Goal: Task Accomplishment & Management: Use online tool/utility

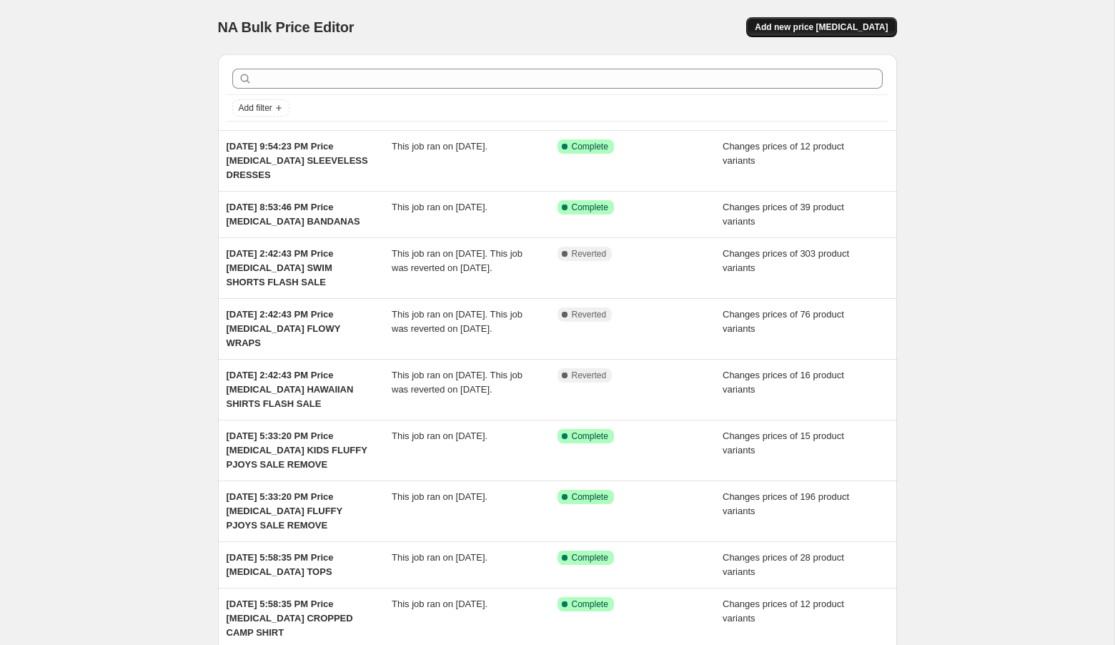
click at [841, 34] on button "Add new price [MEDICAL_DATA]" at bounding box center [821, 27] width 150 height 20
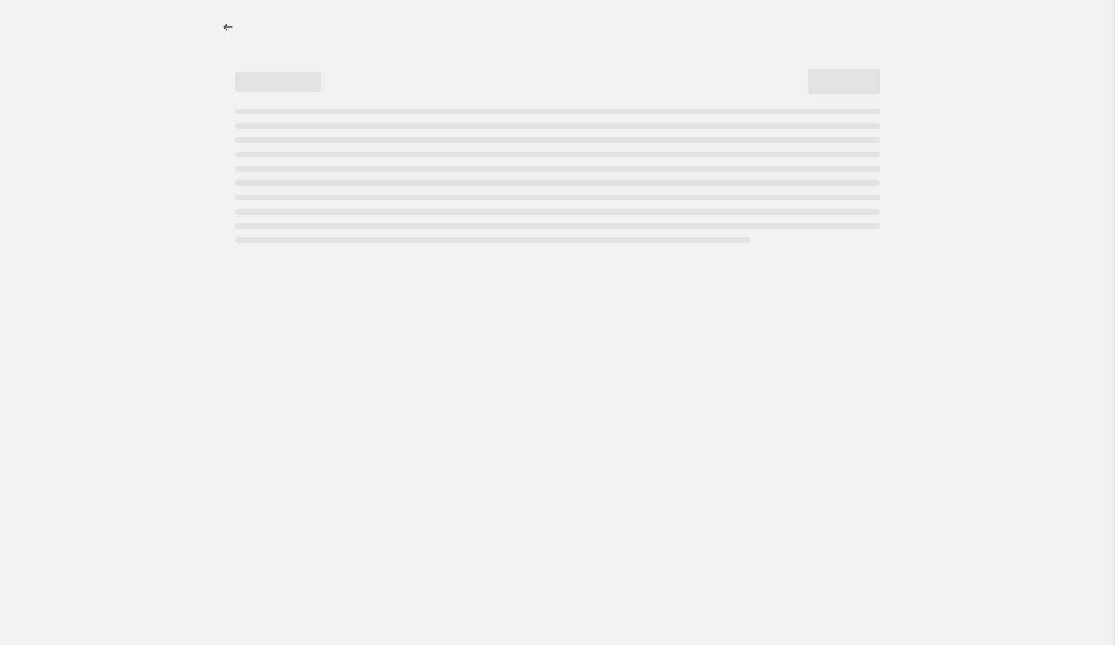
select select "percentage"
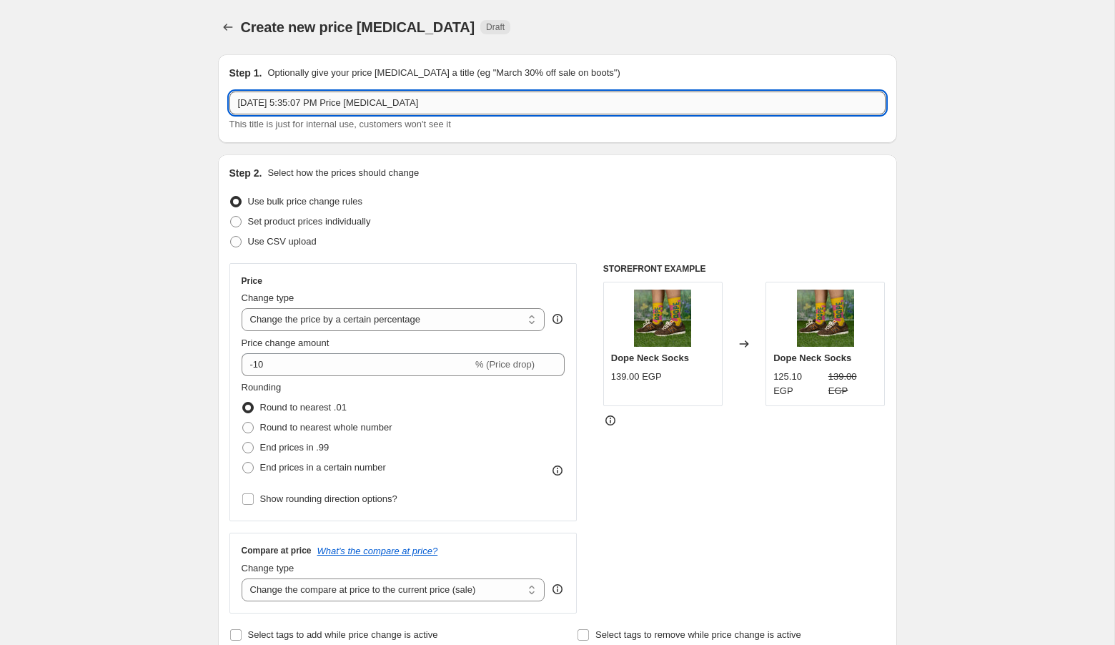
click at [498, 110] on input "[DATE] 5:35:07 PM Price [MEDICAL_DATA]" at bounding box center [557, 102] width 656 height 23
type input "[DATE] 5:35:07 PM Price [MEDICAL_DATA] WASHED CAPS"
click at [324, 226] on span "Set product prices individually" at bounding box center [309, 221] width 123 height 11
click at [231, 217] on input "Set product prices individually" at bounding box center [230, 216] width 1 height 1
radio input "true"
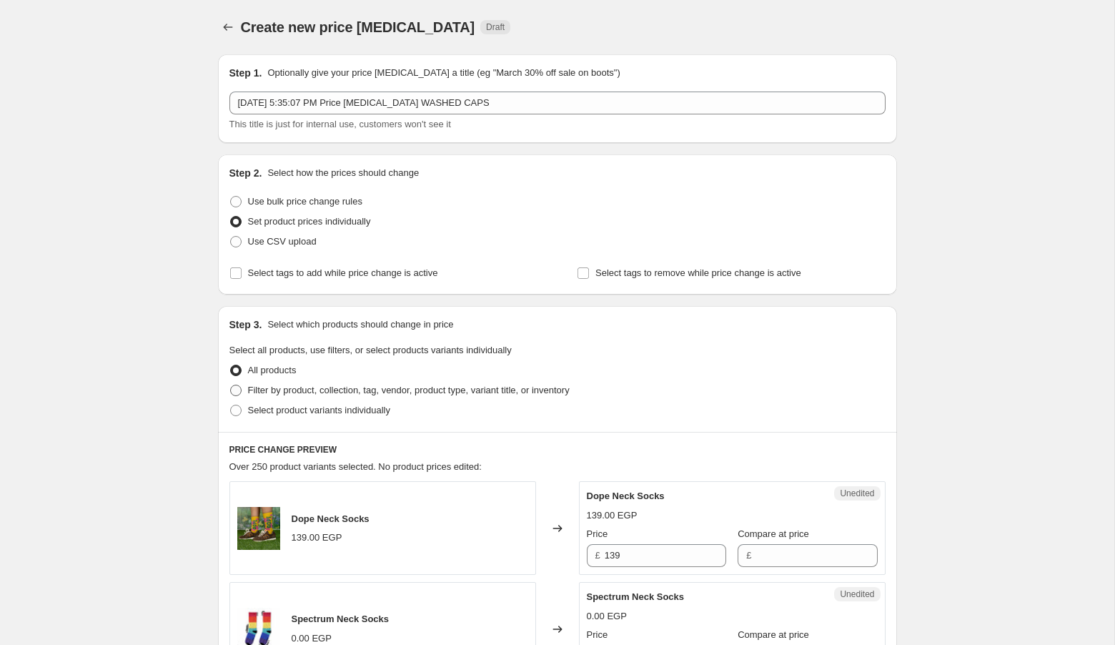
click at [311, 394] on span "Filter by product, collection, tag, vendor, product type, variant title, or inv…" at bounding box center [409, 389] width 322 height 11
click at [231, 385] on input "Filter by product, collection, tag, vendor, product type, variant title, or inv…" at bounding box center [230, 384] width 1 height 1
radio input "true"
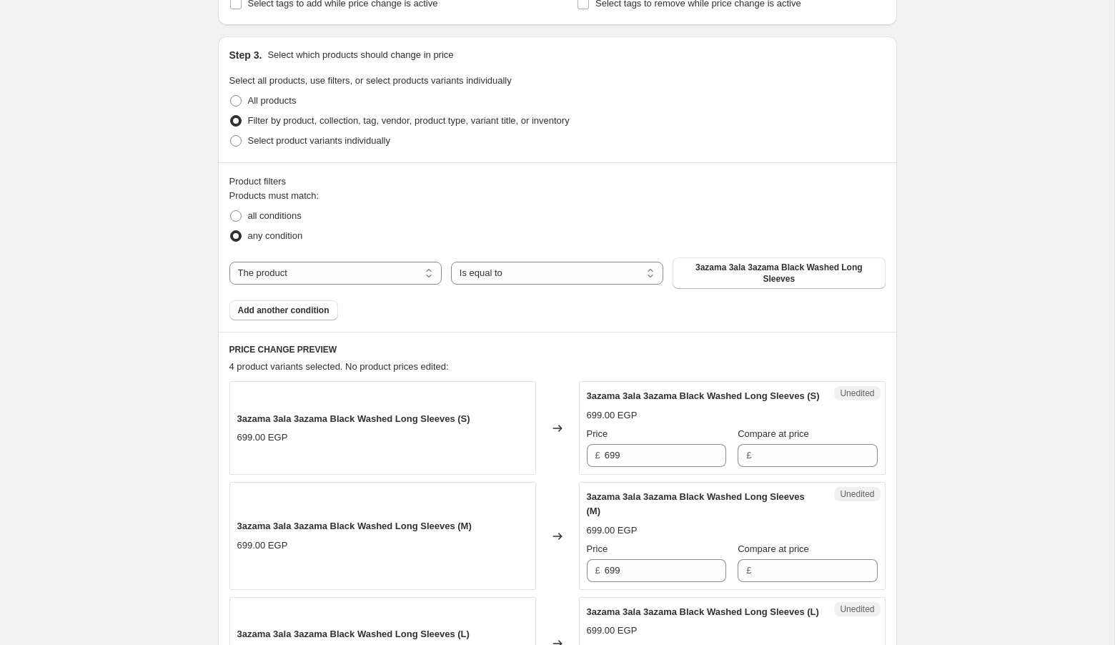
scroll to position [277, 0]
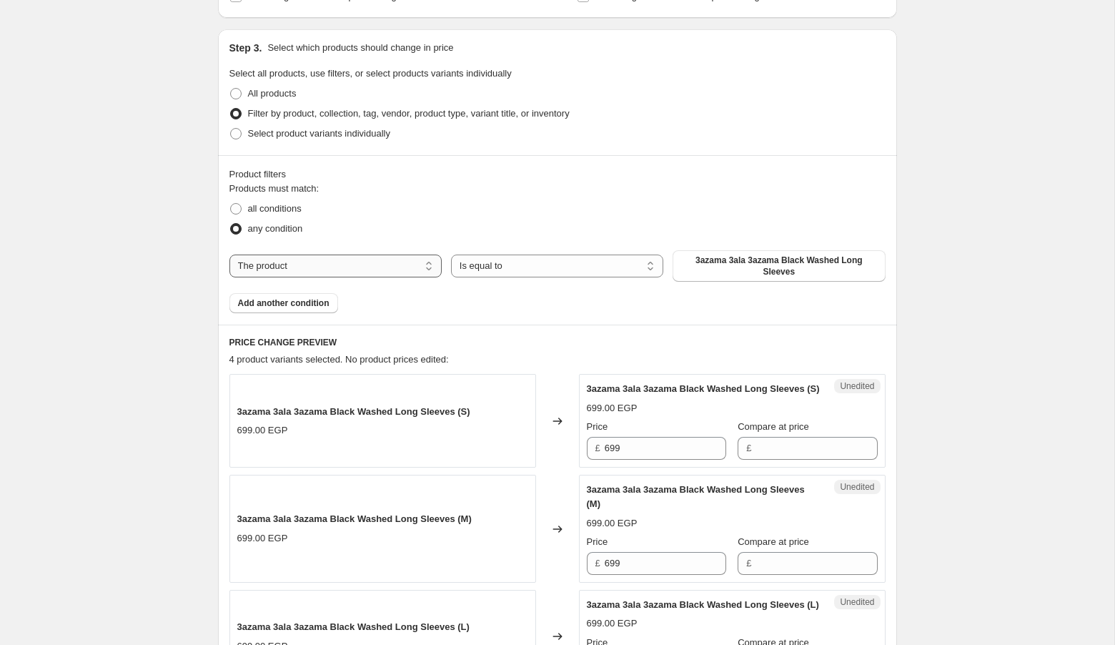
click at [350, 269] on select "The product The product's collection The product's tag The product's vendor The…" at bounding box center [335, 265] width 212 height 23
select select "product_type"
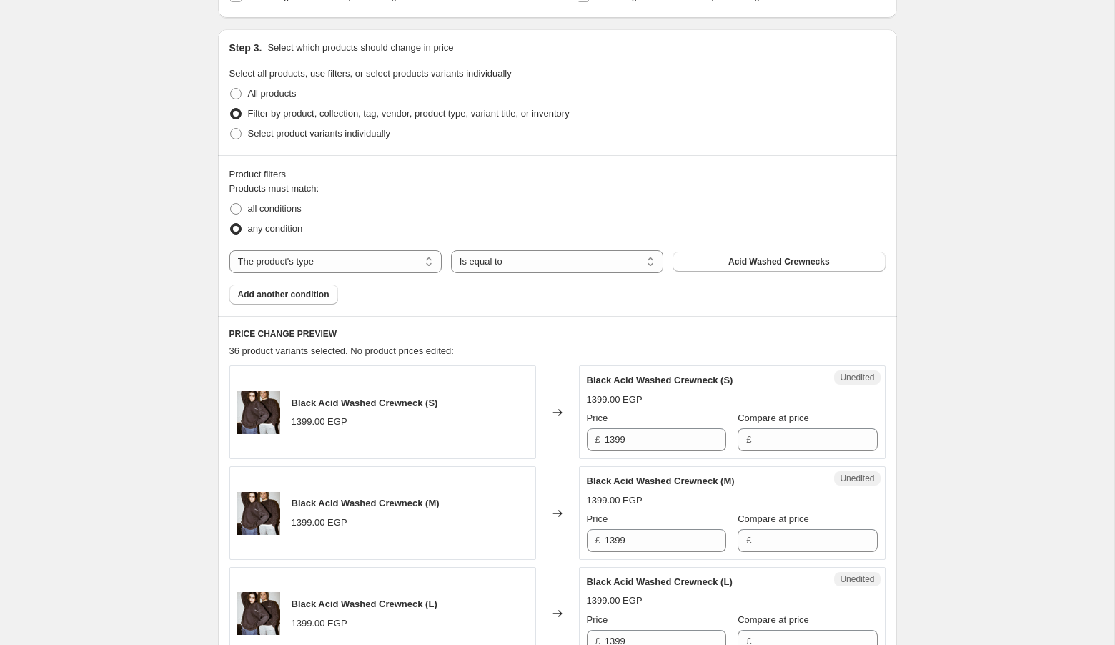
click at [737, 261] on span "Acid Washed Crewnecks" at bounding box center [778, 261] width 101 height 11
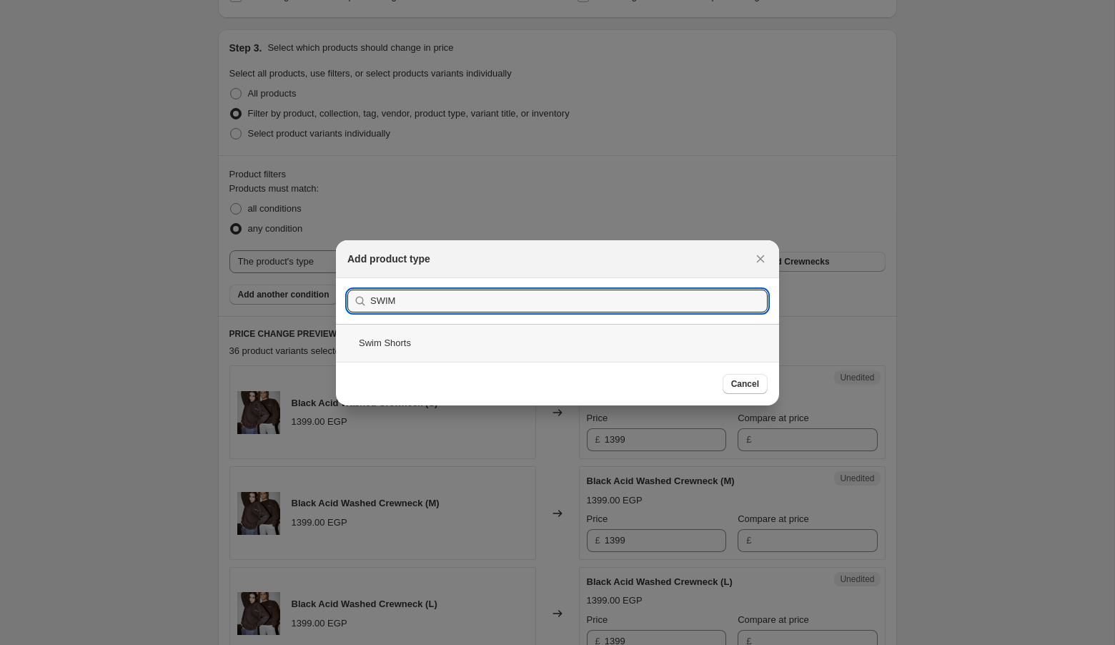
type input "SWIM"
click at [558, 338] on div "Swim Shorts" at bounding box center [557, 343] width 443 height 38
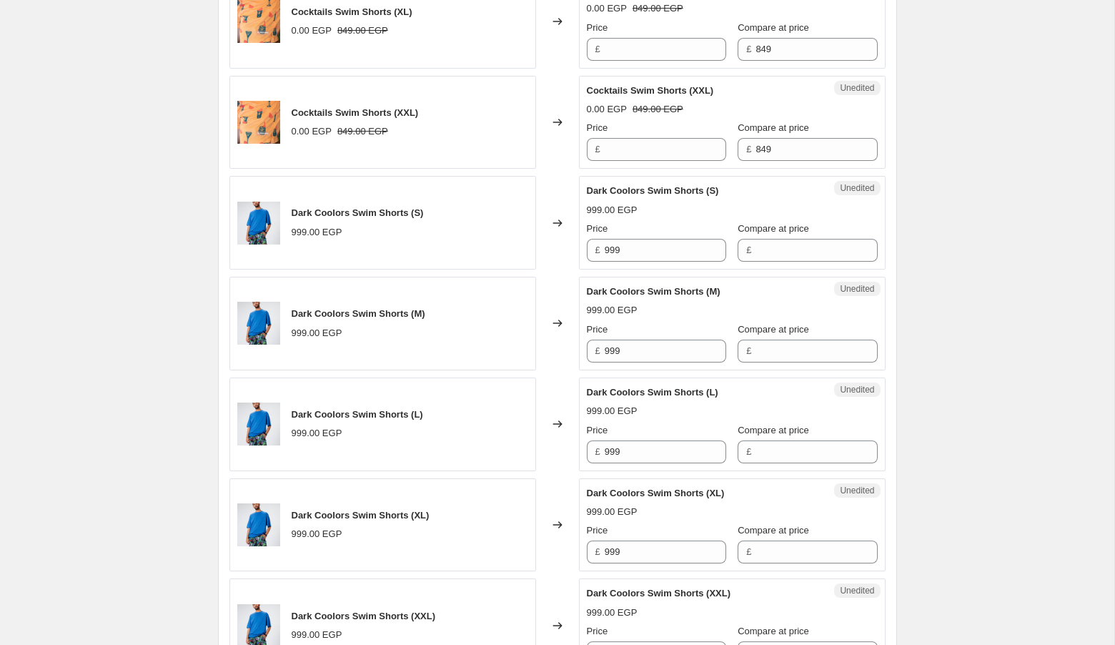
scroll to position [968, 0]
click at [652, 247] on input "999" at bounding box center [665, 250] width 121 height 23
type input "799"
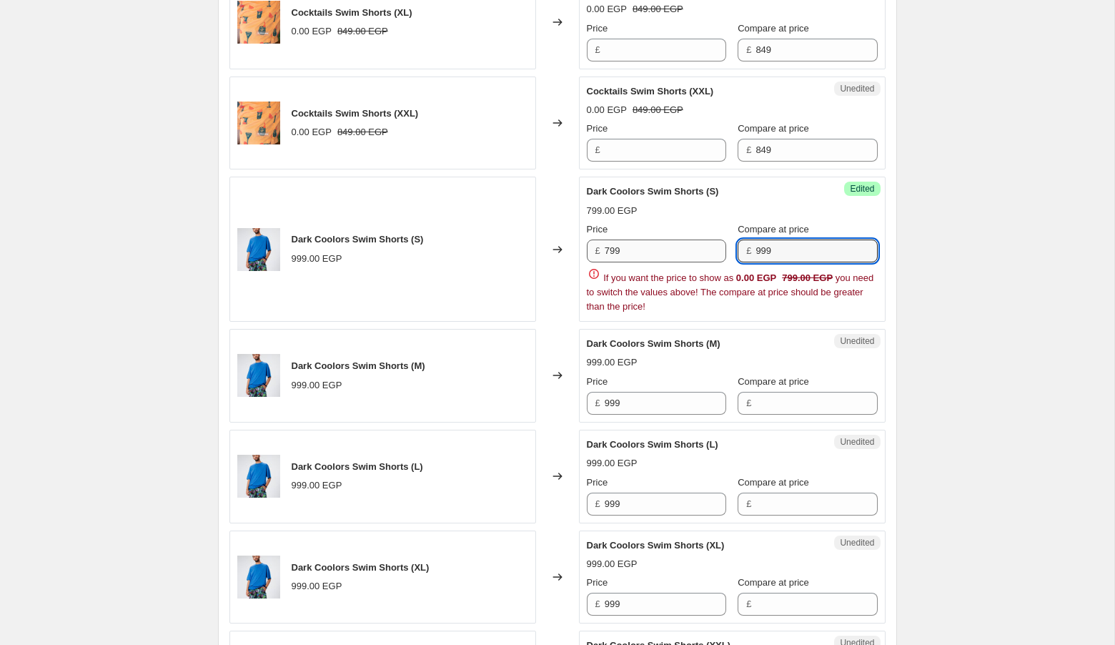
type input "999"
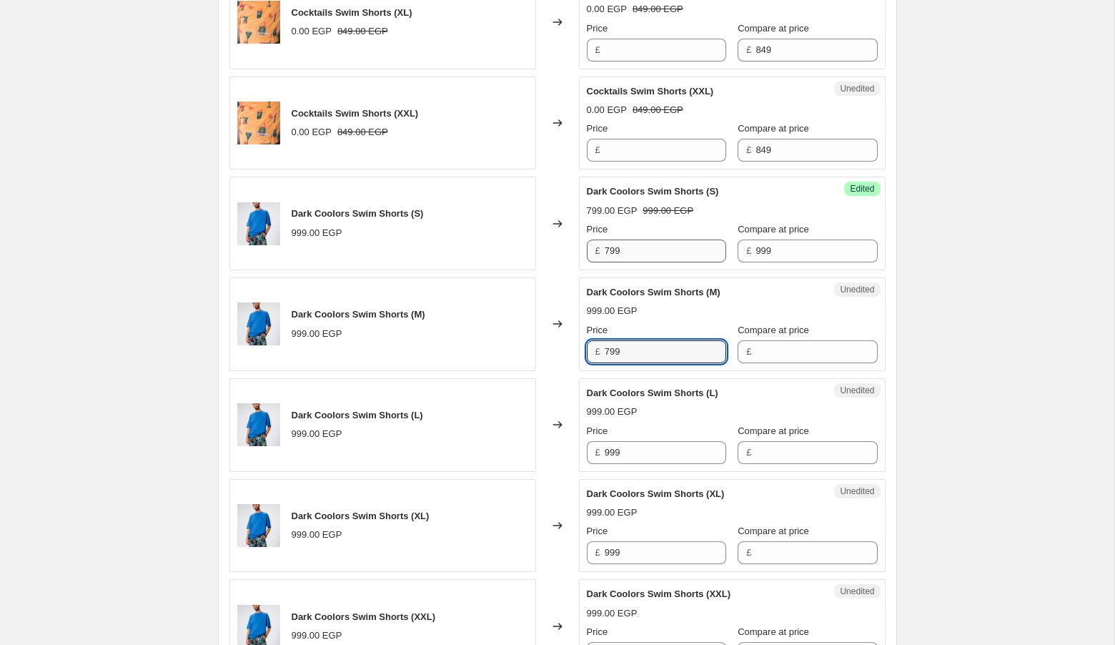
type input "799"
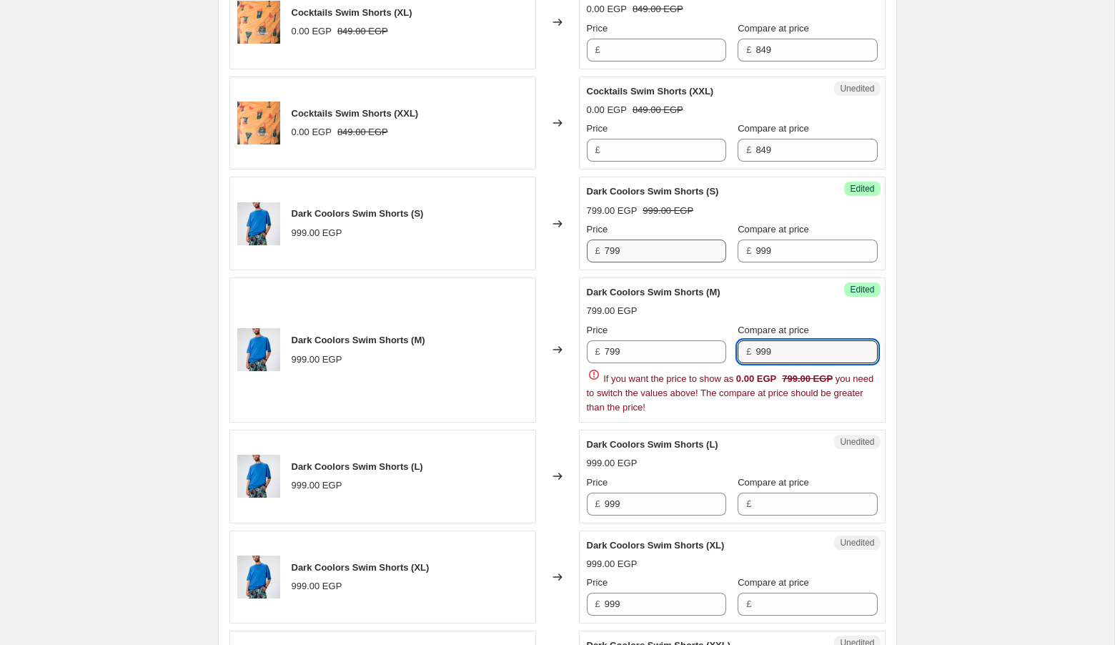
type input "999"
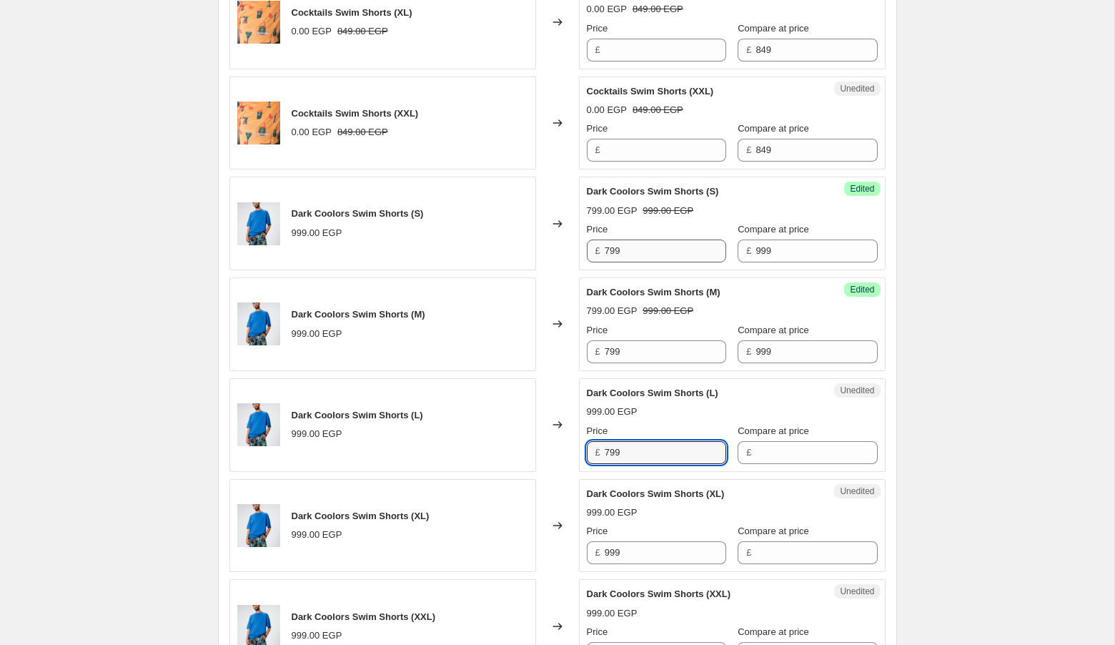
type input "799"
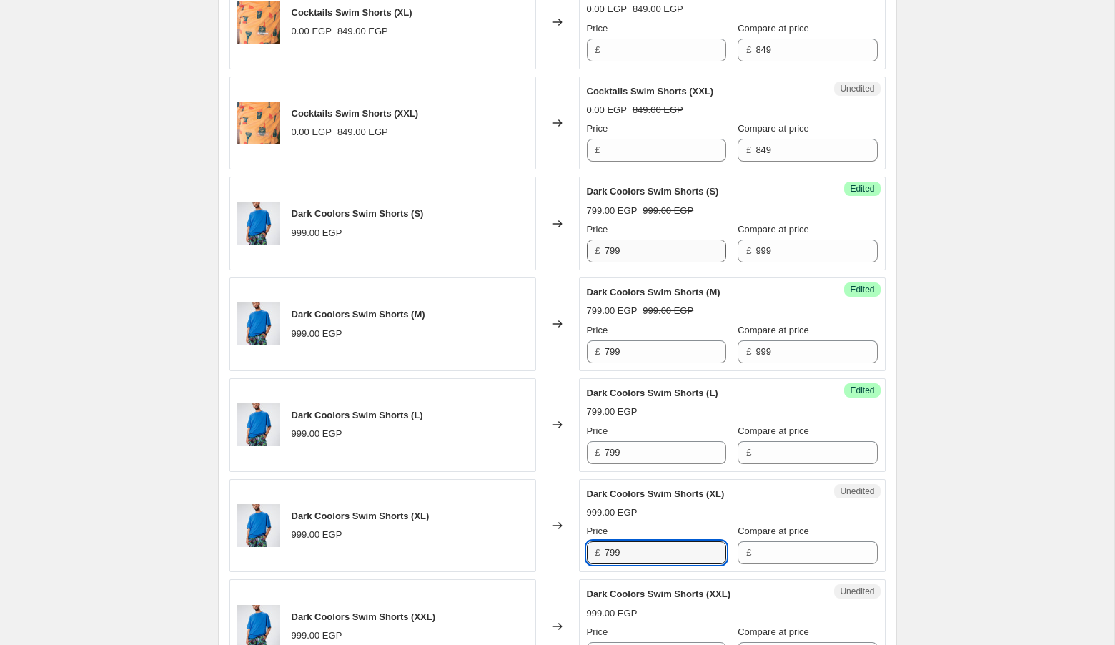
type input "799"
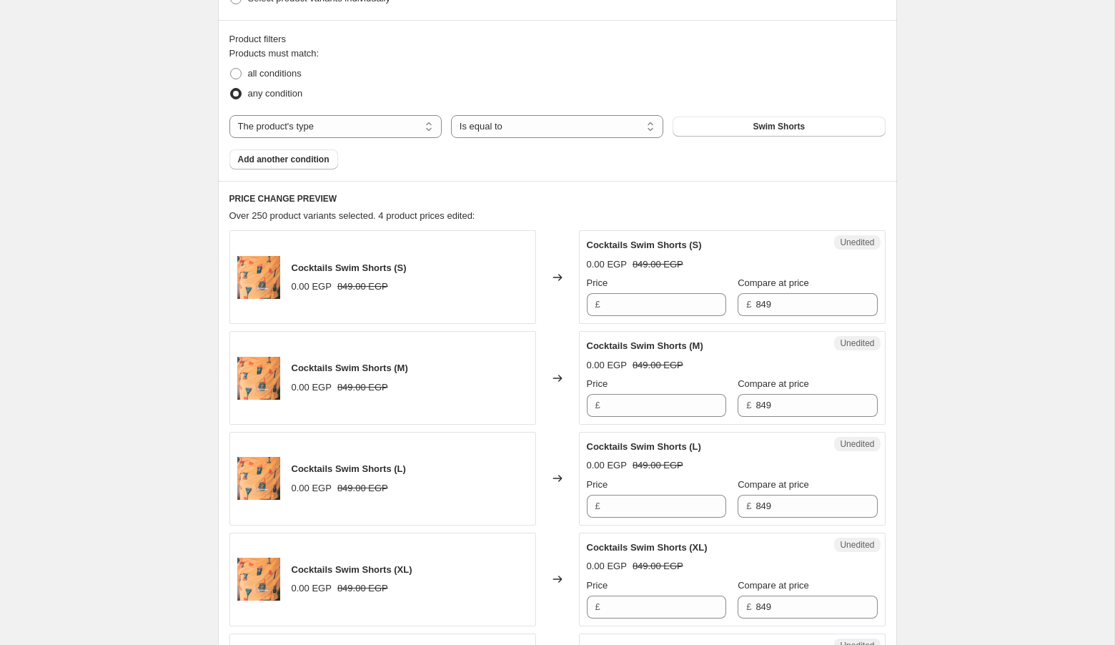
scroll to position [0, 0]
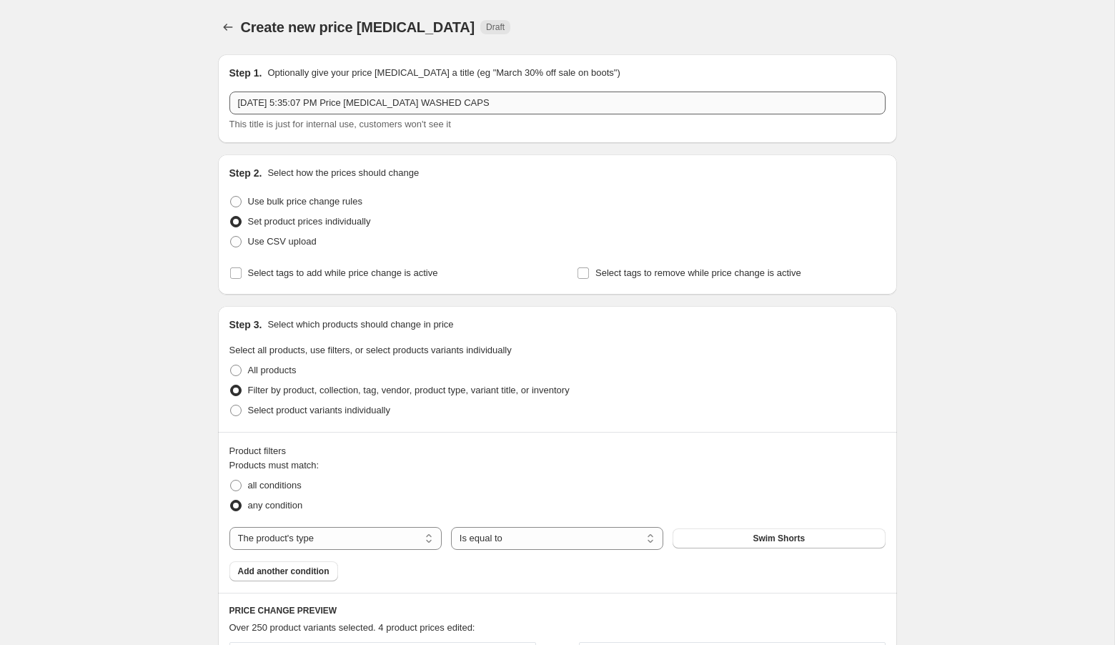
type input "999"
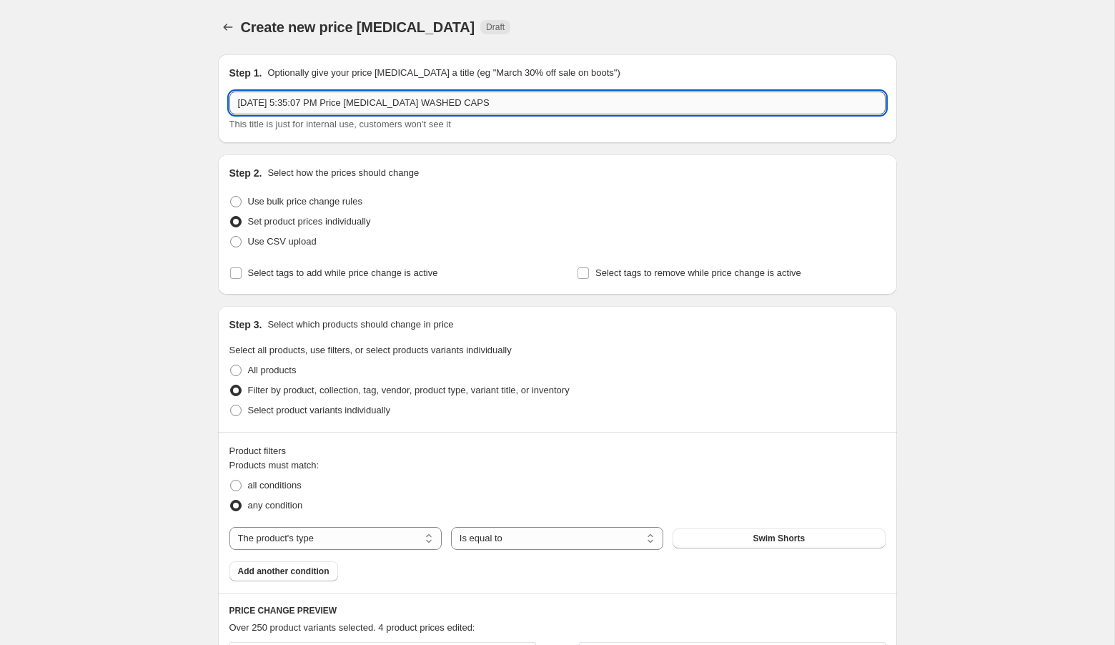
click at [564, 104] on input "[DATE] 5:35:07 PM Price [MEDICAL_DATA] WASHED CAPS" at bounding box center [557, 102] width 656 height 23
type input "[DATE] 5:35:07 PM Price [MEDICAL_DATA] SWIM SHORTS"
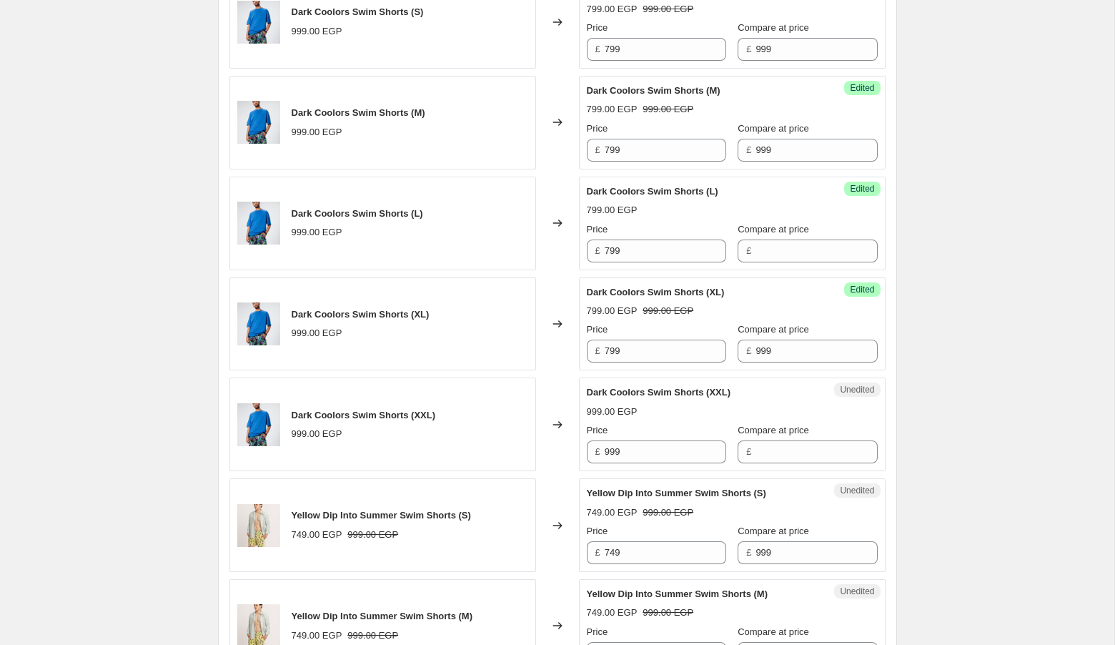
scroll to position [1223, 0]
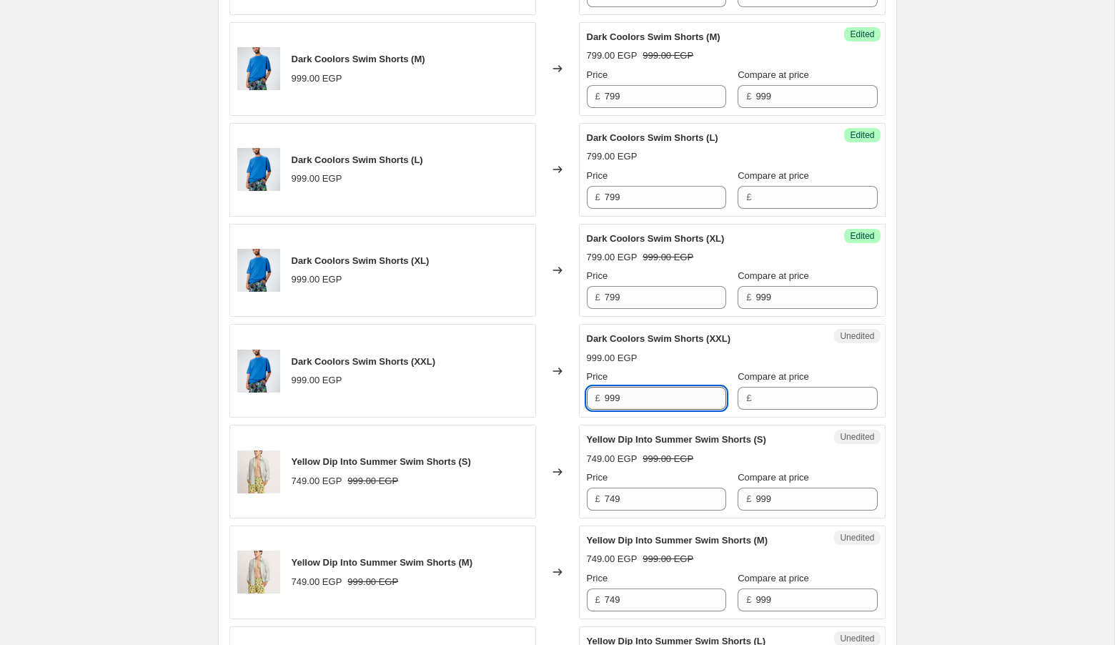
click at [653, 399] on input "999" at bounding box center [665, 398] width 121 height 23
type input "799"
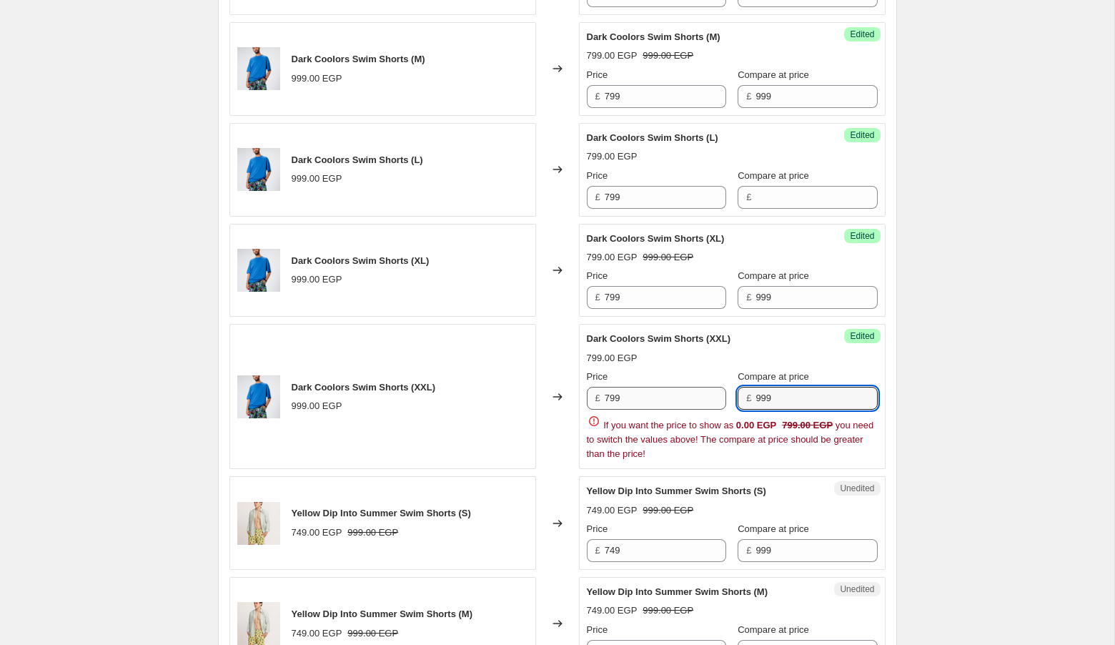
type input "999"
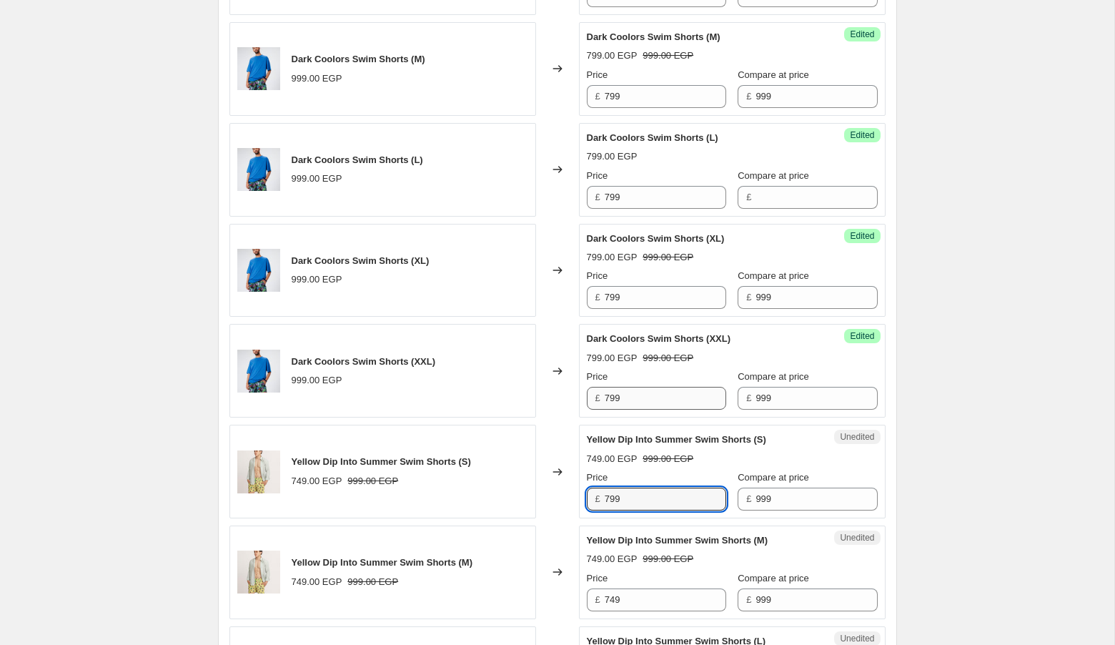
type input "799"
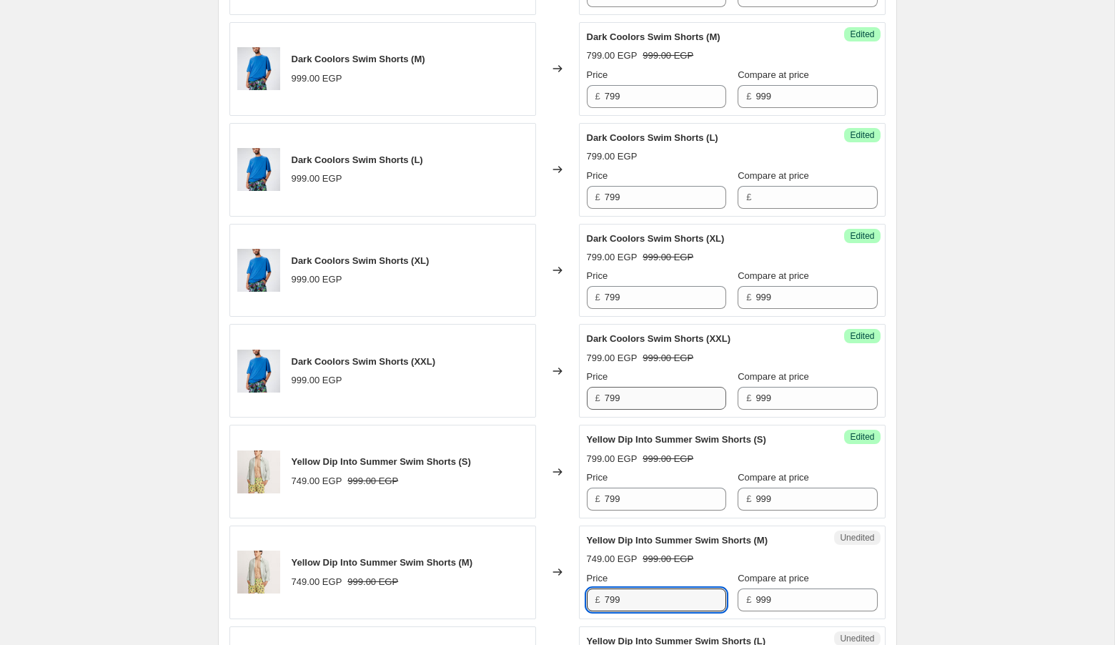
type input "799"
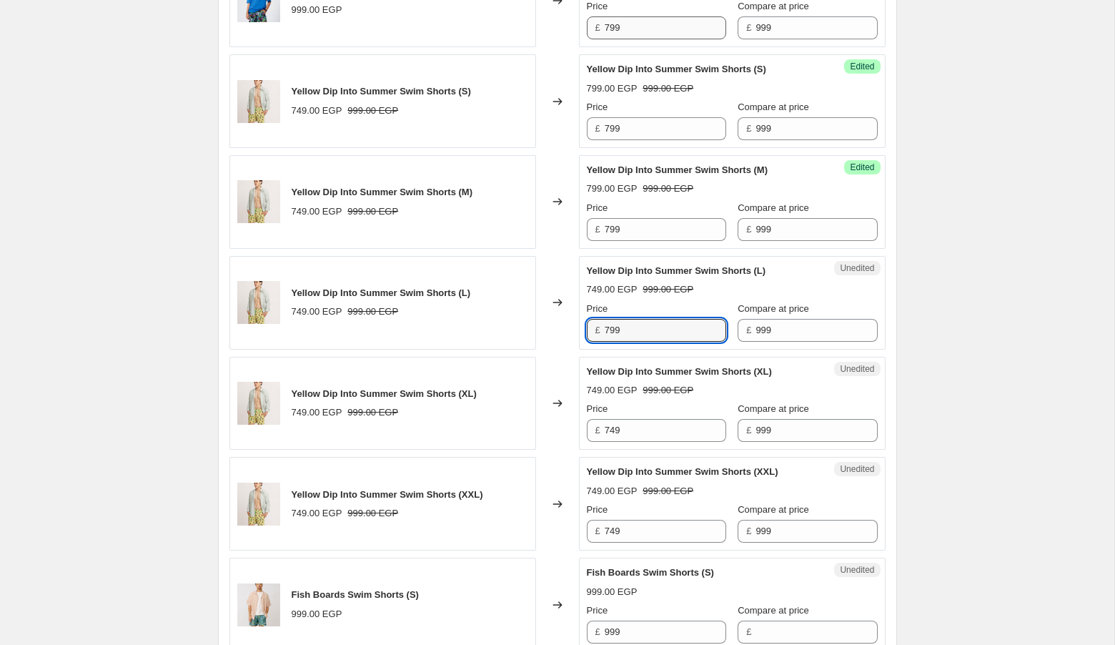
type input "799"
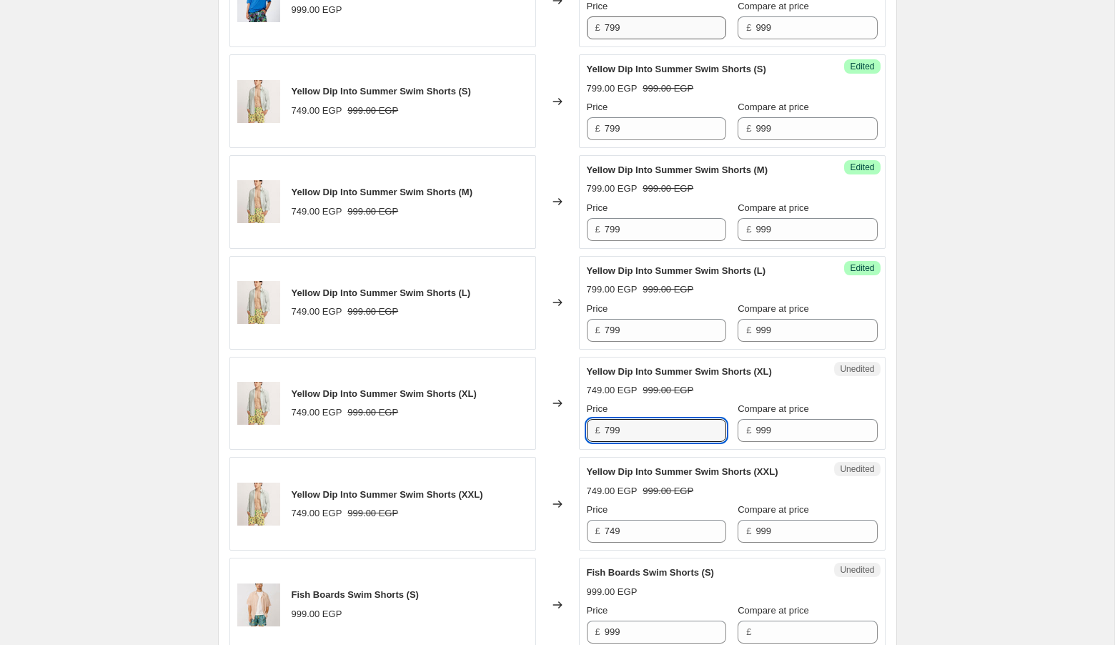
type input "799"
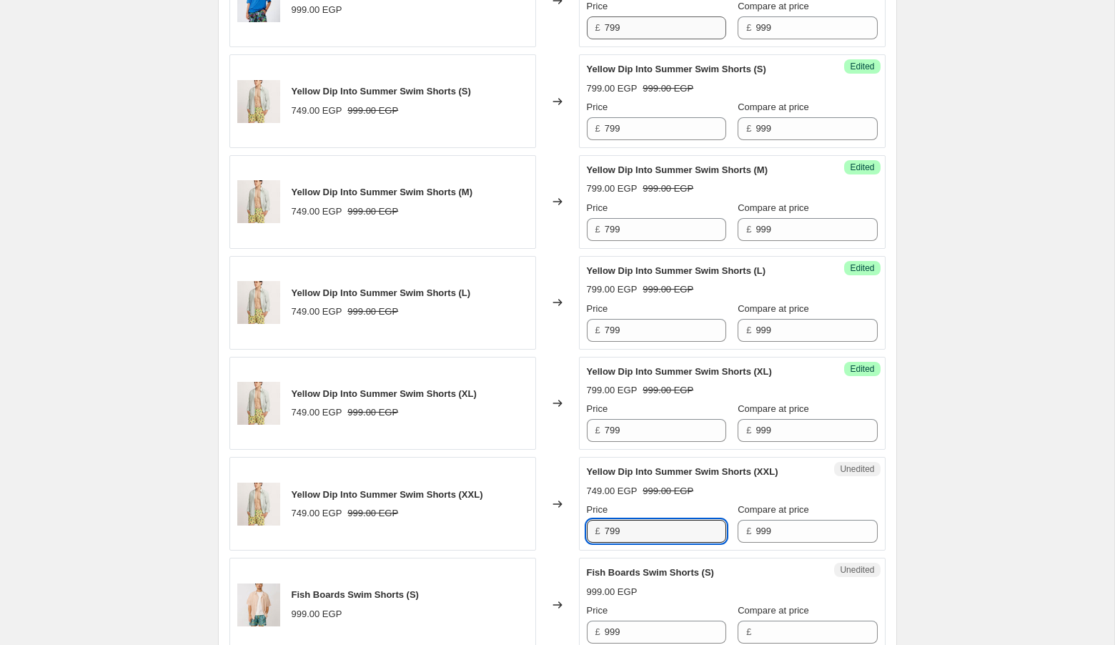
type input "799"
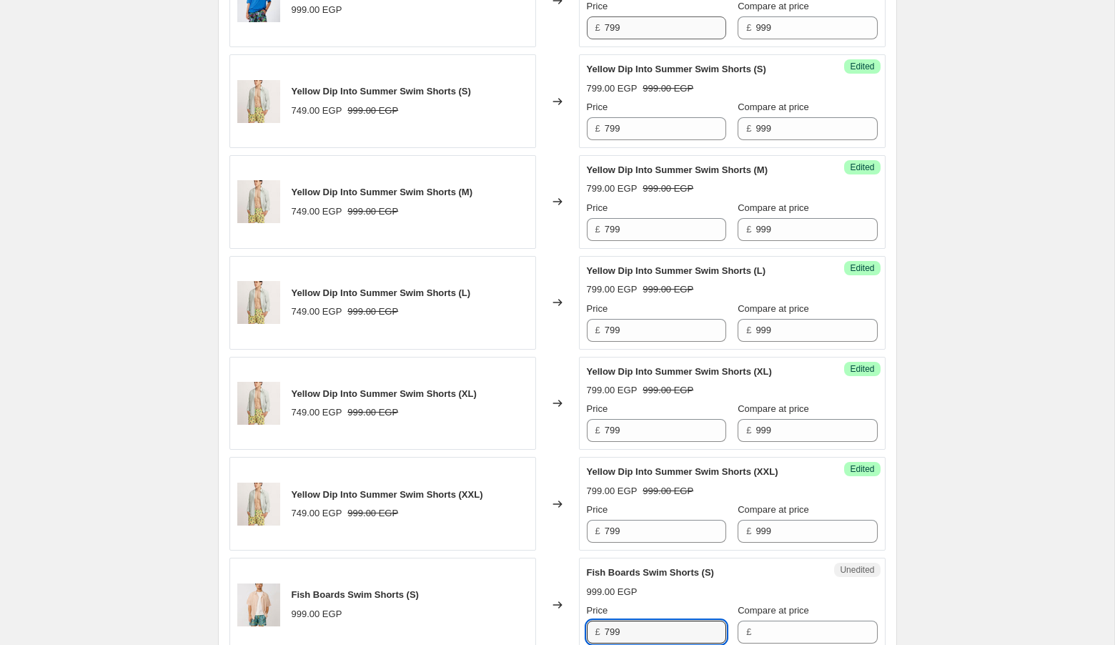
type input "799"
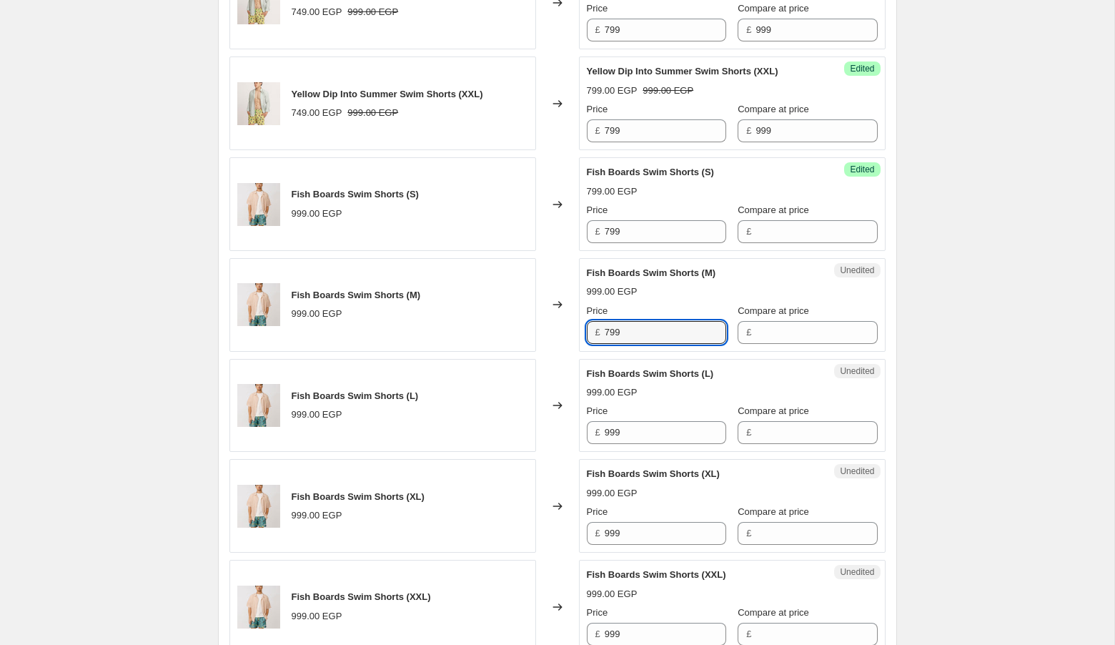
type input "799"
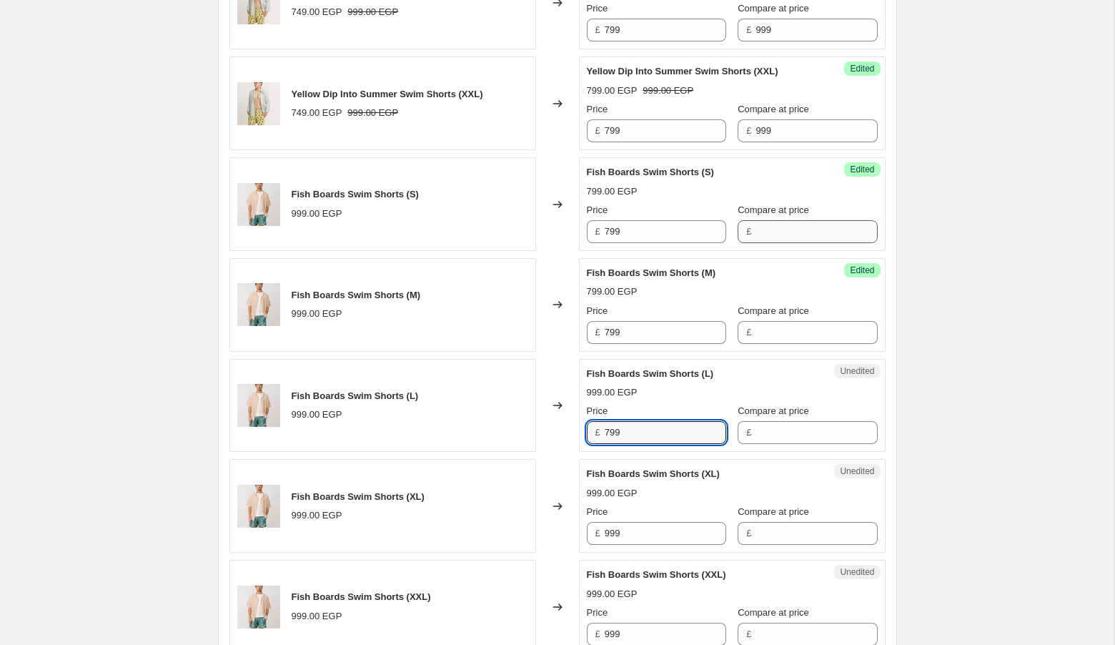
type input "799"
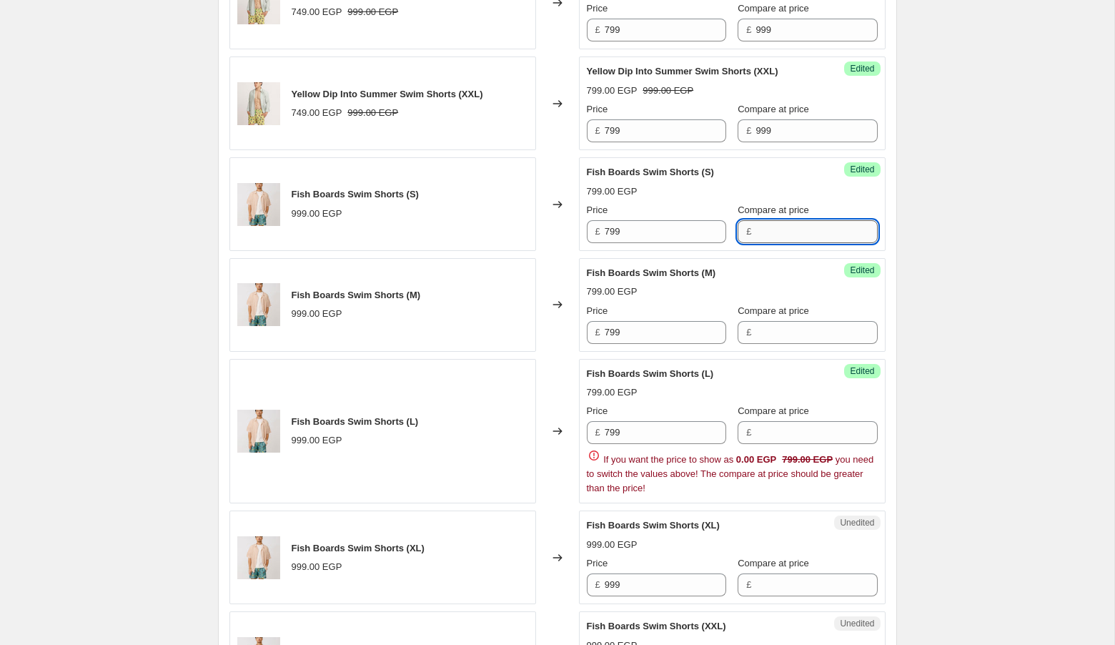
click at [763, 228] on input "Compare at price" at bounding box center [815, 231] width 121 height 23
type input "999"
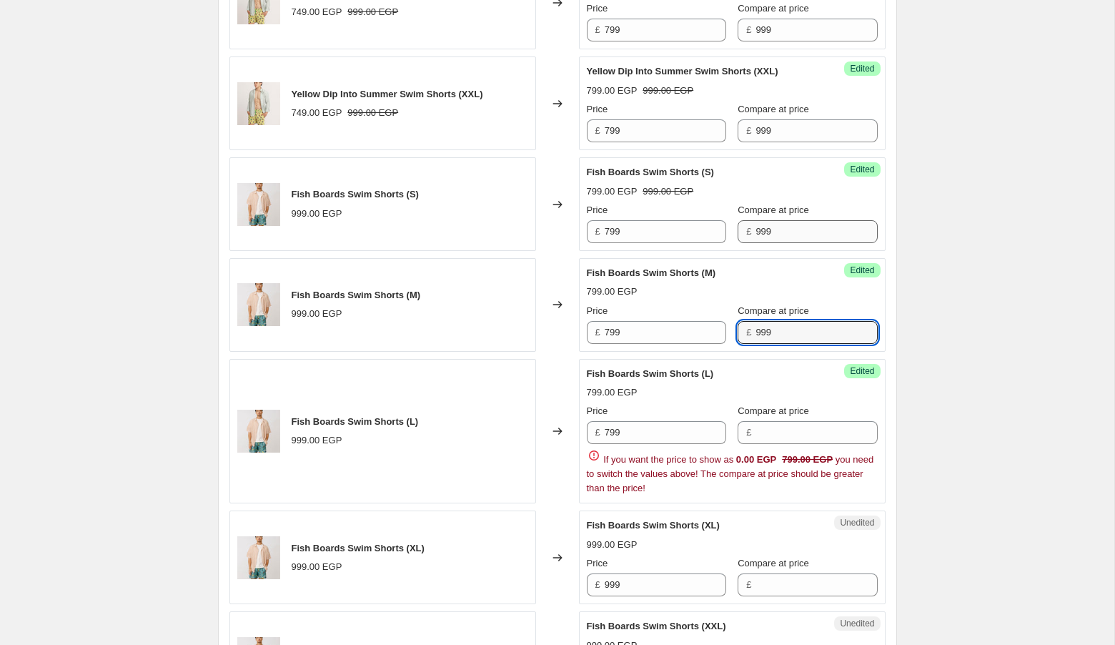
type input "999"
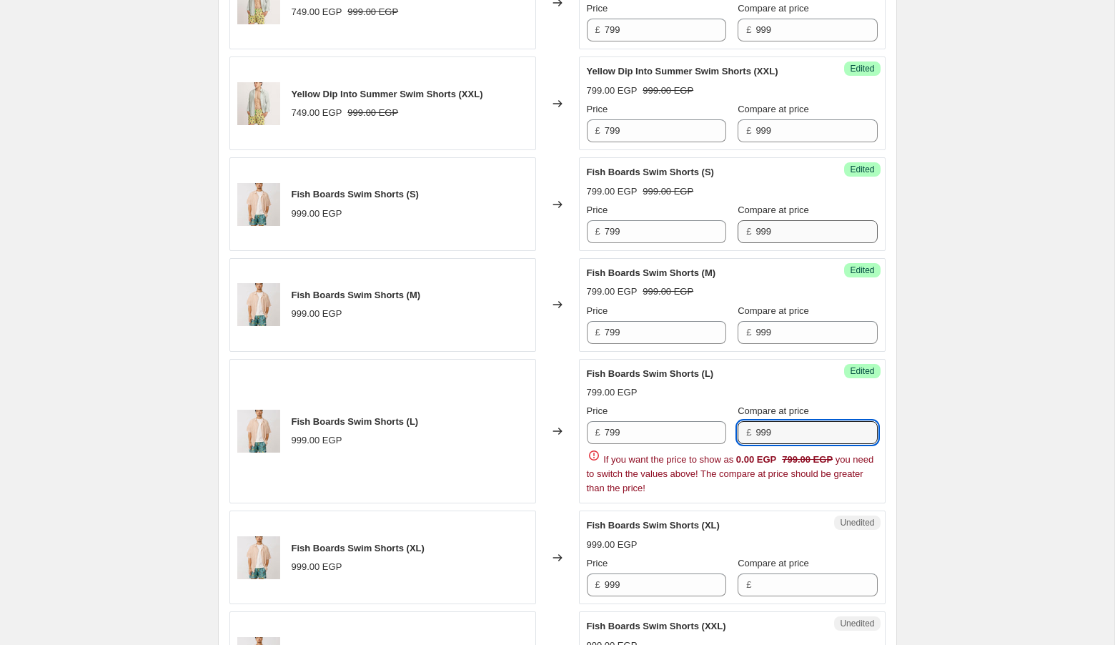
type input "999"
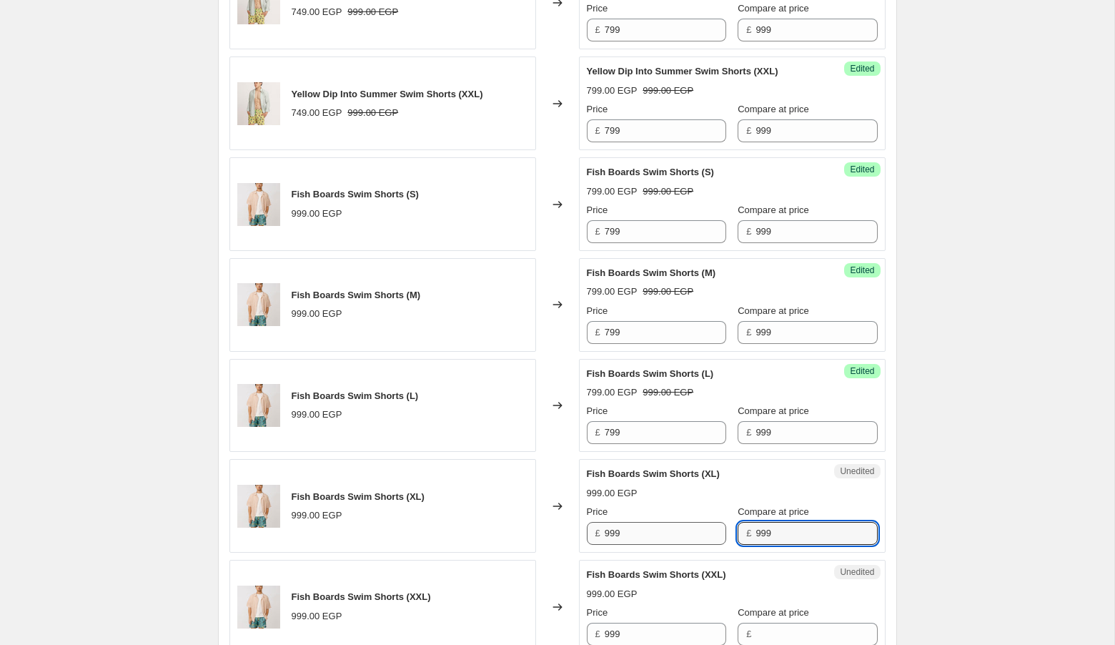
type input "999"
click at [652, 523] on input "999" at bounding box center [665, 533] width 121 height 23
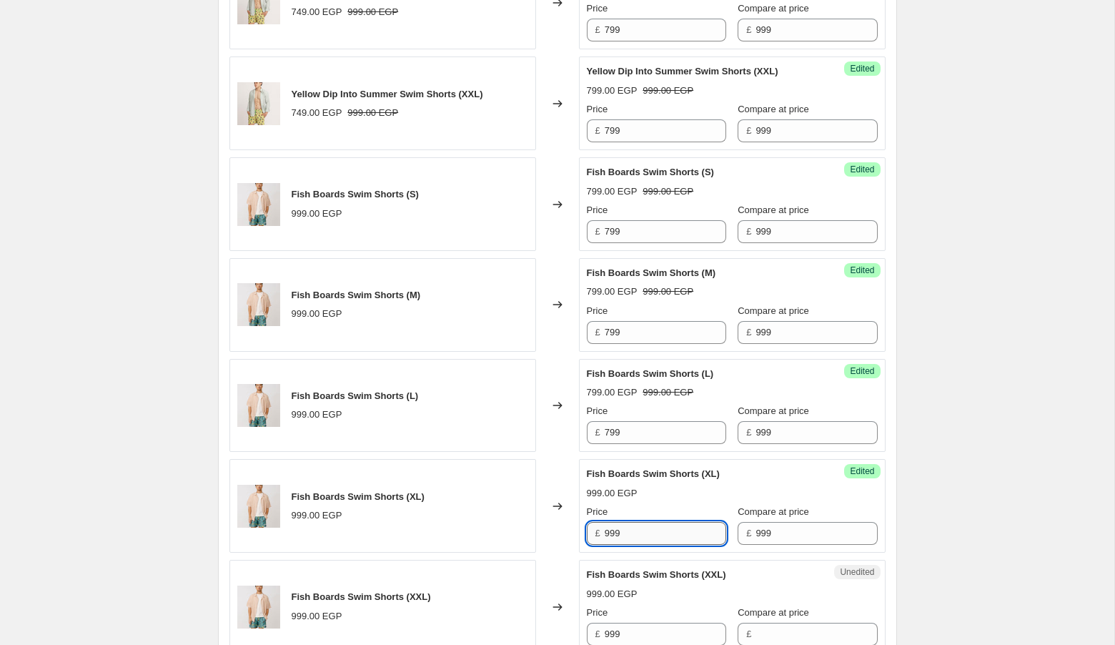
click at [652, 523] on input "999" at bounding box center [665, 533] width 121 height 23
type input "799"
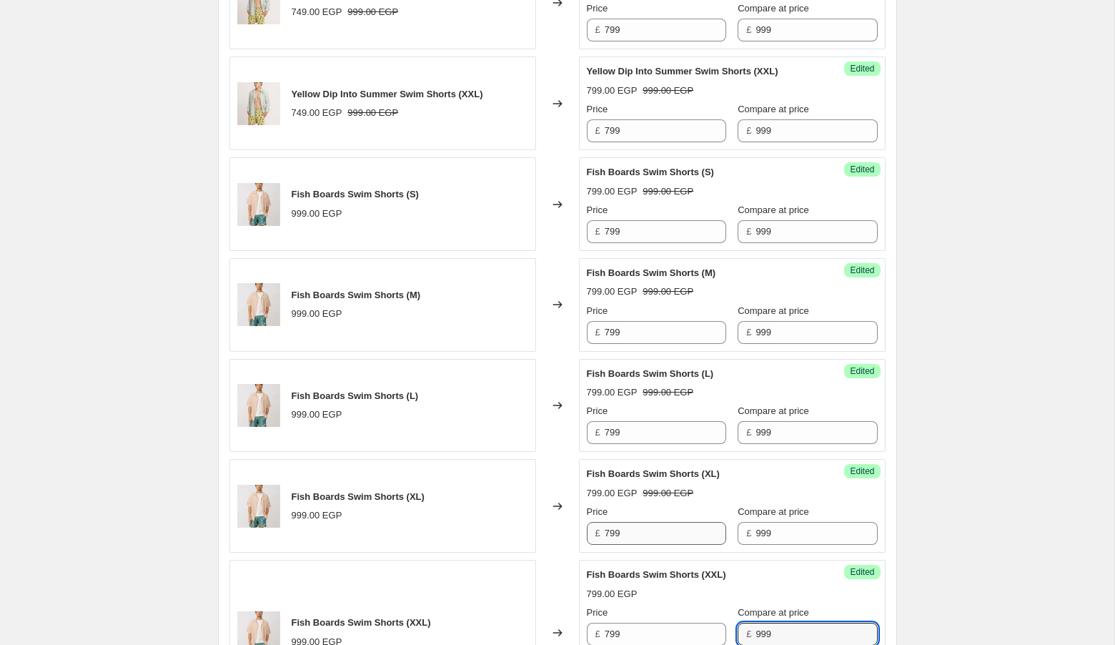
type input "999"
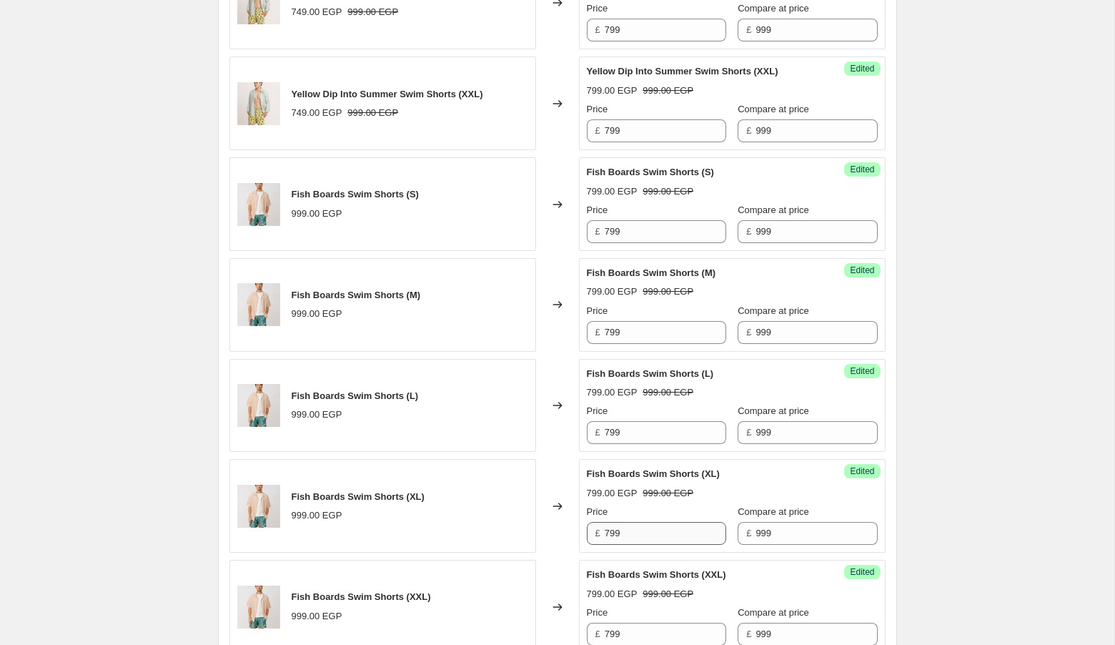
scroll to position [2334, 0]
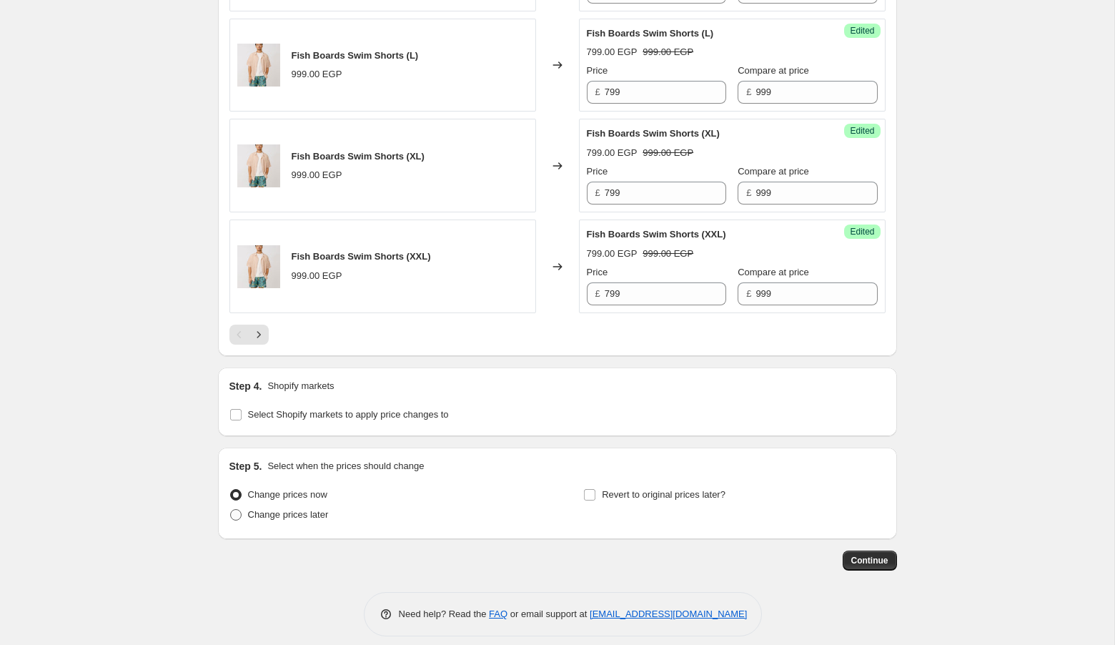
click at [274, 511] on label "Change prices later" at bounding box center [278, 515] width 99 height 20
click at [231, 510] on input "Change prices later" at bounding box center [230, 509] width 1 height 1
radio input "true"
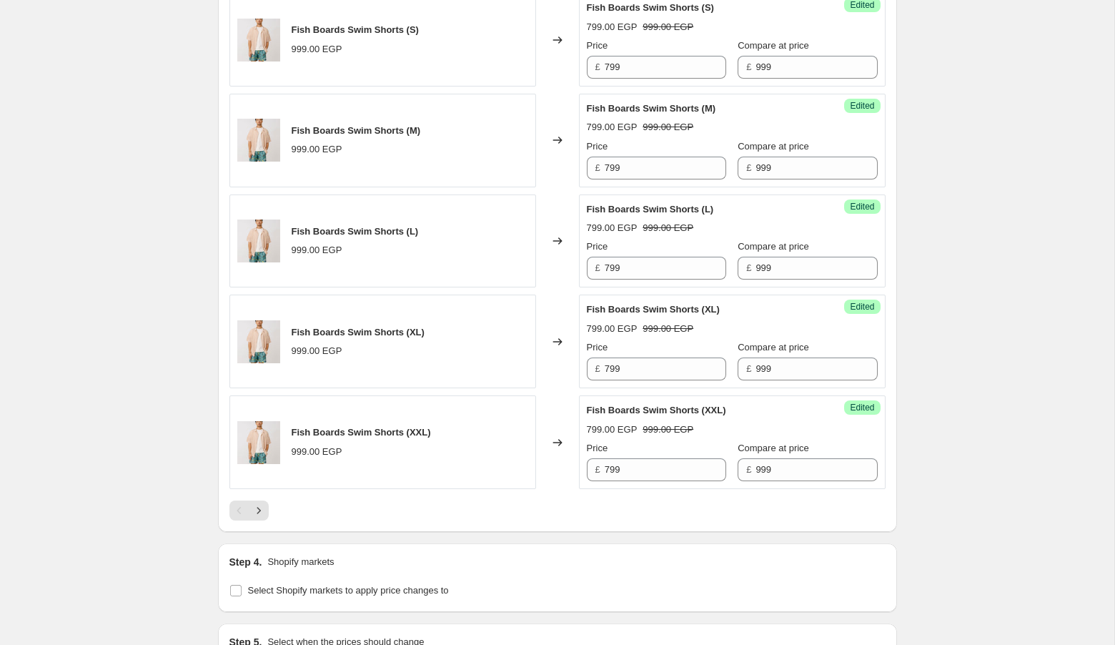
scroll to position [2601, 0]
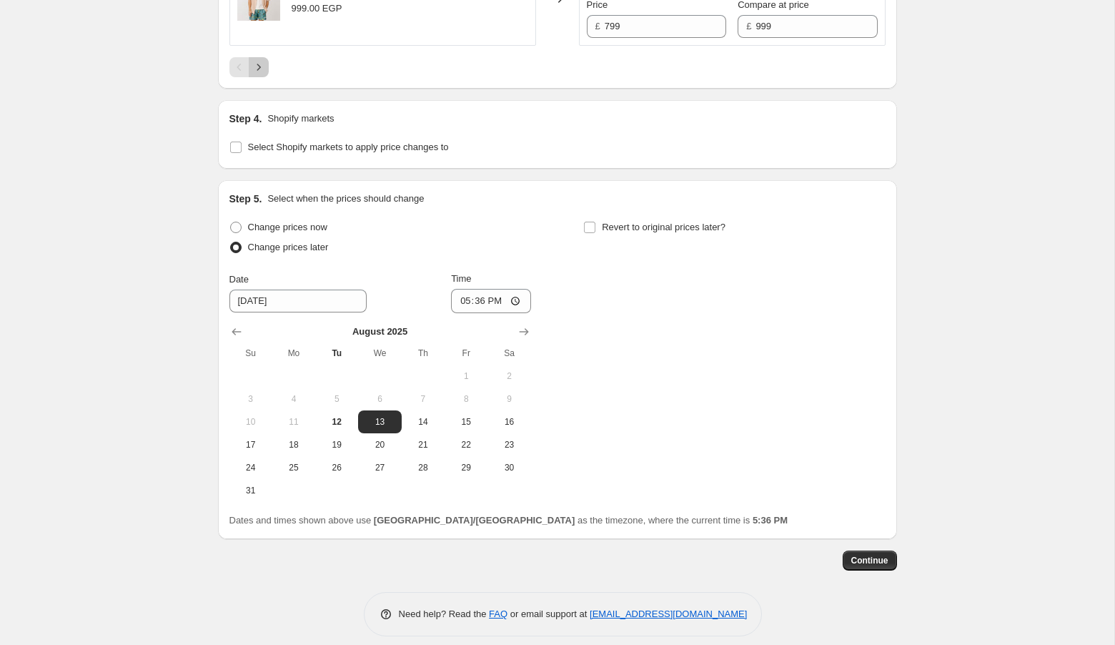
click at [262, 60] on icon "Next" at bounding box center [259, 67] width 14 height 14
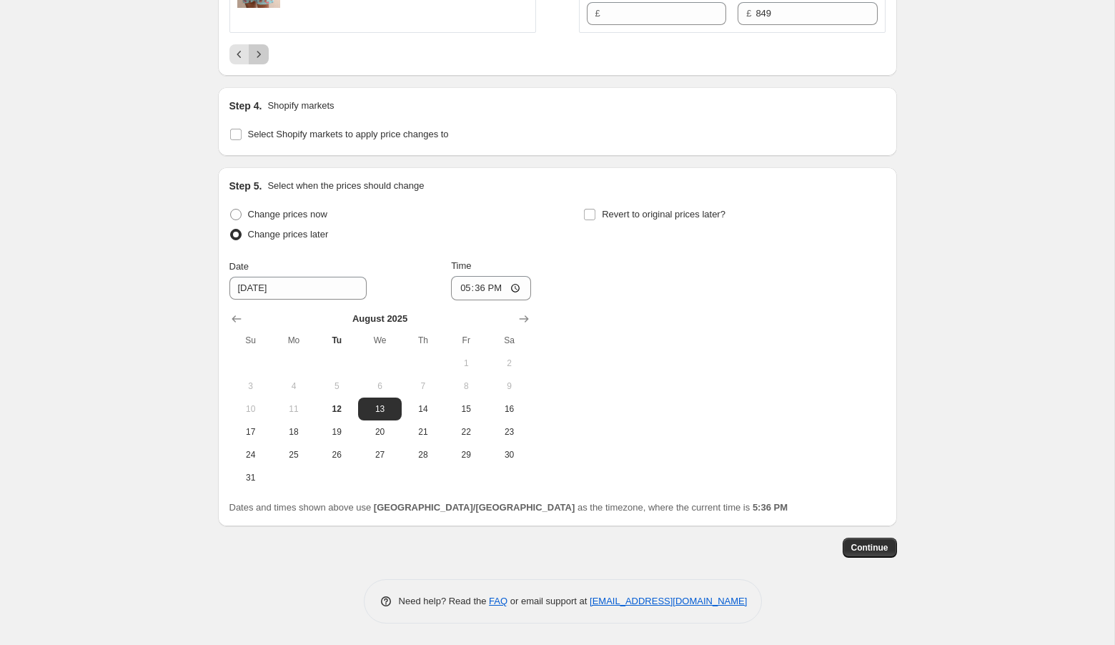
click at [260, 61] on icon "Next" at bounding box center [259, 54] width 14 height 14
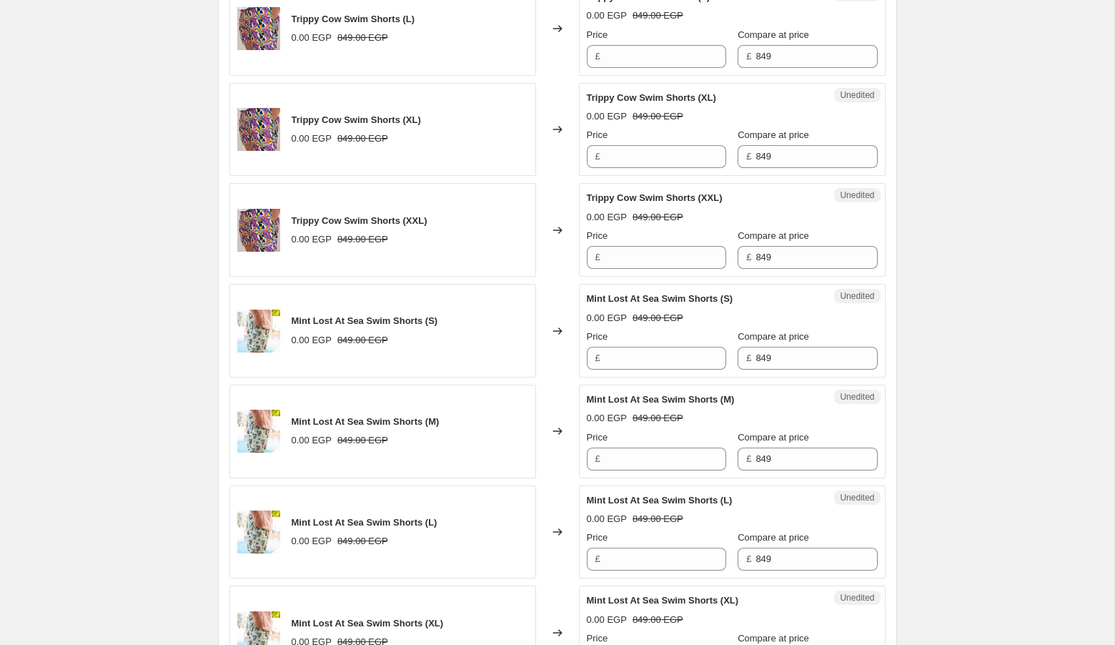
scroll to position [2601, 0]
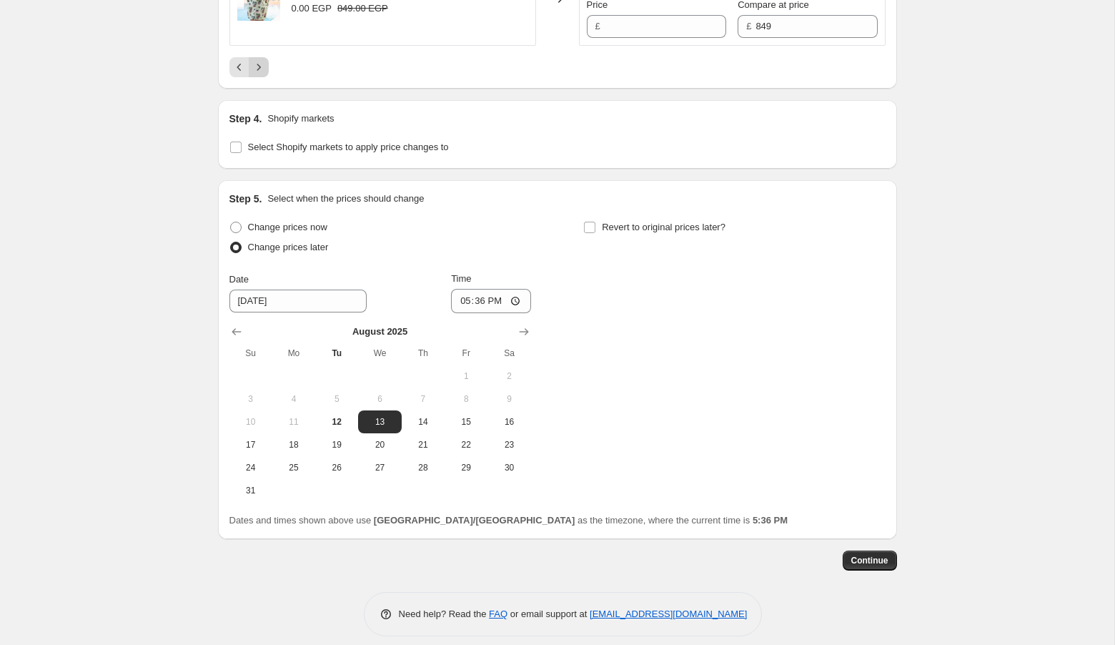
click at [257, 61] on icon "Next" at bounding box center [259, 67] width 14 height 14
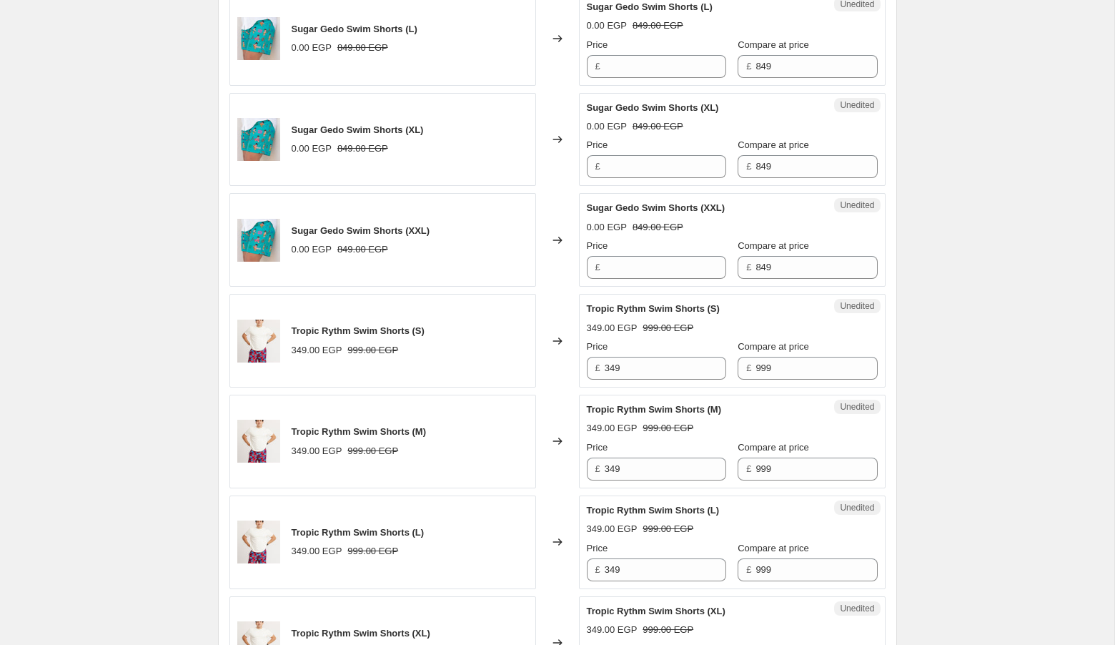
scroll to position [1355, 0]
click at [643, 365] on input "349" at bounding box center [665, 367] width 121 height 23
type input "799"
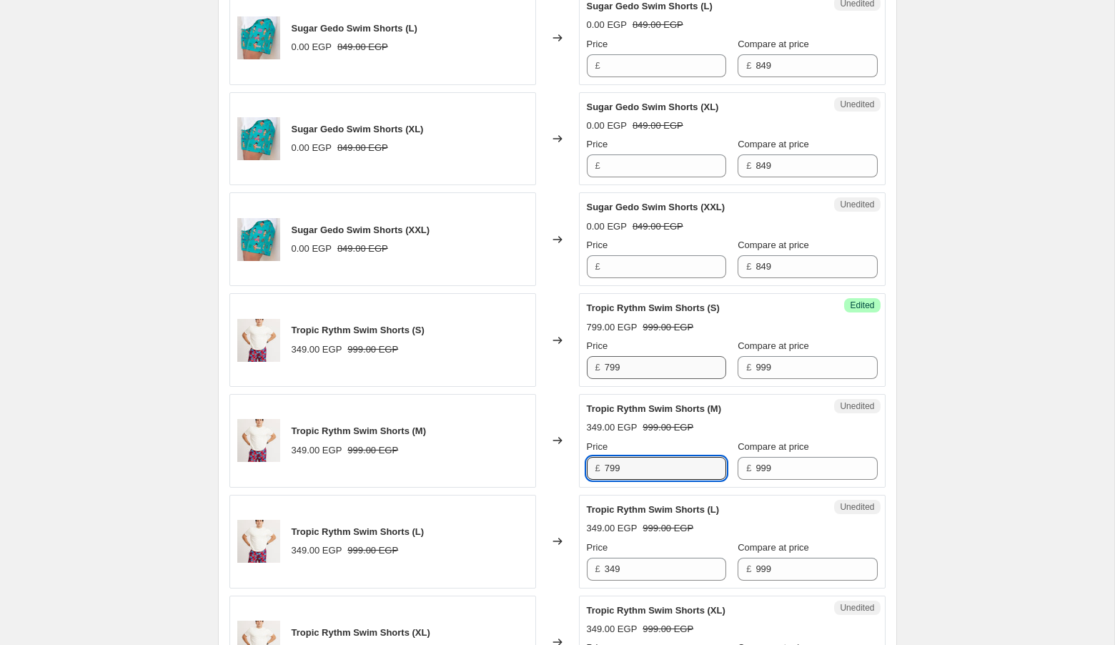
type input "799"
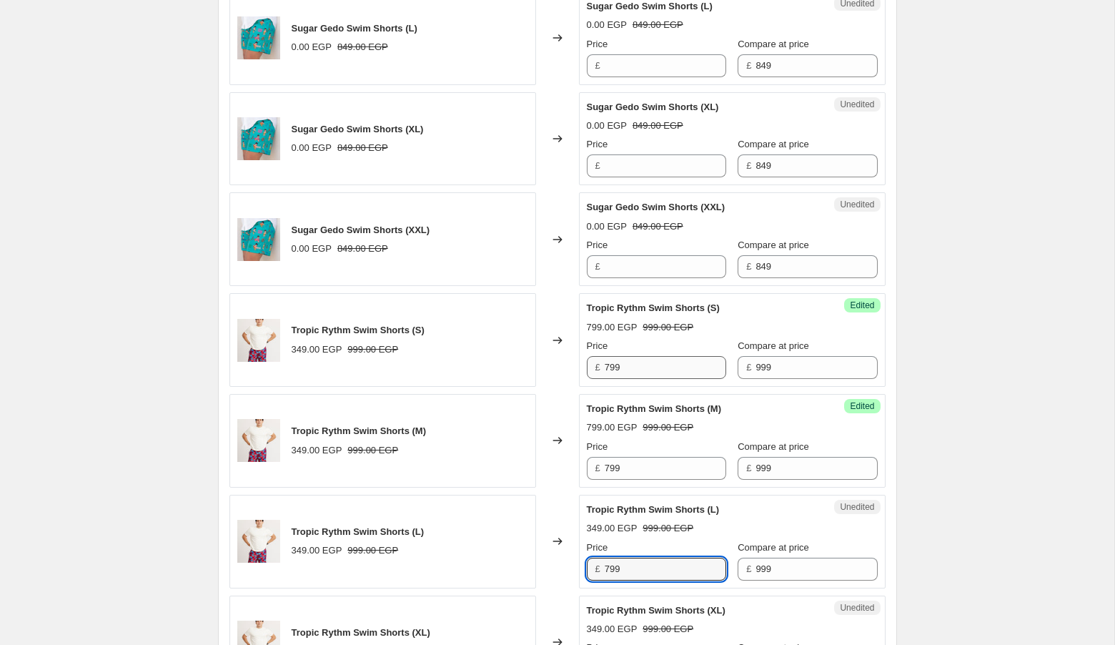
type input "799"
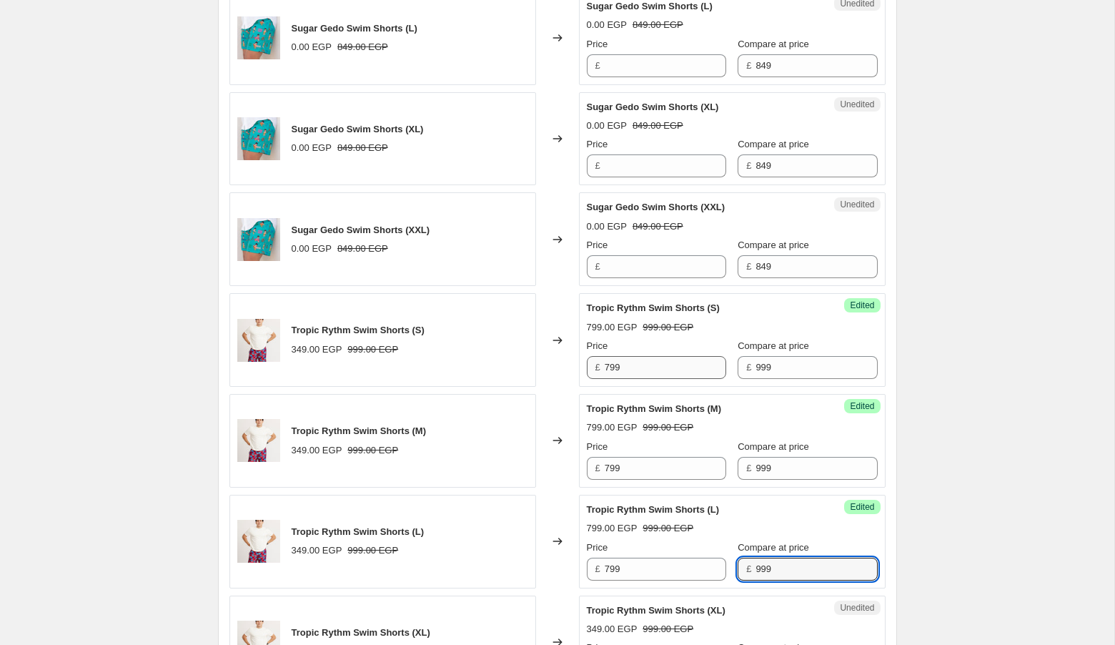
scroll to position [1694, 0]
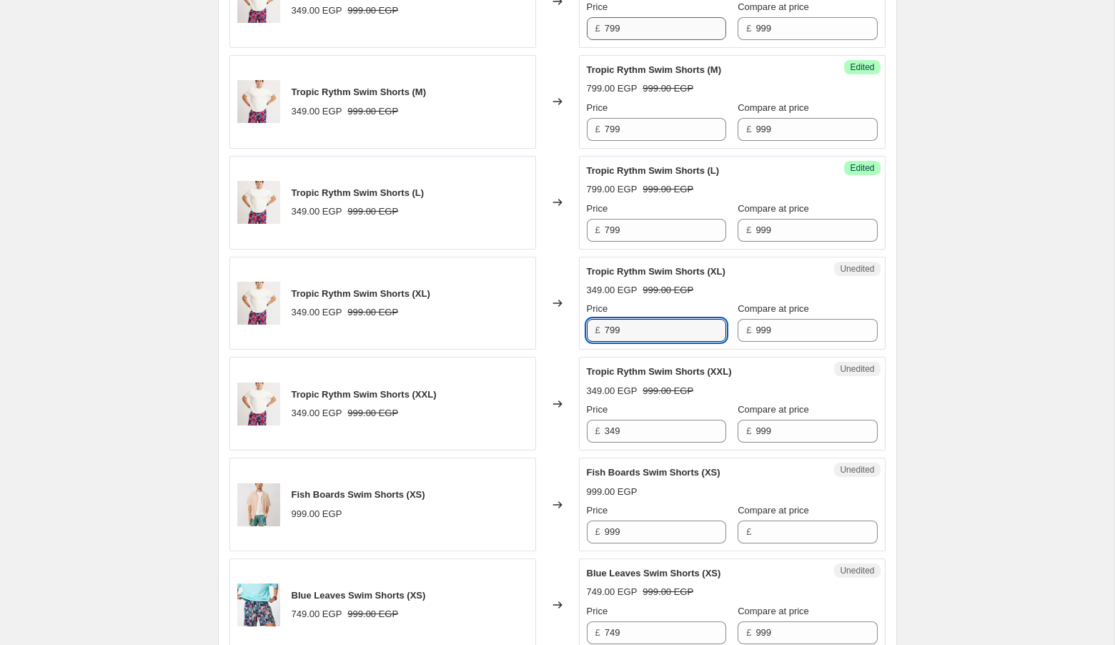
type input "799"
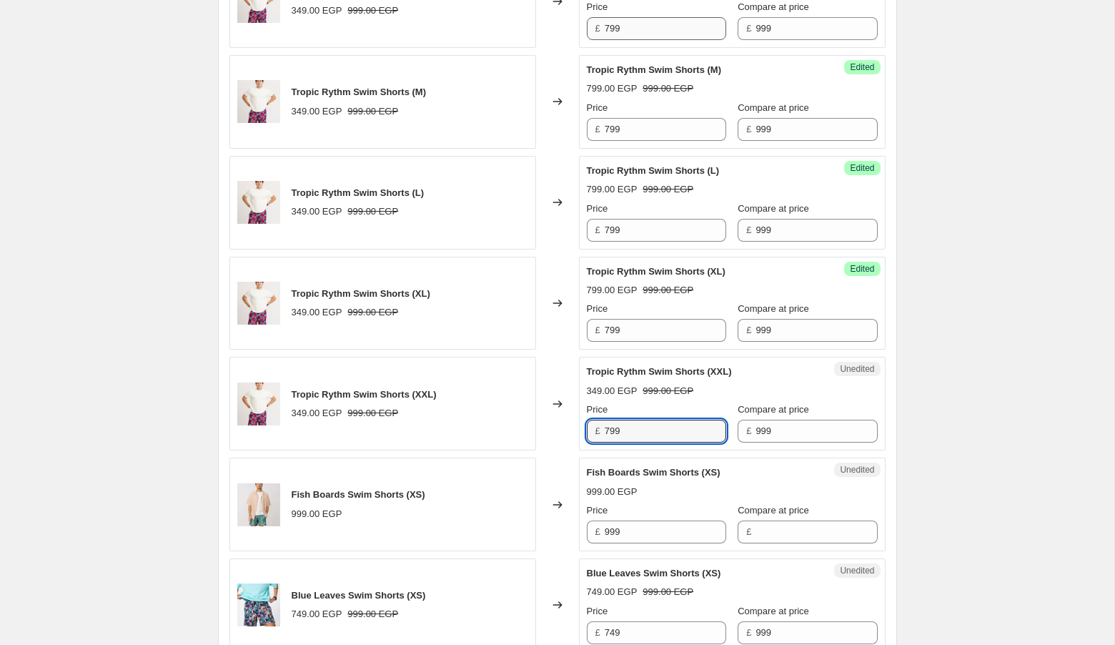
type input "799"
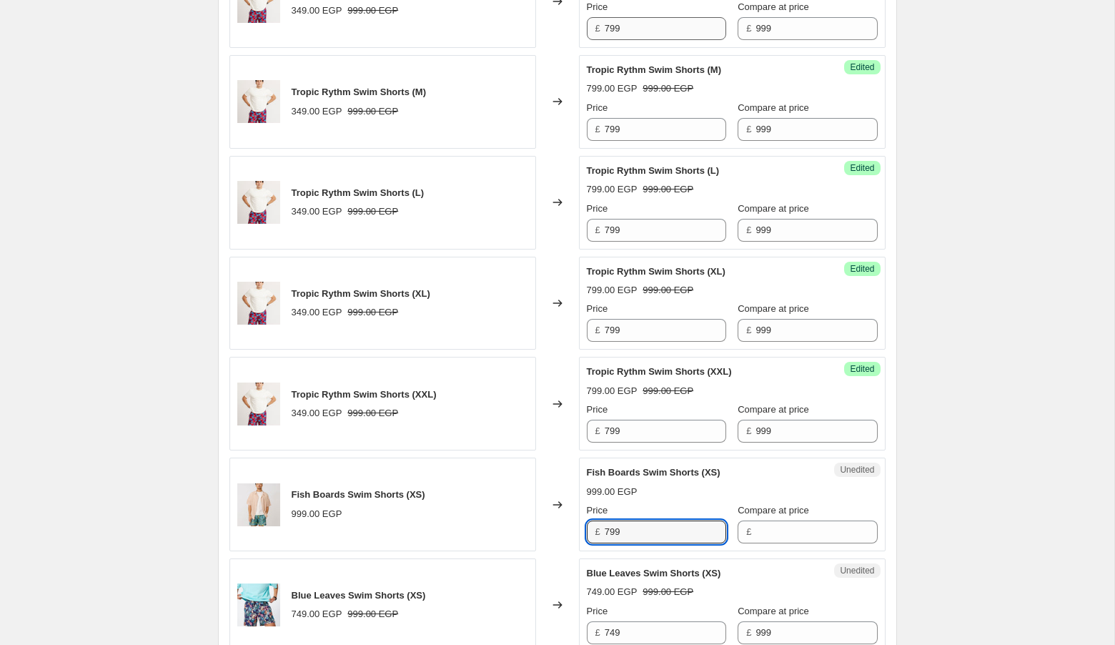
type input "799"
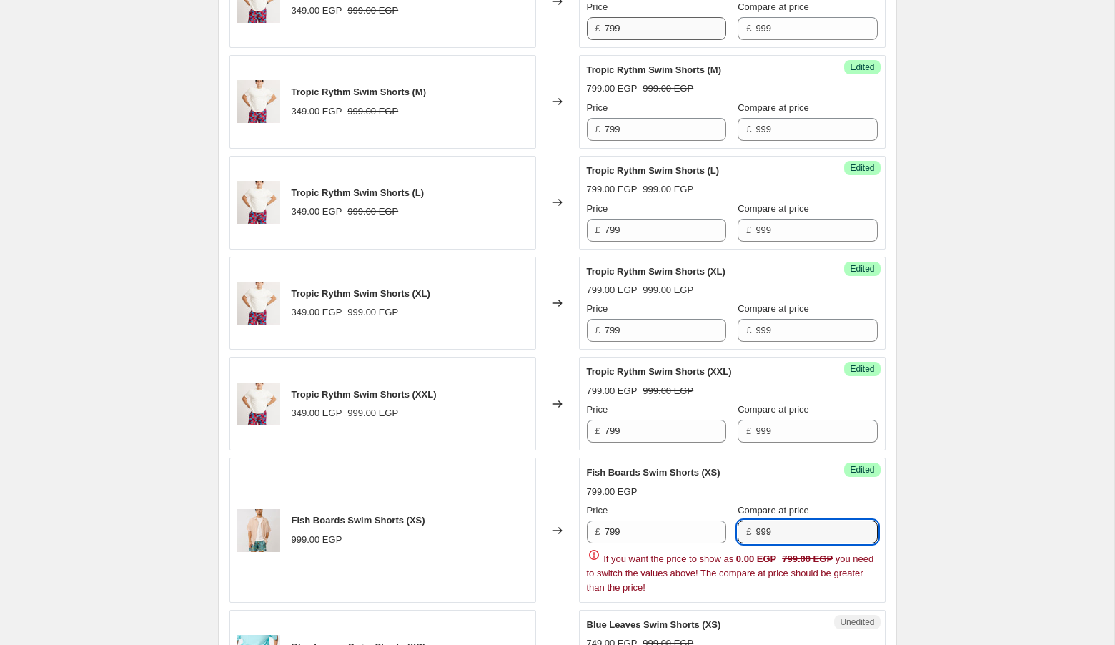
type input "999"
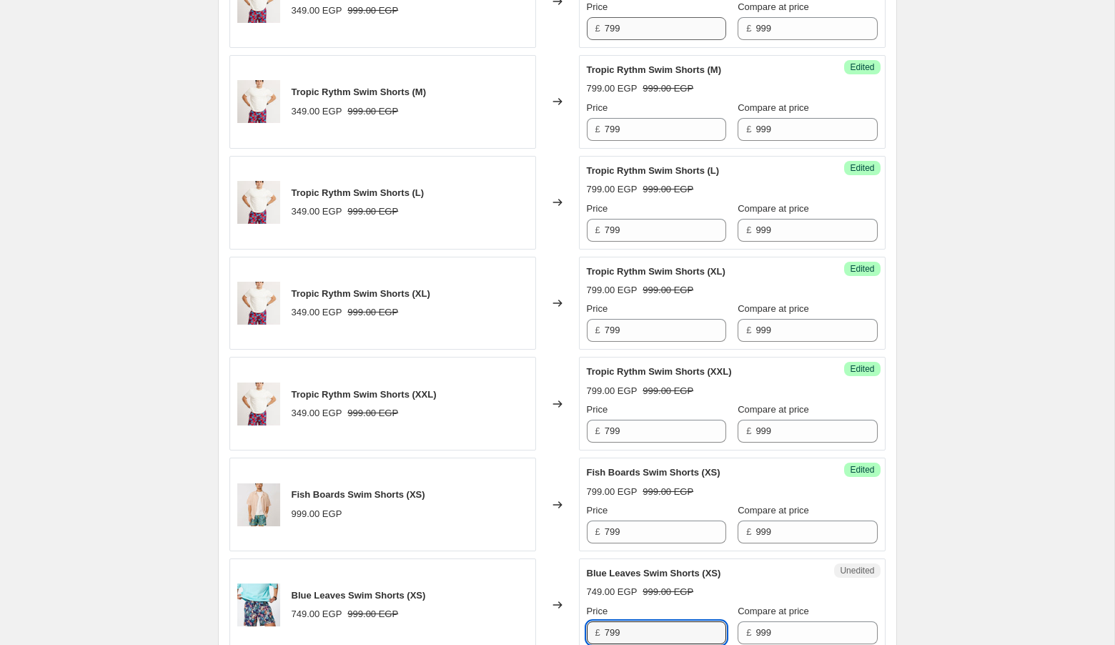
type input "799"
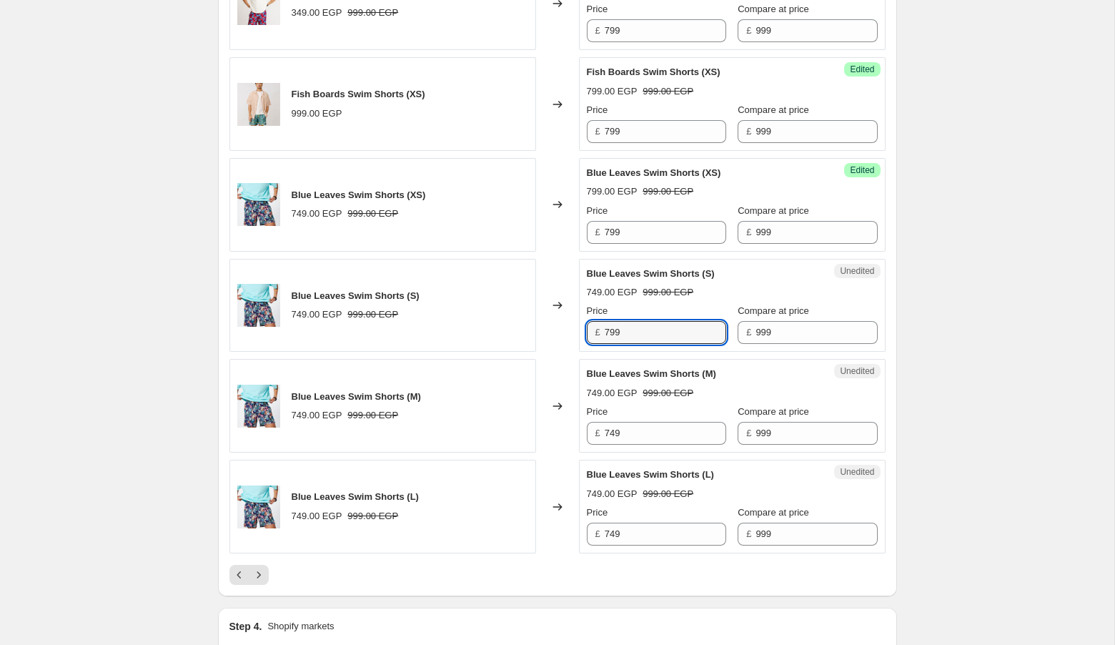
type input "799"
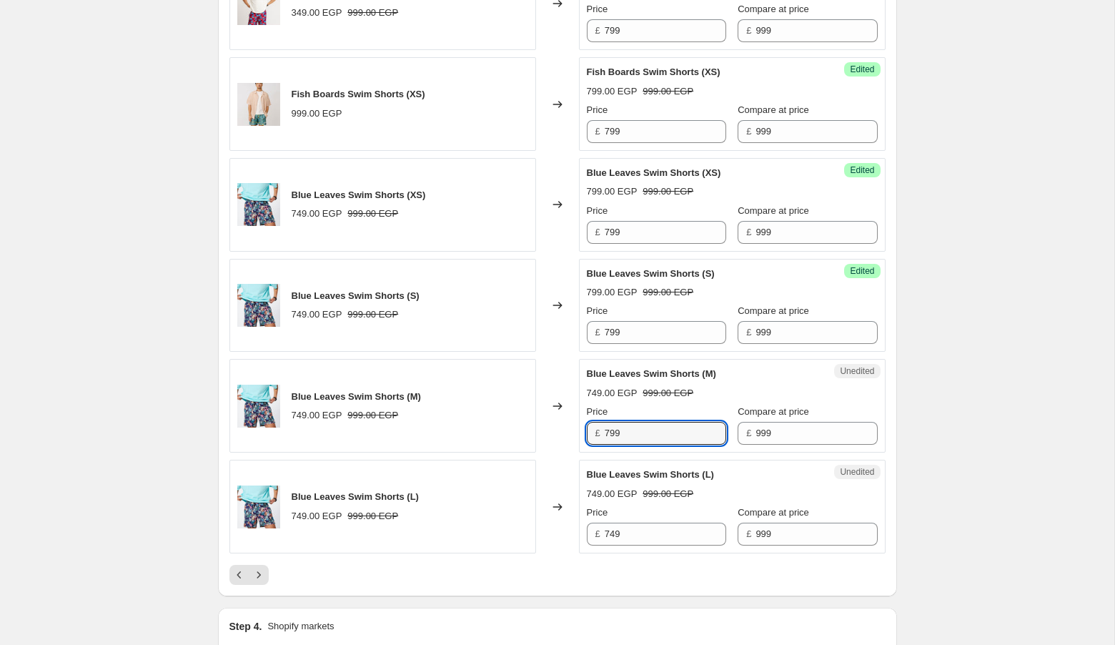
type input "799"
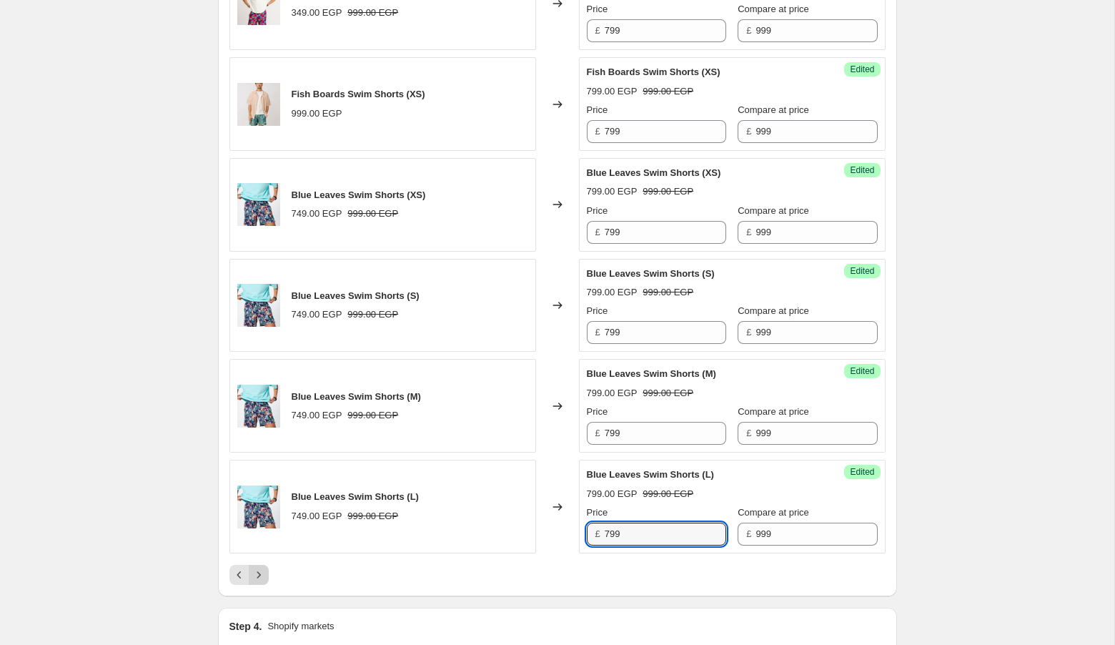
click at [255, 567] on icon "Next" at bounding box center [259, 574] width 14 height 14
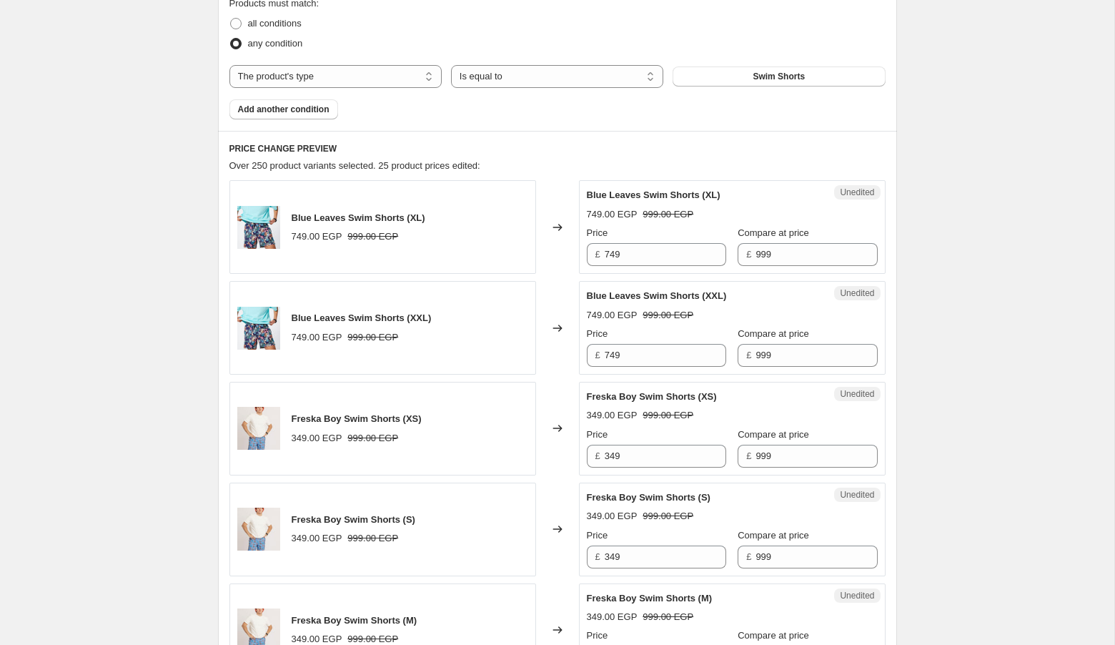
scroll to position [477, 0]
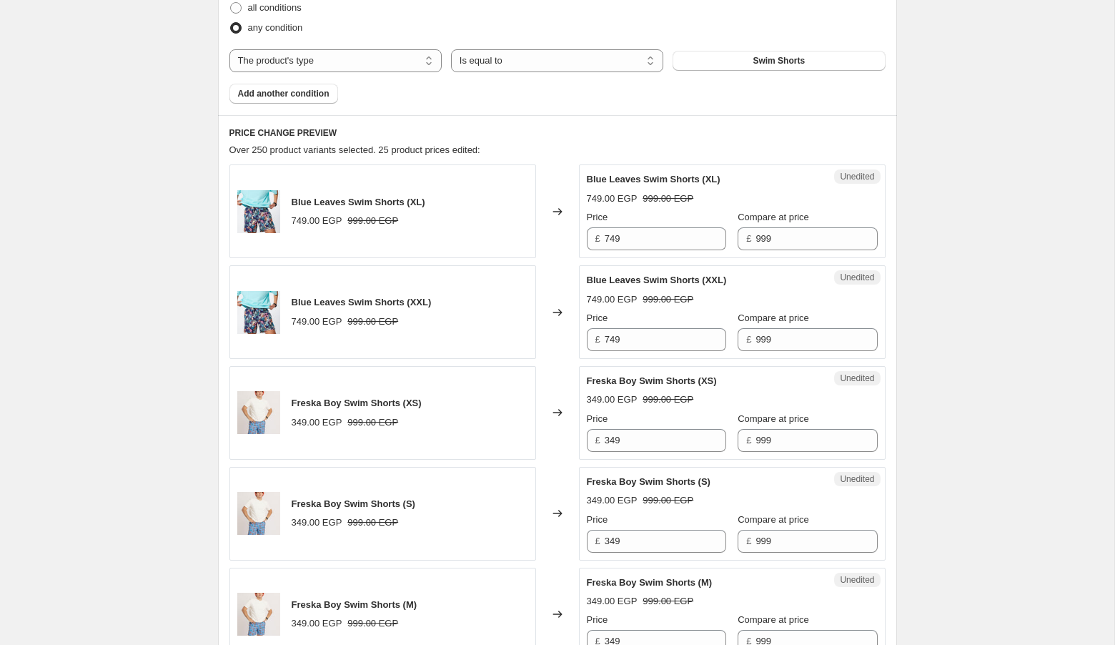
click at [649, 252] on div "Unedited Blue Leaves Swim Shorts (XL) 749.00 EGP 999.00 EGP Price £ 749 Compare…" at bounding box center [732, 211] width 307 height 94
click at [645, 237] on input "749" at bounding box center [665, 238] width 121 height 23
click at [645, 236] on input "749" at bounding box center [665, 238] width 121 height 23
type input "799"
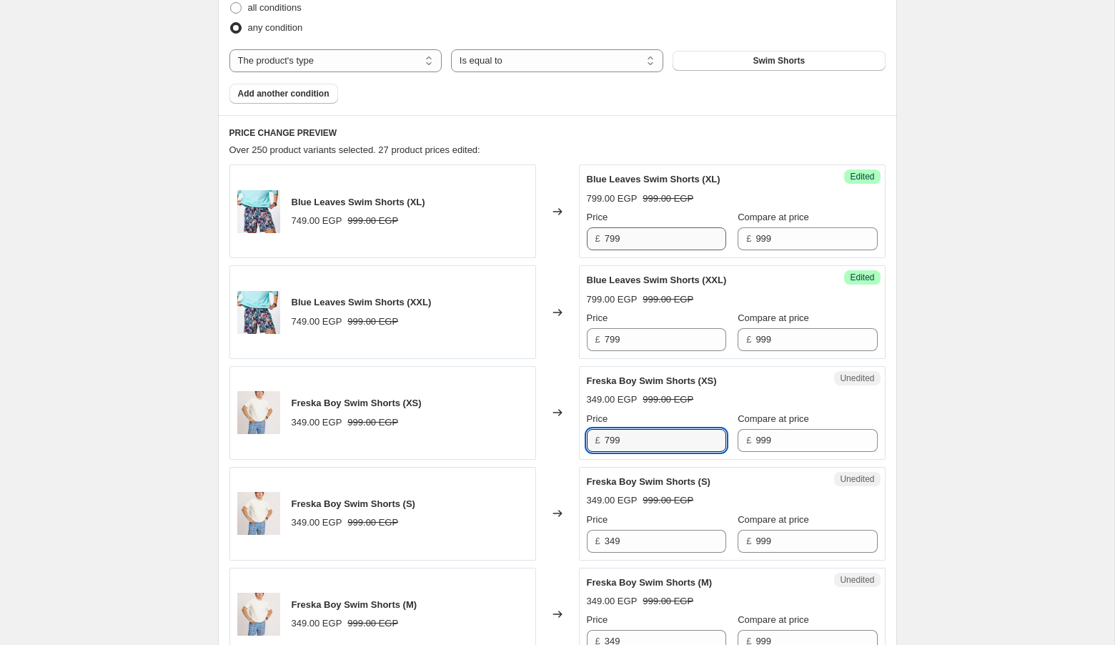
type input "799"
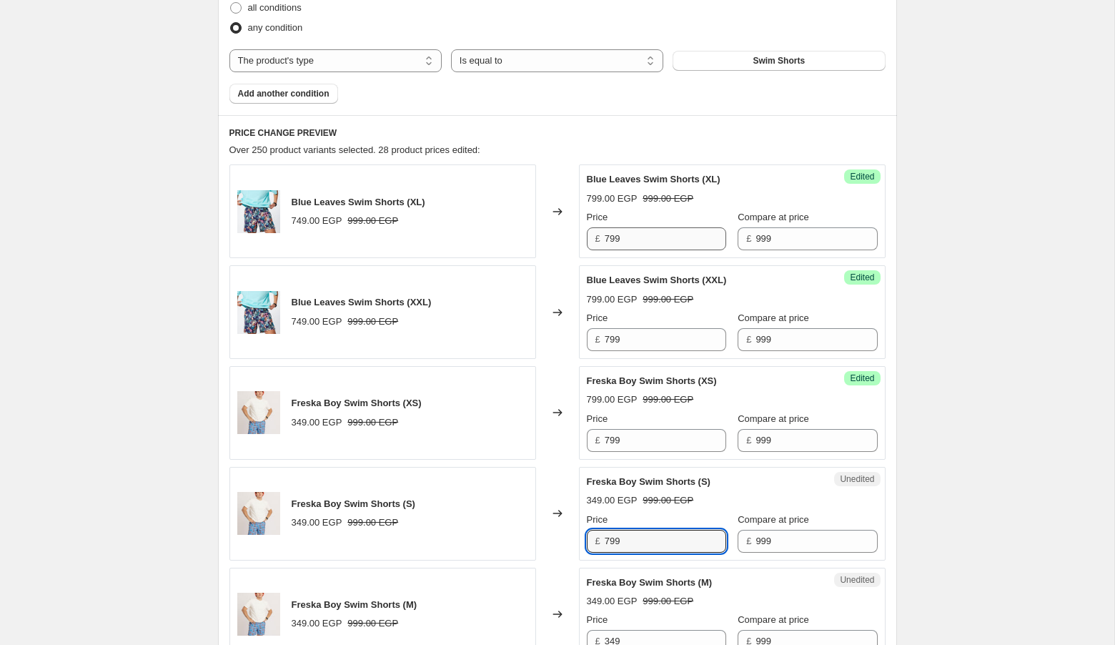
type input "799"
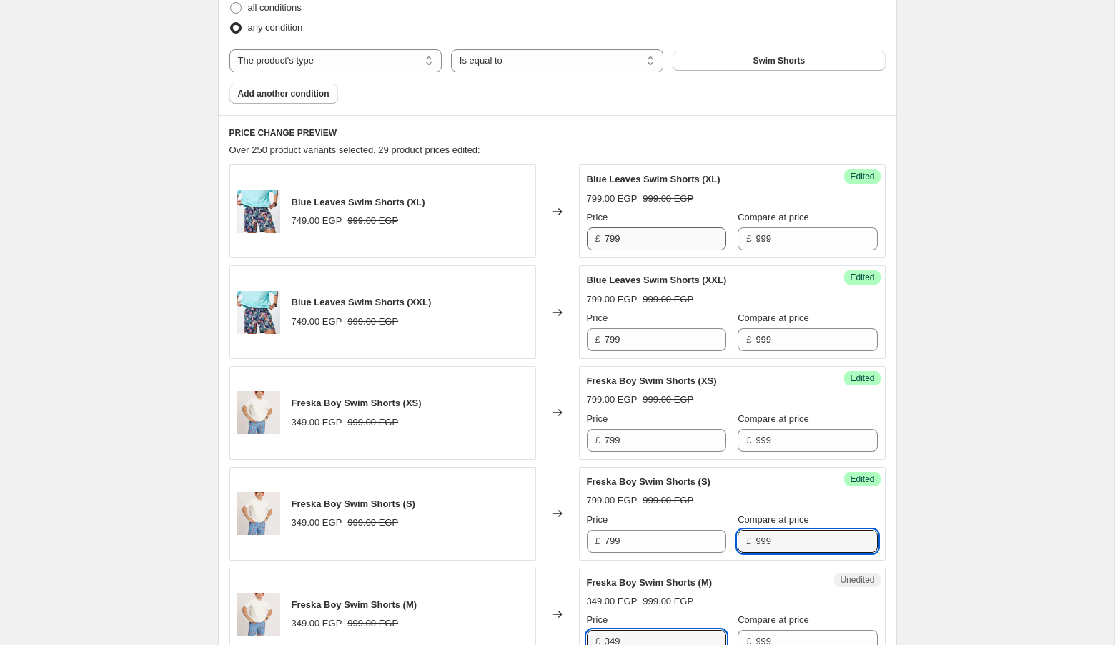
scroll to position [482, 0]
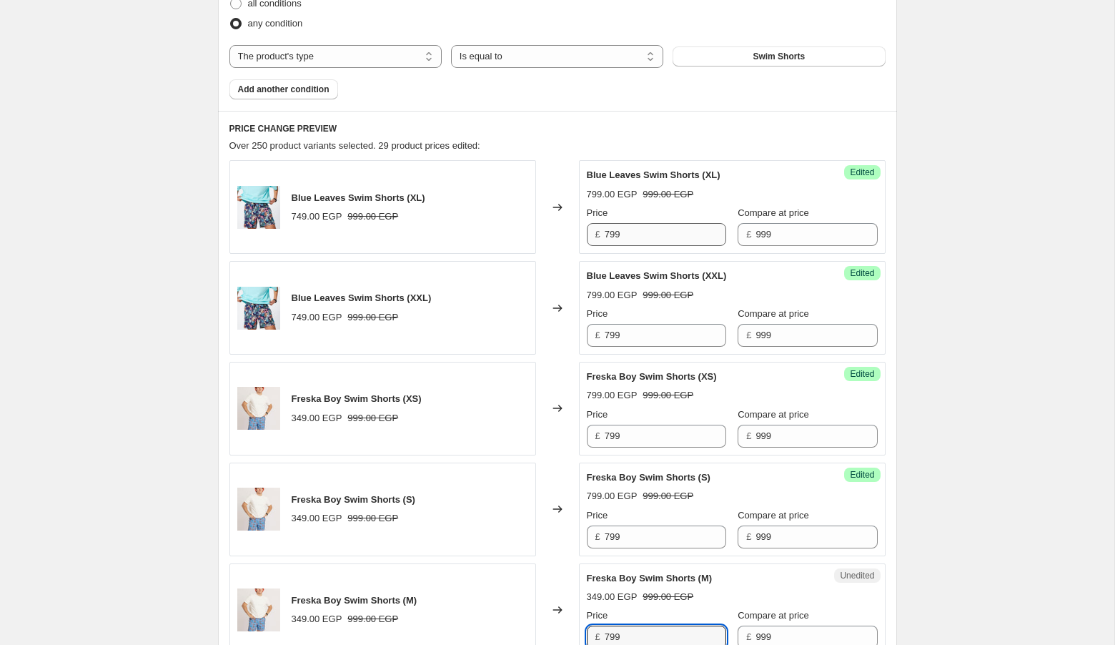
type input "799"
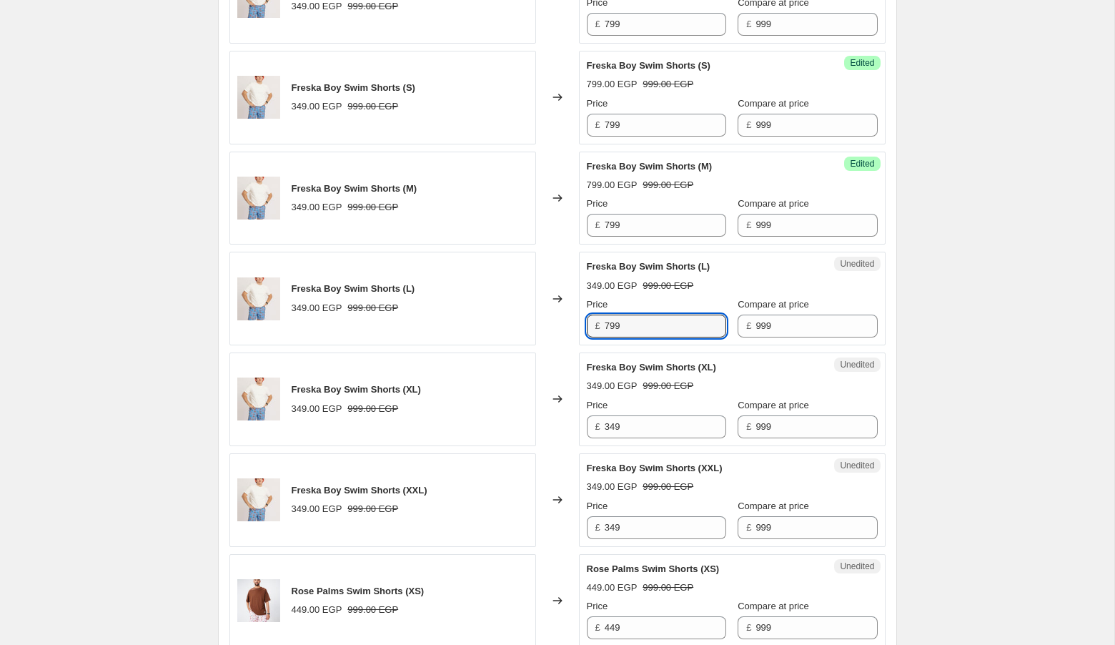
type input "799"
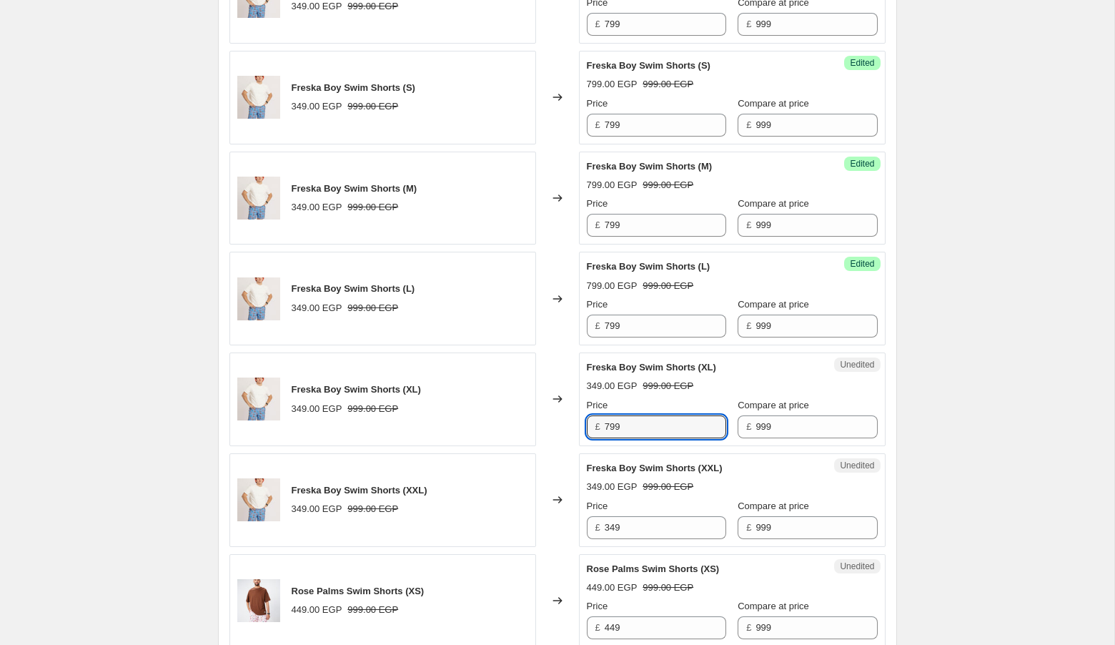
type input "799"
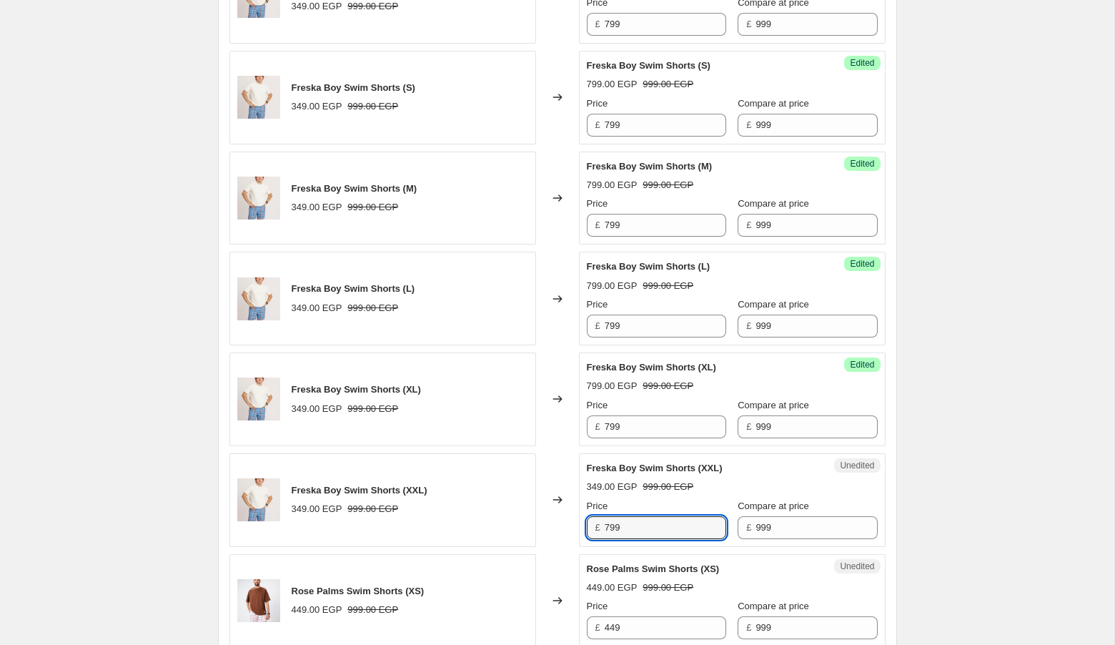
type input "799"
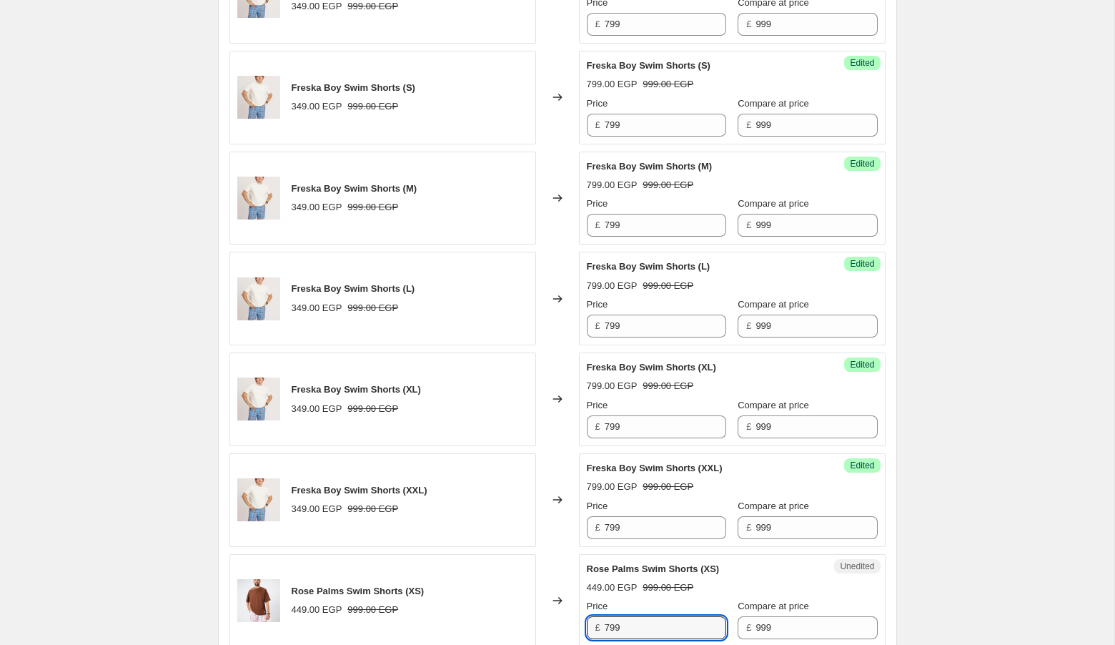
type input "799"
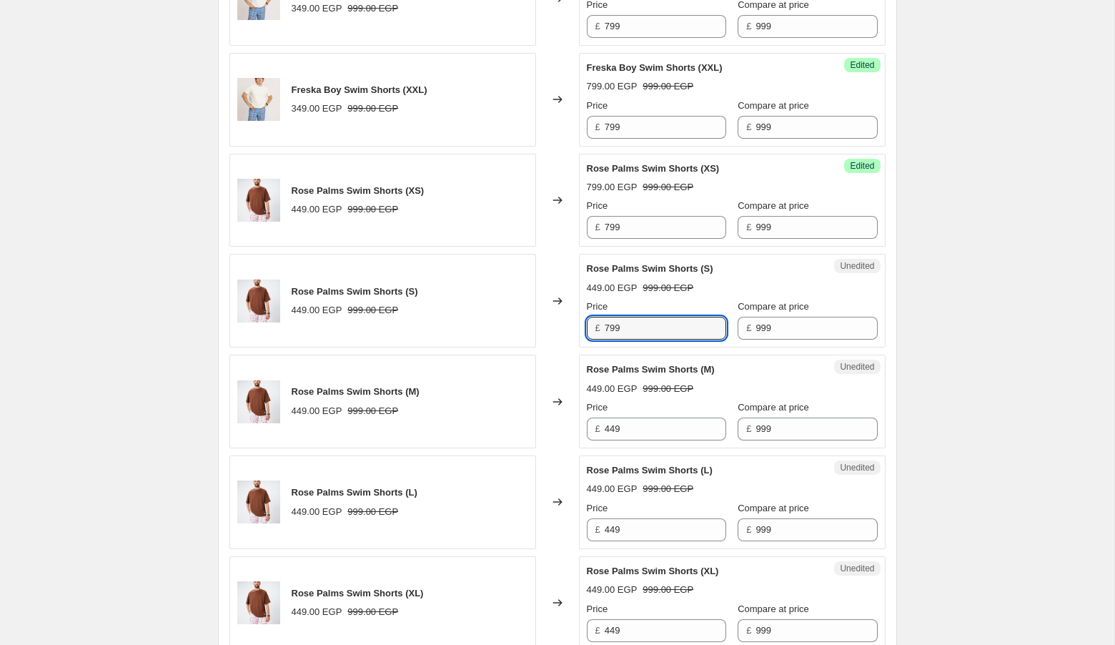
type input "799"
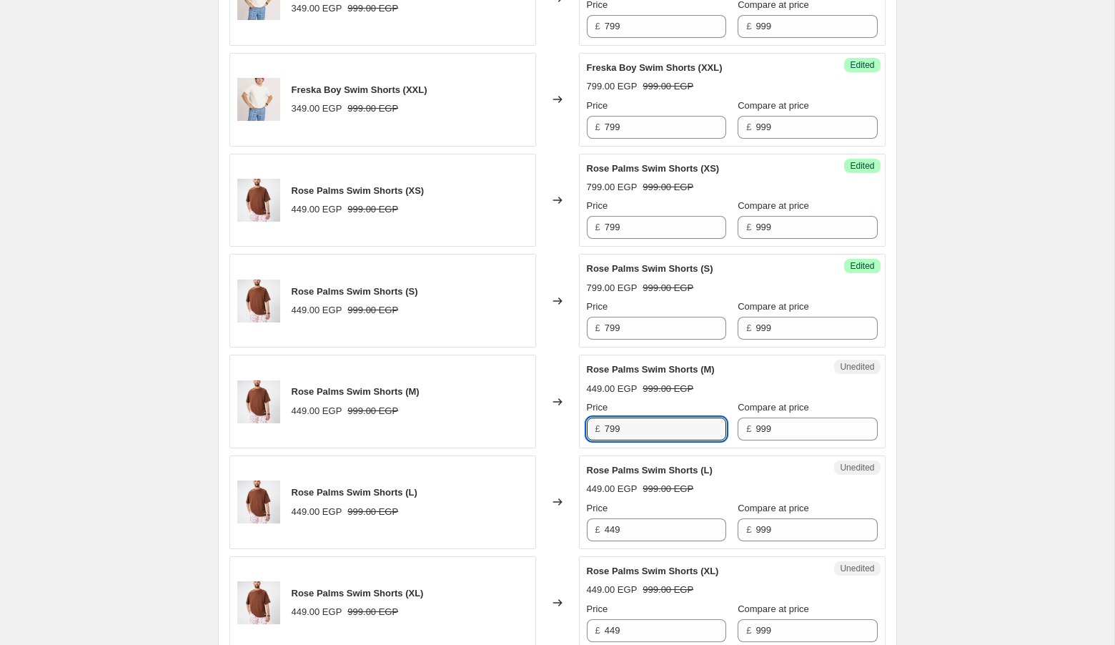
type input "799"
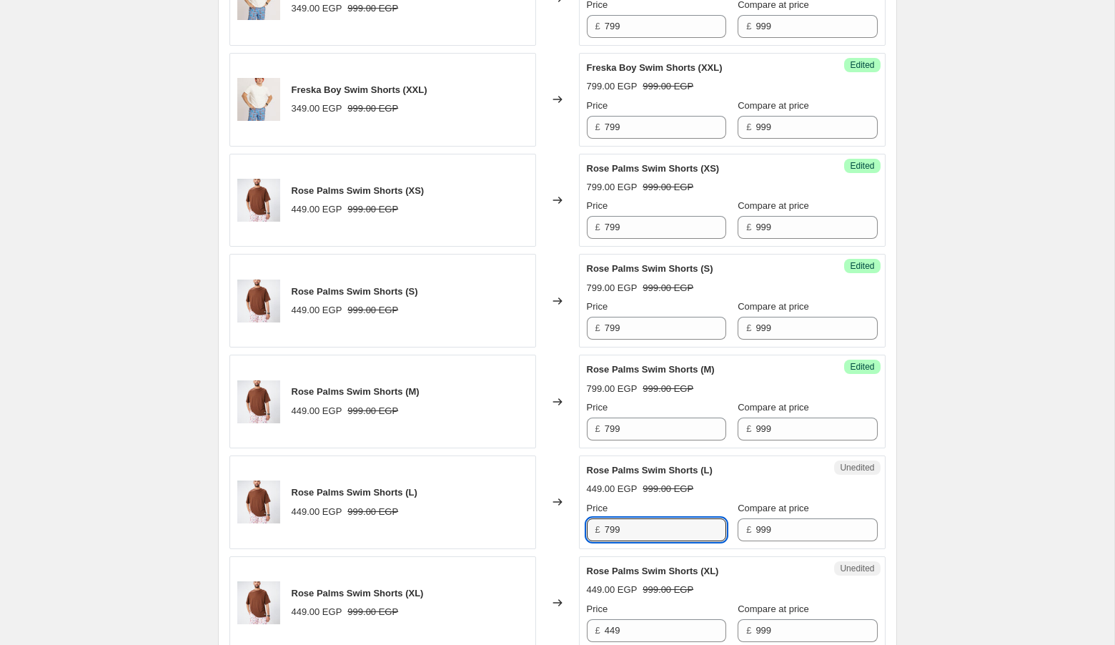
type input "799"
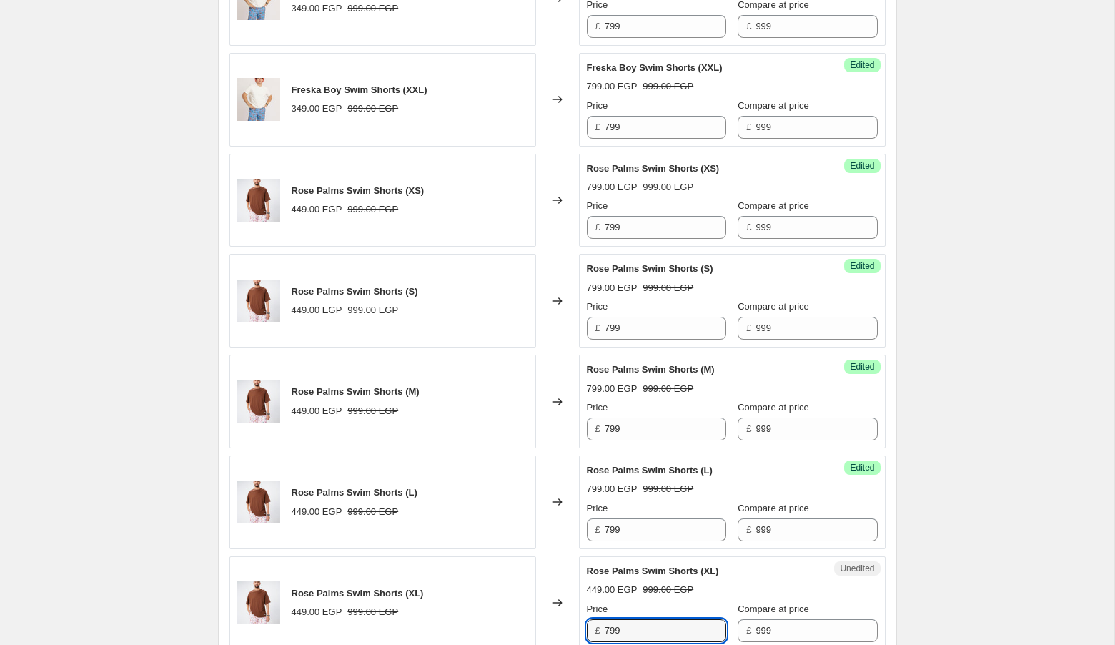
type input "799"
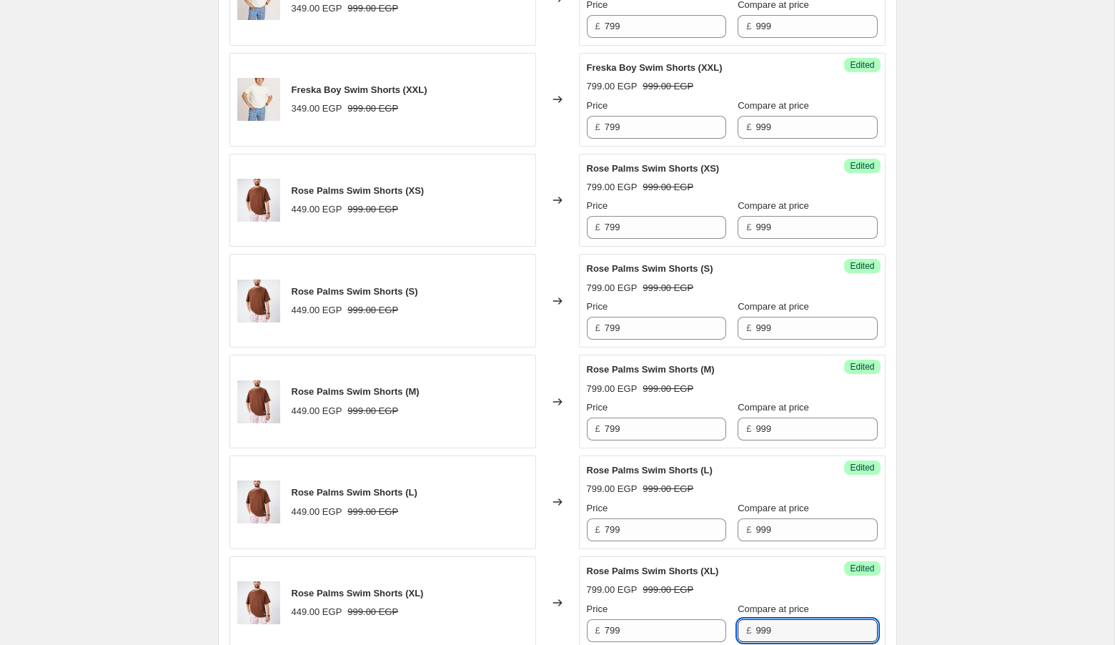
scroll to position [1694, 0]
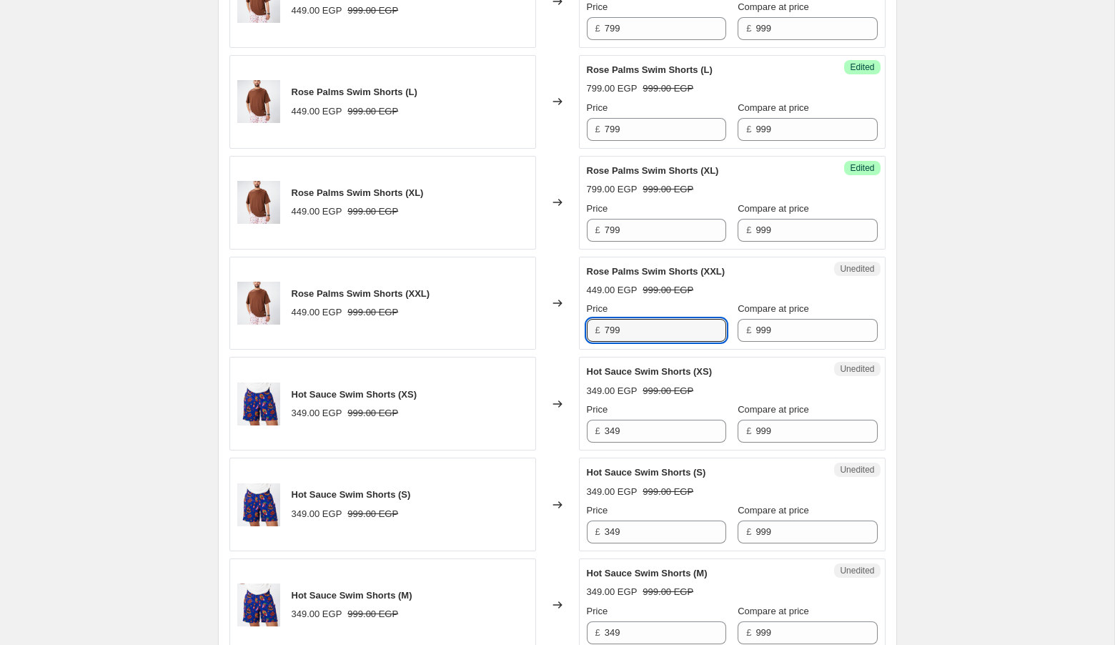
type input "799"
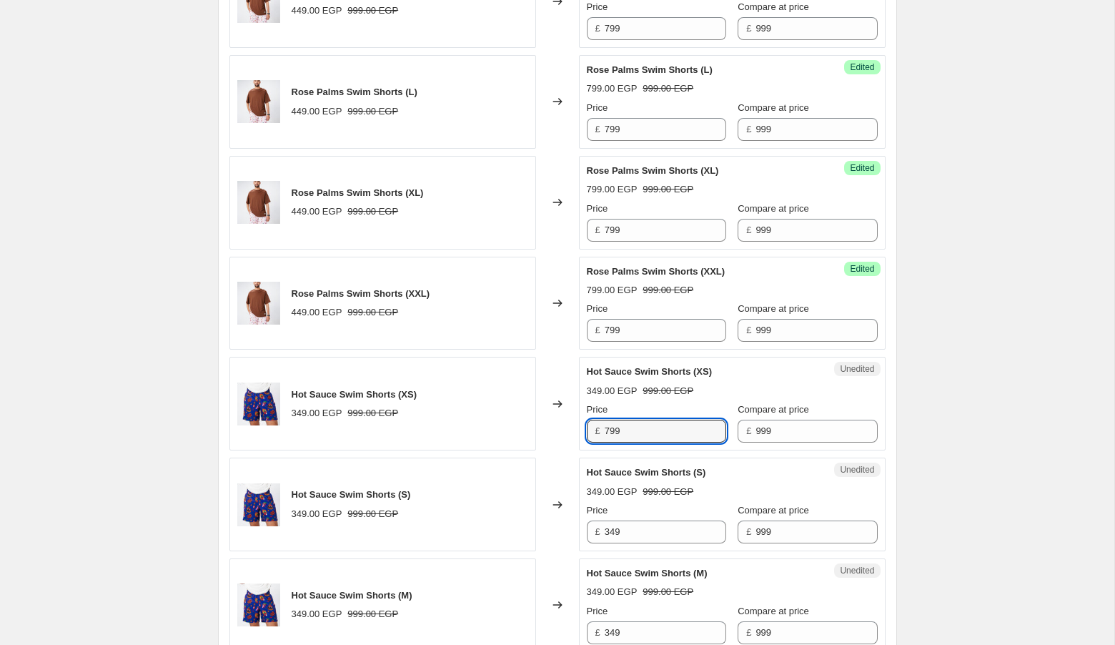
type input "799"
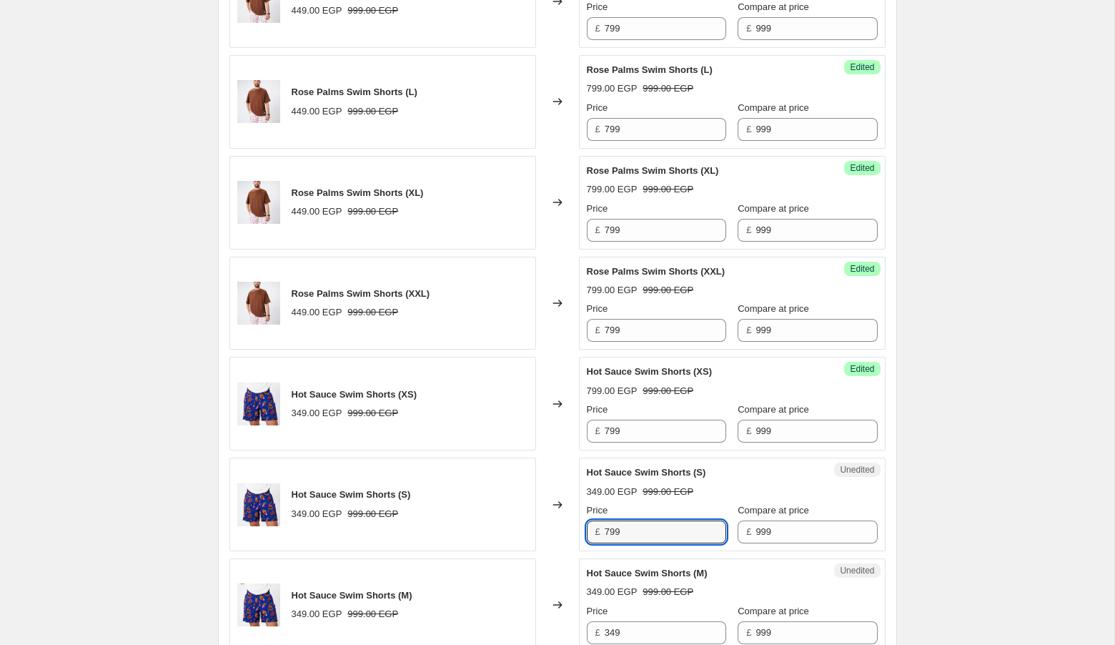
type input "799"
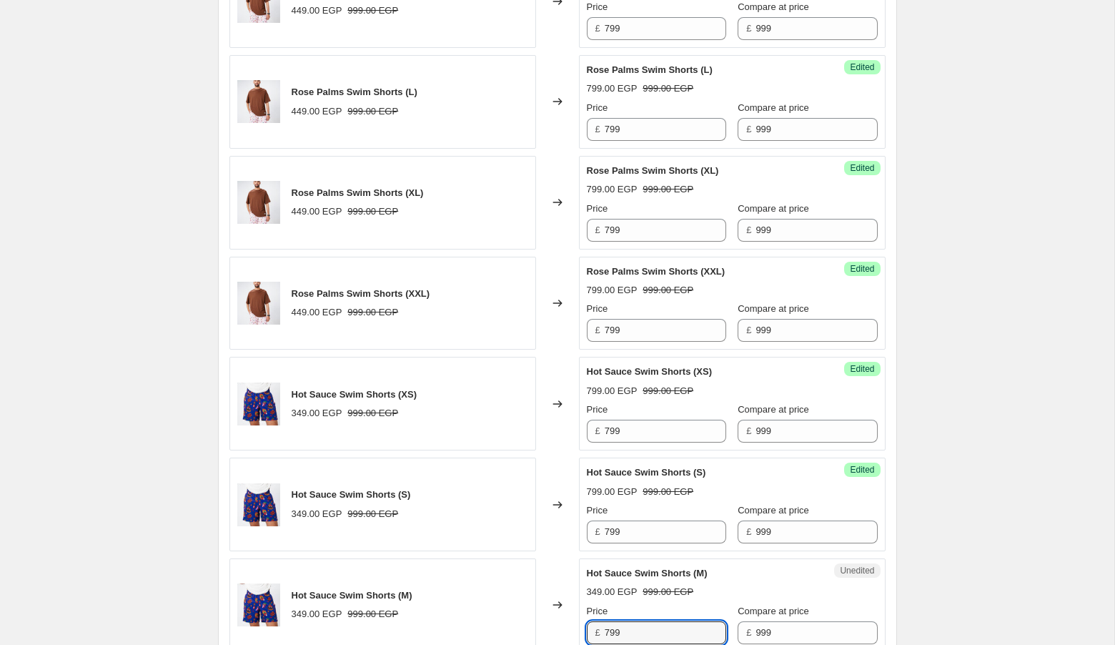
type input "799"
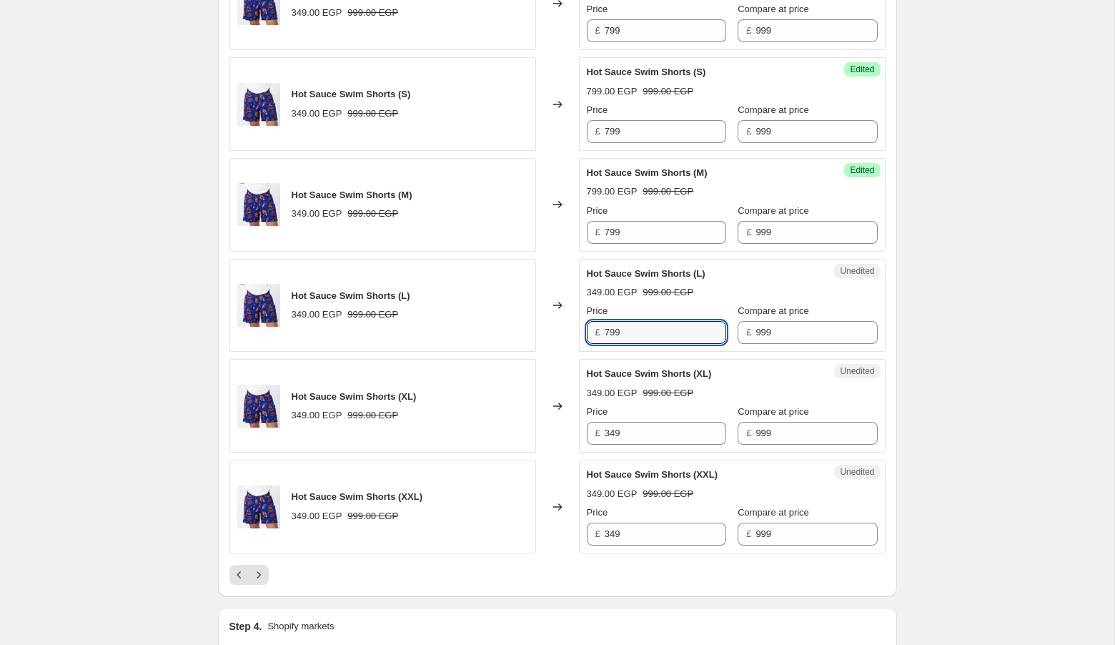
type input "799"
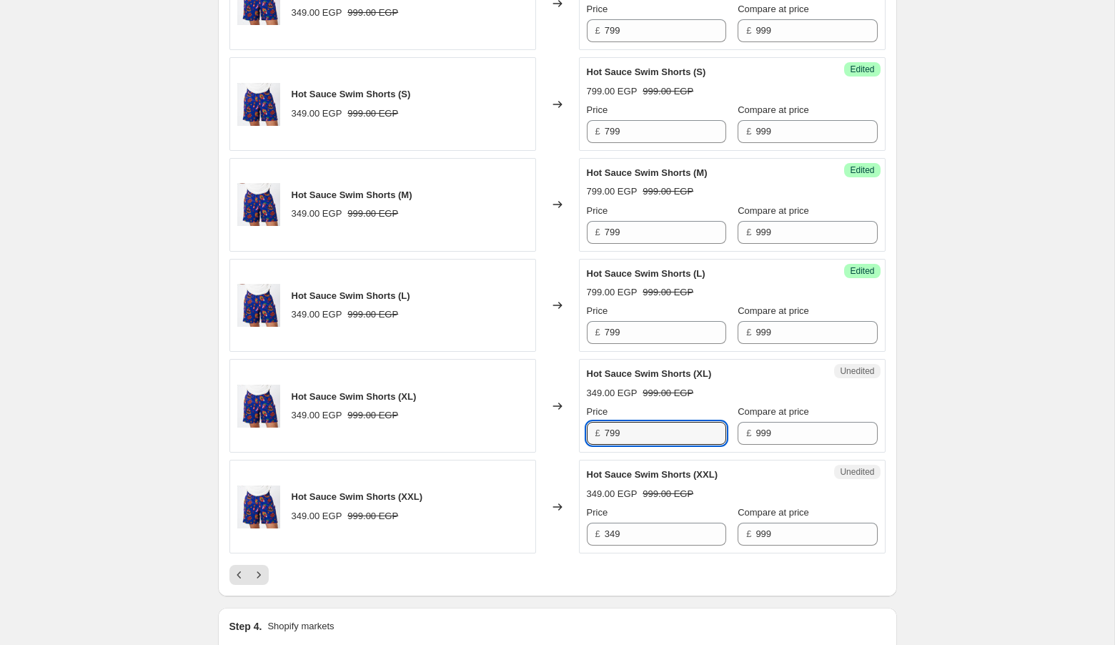
type input "799"
click at [254, 567] on icon "Next" at bounding box center [259, 574] width 14 height 14
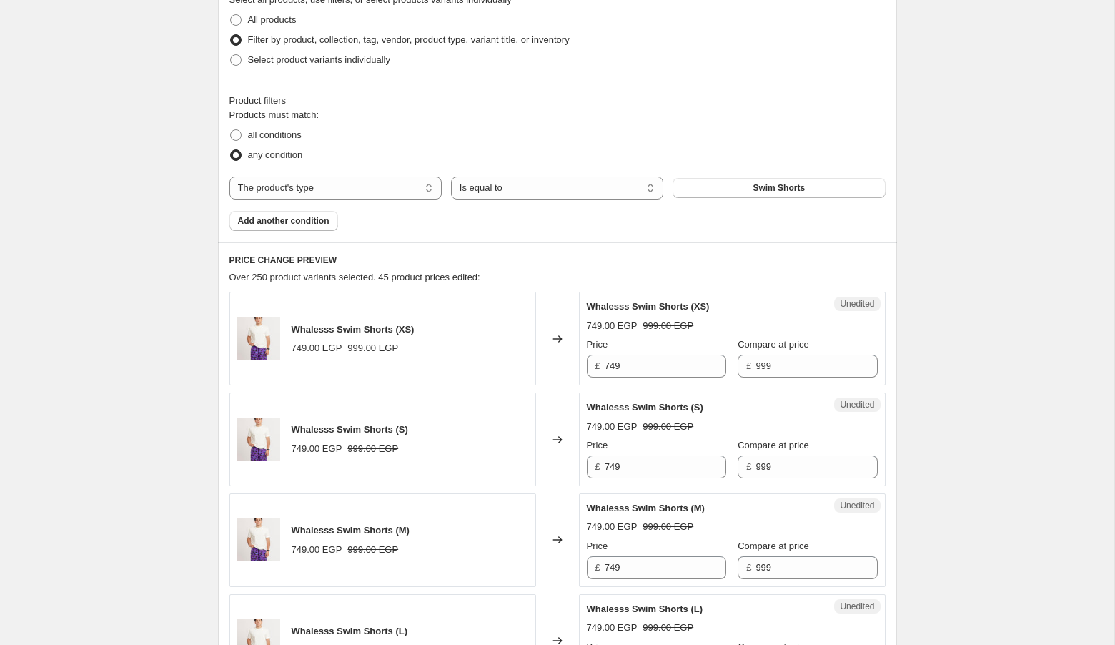
scroll to position [356, 0]
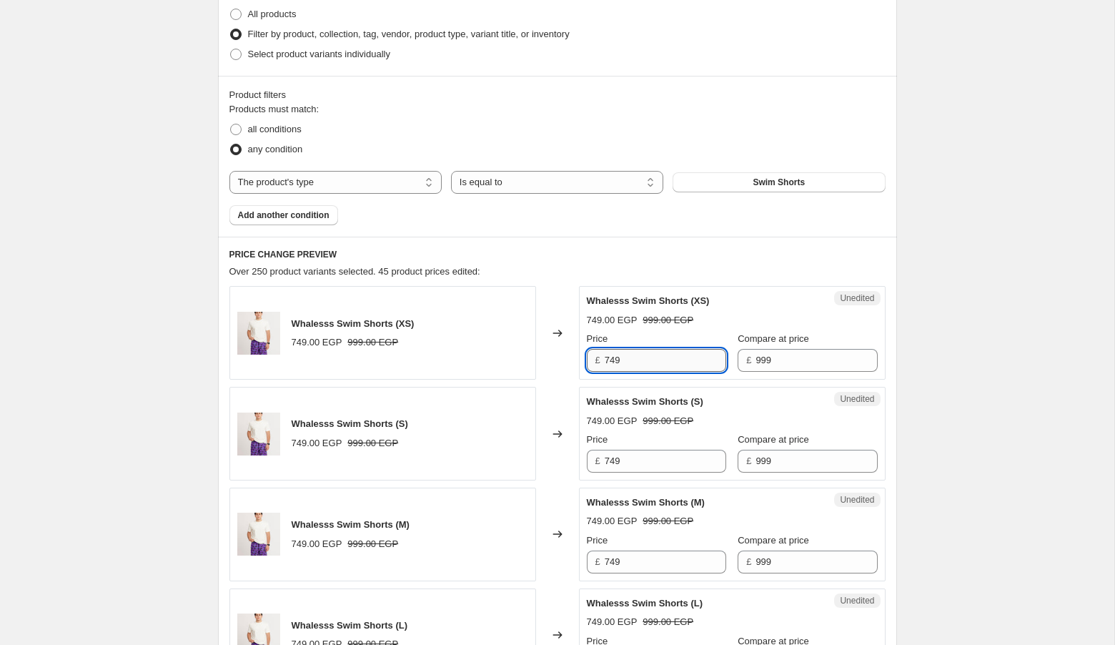
click at [643, 365] on input "749" at bounding box center [665, 360] width 121 height 23
type input "799"
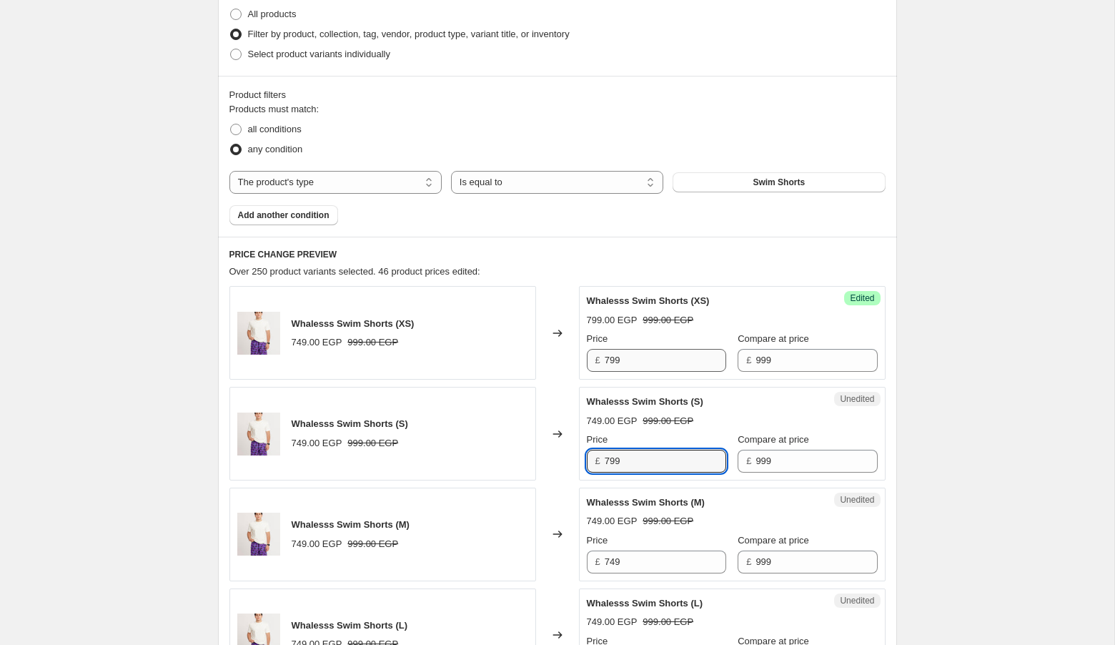
type input "799"
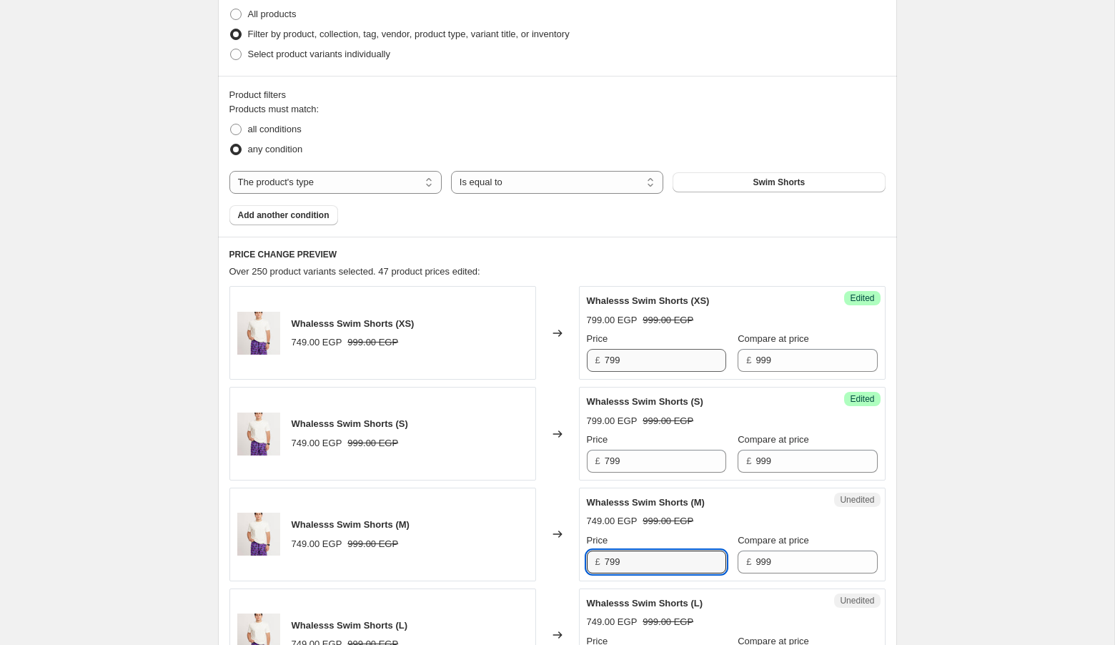
type input "799"
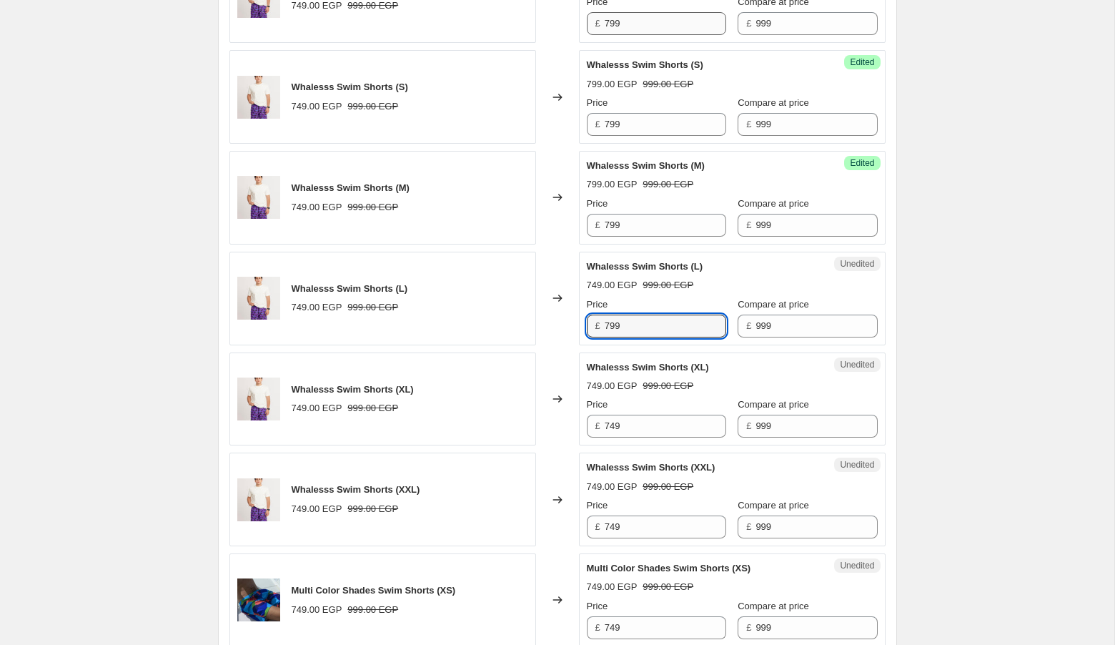
type input "799"
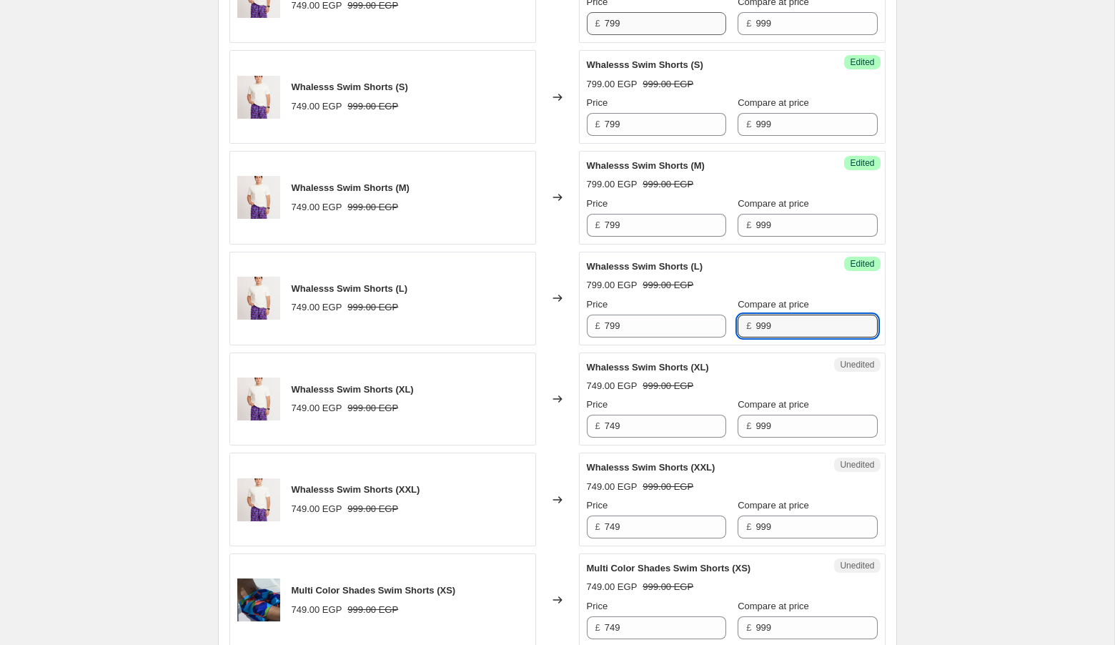
type input "7"
type input "999"
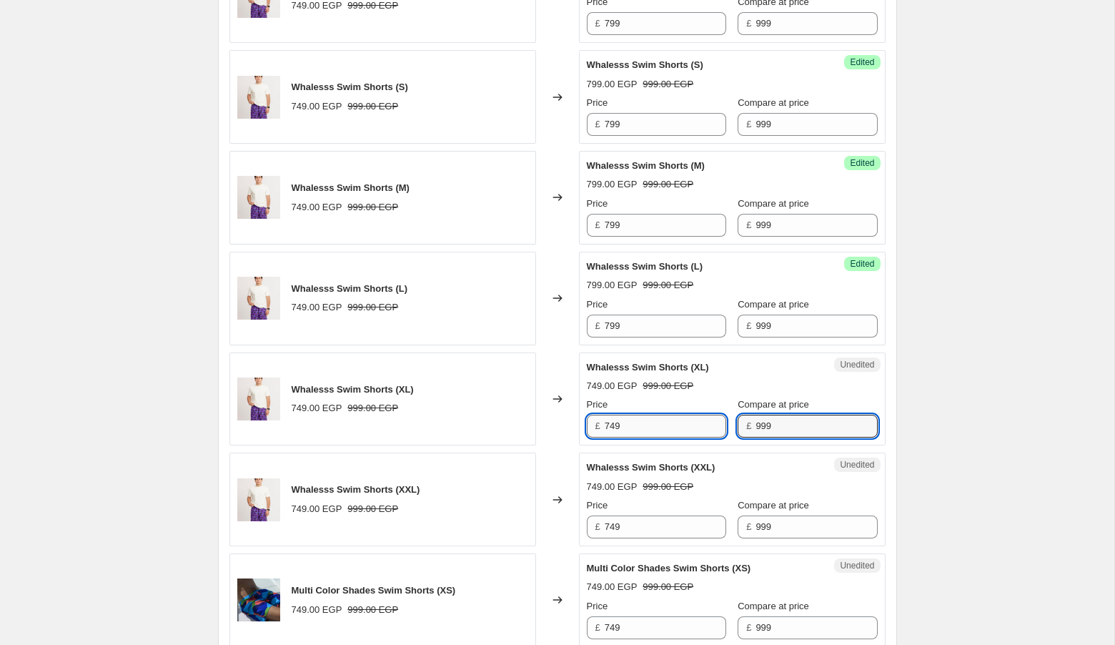
click at [642, 432] on input "749" at bounding box center [665, 426] width 121 height 23
type input "799"
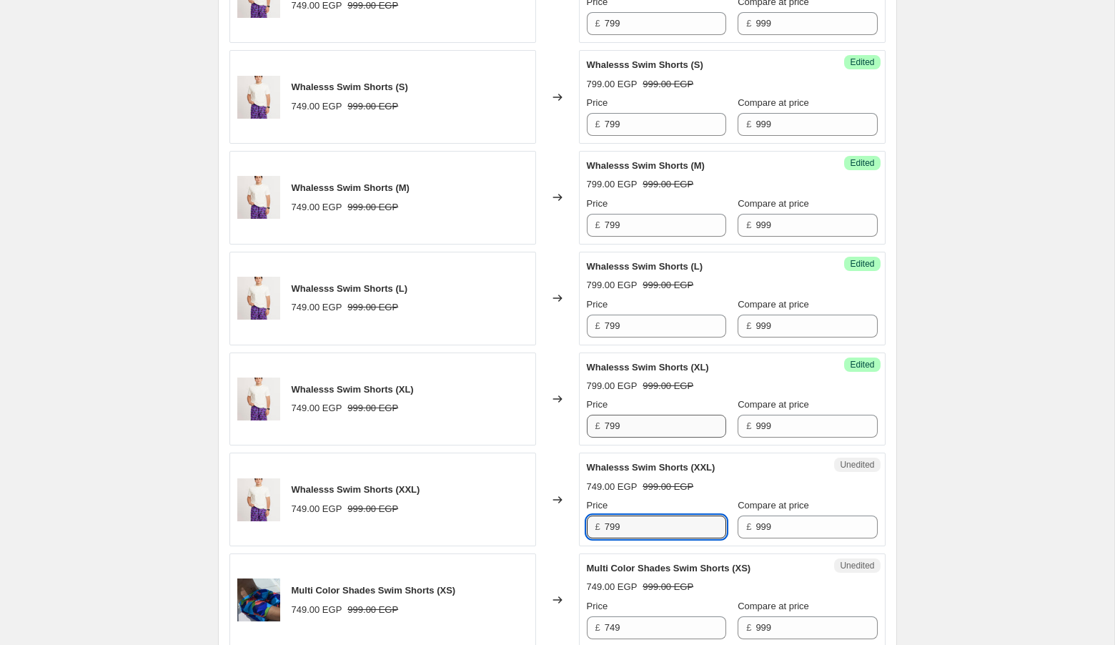
type input "799"
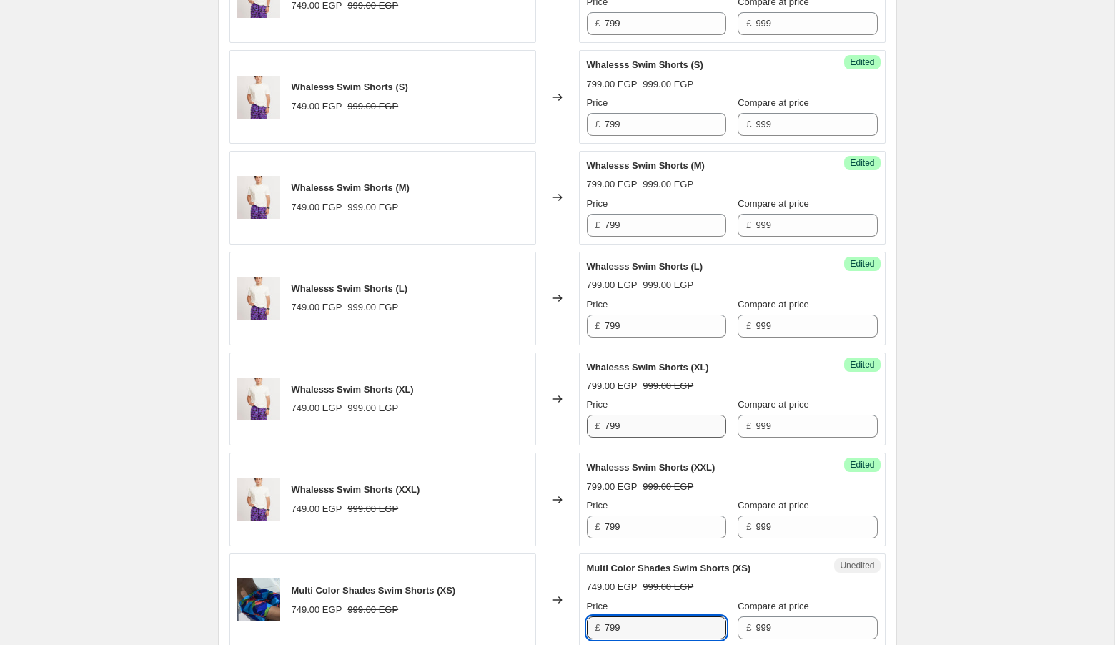
type input "799"
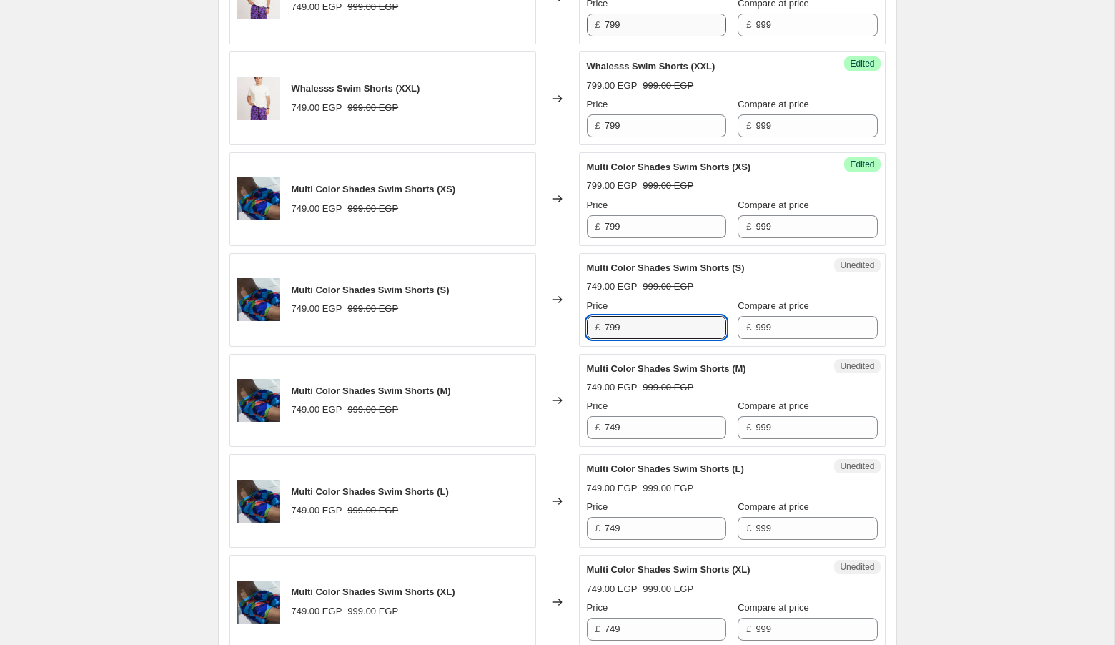
type input "799"
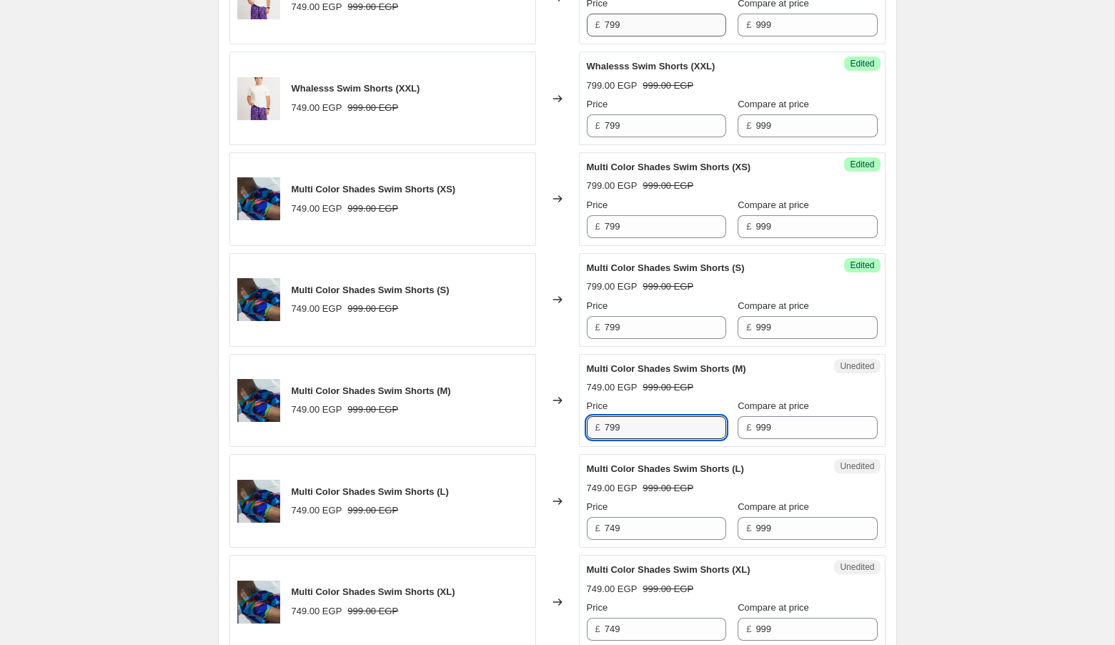
type input "799"
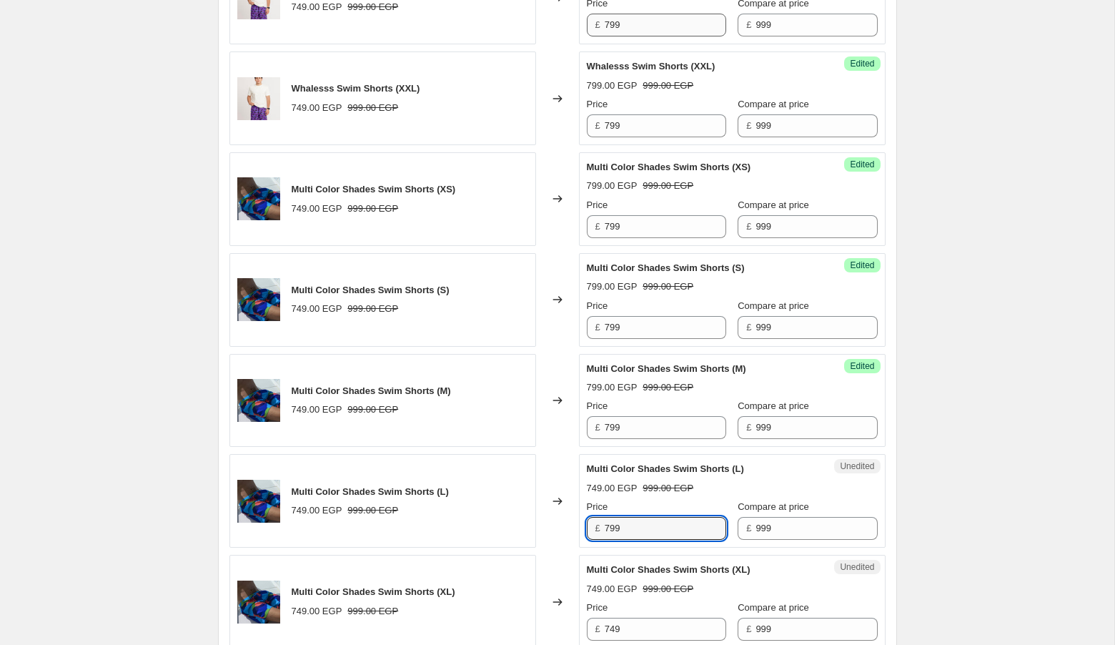
type input "799"
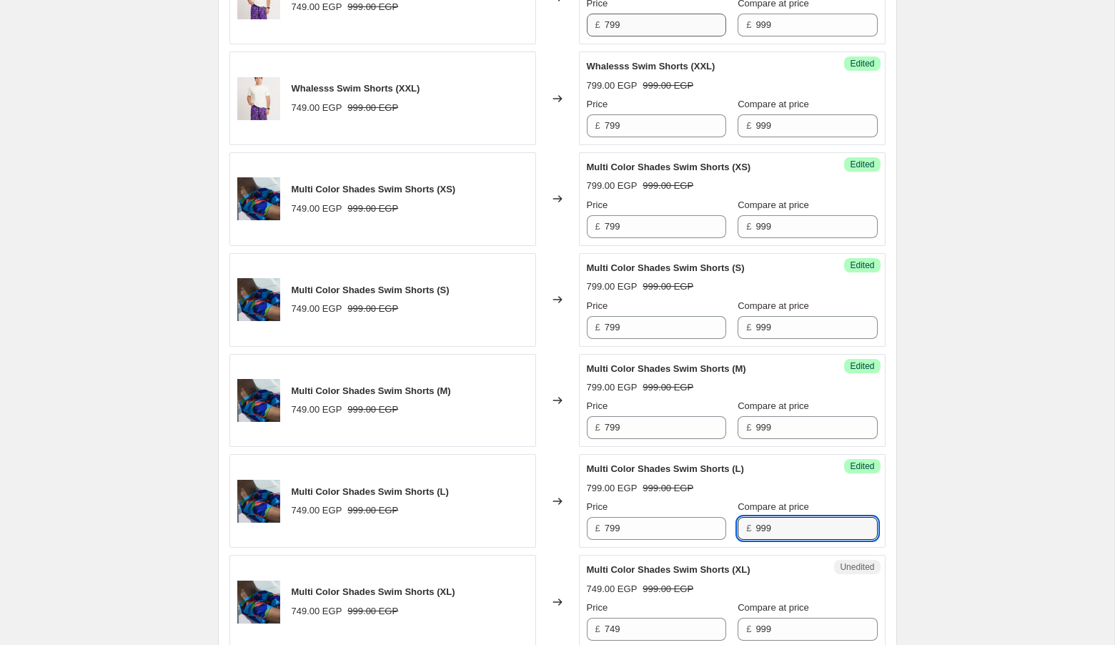
type input "7"
type input "999"
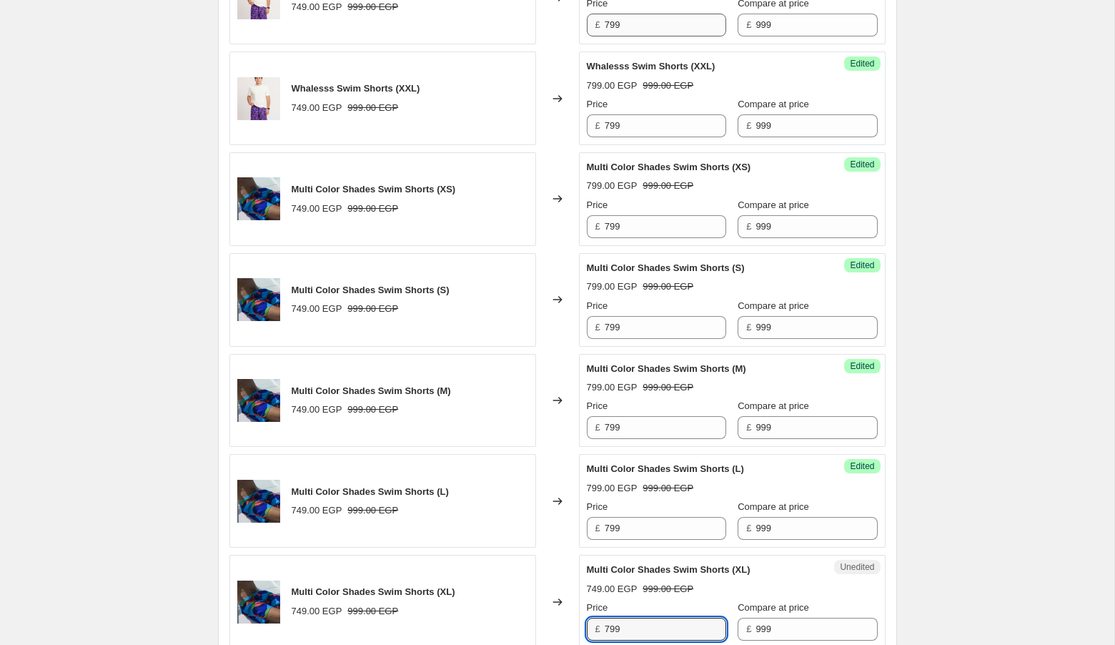
type input "799"
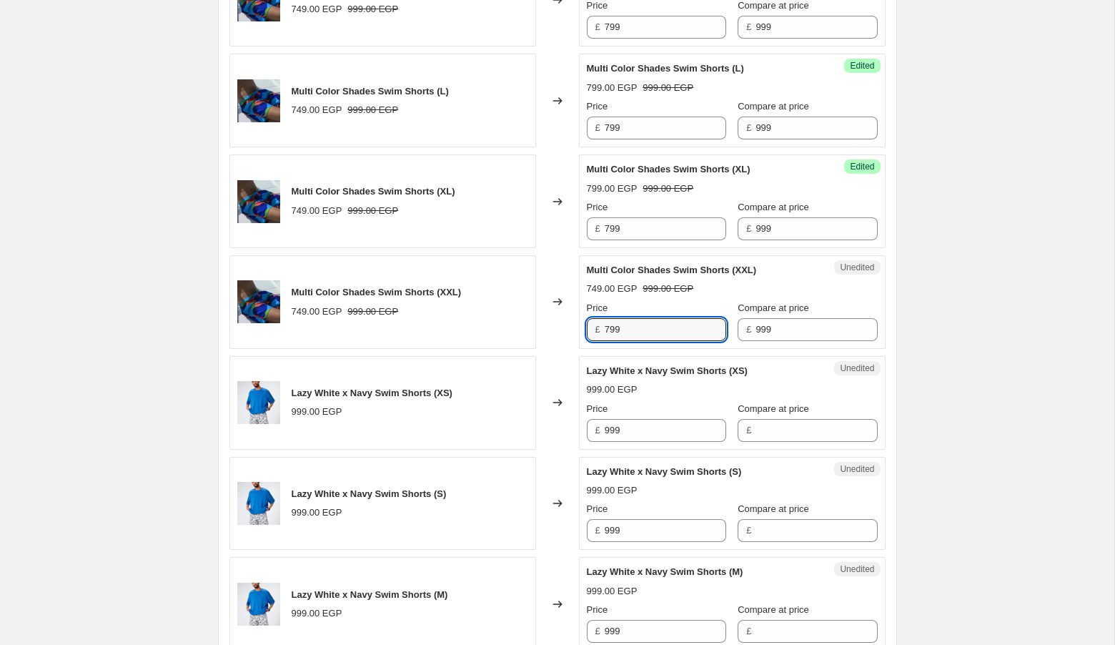
type input "799"
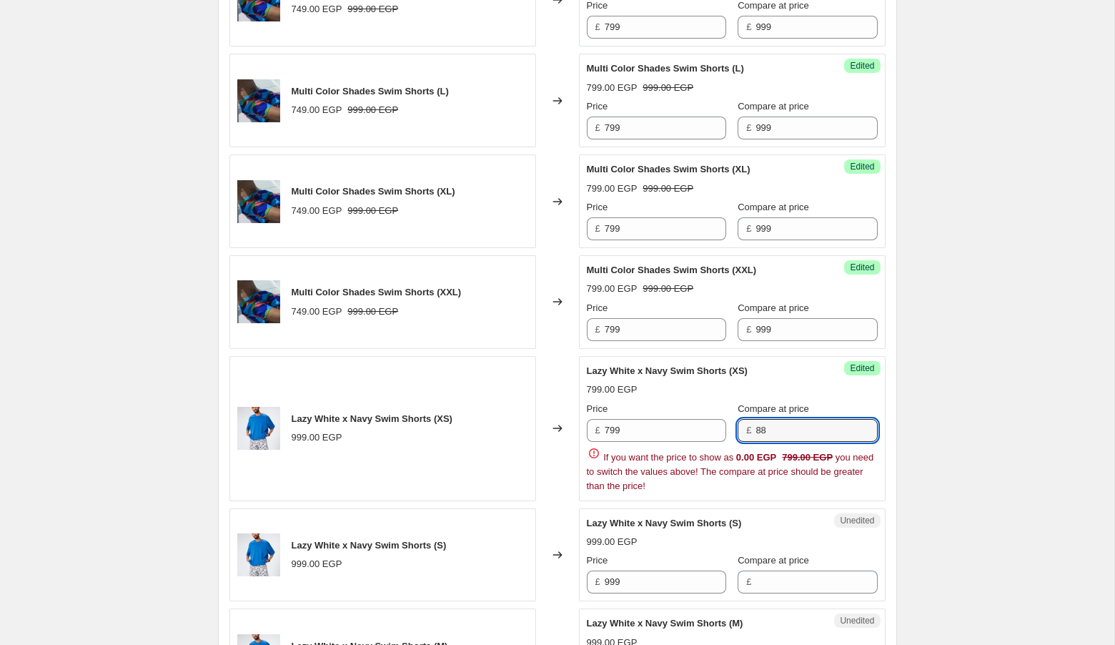
type input "8"
type input "999"
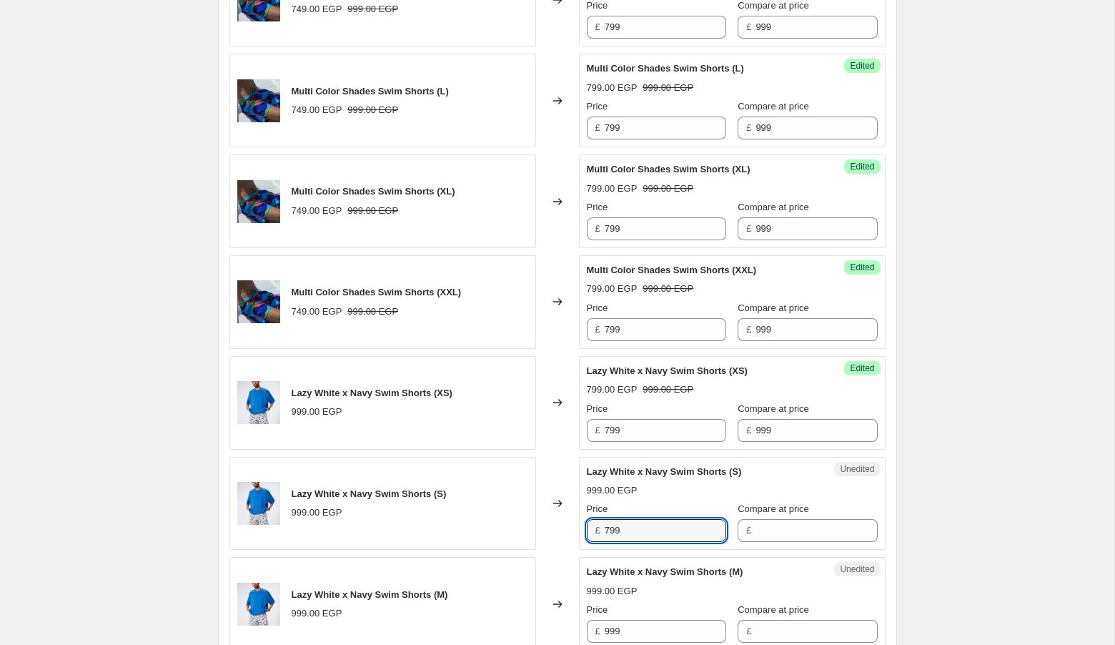
type input "799"
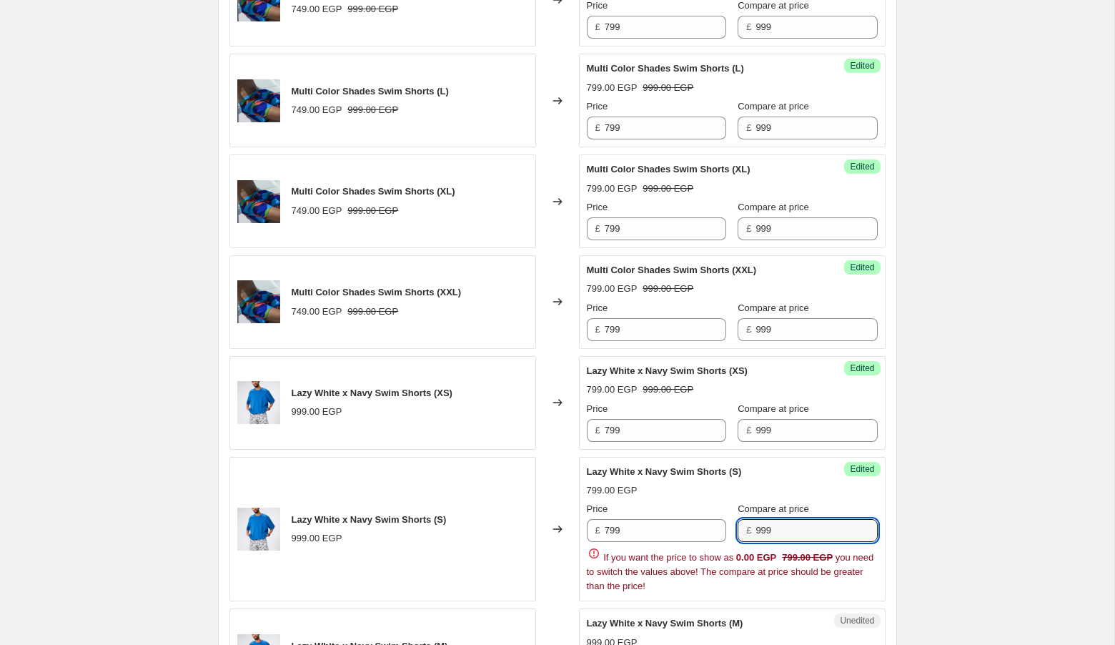
type input "999"
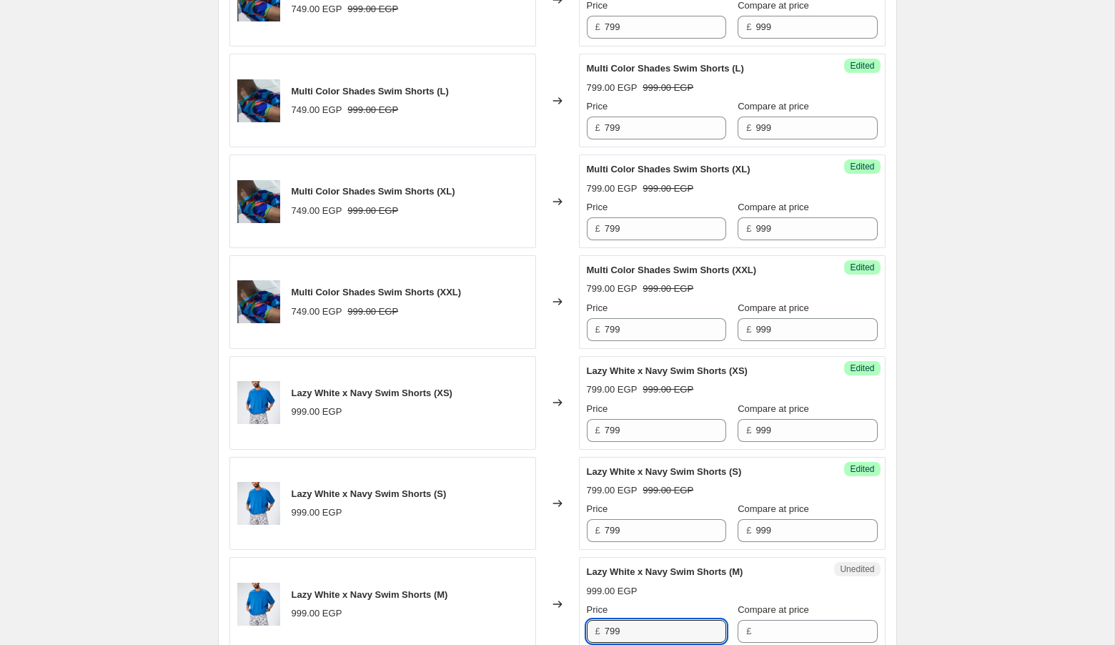
type input "799"
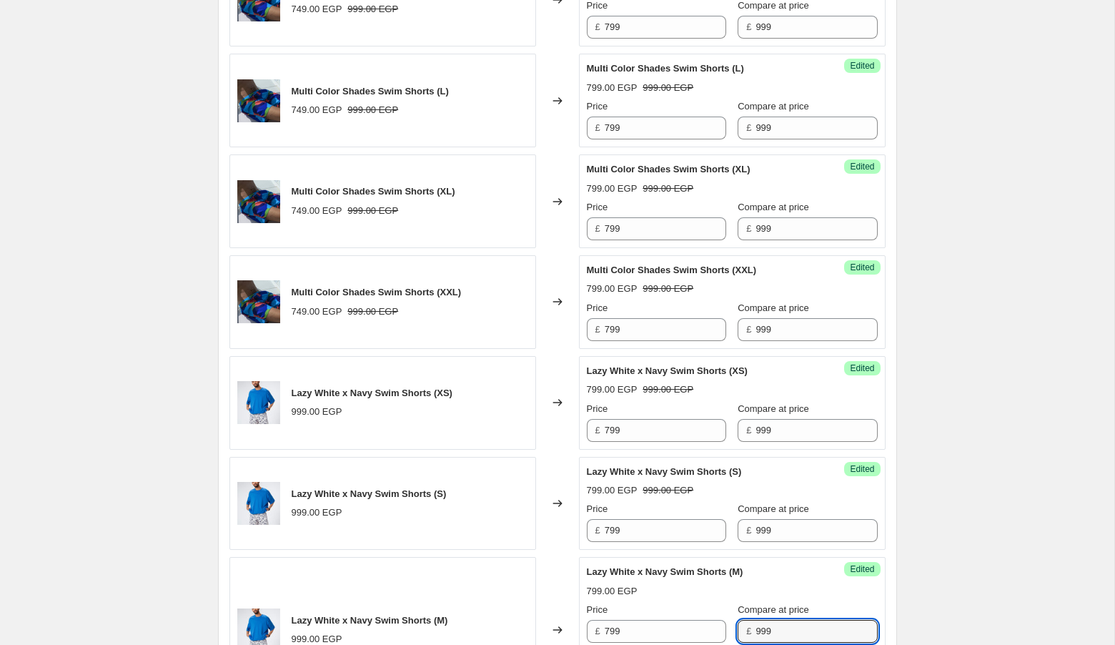
type input "999"
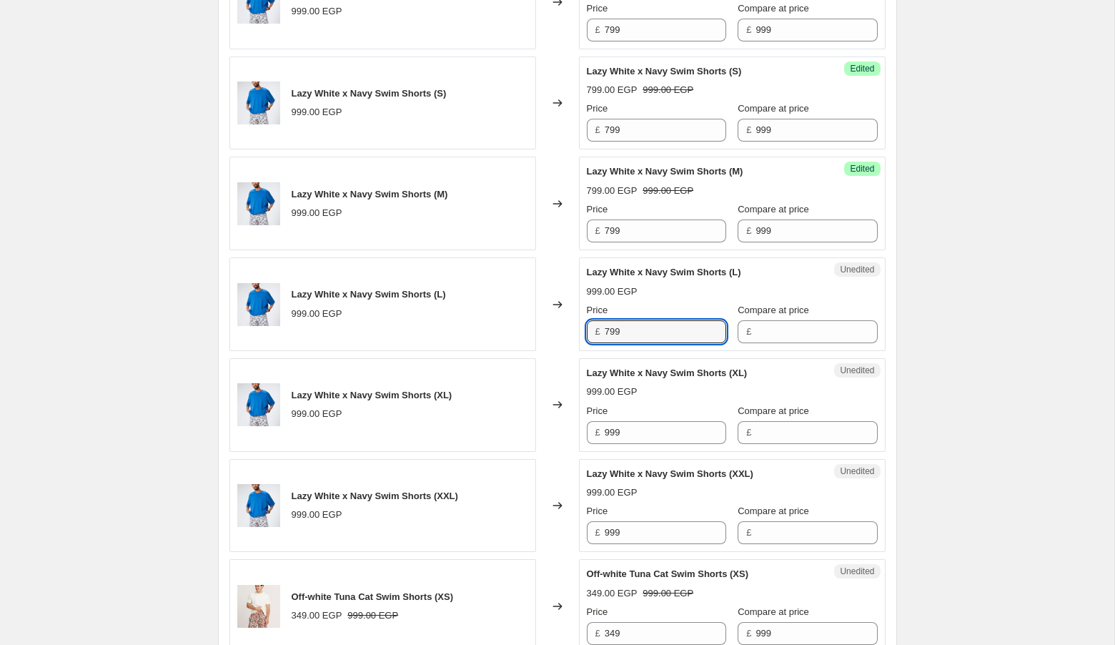
type input "799"
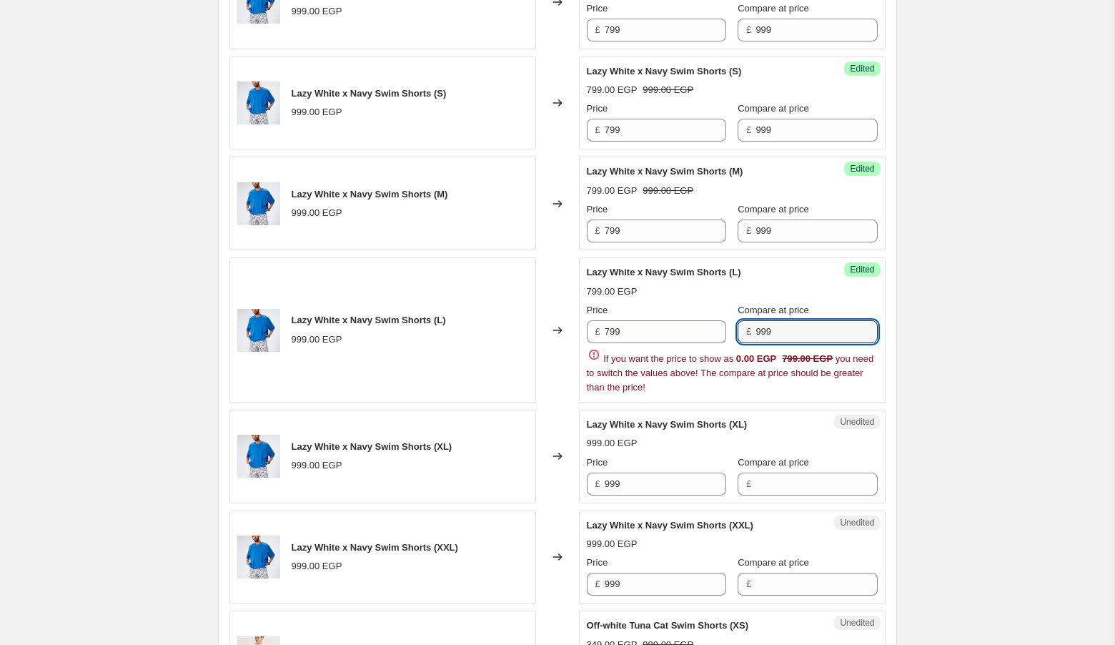
type input "999"
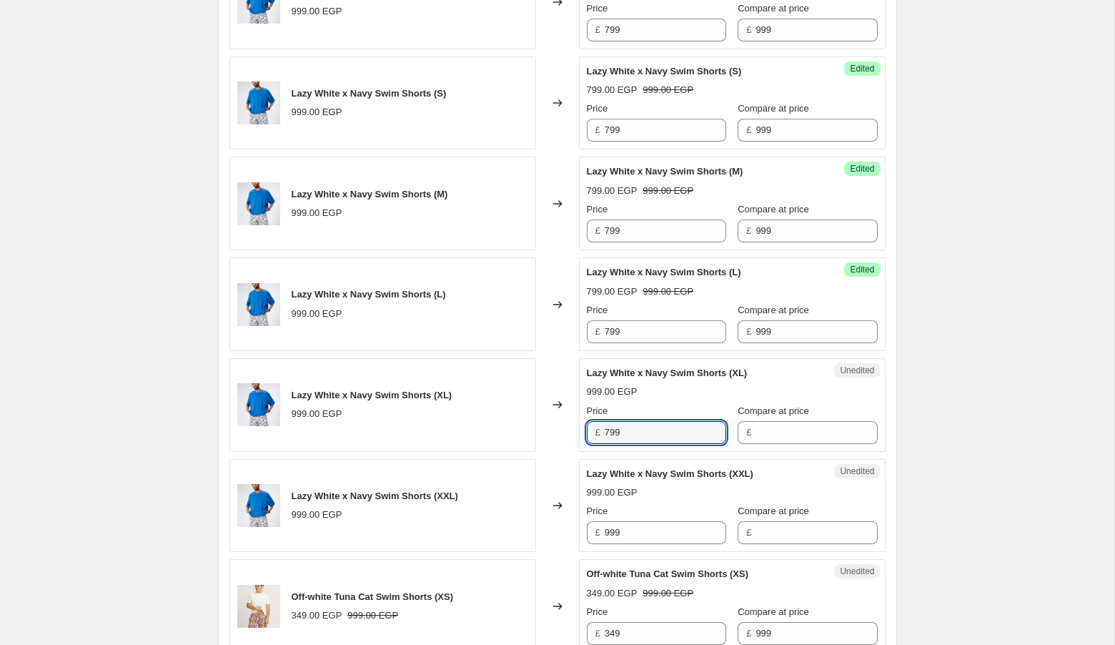
type input "799"
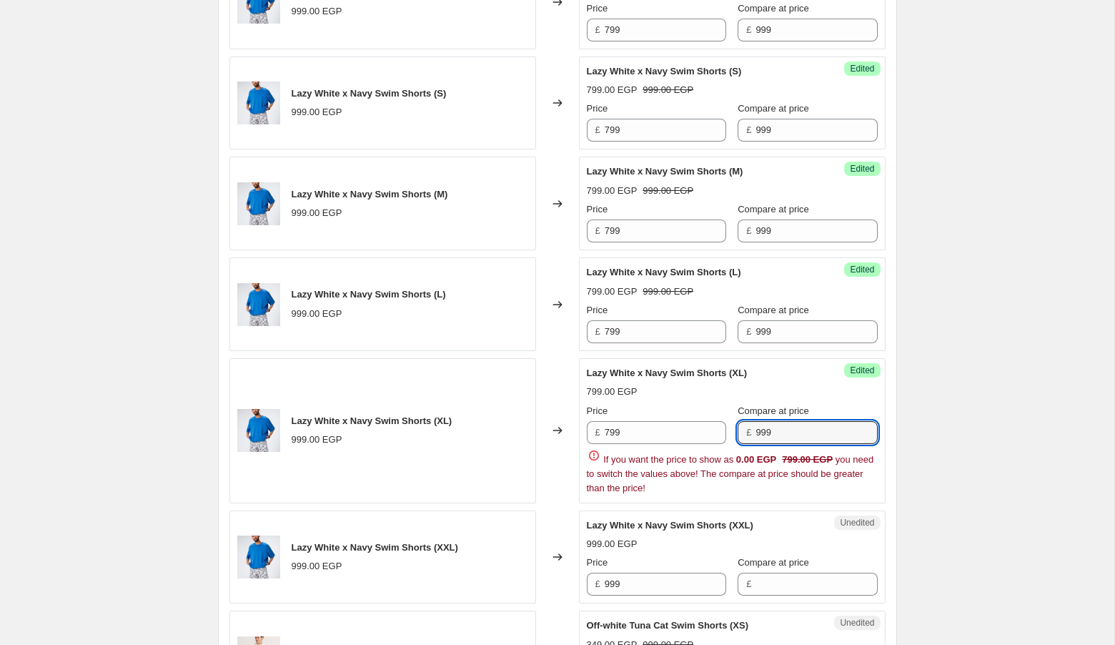
type input "999"
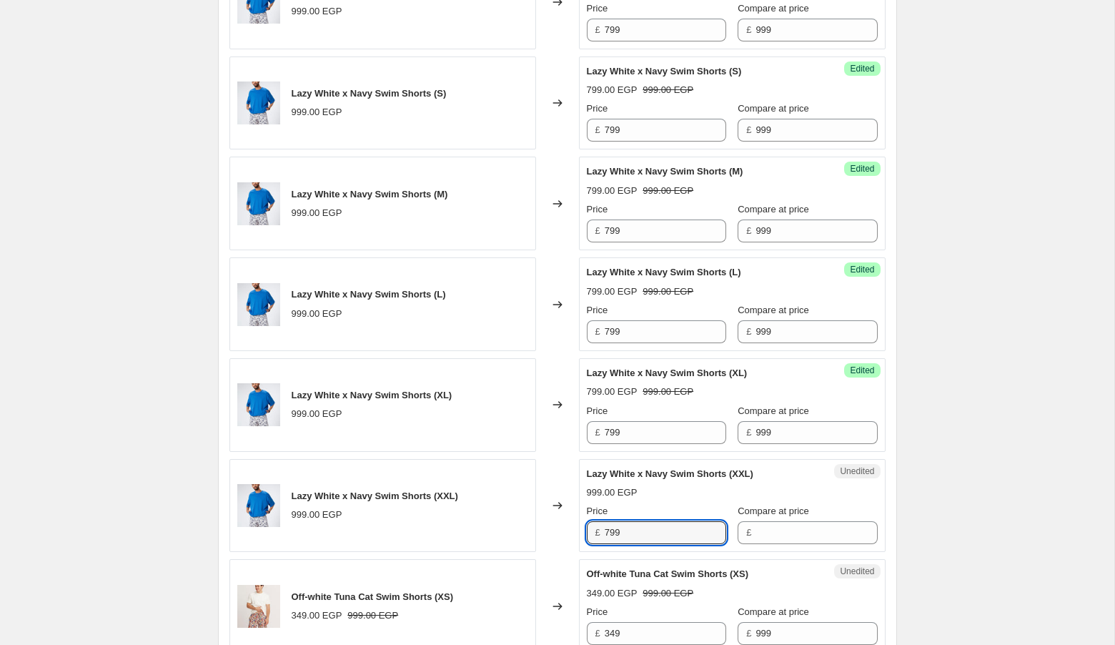
type input "799"
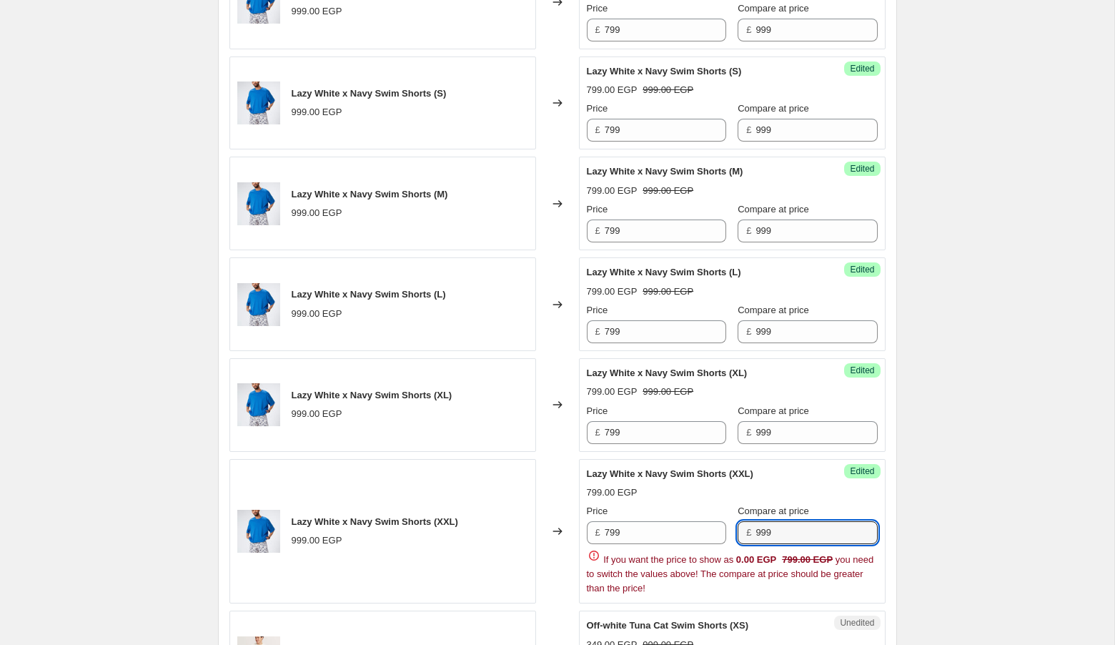
type input "999"
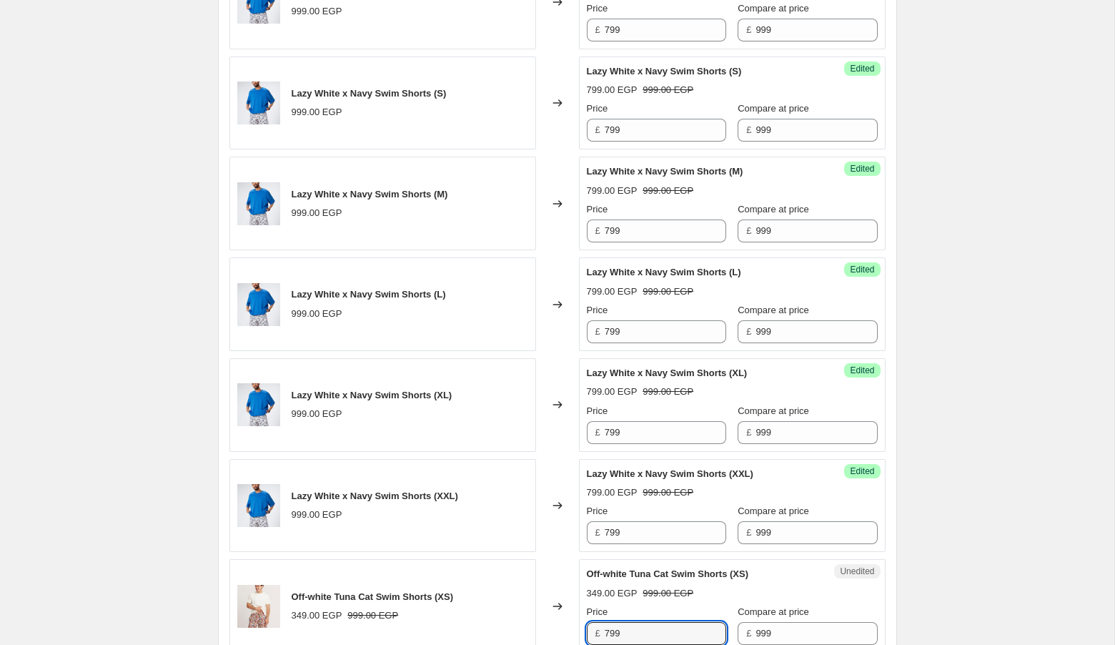
type input "799"
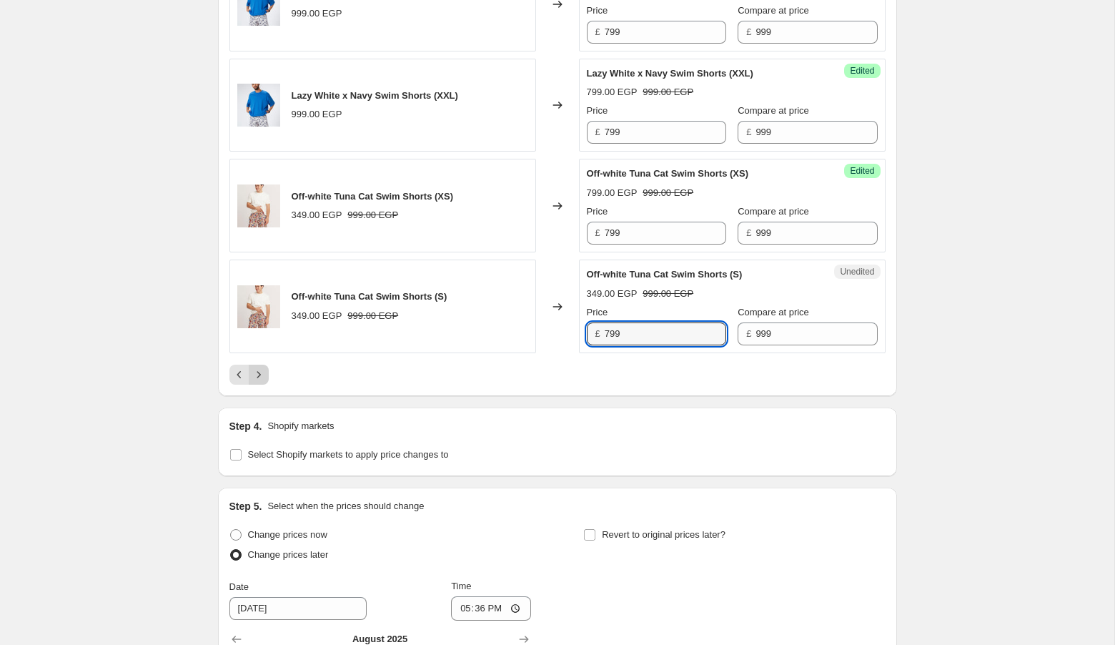
type input "799"
click at [254, 367] on icon "Next" at bounding box center [259, 374] width 14 height 14
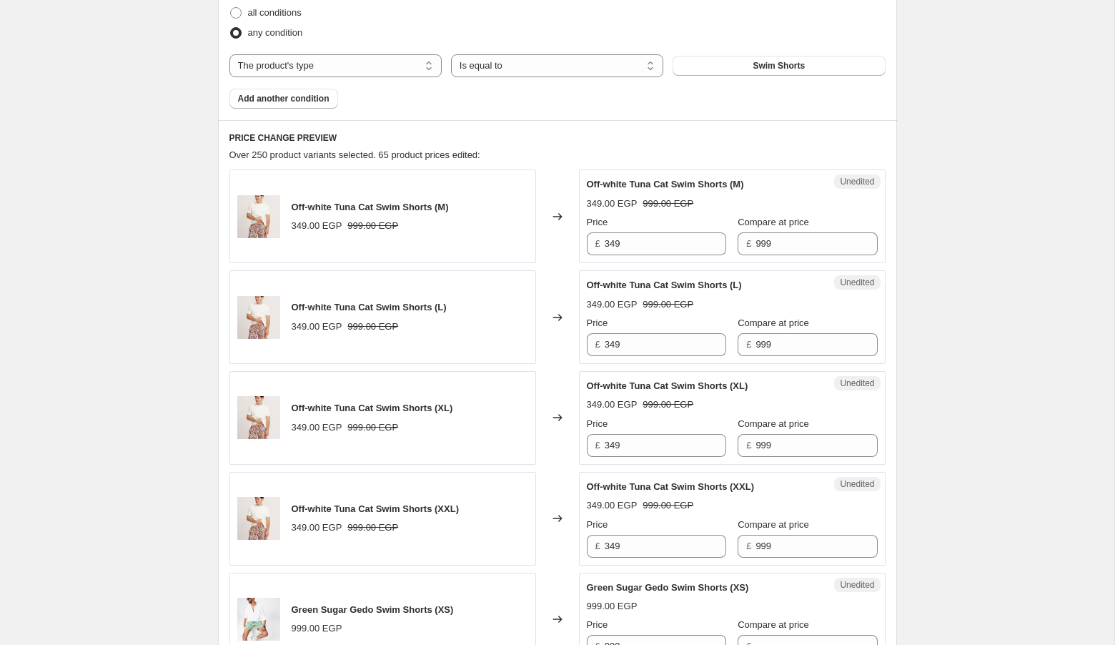
scroll to position [474, 0]
click at [643, 233] on input "349" at bounding box center [665, 242] width 121 height 23
type input "799"
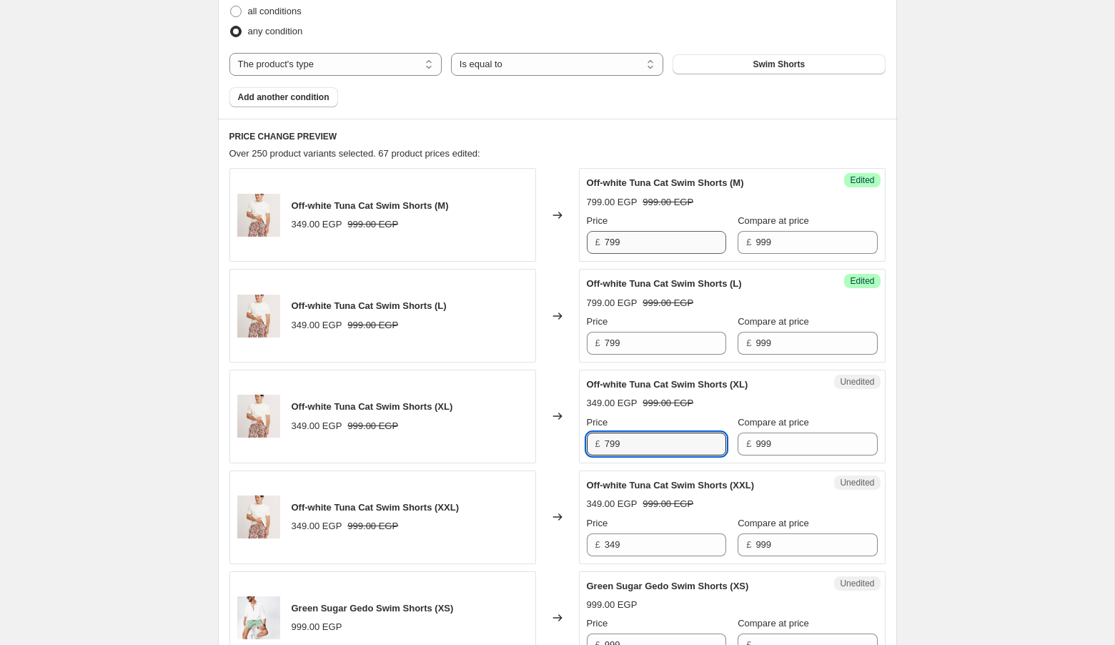
type input "799"
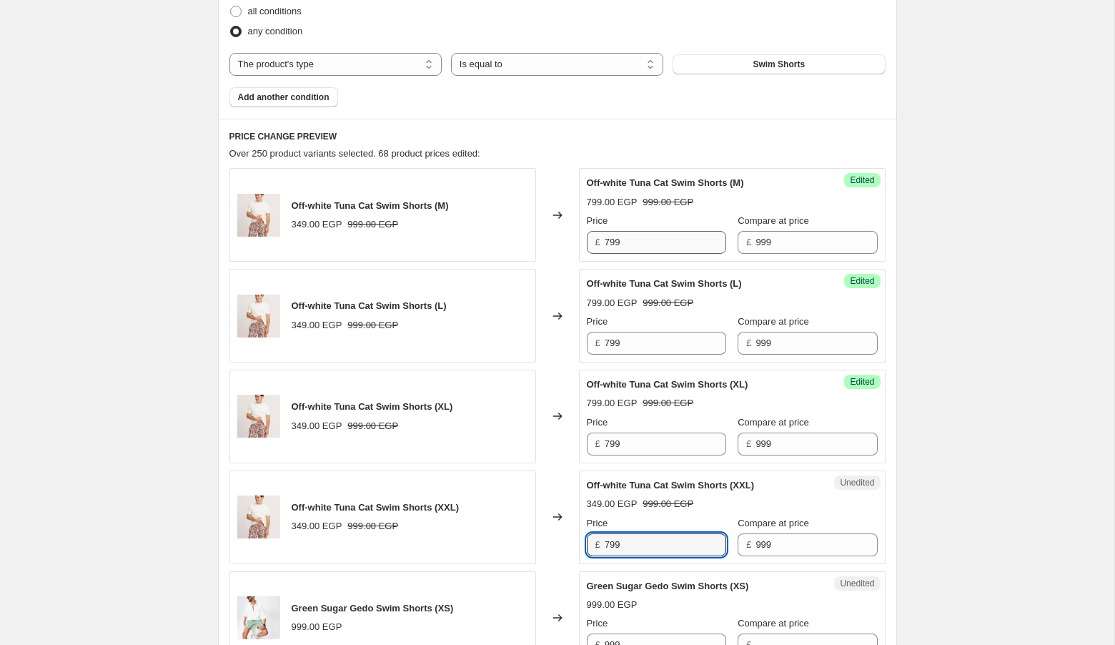
type input "799"
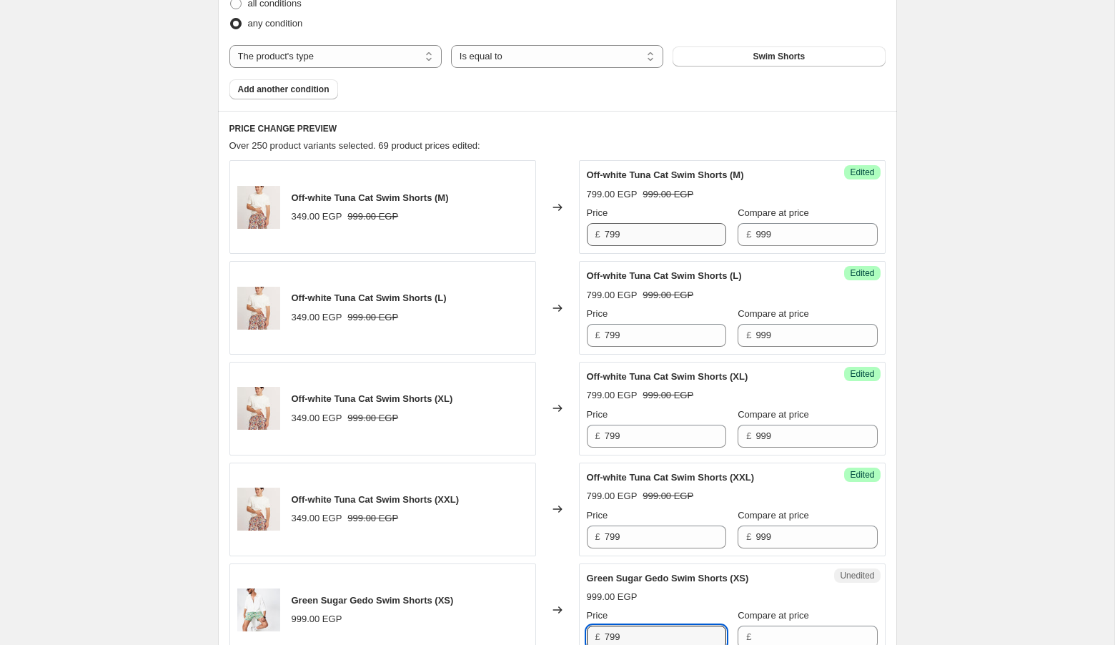
type input "799"
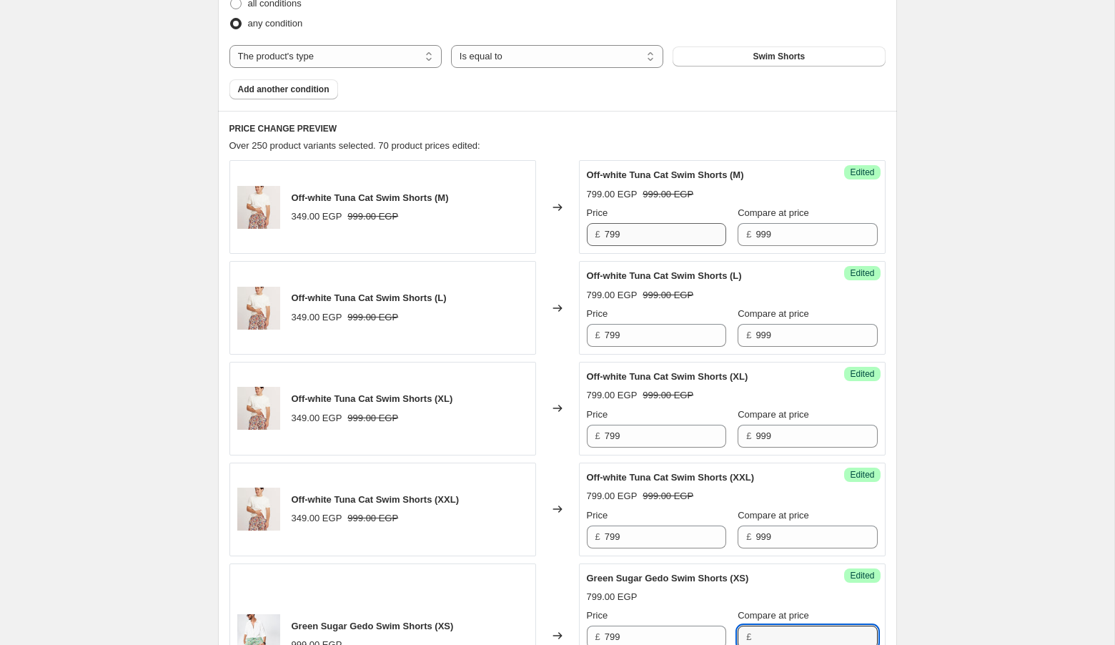
scroll to position [893, 0]
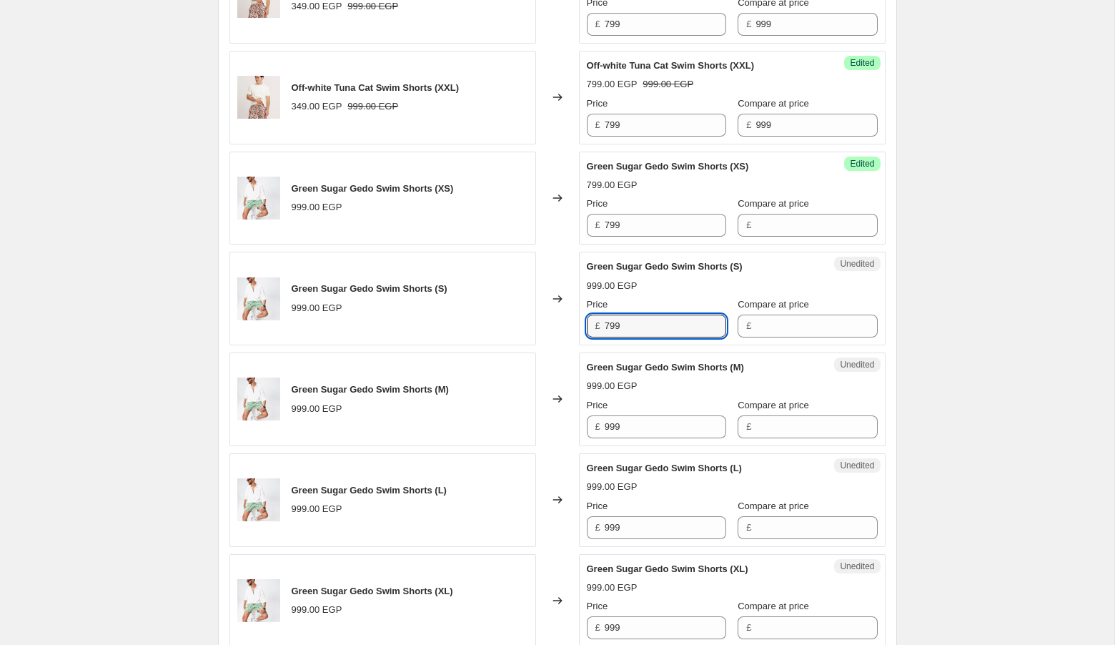
type input "799"
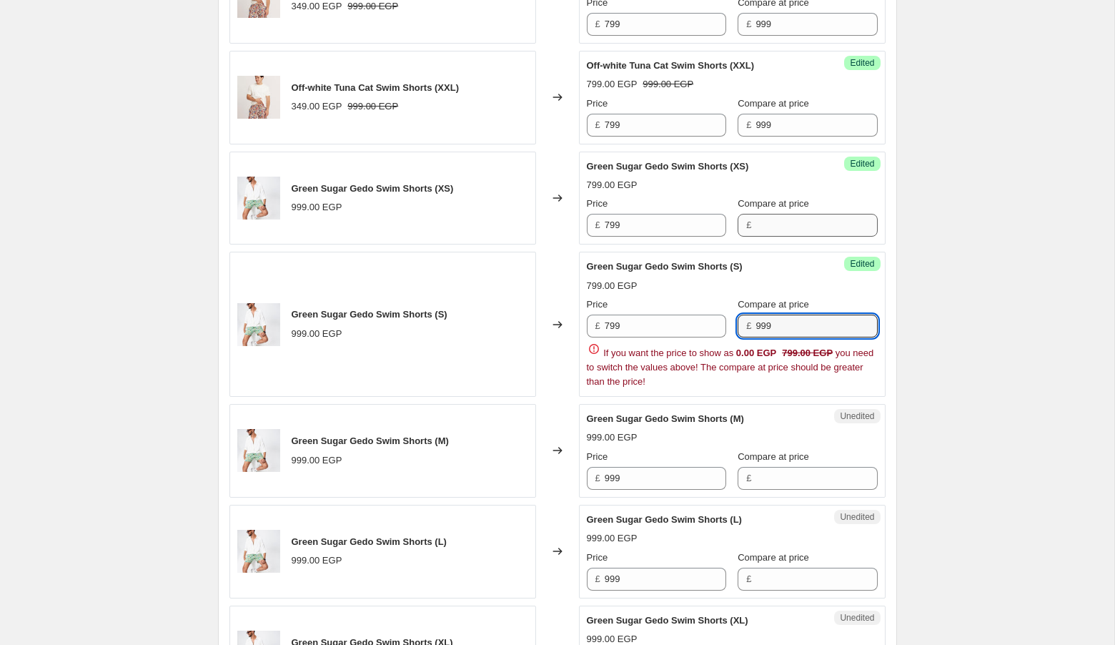
type input "999"
click at [760, 214] on input "Compare at price" at bounding box center [815, 225] width 121 height 23
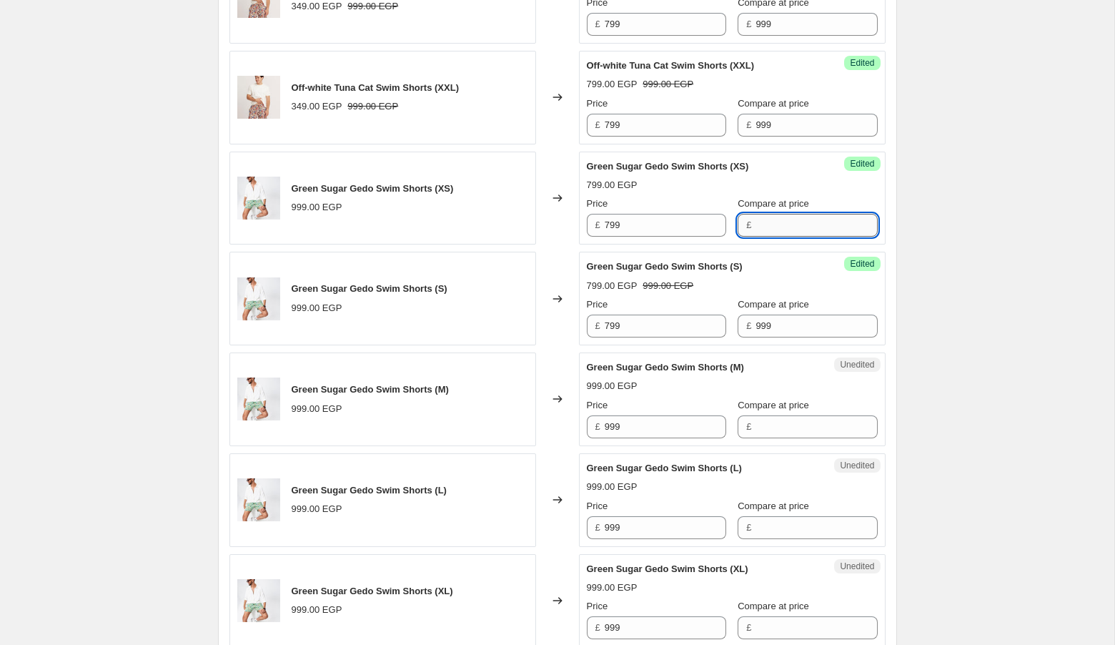
click at [760, 214] on input "Compare at price" at bounding box center [815, 225] width 121 height 23
type input "999"
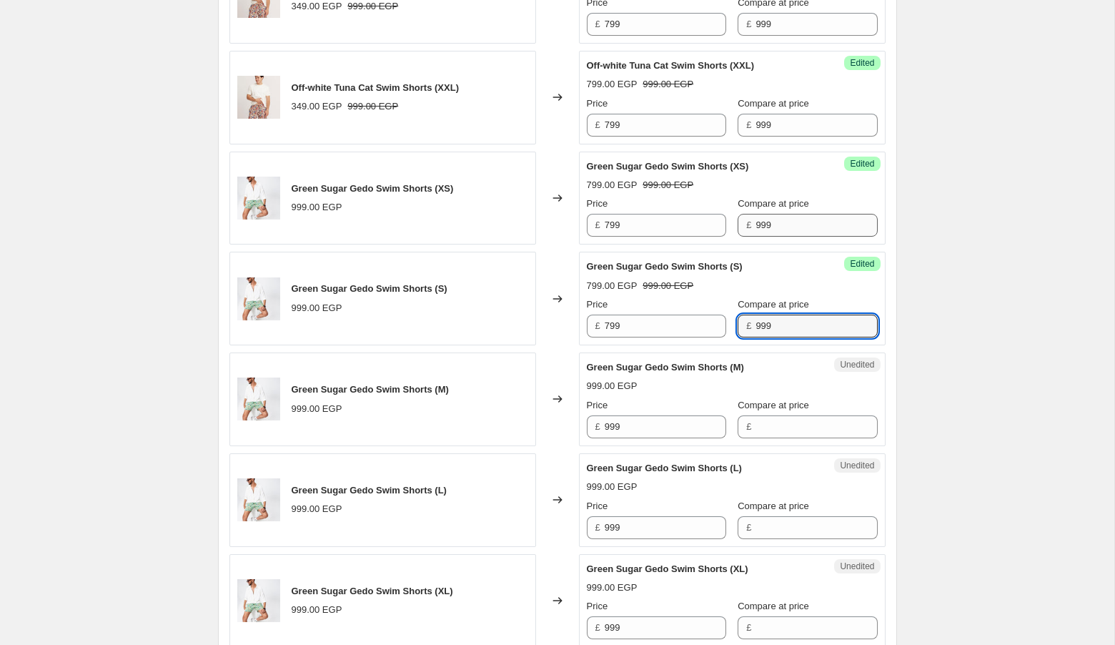
type input "7"
type input "999"
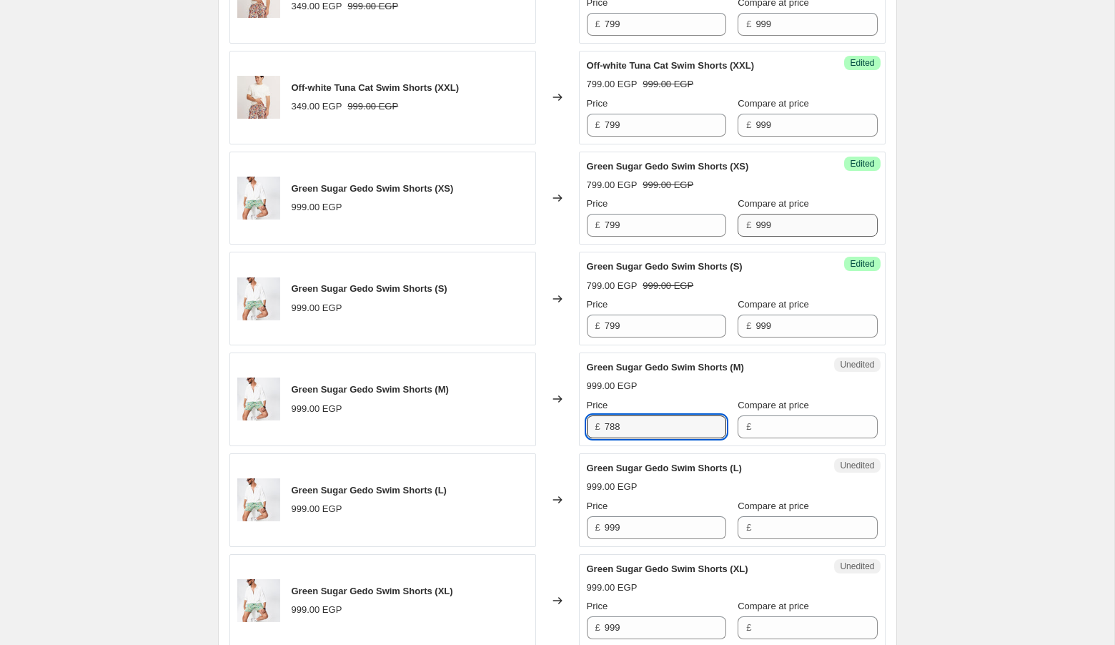
type input "788"
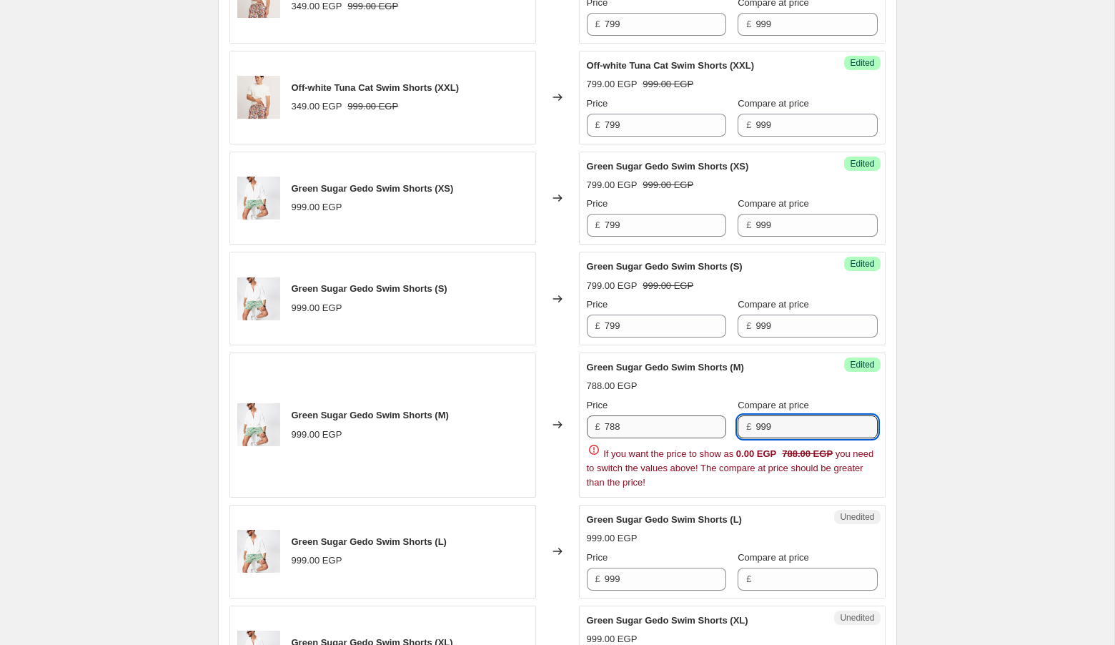
type input "999"
click at [643, 427] on input "788" at bounding box center [665, 426] width 121 height 23
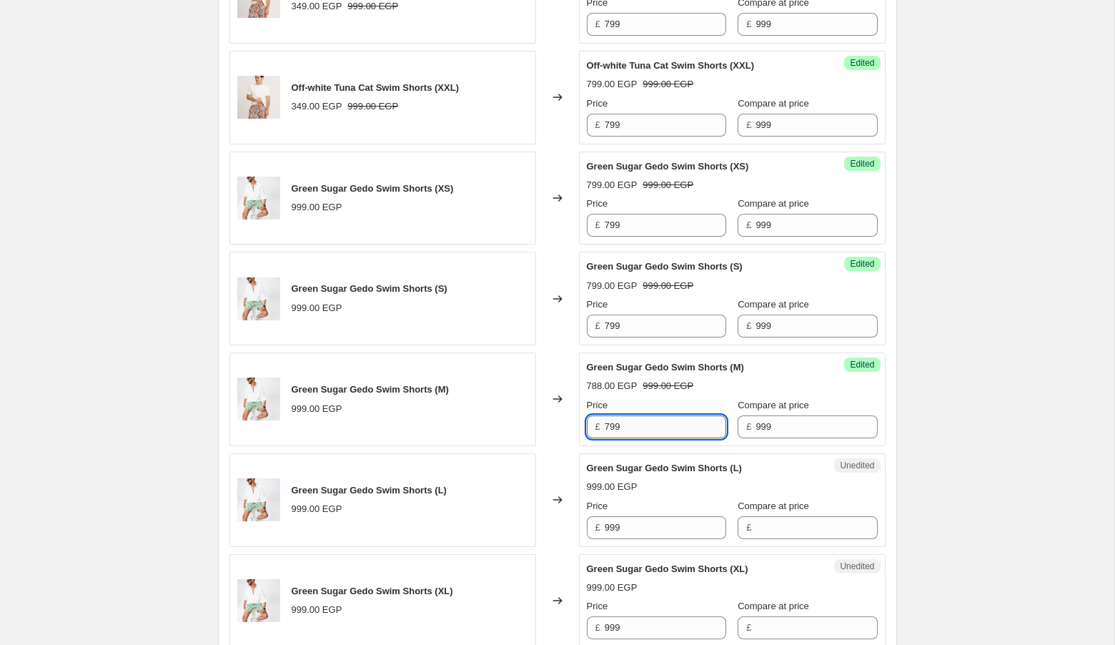
type input "799"
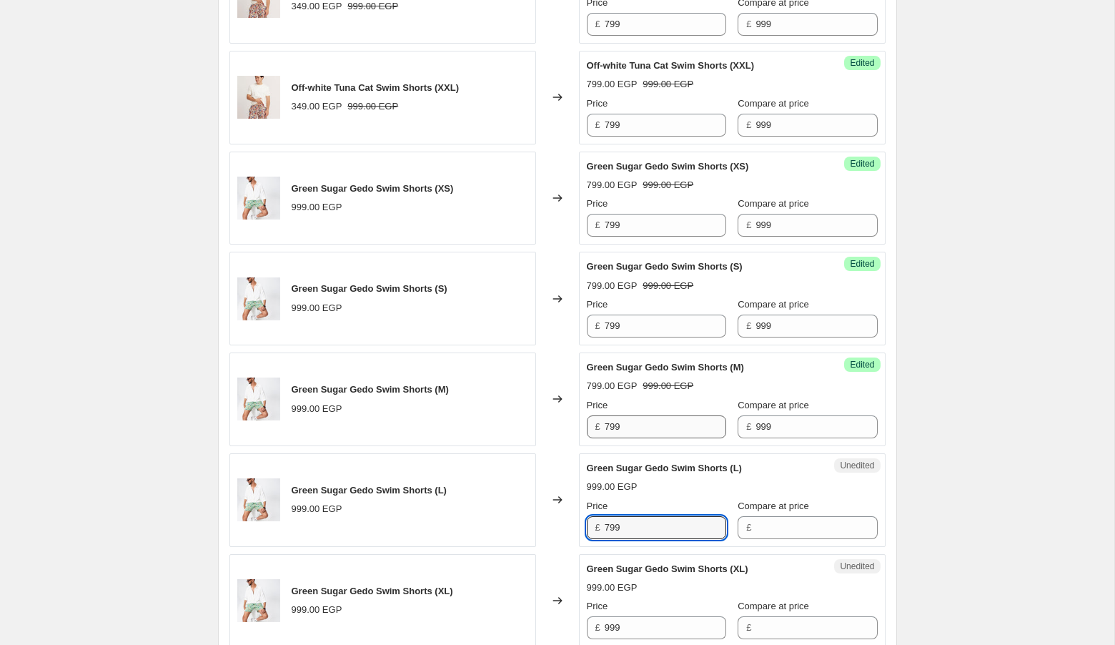
type input "799"
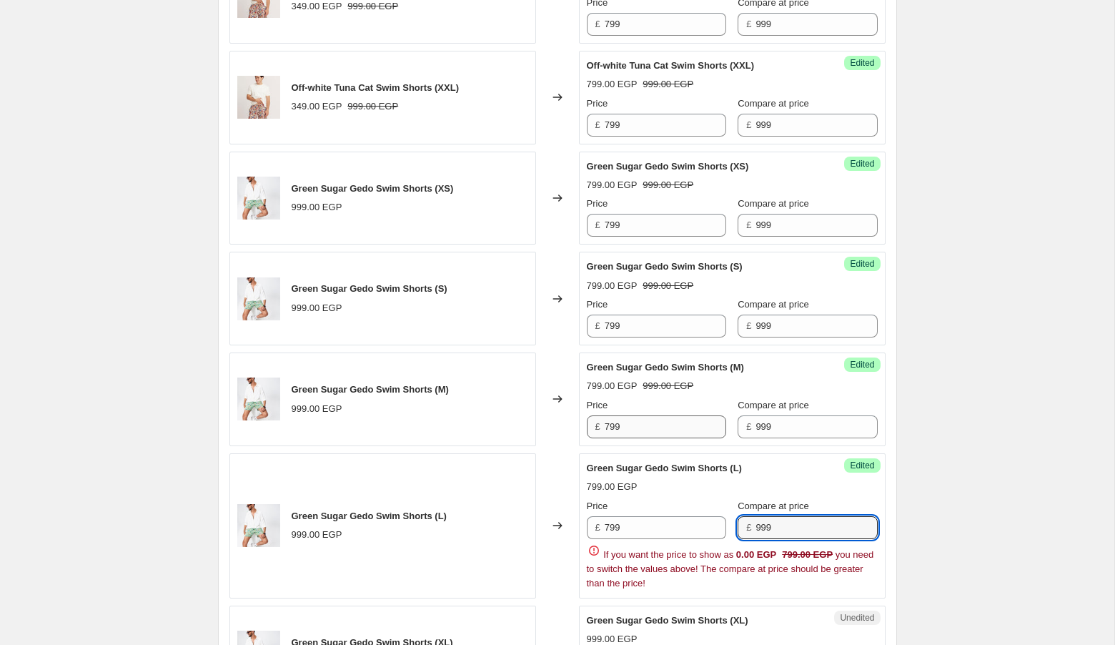
type input "999"
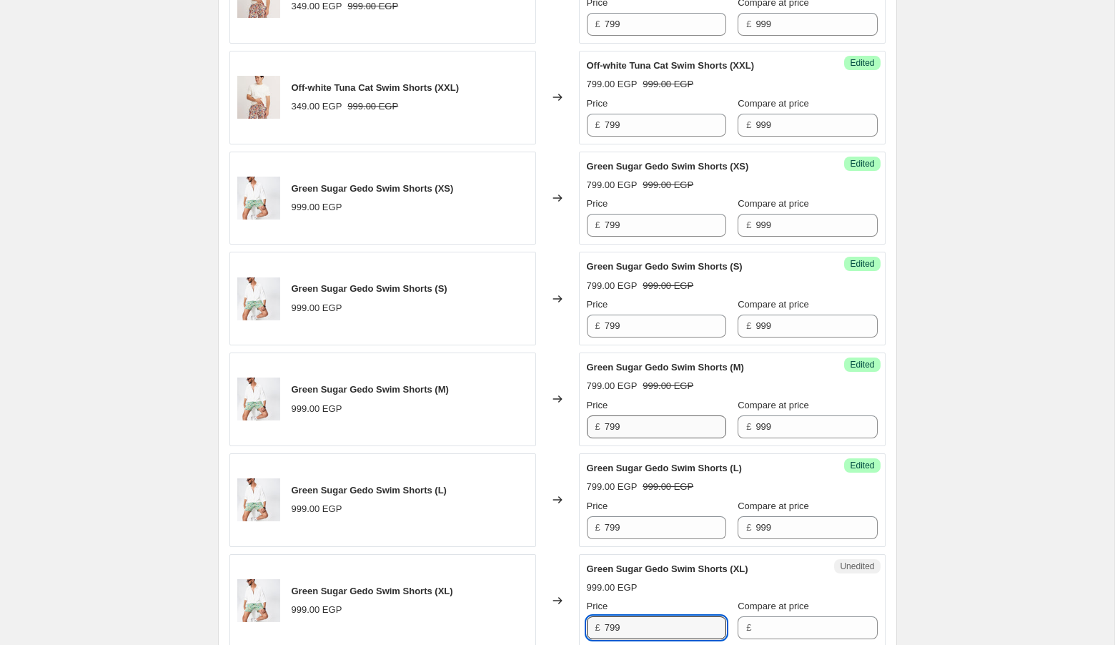
type input "799"
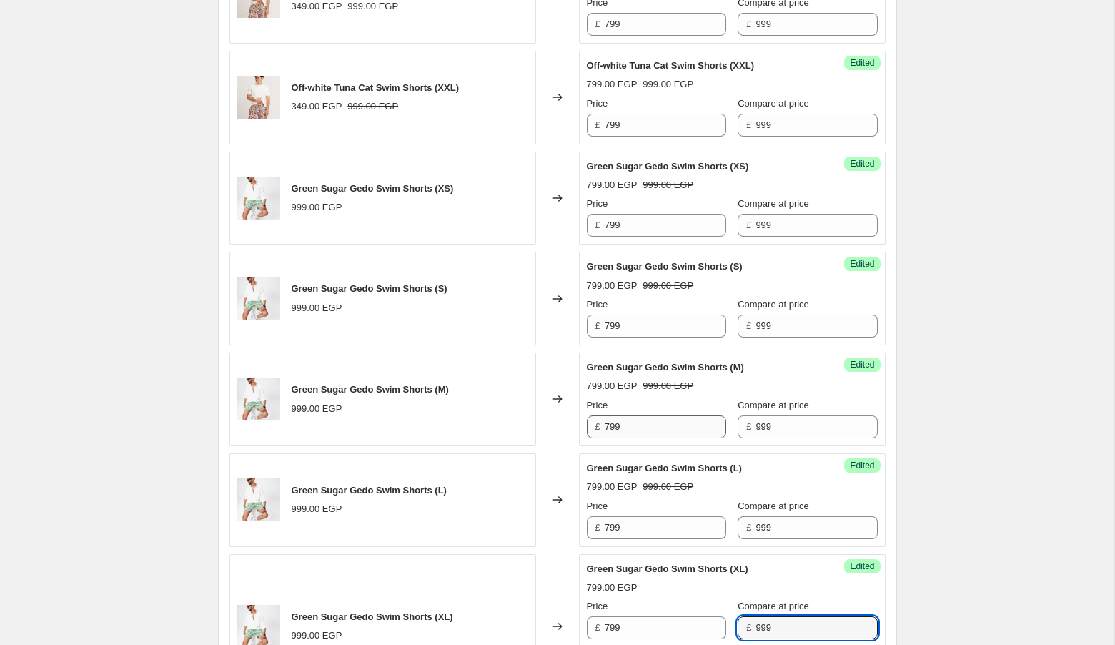
type input "999"
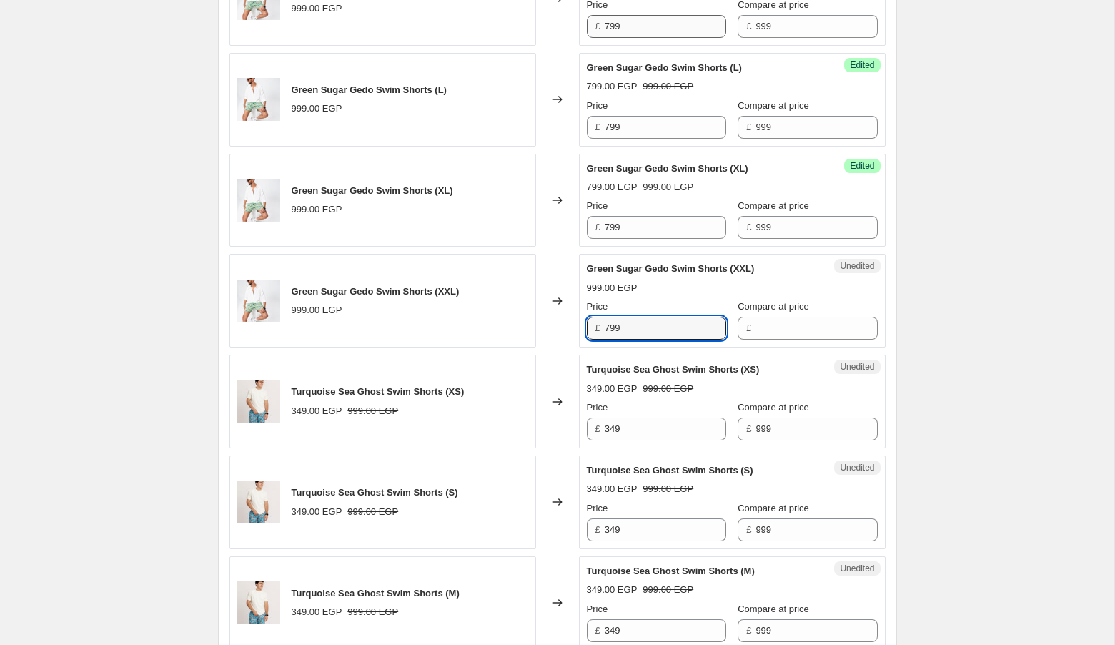
type input "799"
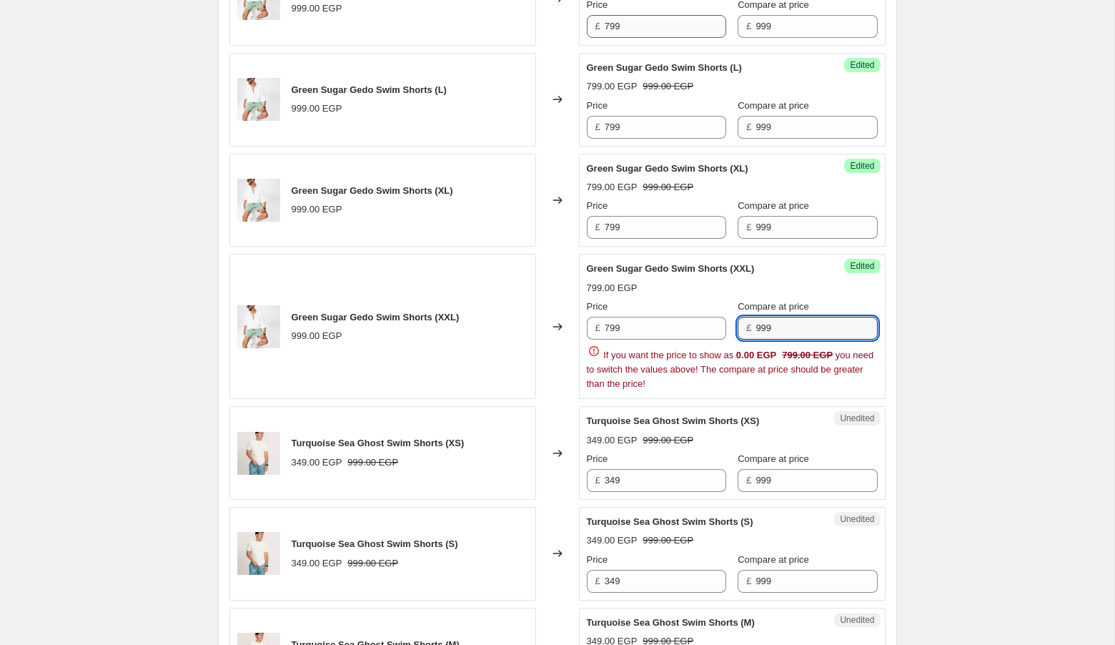
type input "999"
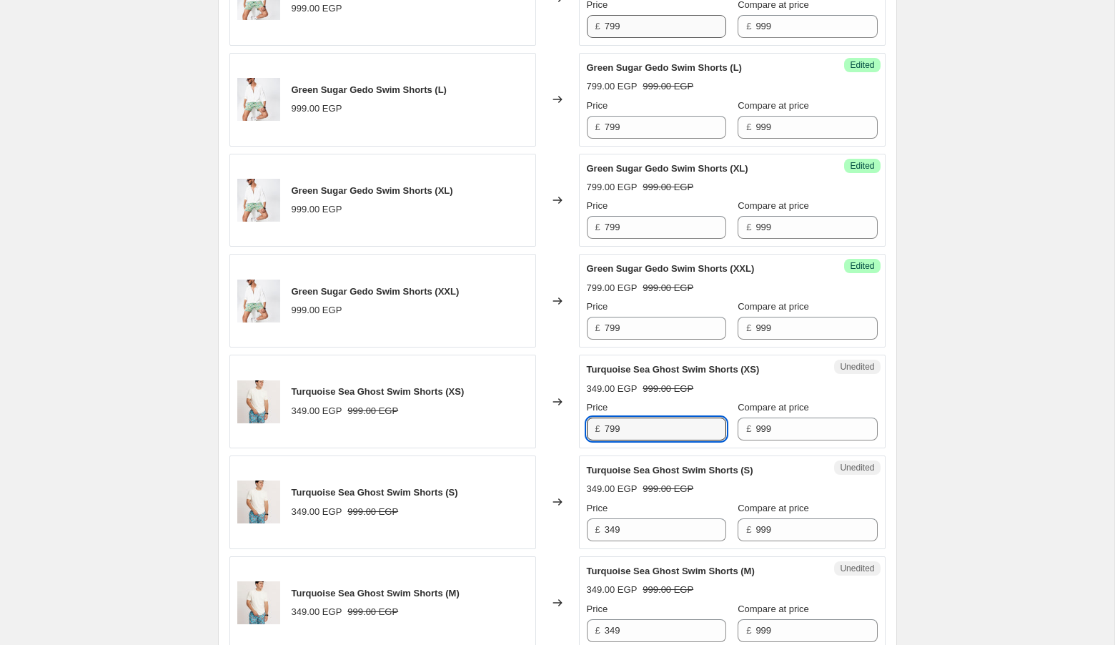
type input "799"
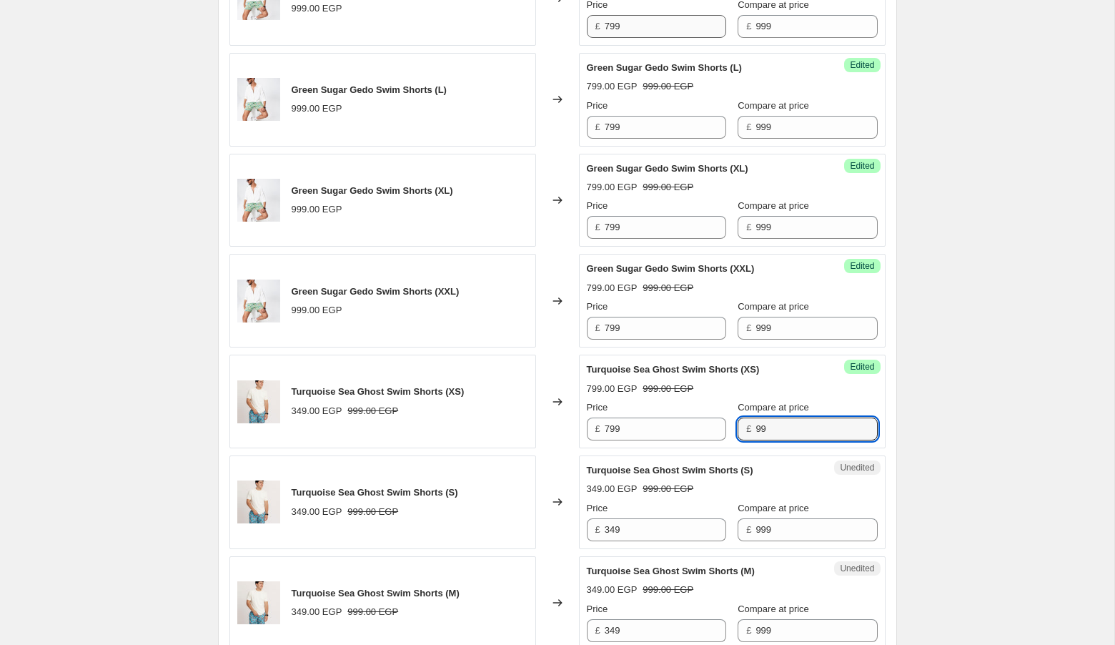
type input "999"
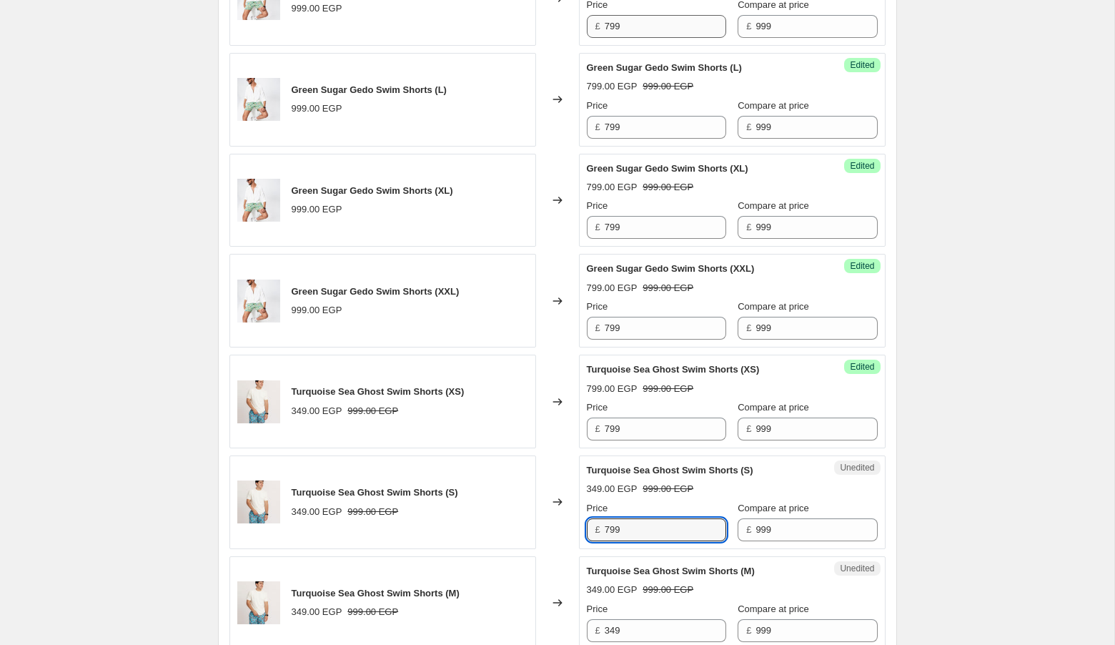
type input "799"
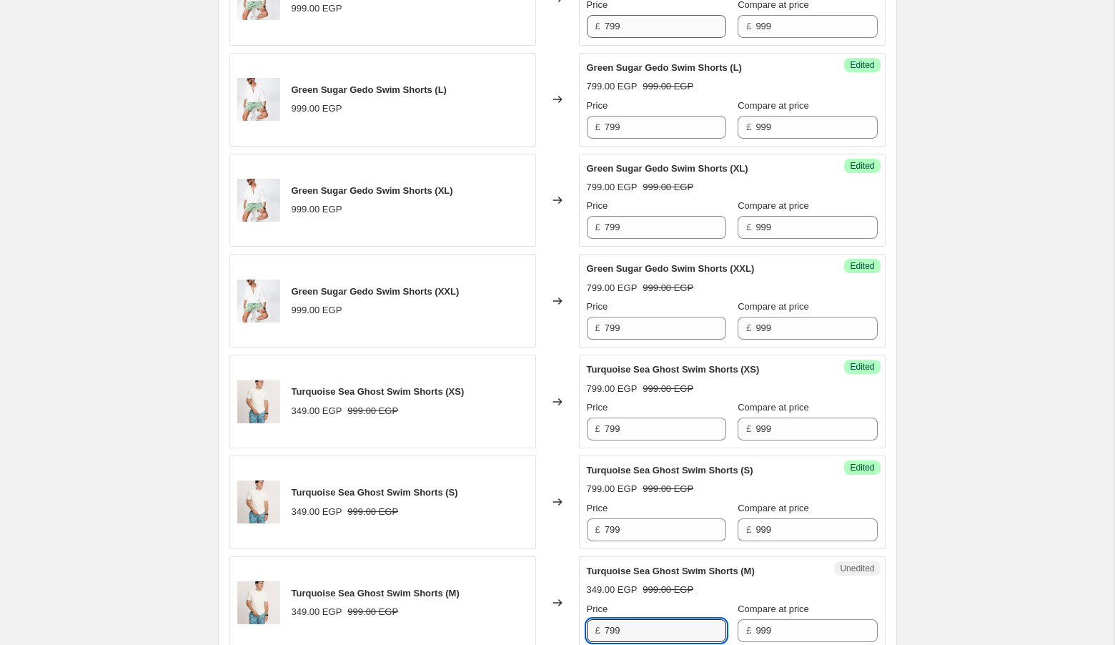
type input "799"
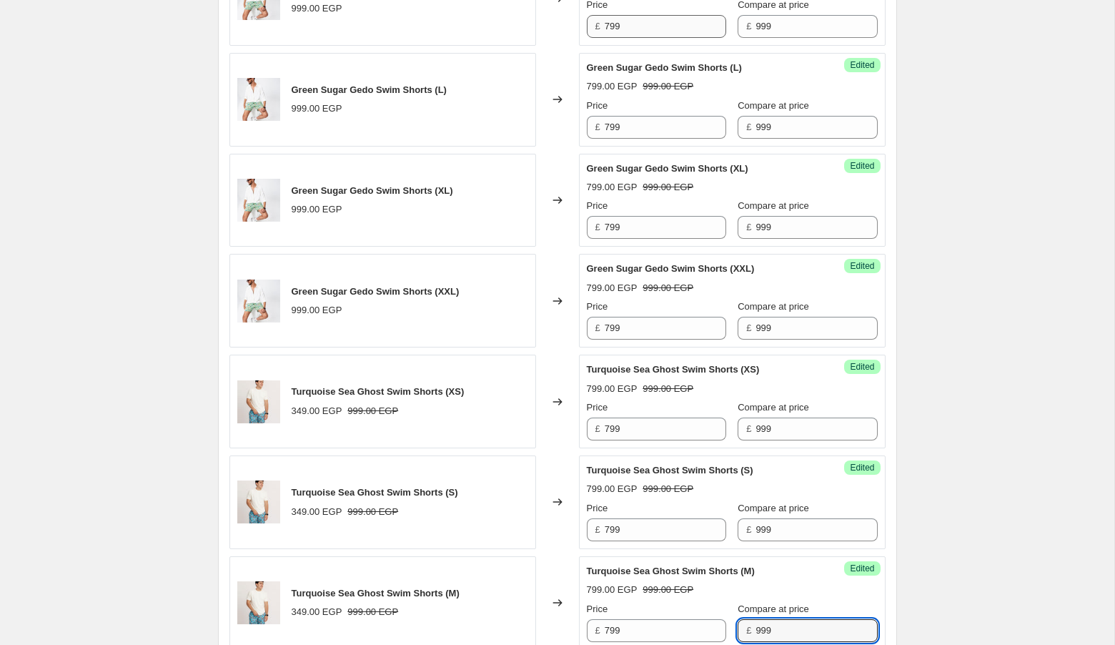
scroll to position [1694, 0]
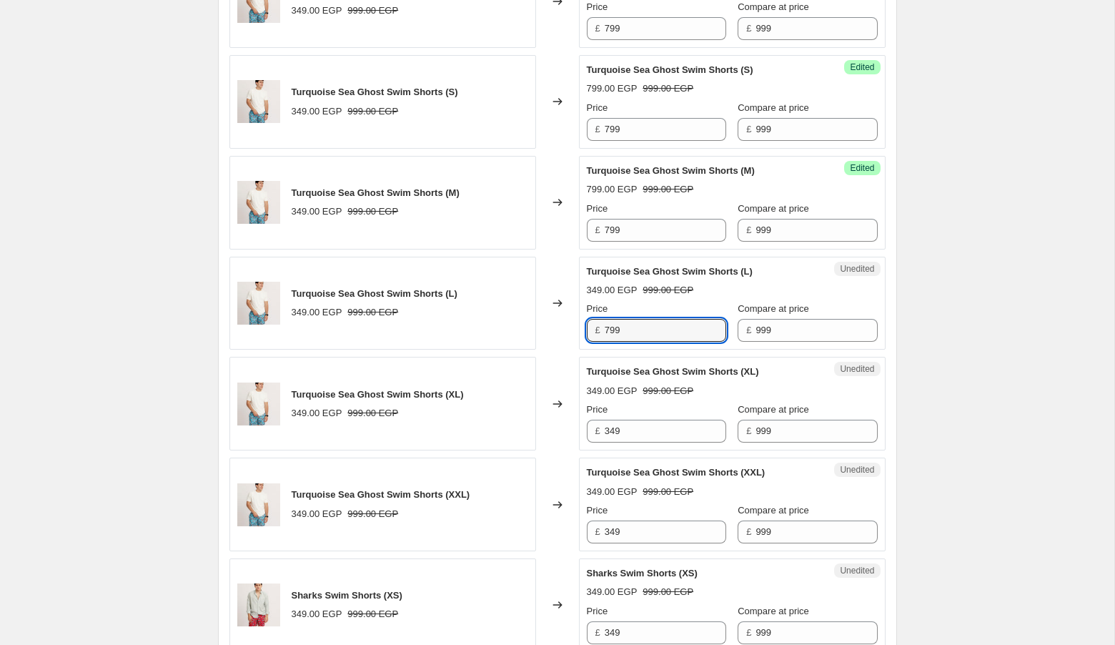
type input "799"
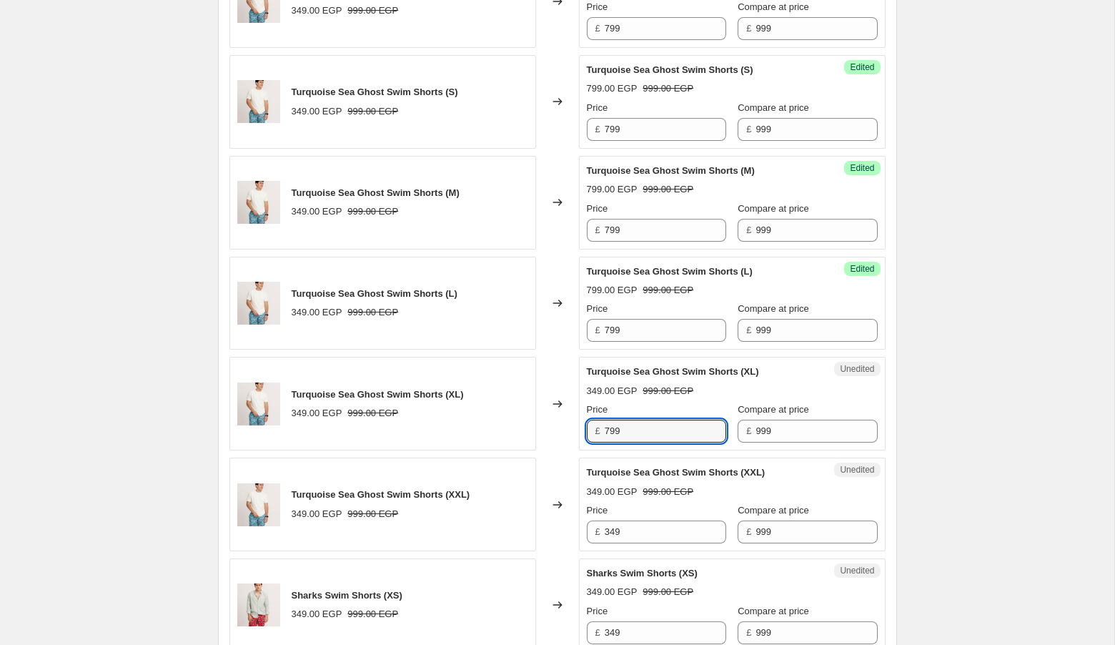
type input "799"
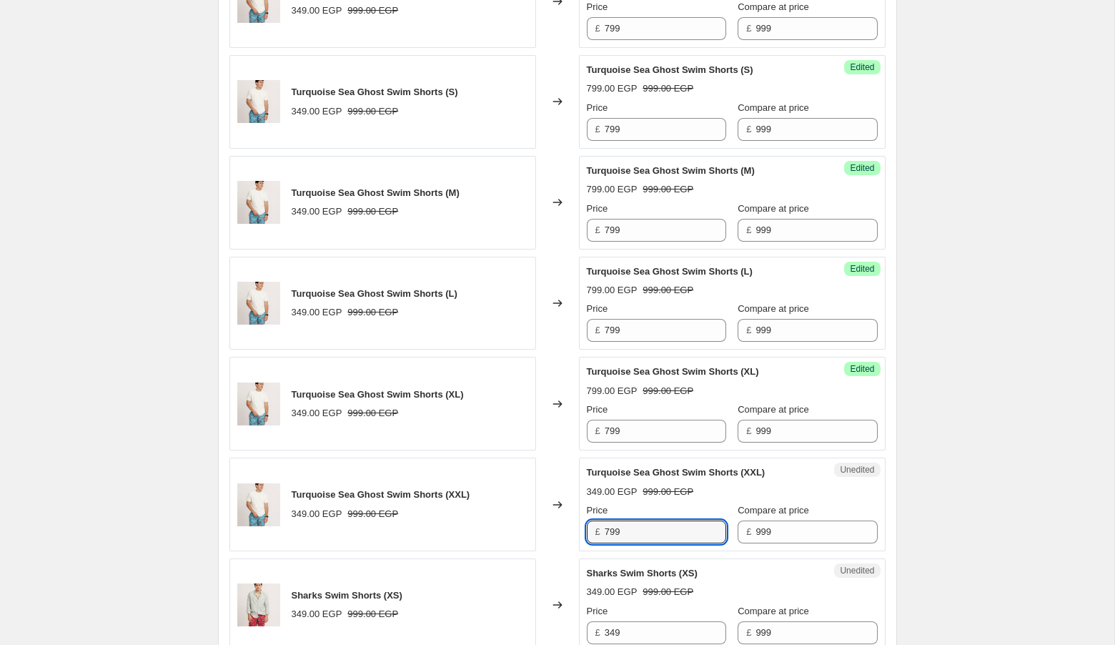
type input "799"
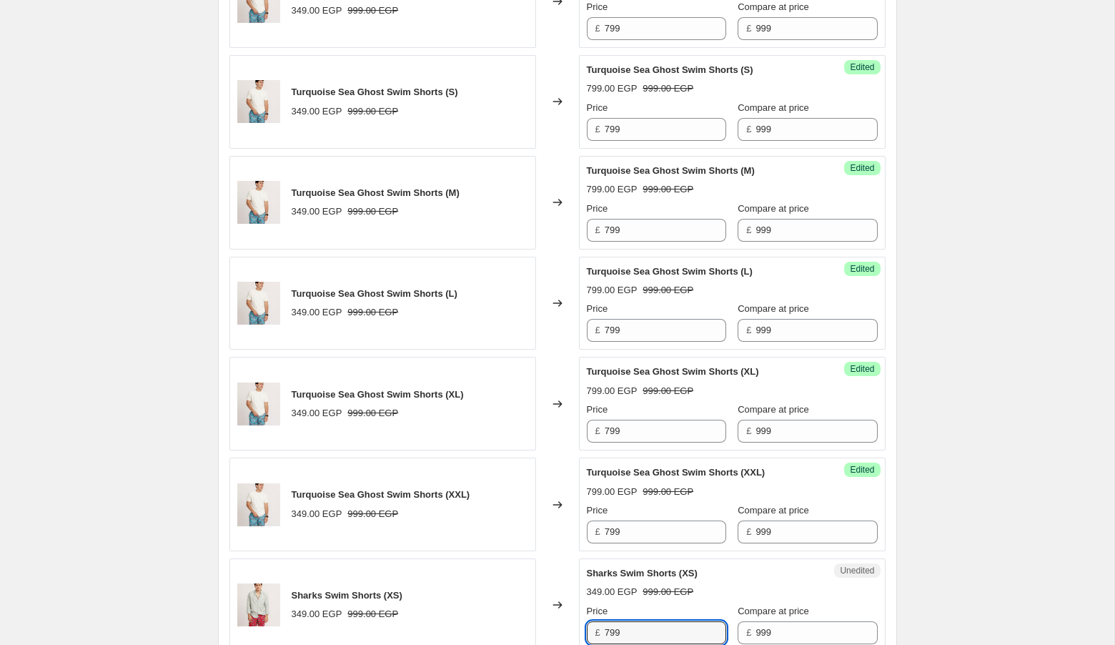
type input "799"
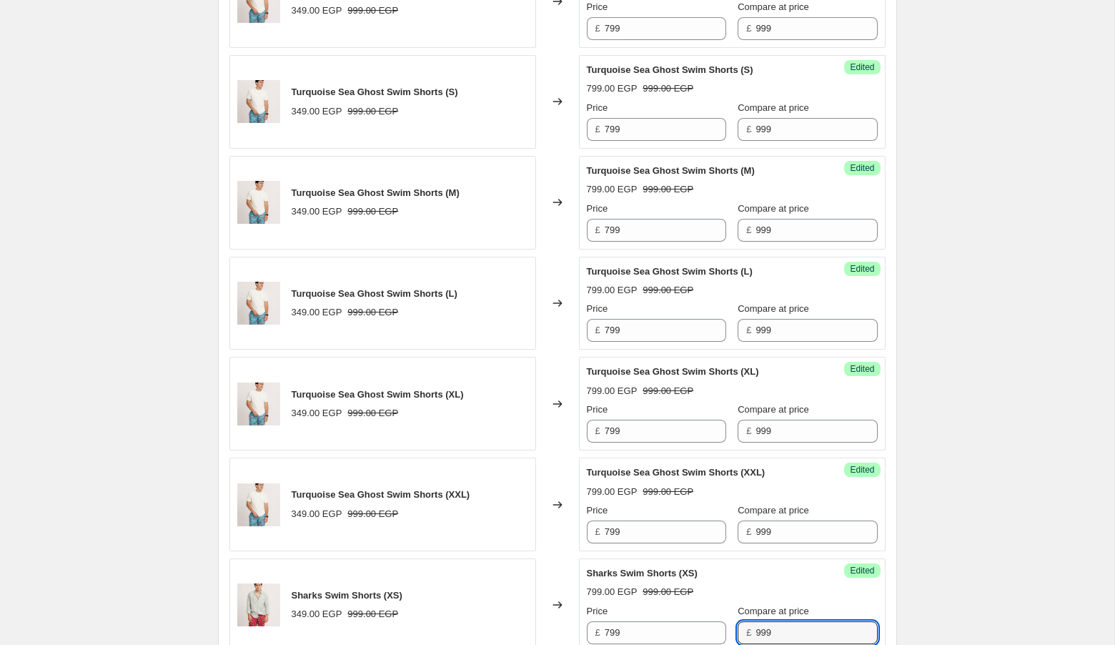
scroll to position [2094, 0]
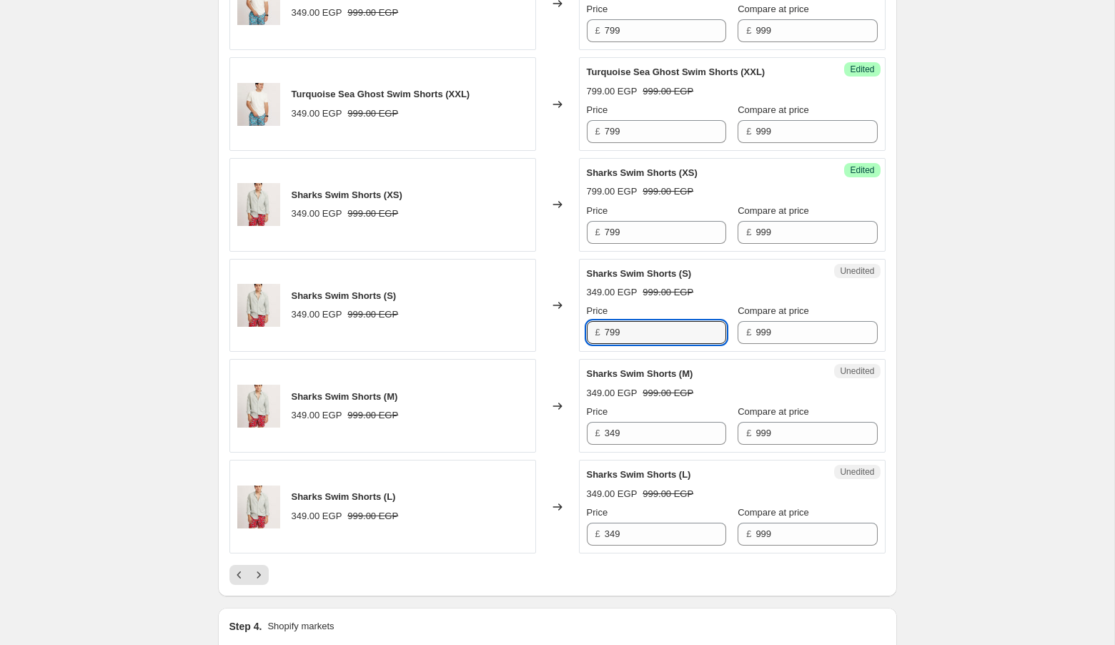
type input "799"
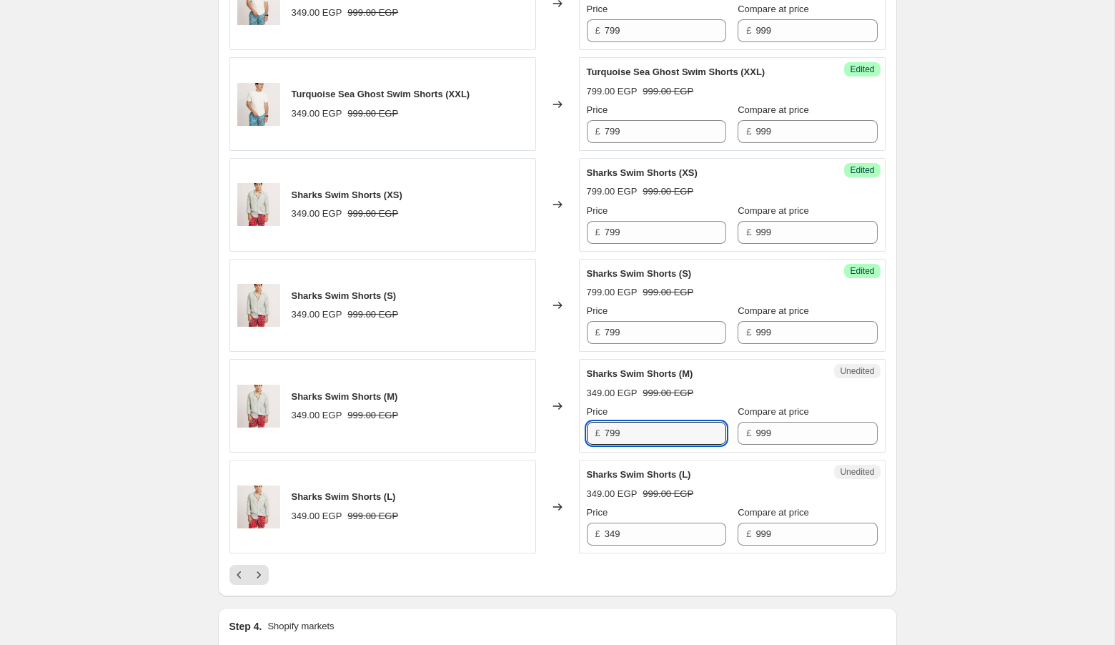
type input "799"
click at [247, 570] on button "Previous" at bounding box center [239, 575] width 20 height 20
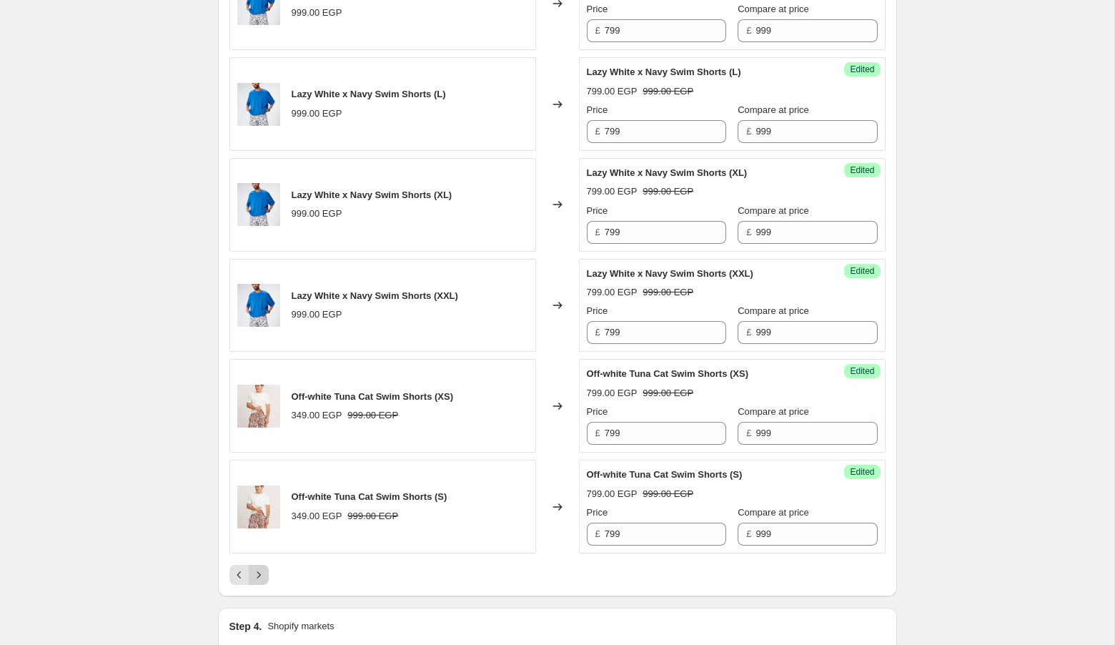
click at [260, 567] on icon "Next" at bounding box center [259, 574] width 14 height 14
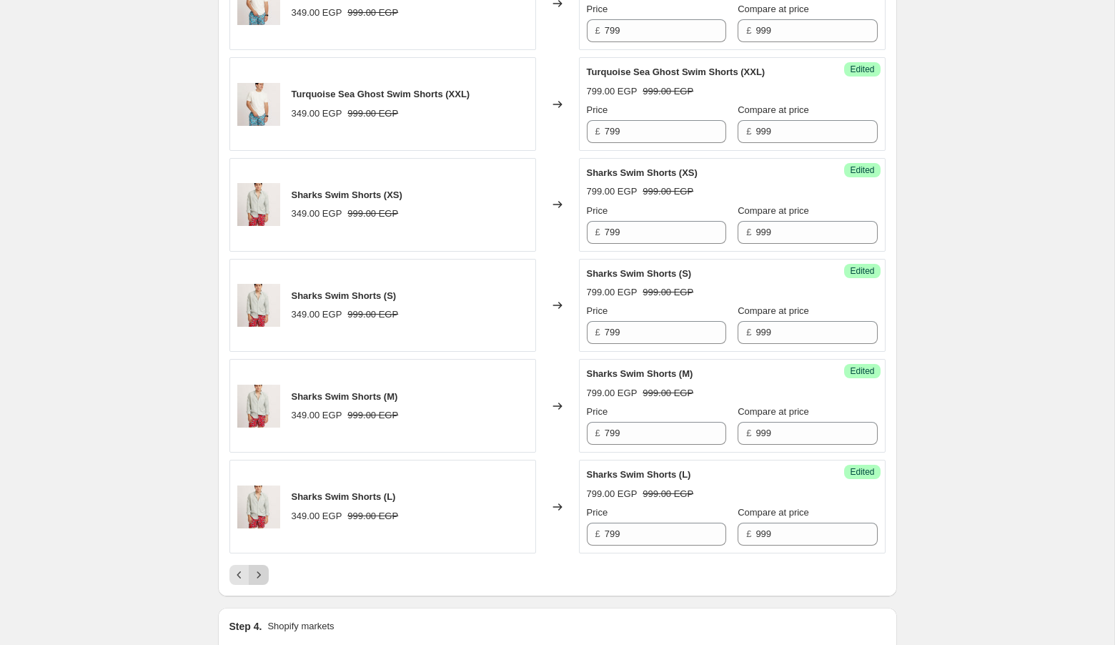
click at [259, 567] on icon "Next" at bounding box center [259, 574] width 14 height 14
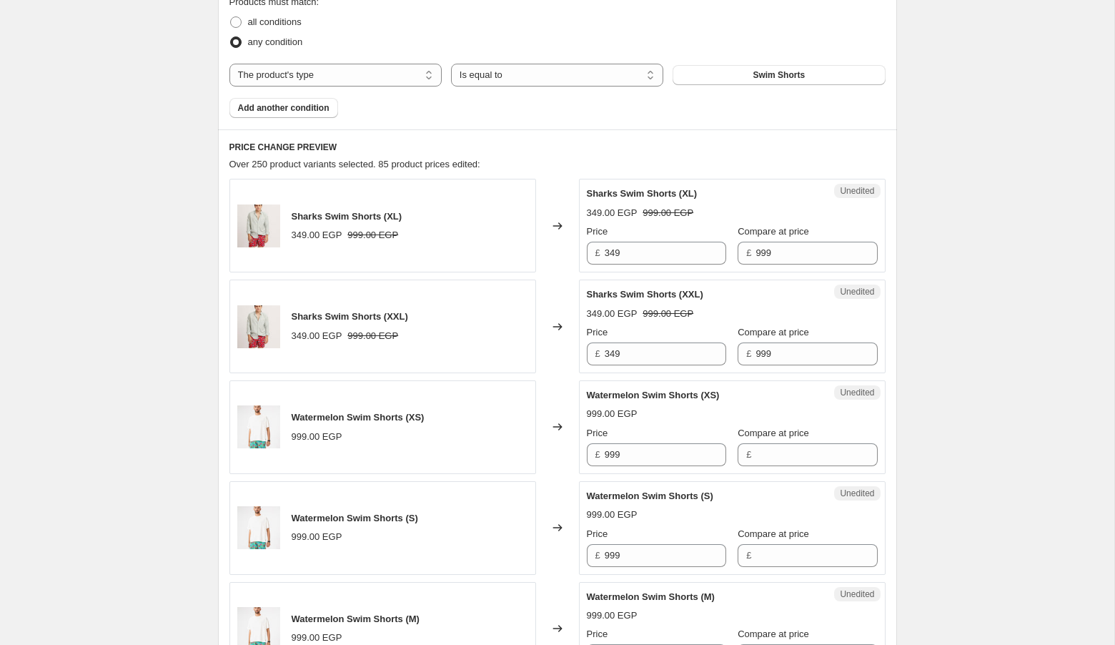
scroll to position [470, 0]
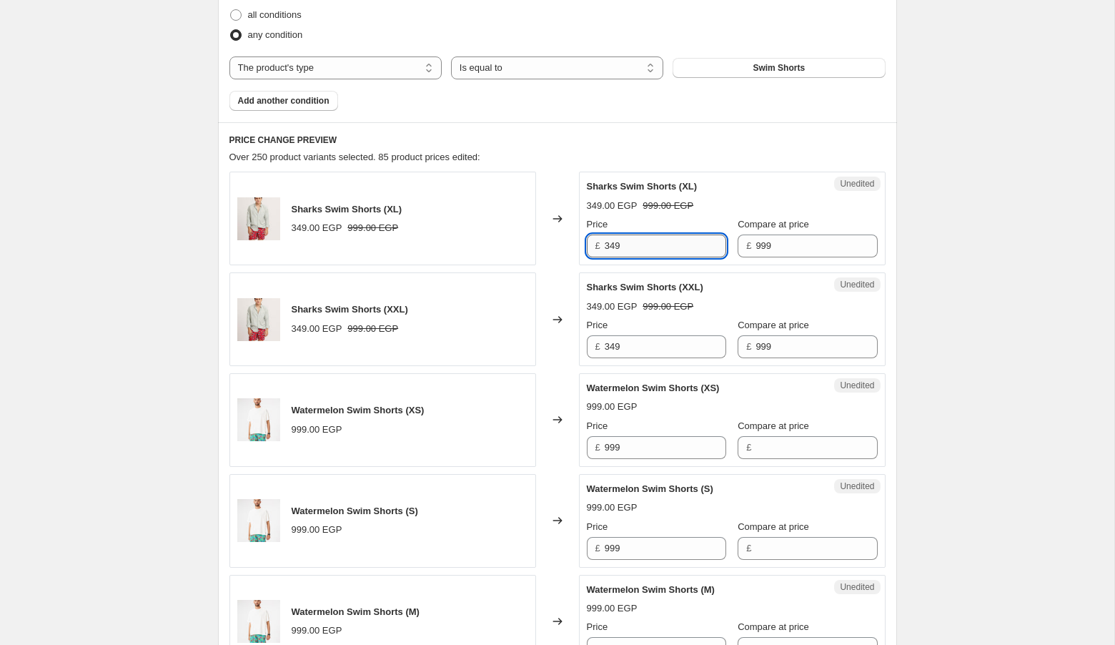
click at [657, 243] on input "349" at bounding box center [665, 245] width 121 height 23
type input "799"
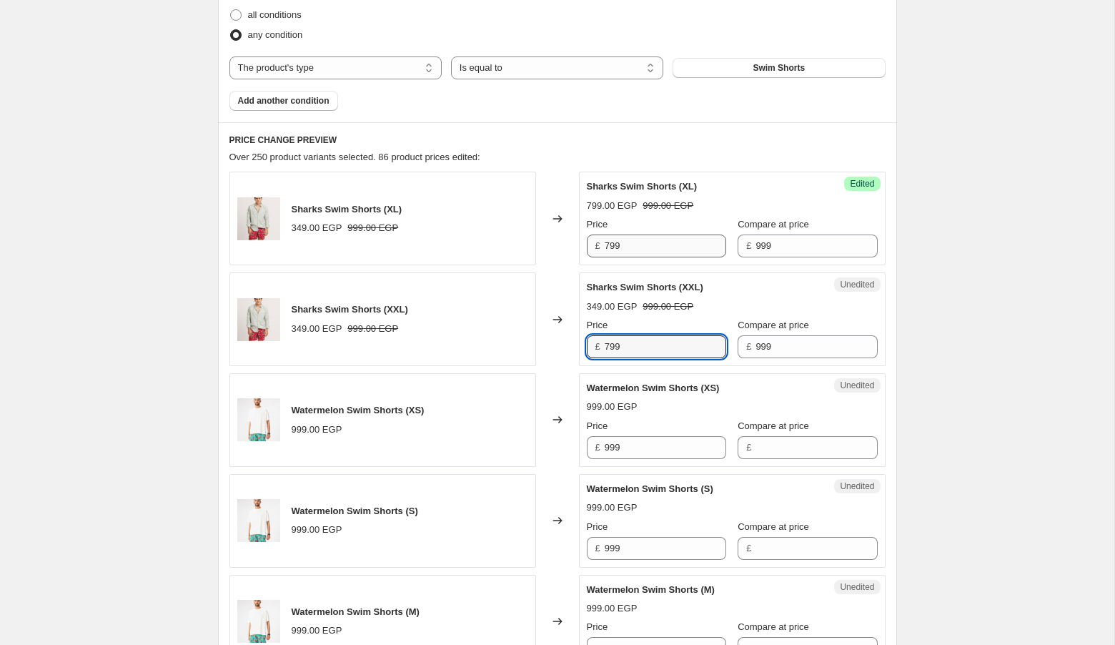
type input "799"
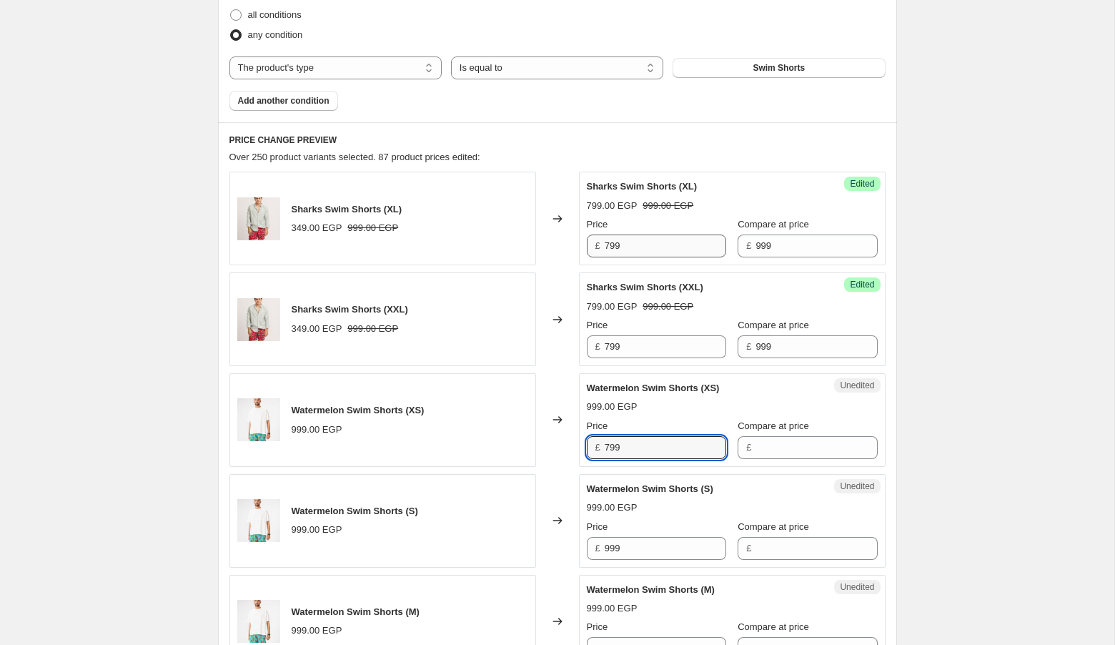
type input "799"
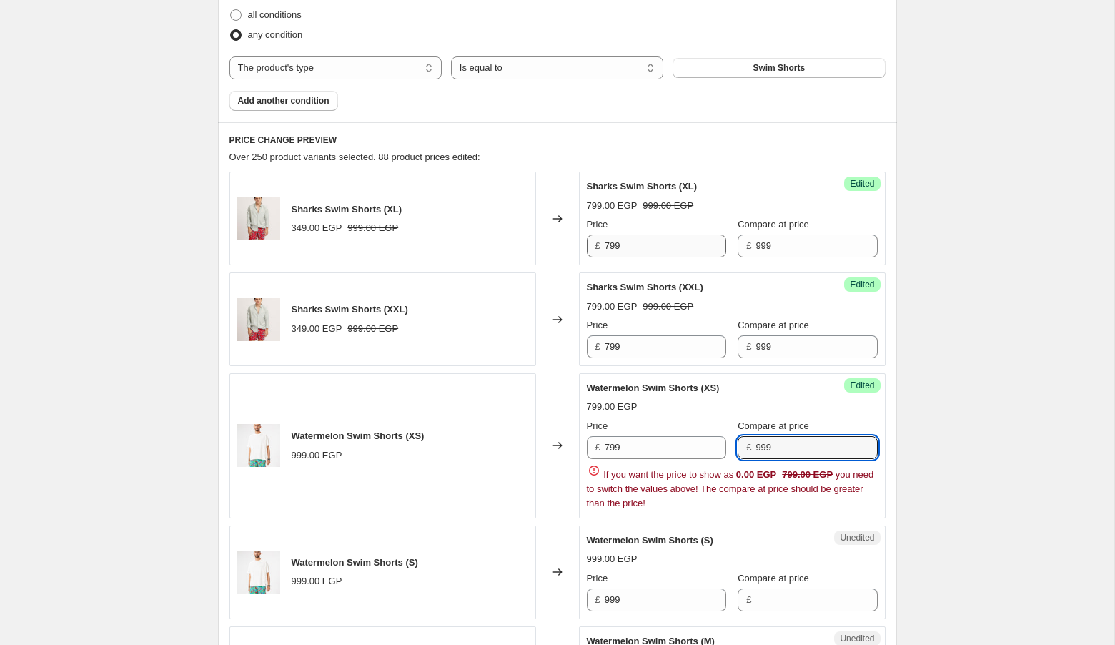
type input "999"
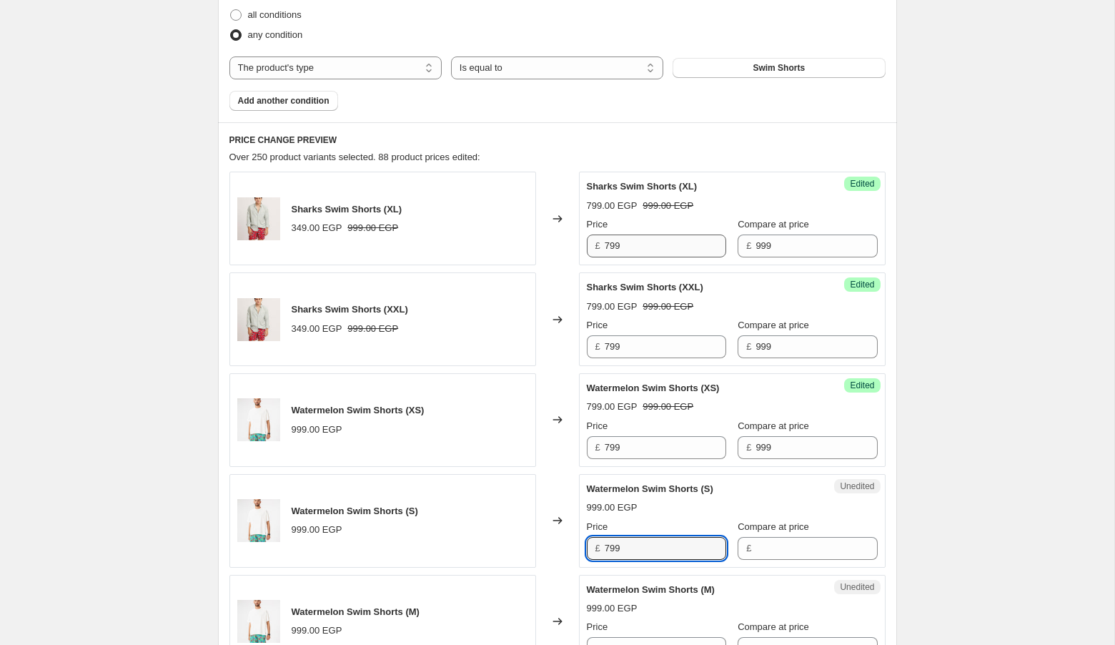
type input "799"
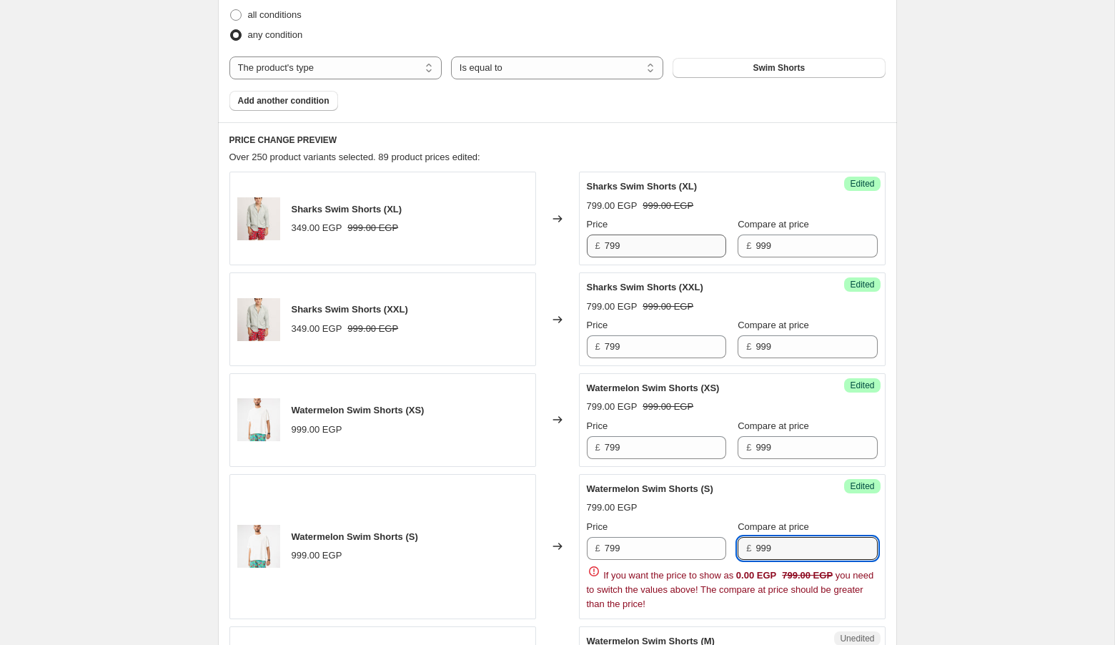
type input "999"
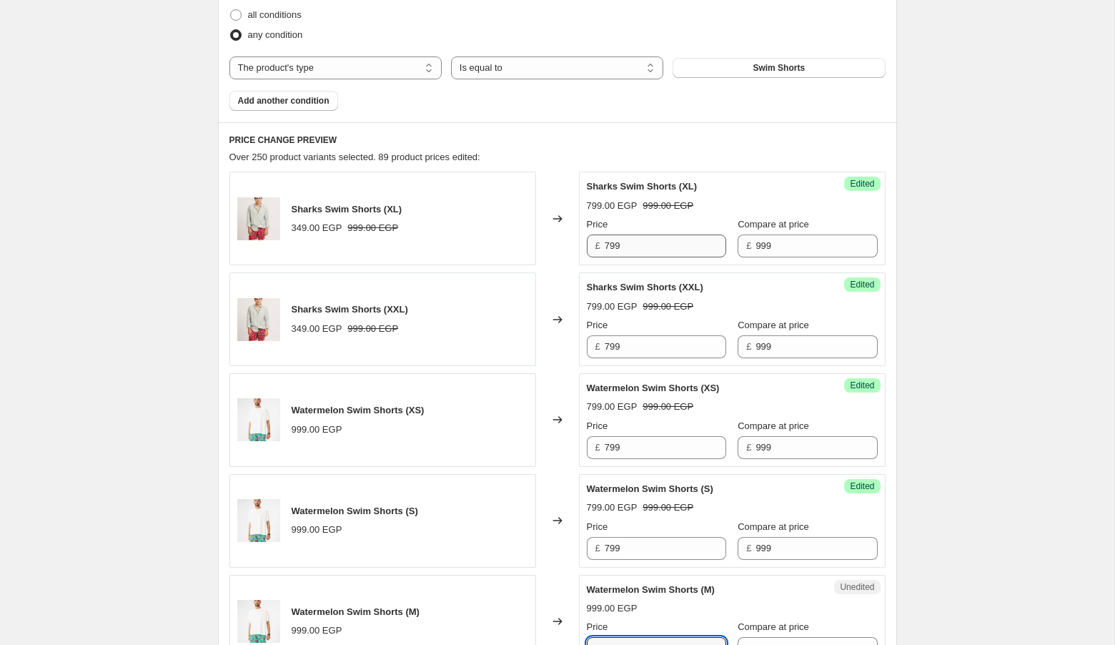
scroll to position [482, 0]
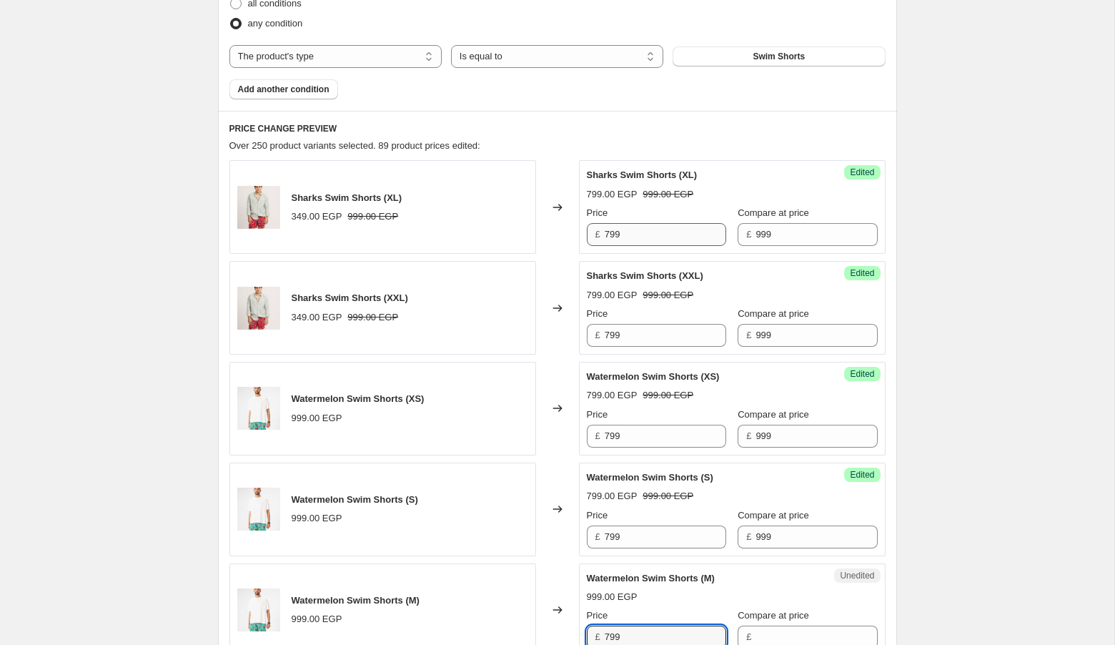
type input "799"
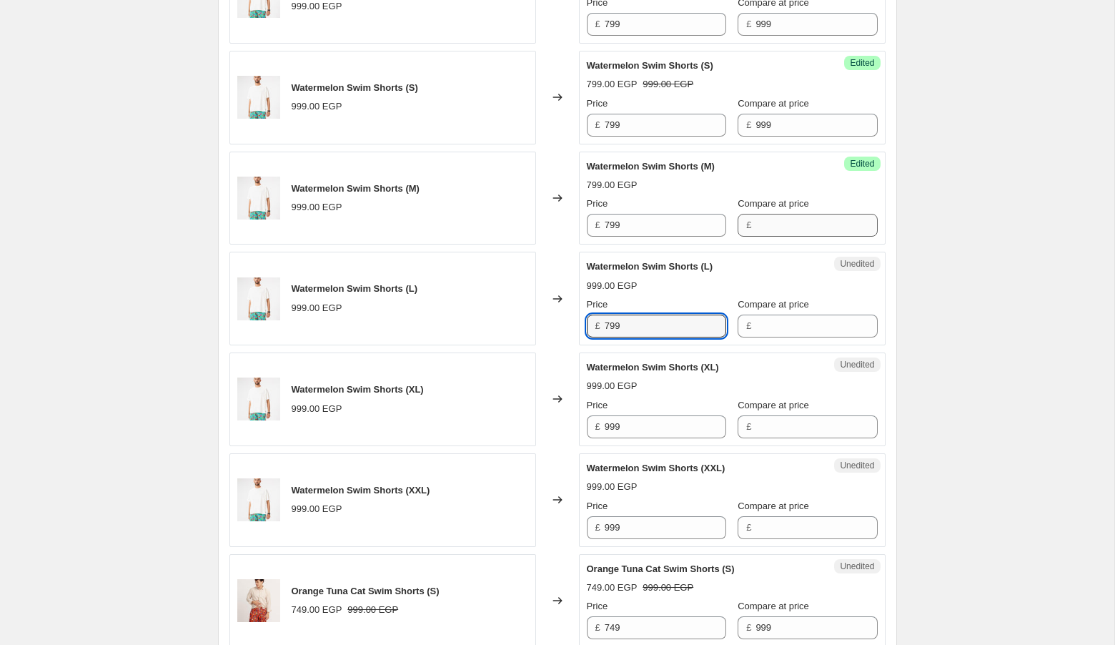
type input "799"
click at [769, 216] on input "Compare at price" at bounding box center [815, 225] width 121 height 23
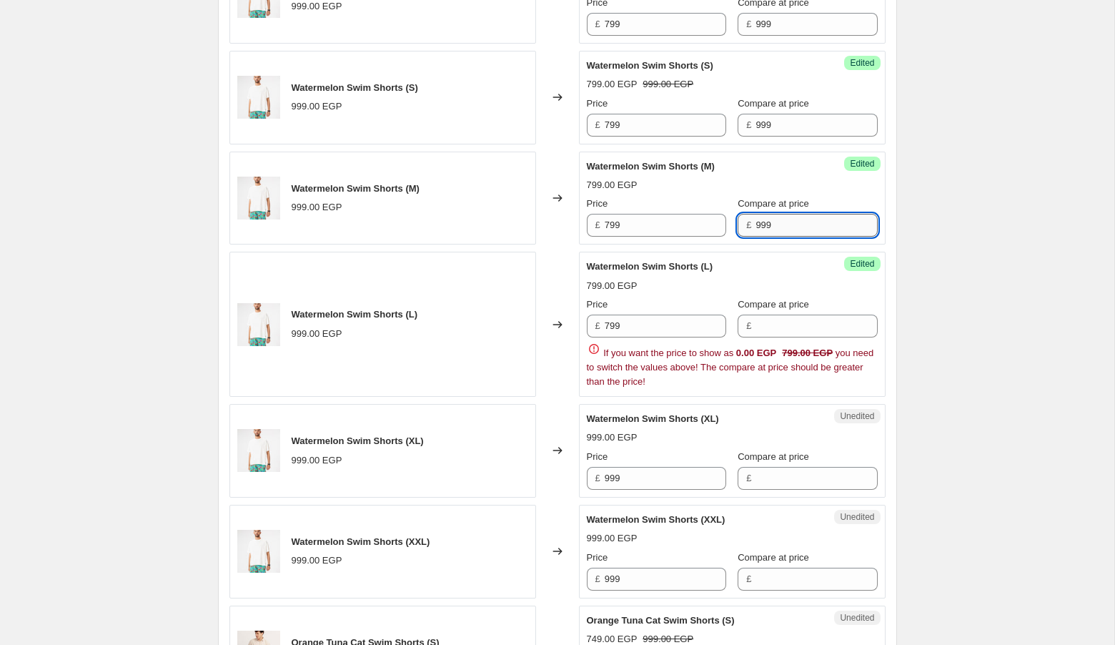
type input "999"
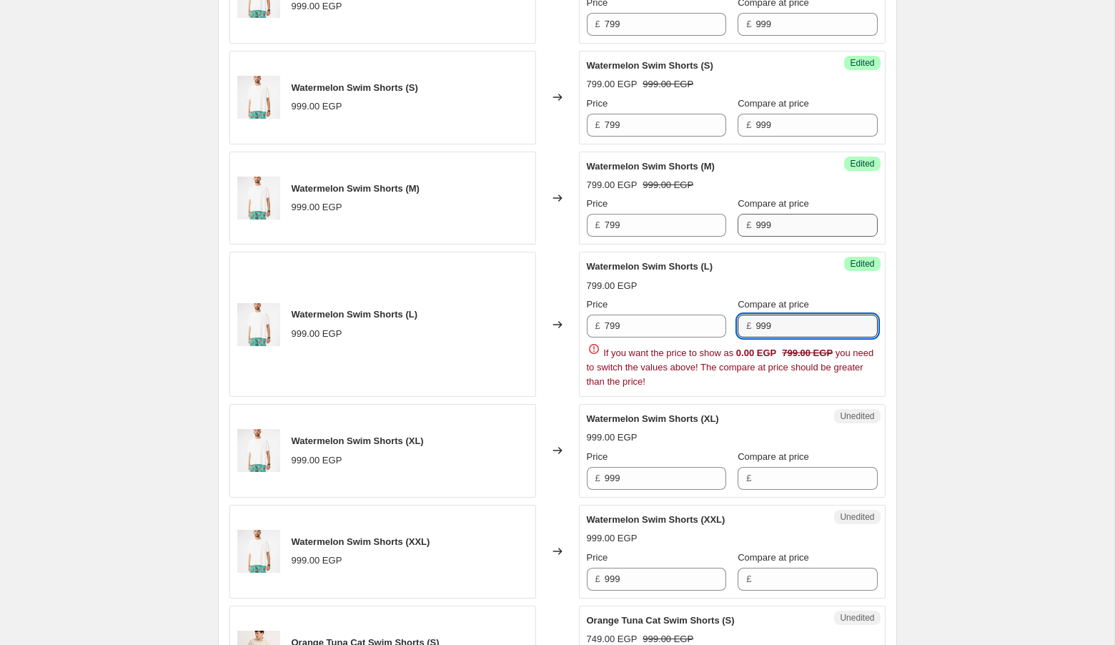
type input "999"
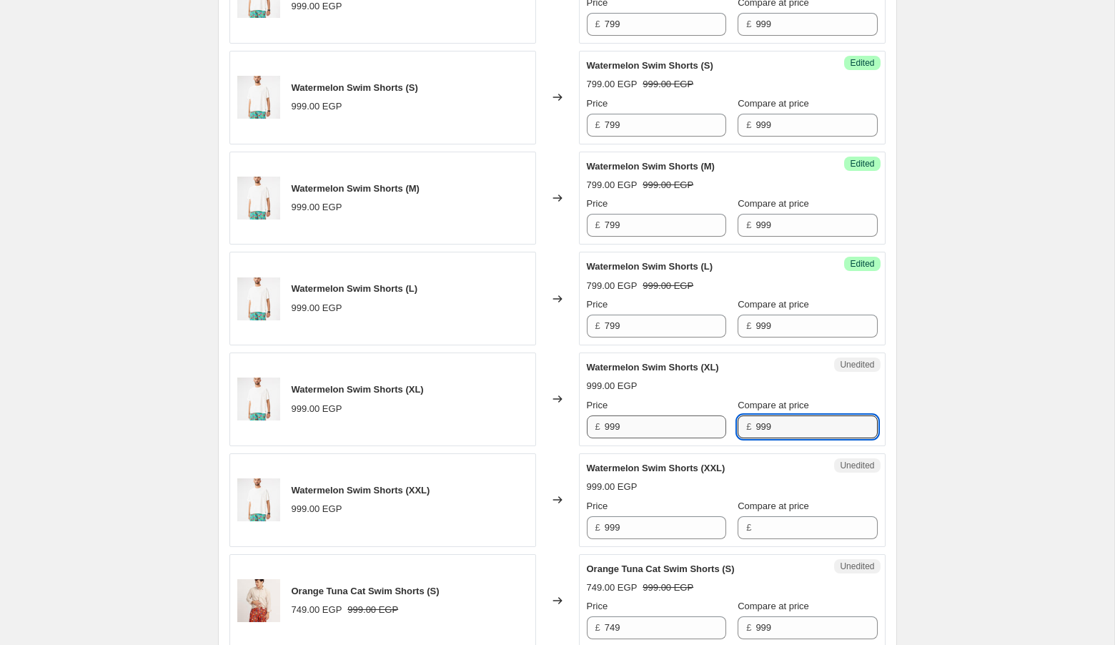
type input "999"
click at [645, 430] on input "999" at bounding box center [665, 426] width 121 height 23
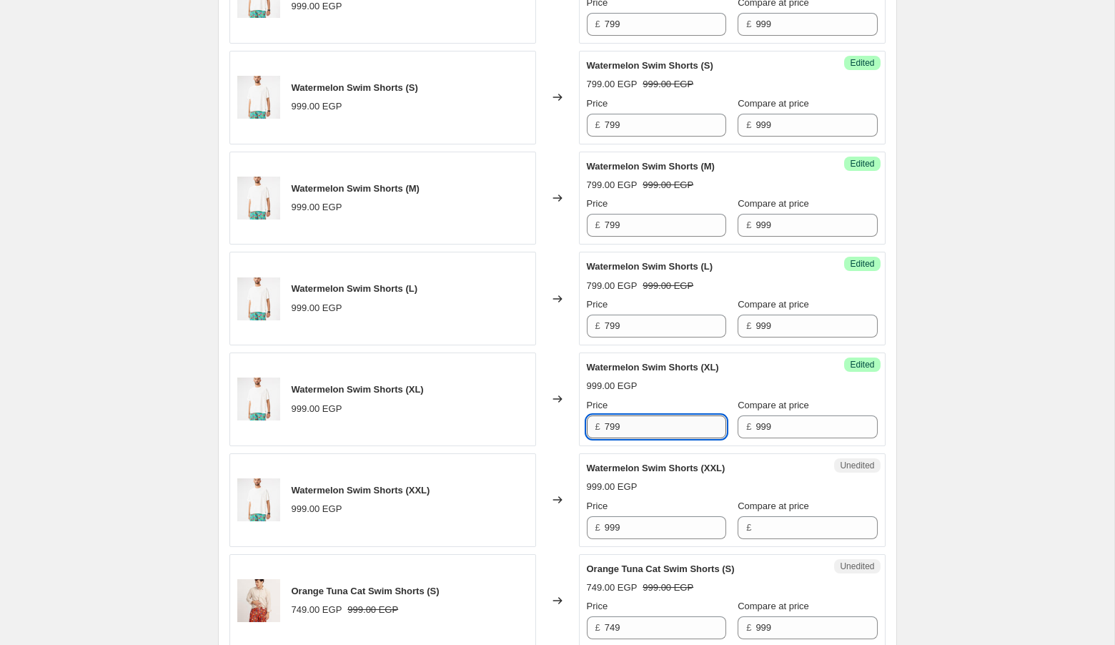
type input "799"
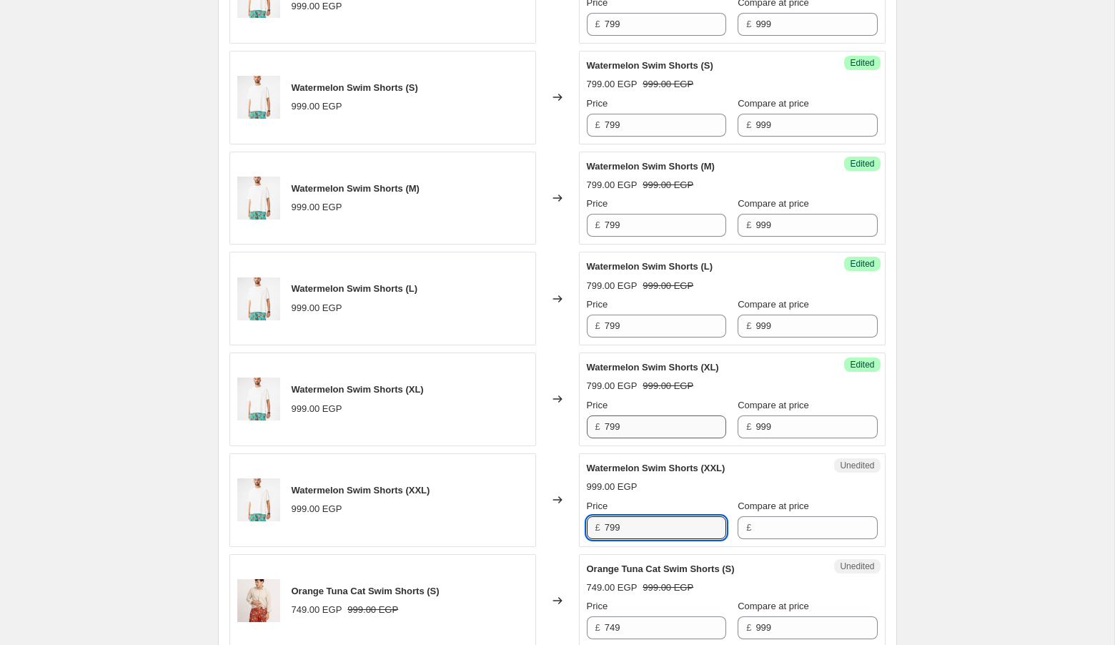
type input "799"
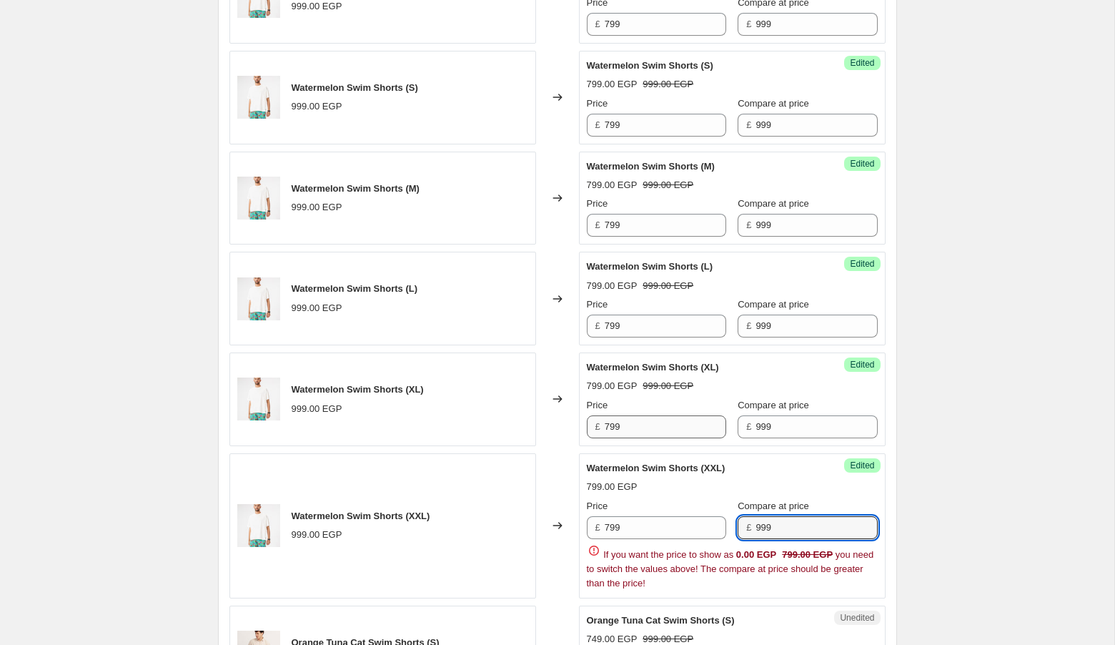
type input "999"
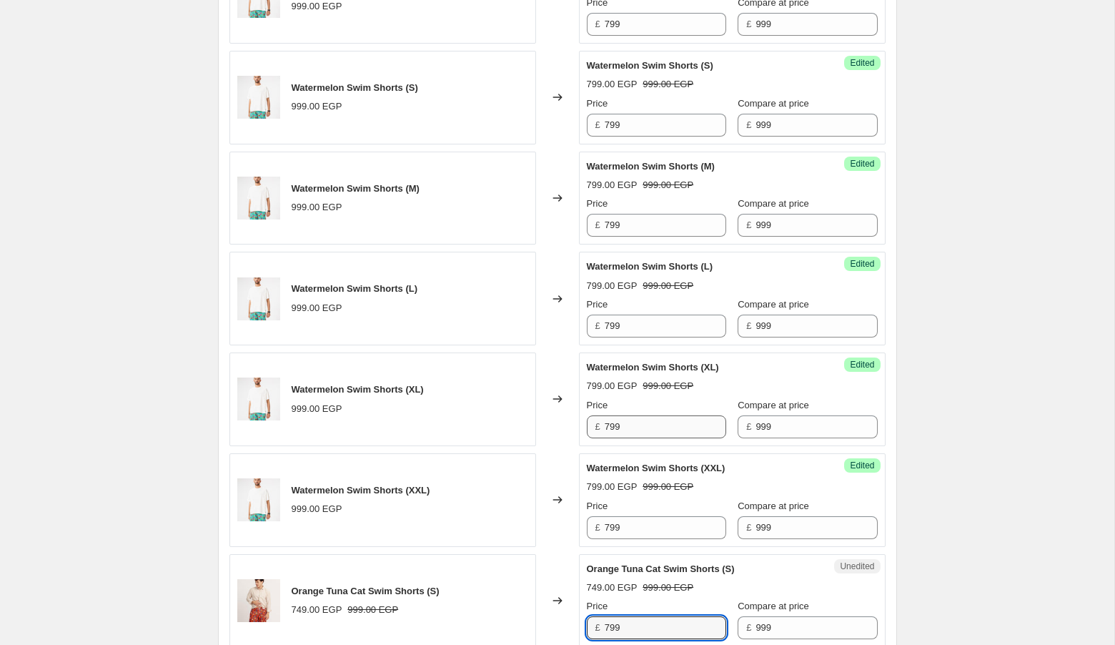
type input "799"
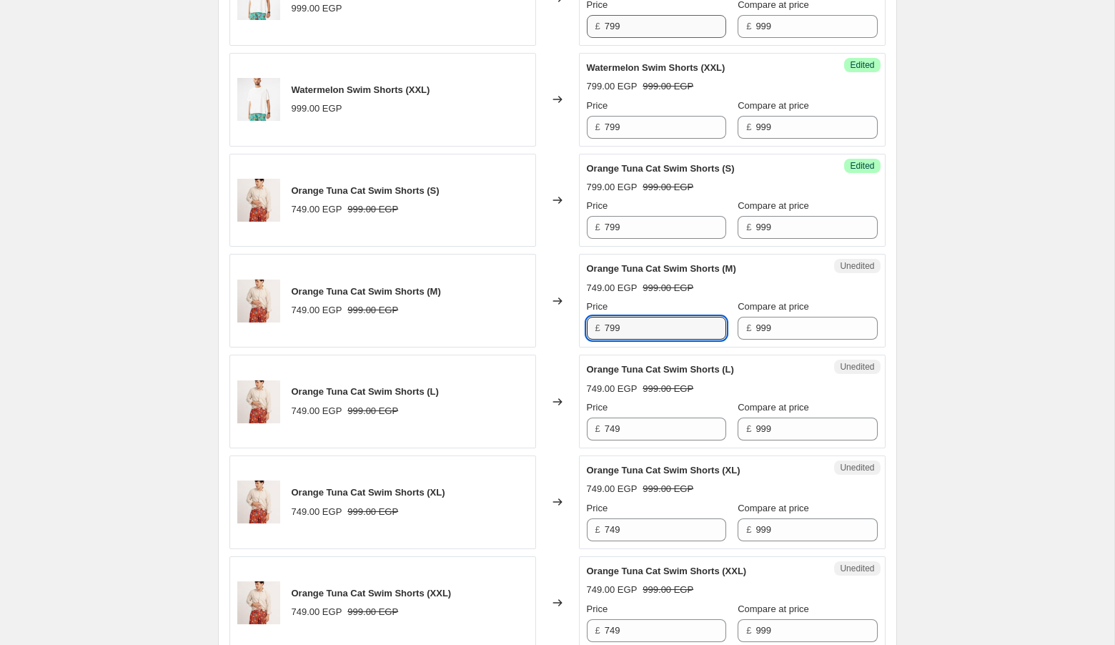
type input "799"
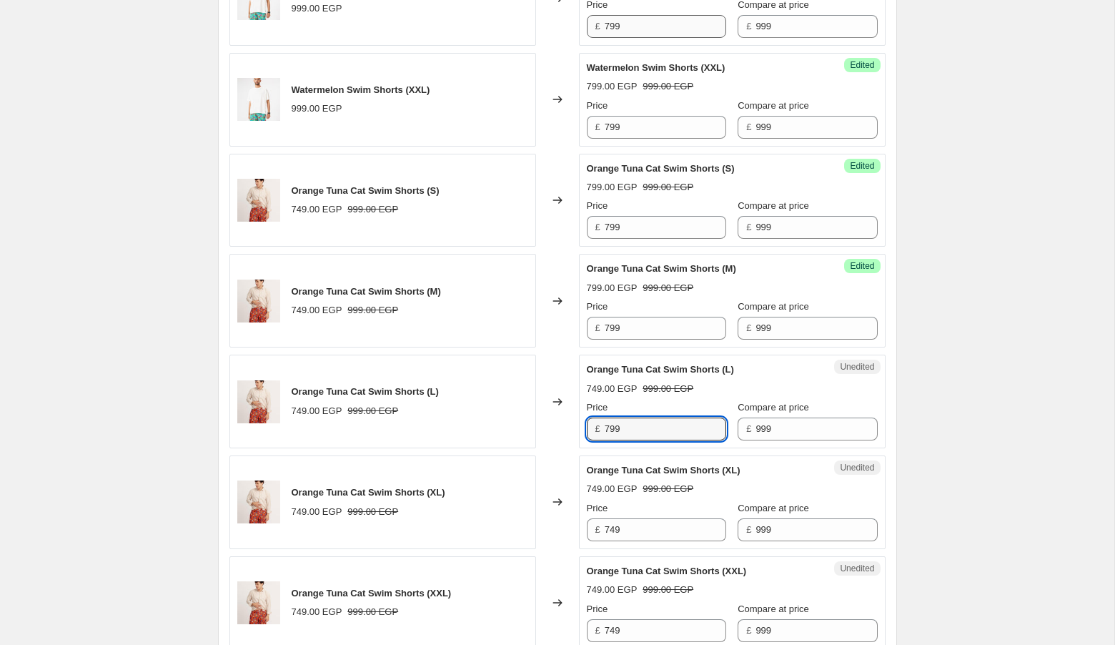
type input "799"
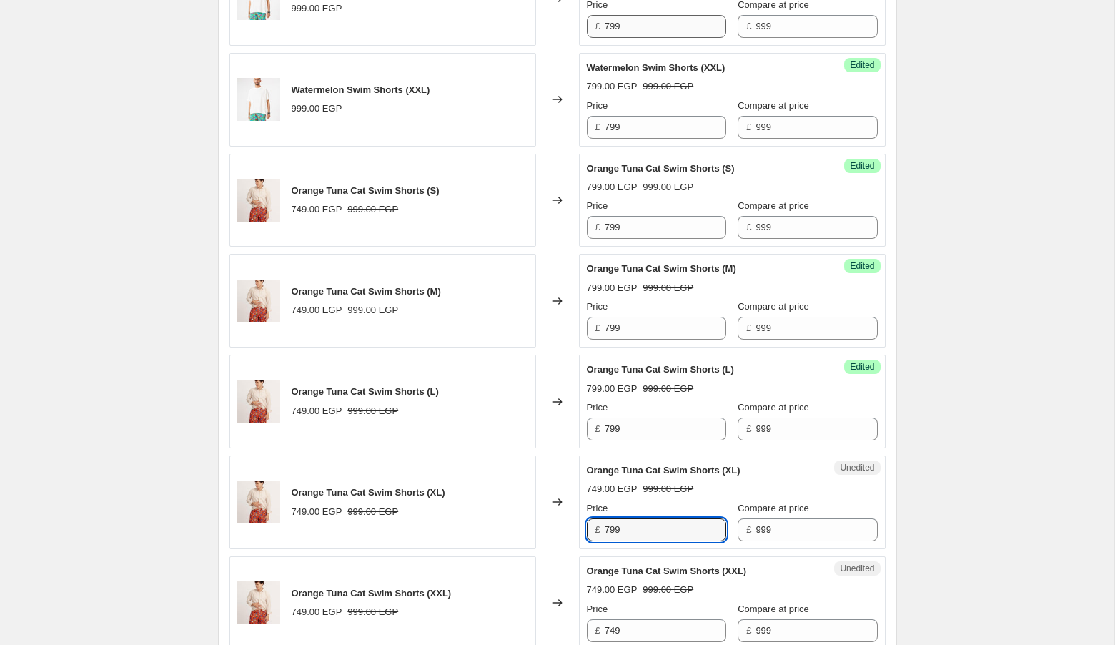
type input "799"
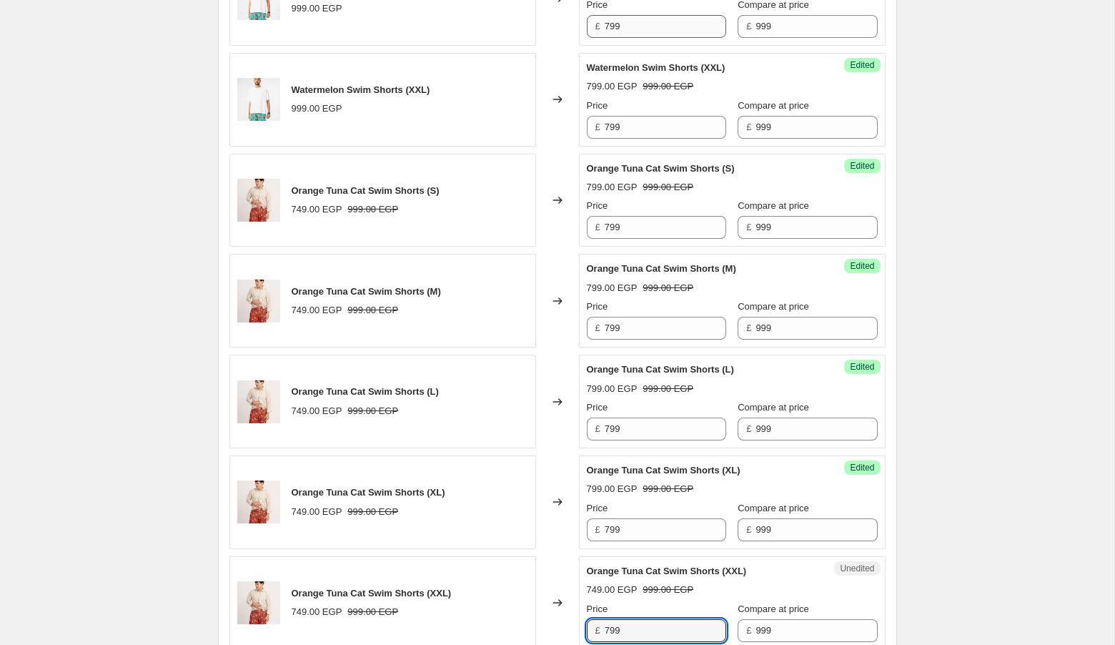
type input "799"
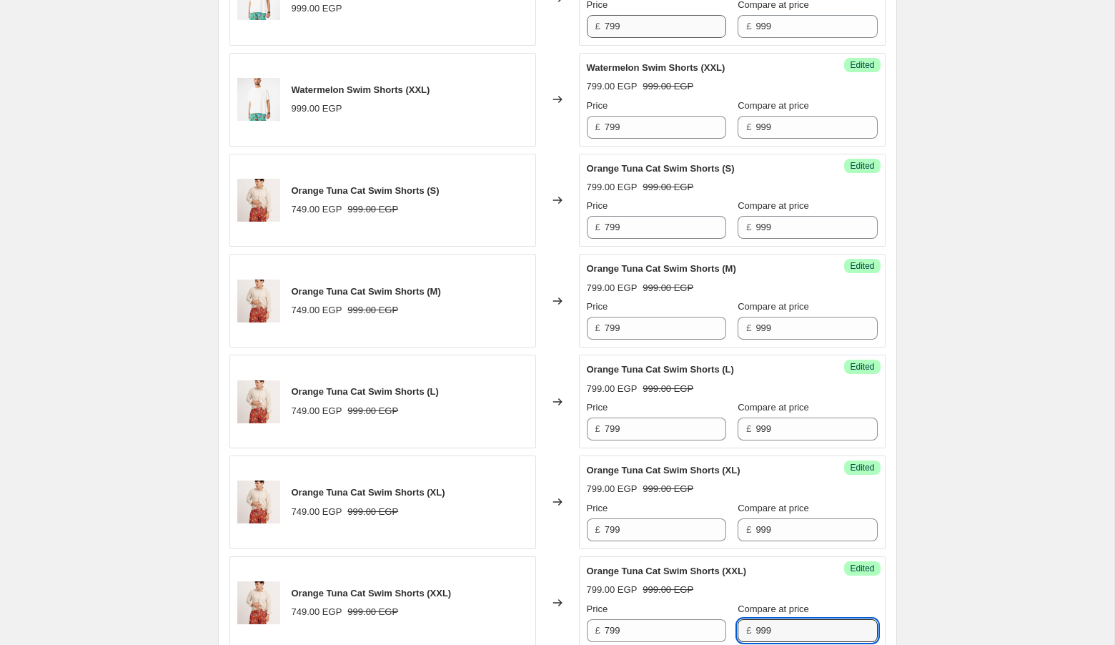
scroll to position [1694, 0]
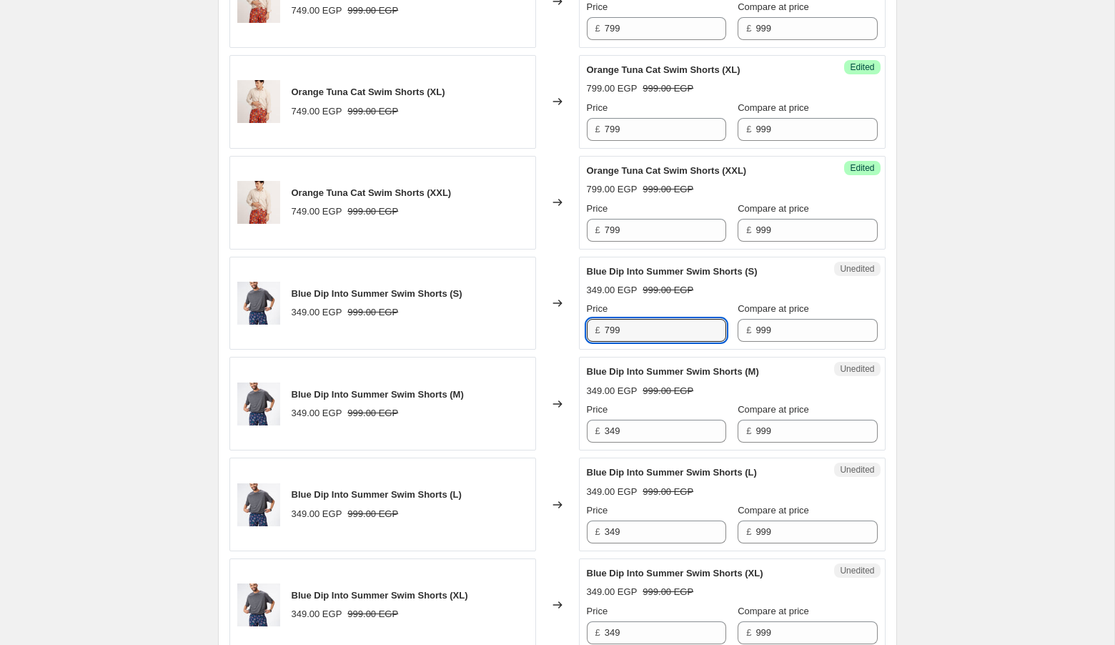
type input "799"
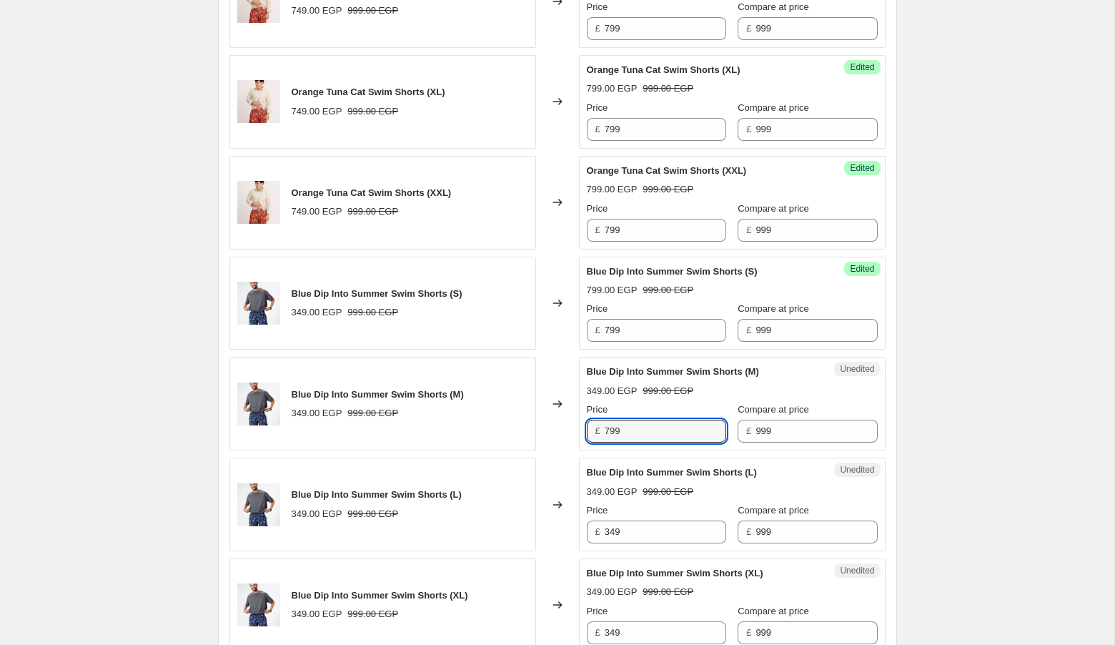
type input "799"
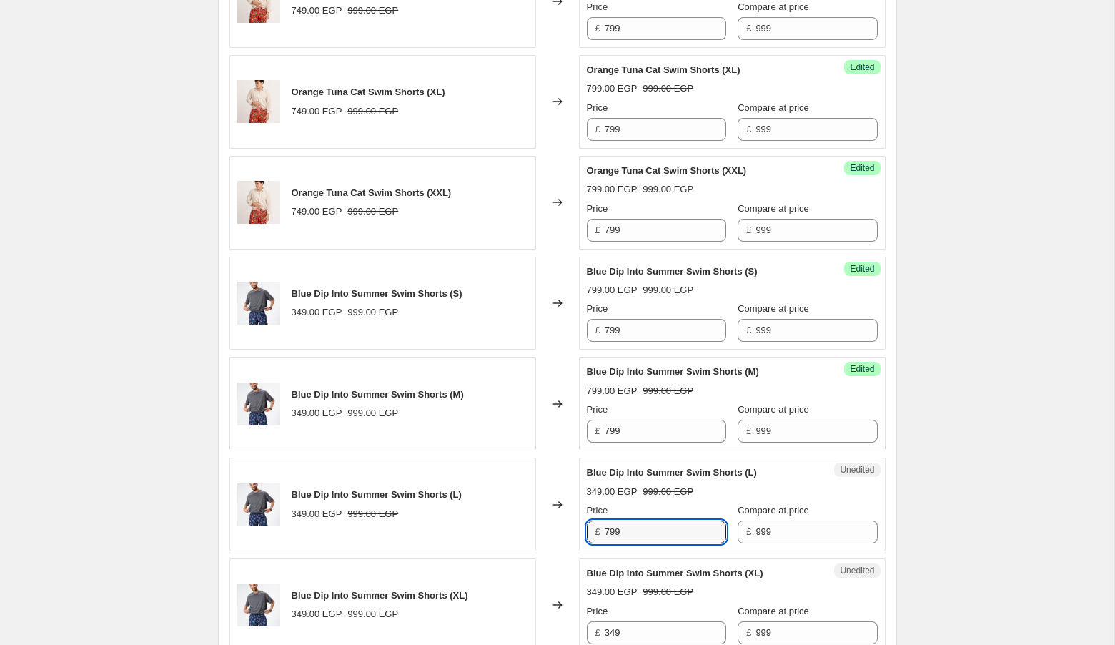
type input "799"
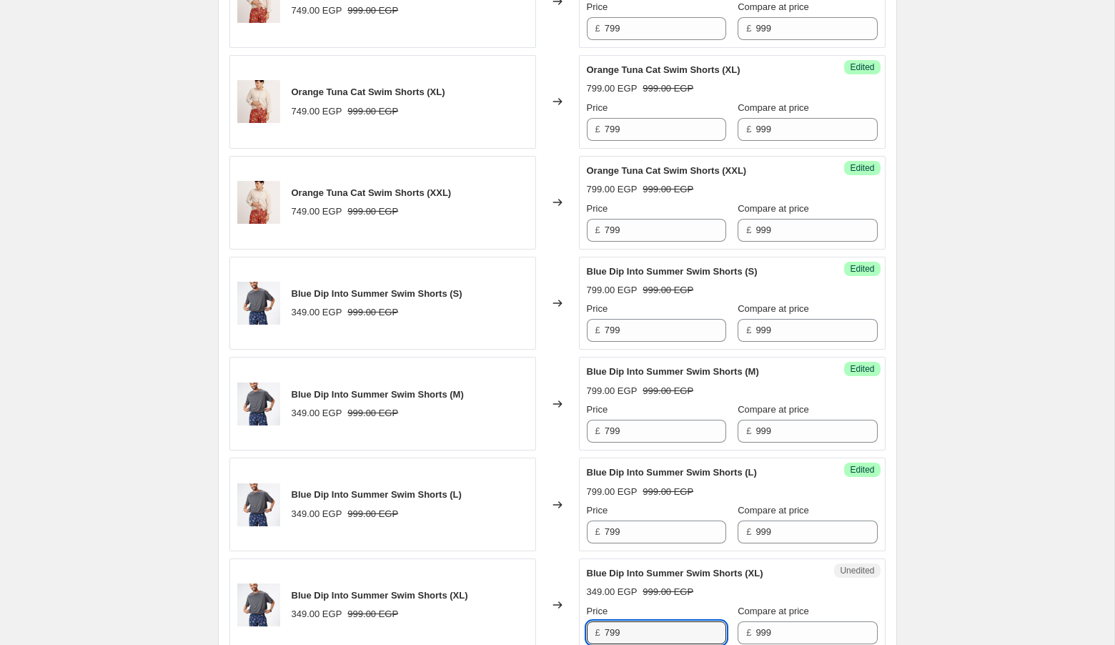
type input "799"
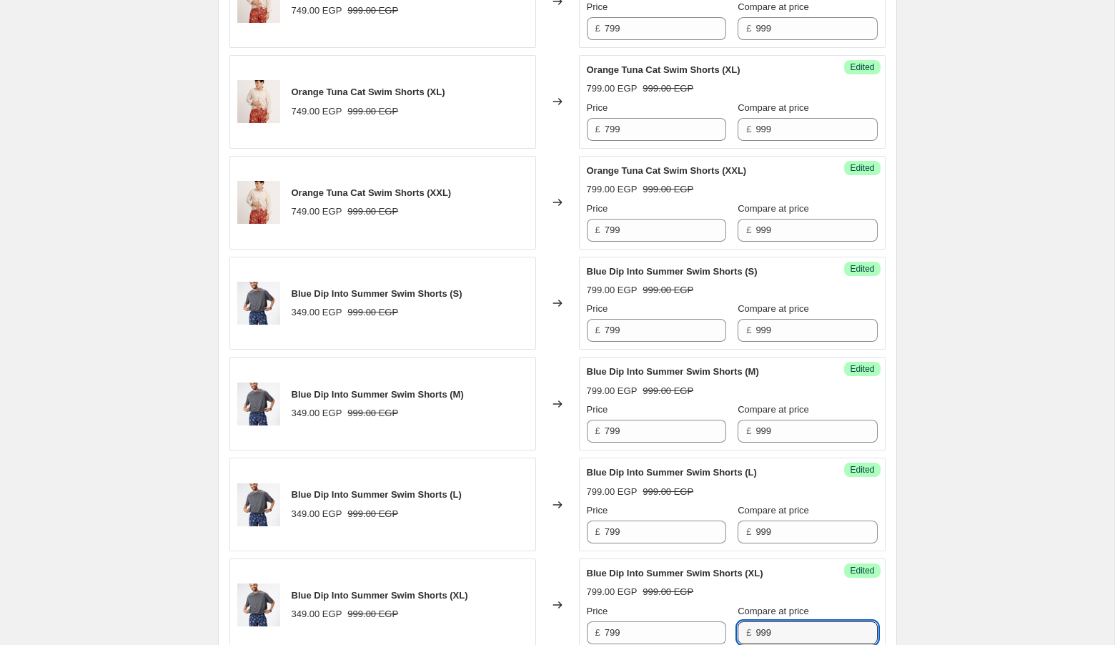
scroll to position [2094, 0]
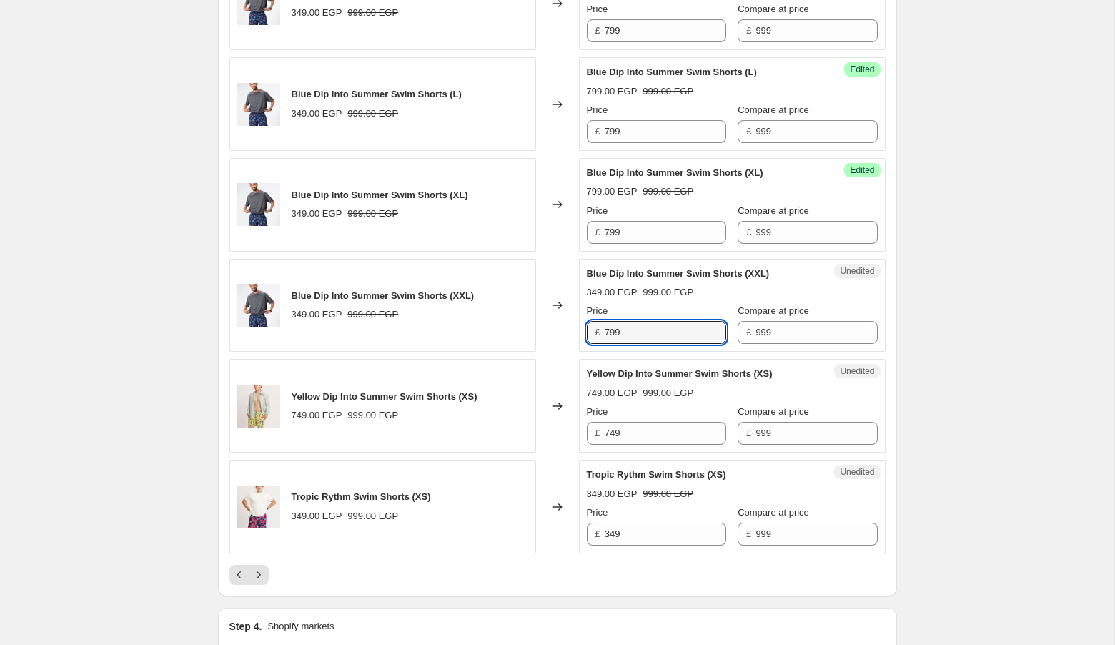
type input "799"
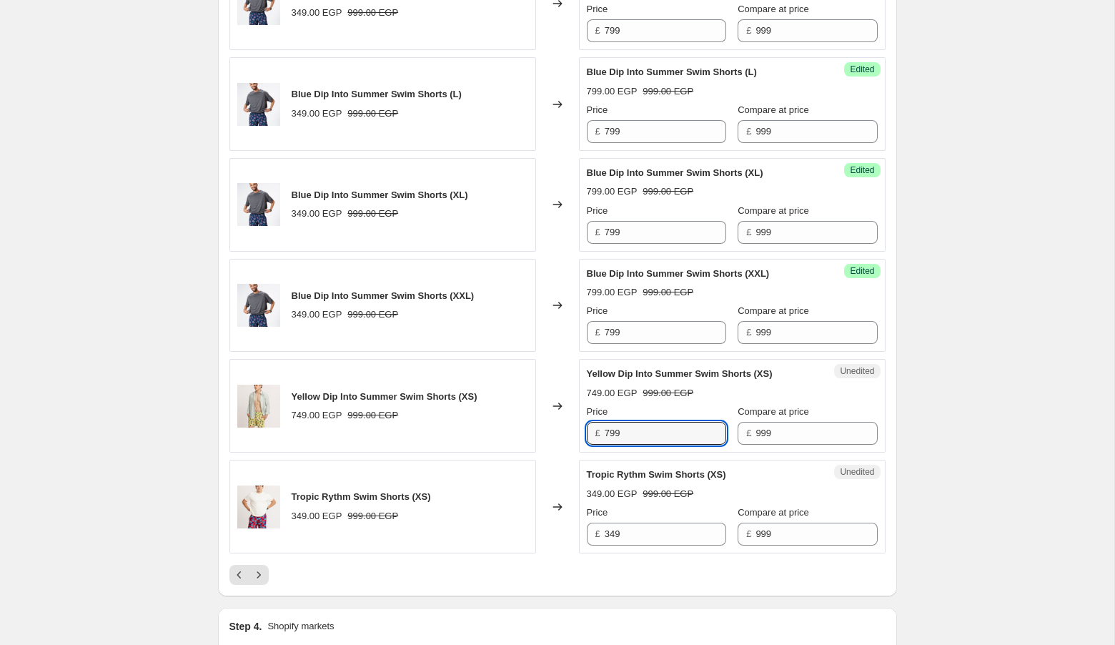
type input "799"
click at [253, 567] on icon "Next" at bounding box center [259, 574] width 14 height 14
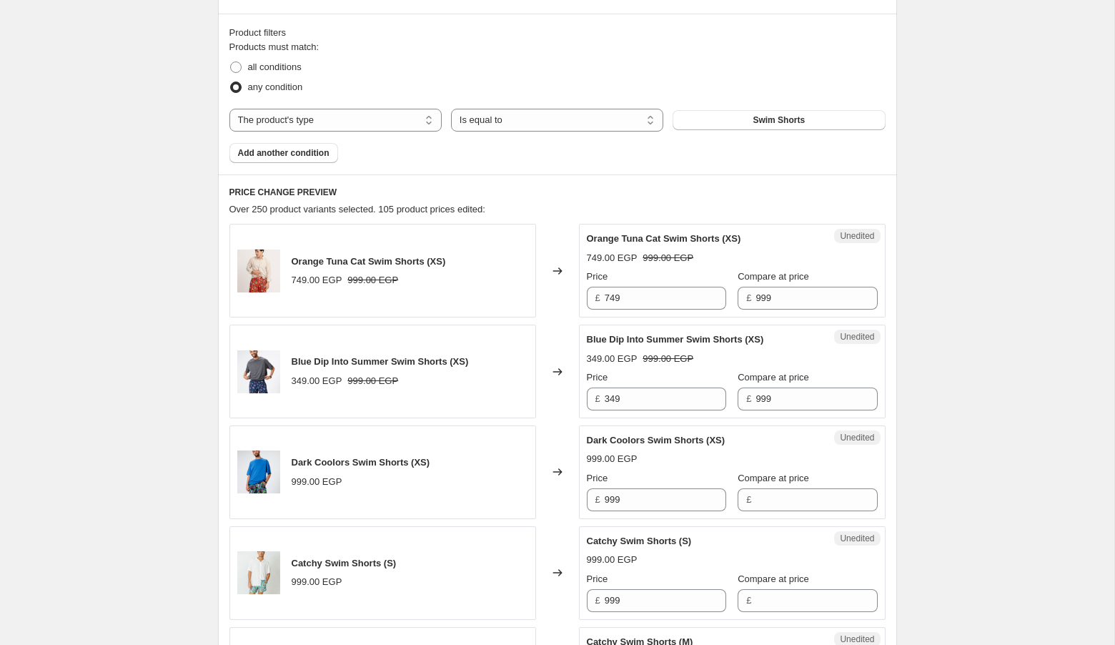
scroll to position [394, 0]
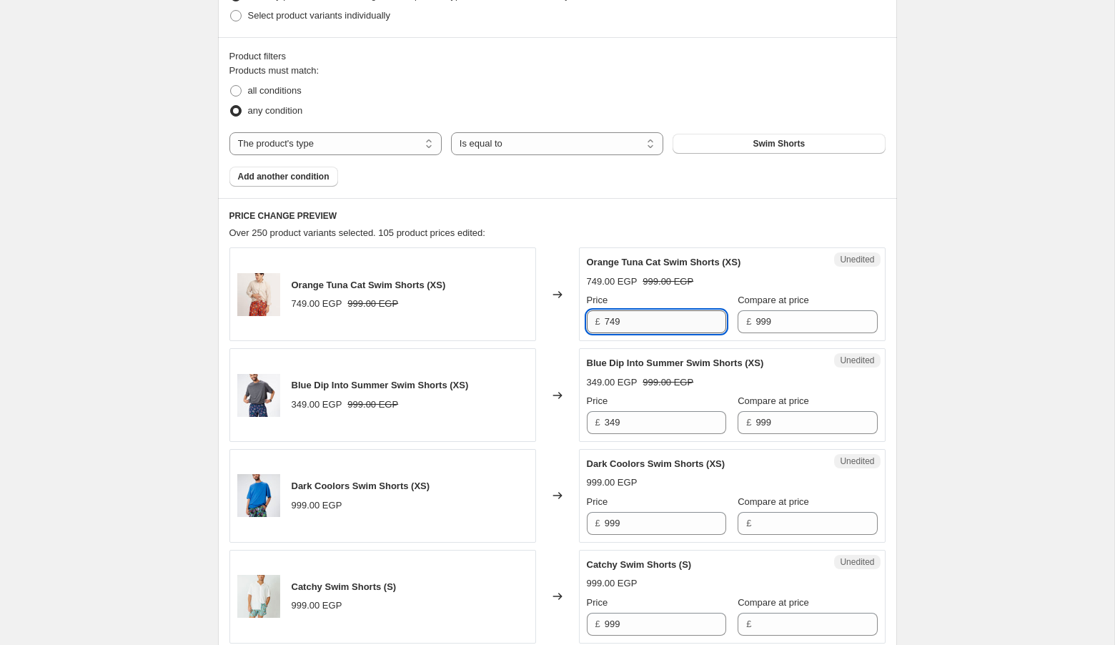
click at [673, 310] on input "749" at bounding box center [665, 321] width 121 height 23
type input "799"
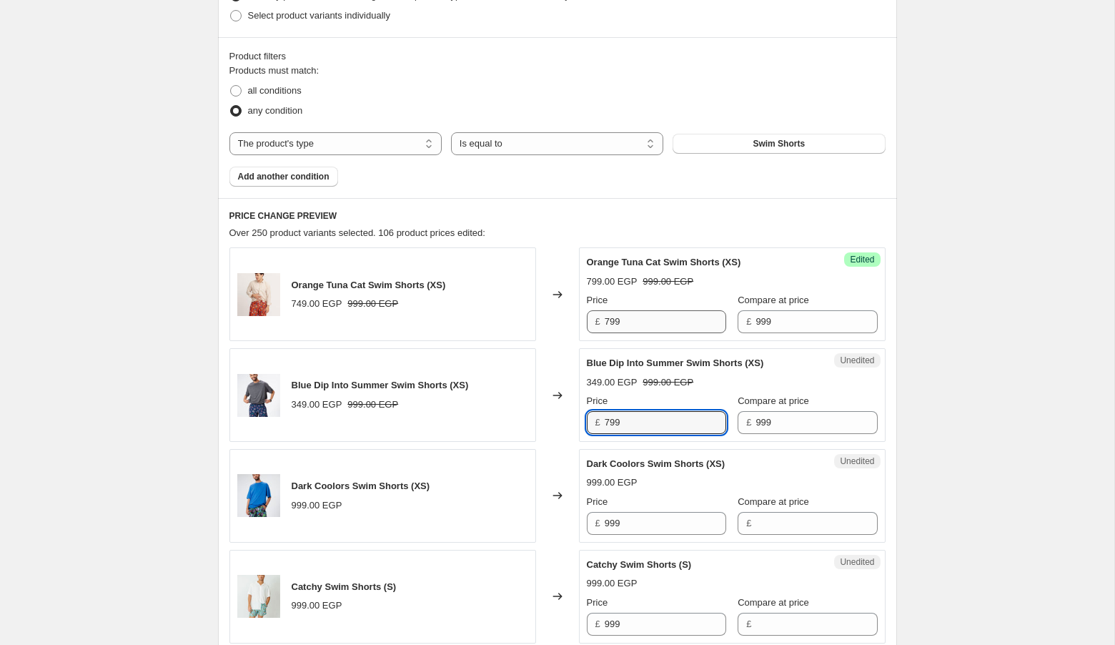
type input "799"
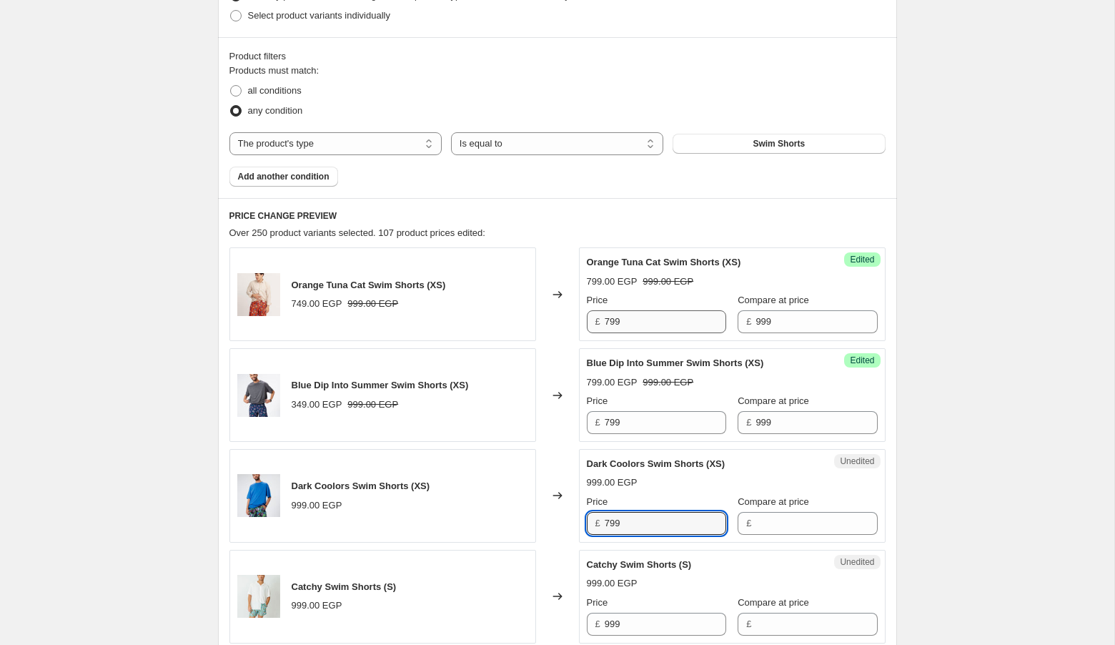
type input "799"
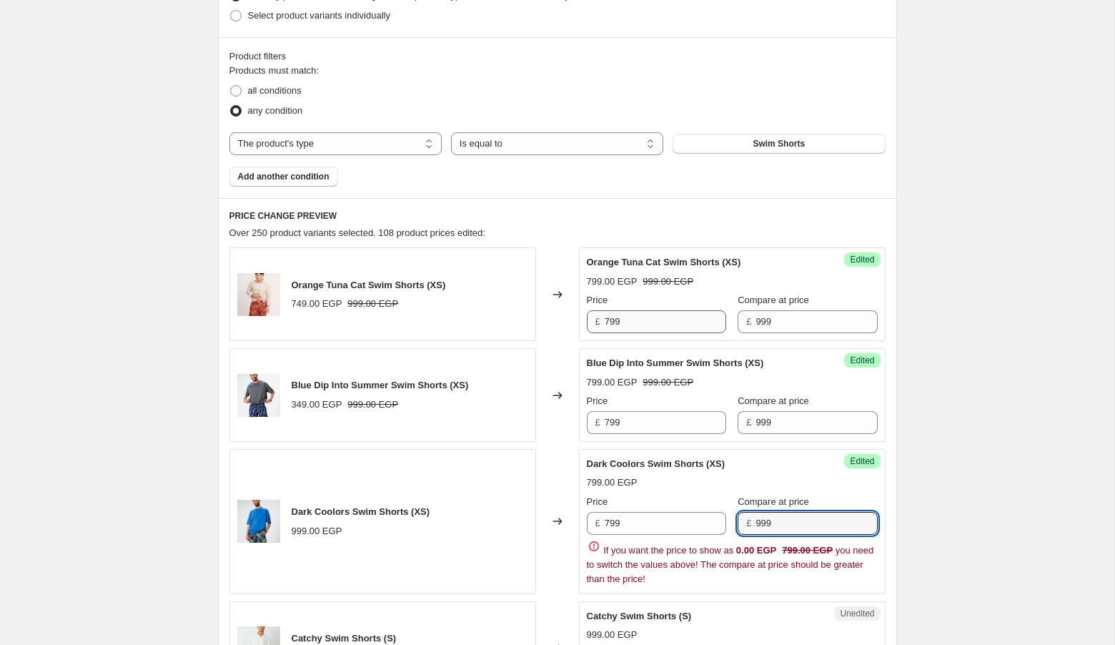
type input "999"
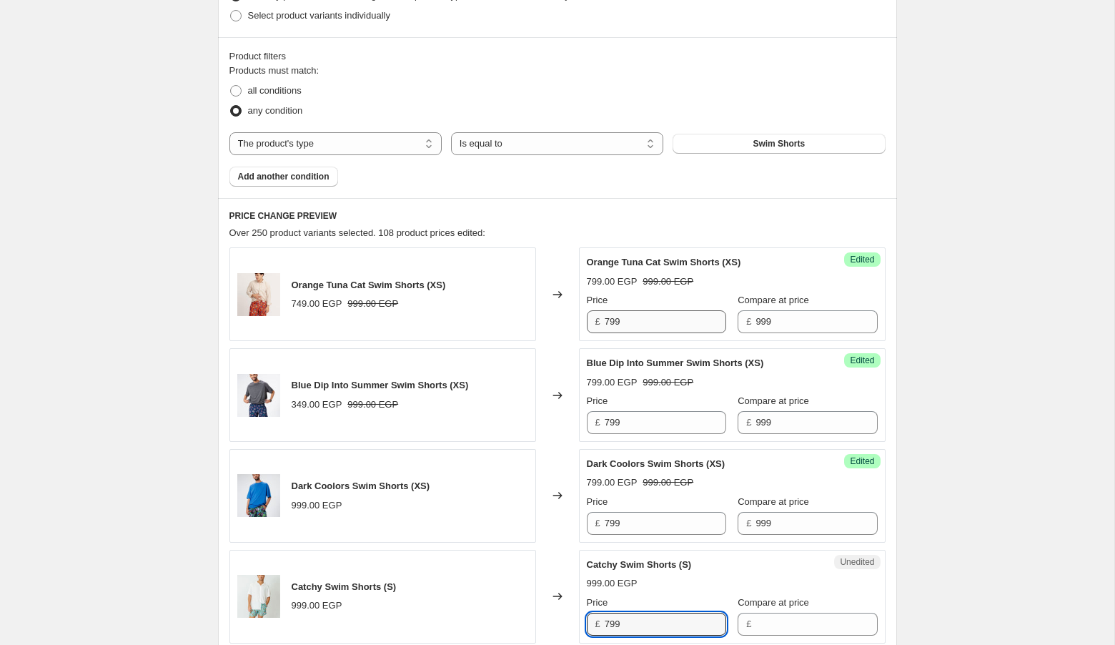
type input "799"
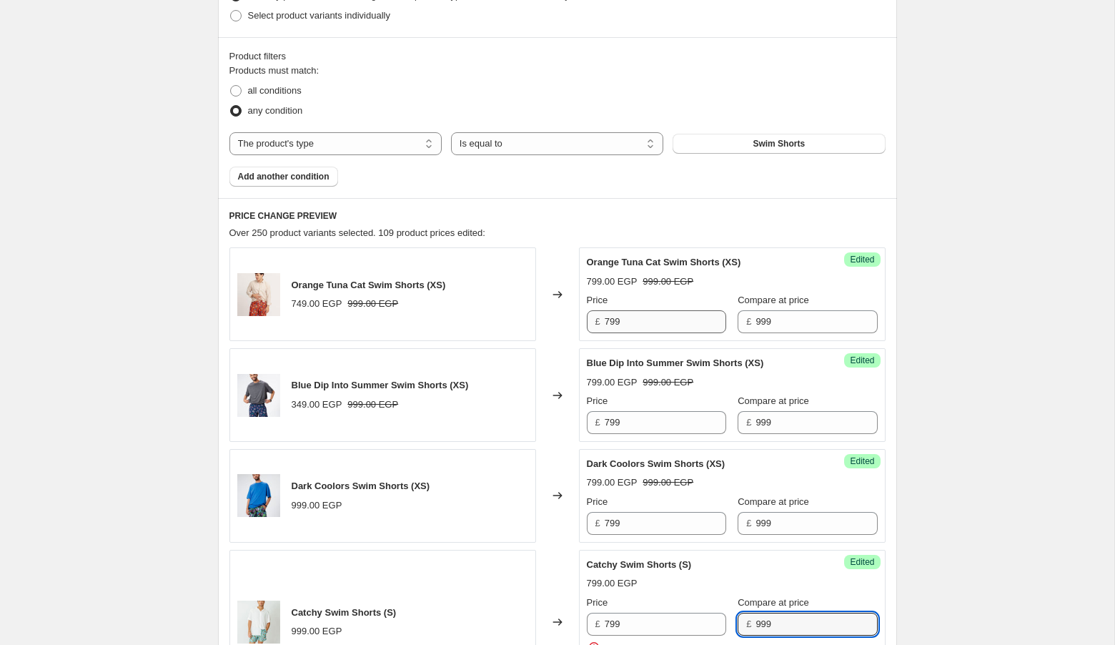
type input "999"
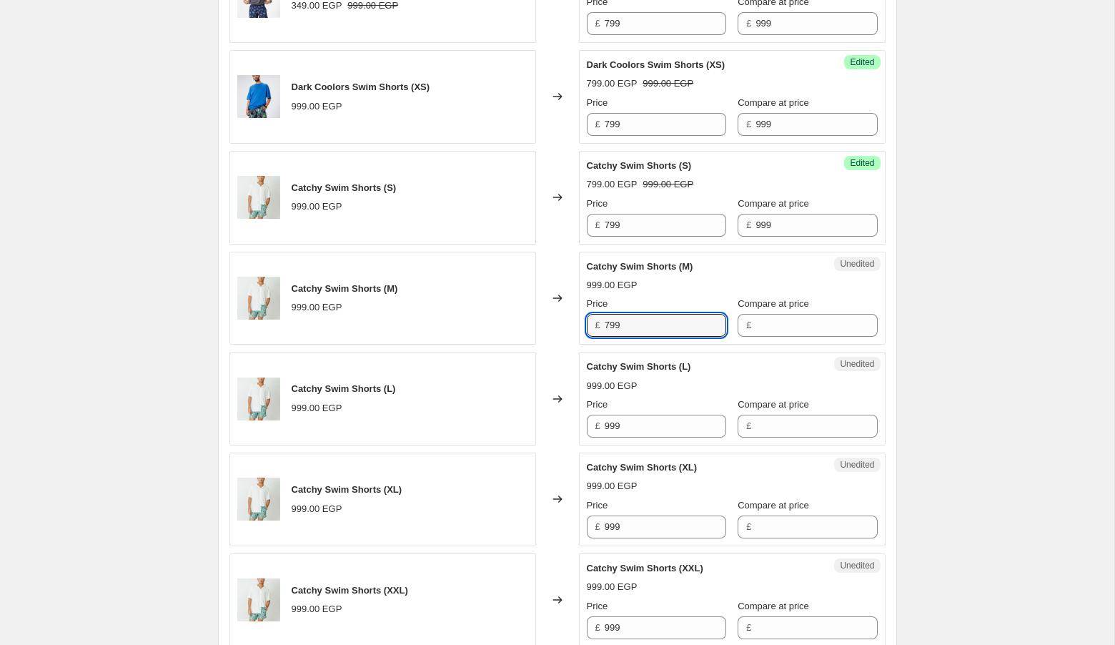
type input "799"
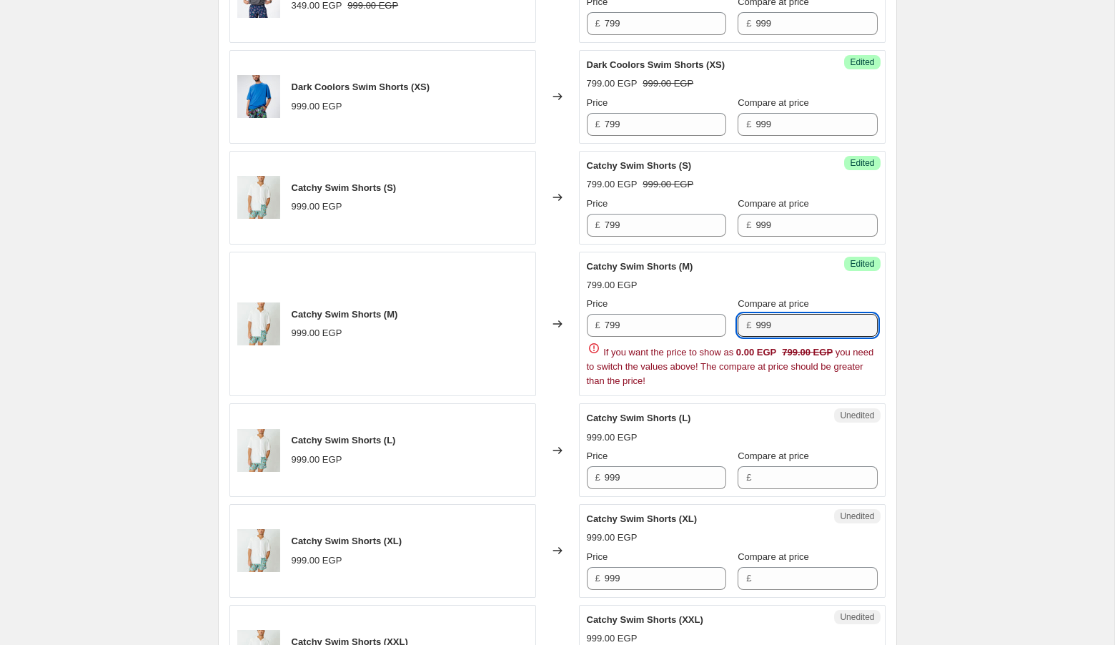
type input "999"
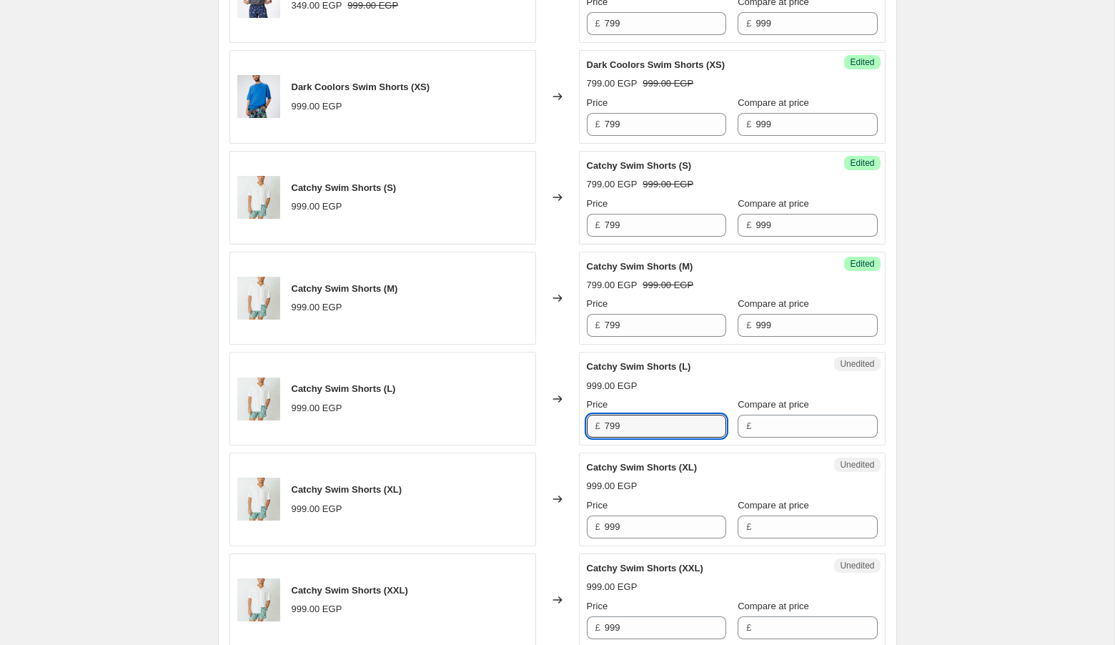
type input "799"
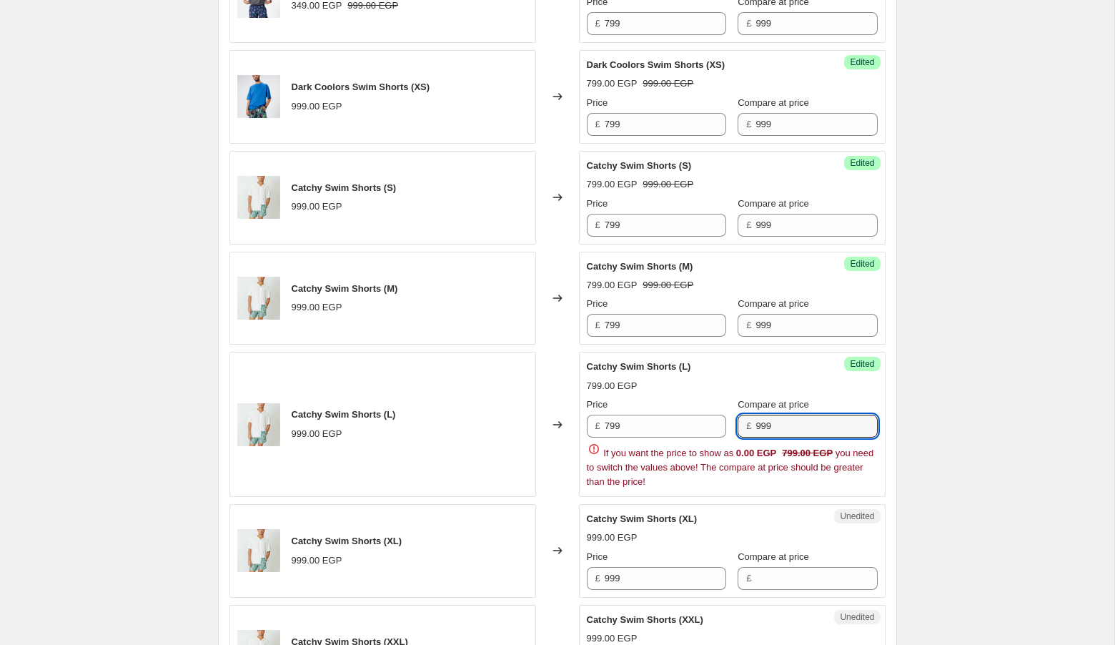
type input "999"
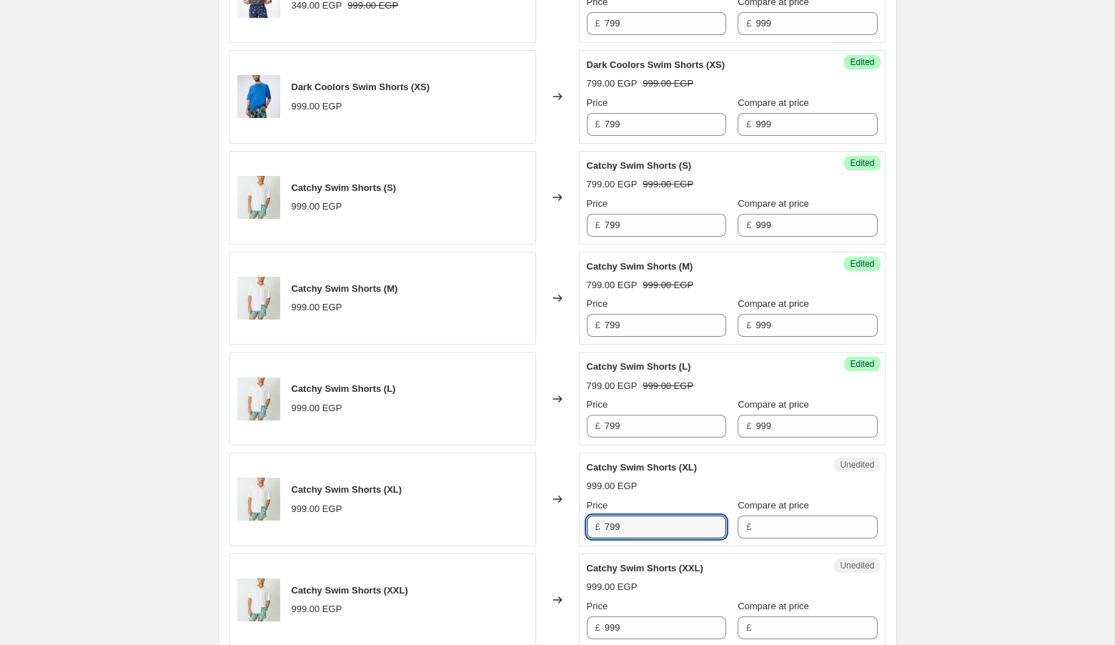
type input "799"
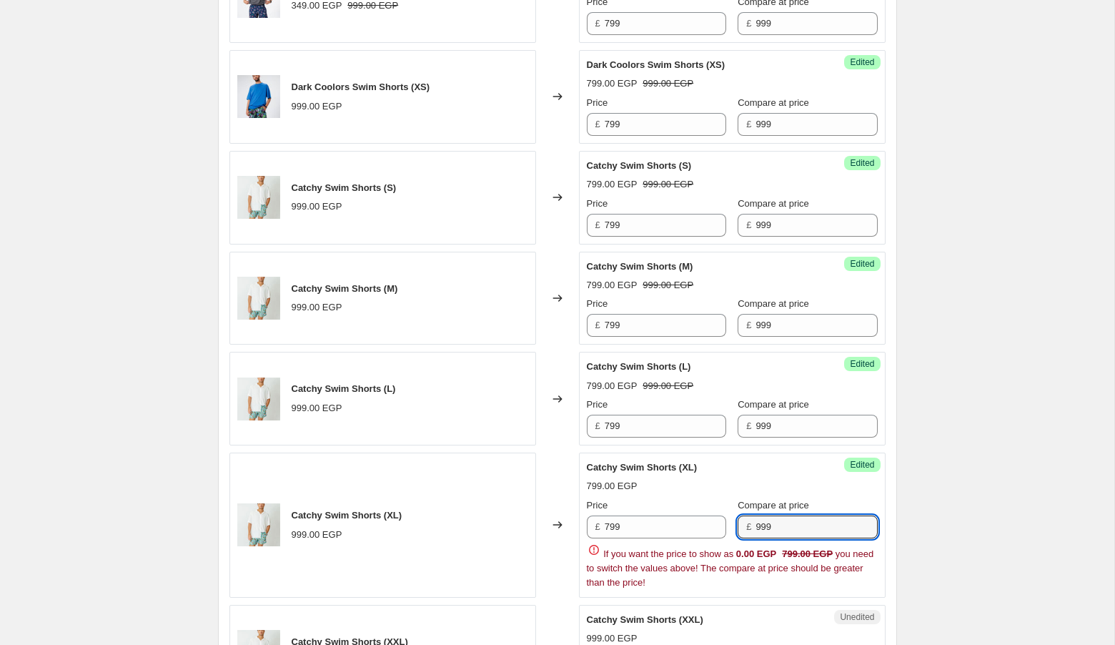
type input "999"
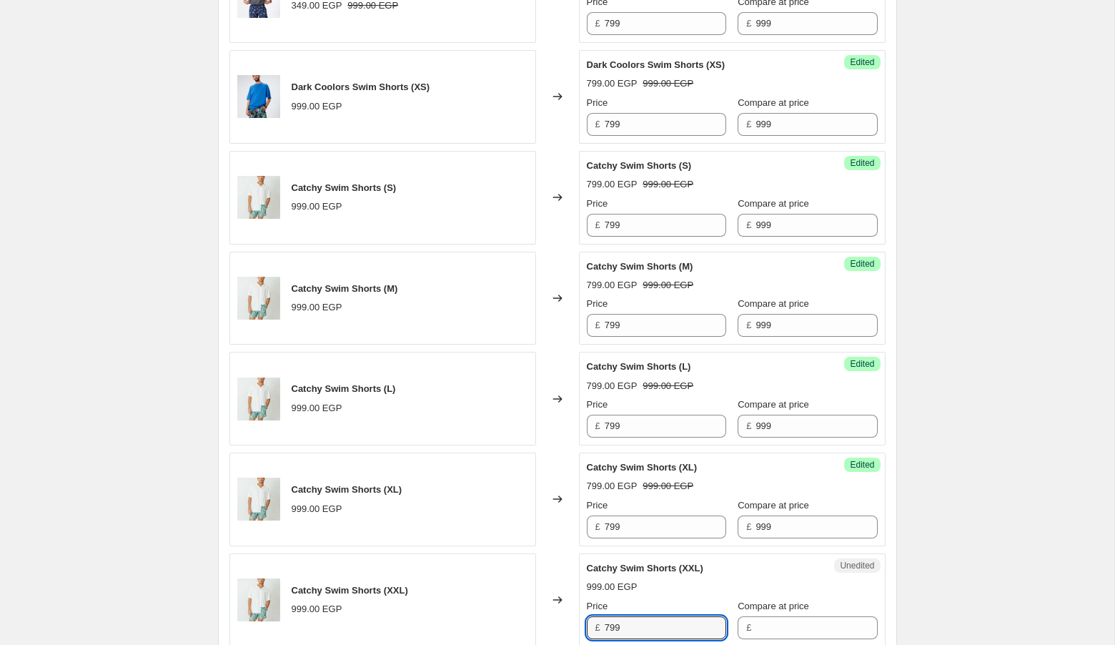
type input "799"
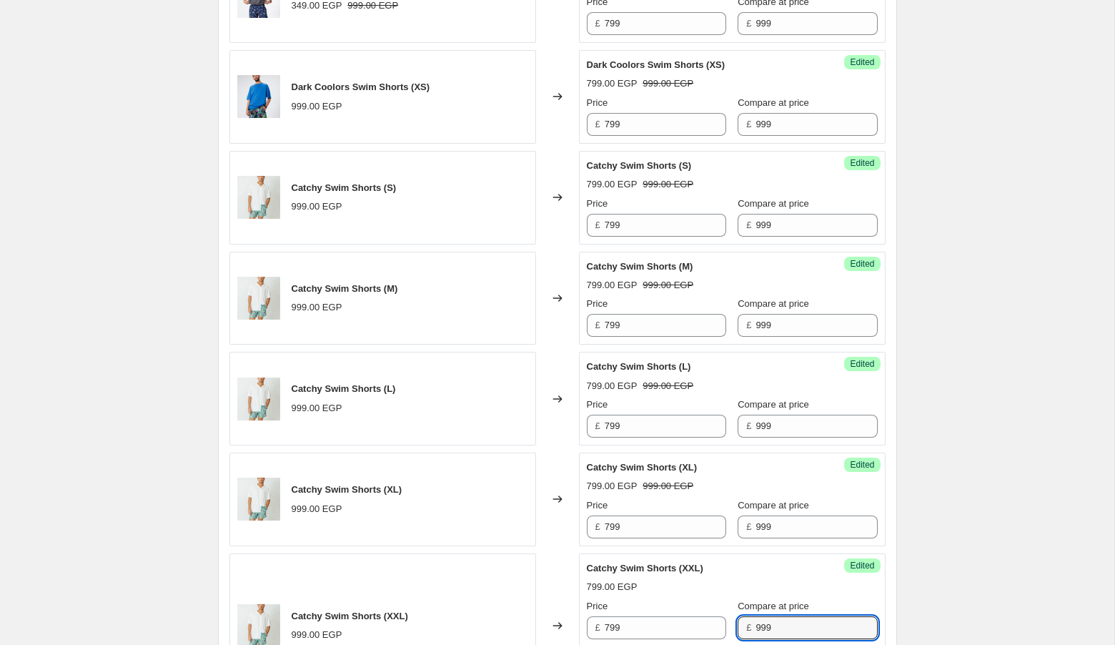
type input "999"
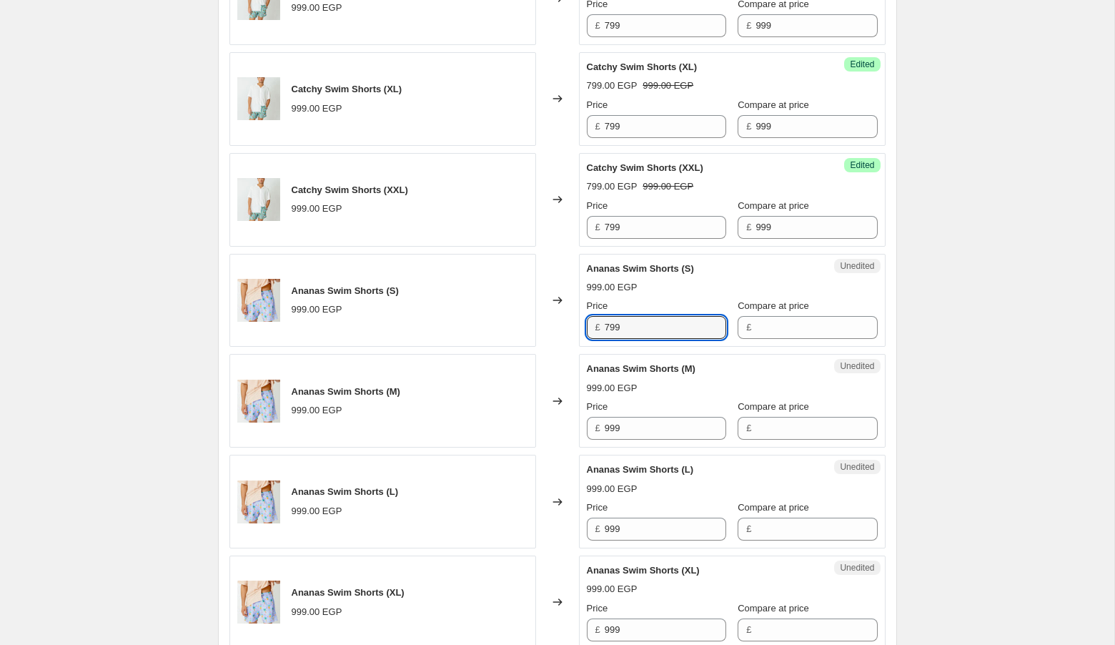
type input "799"
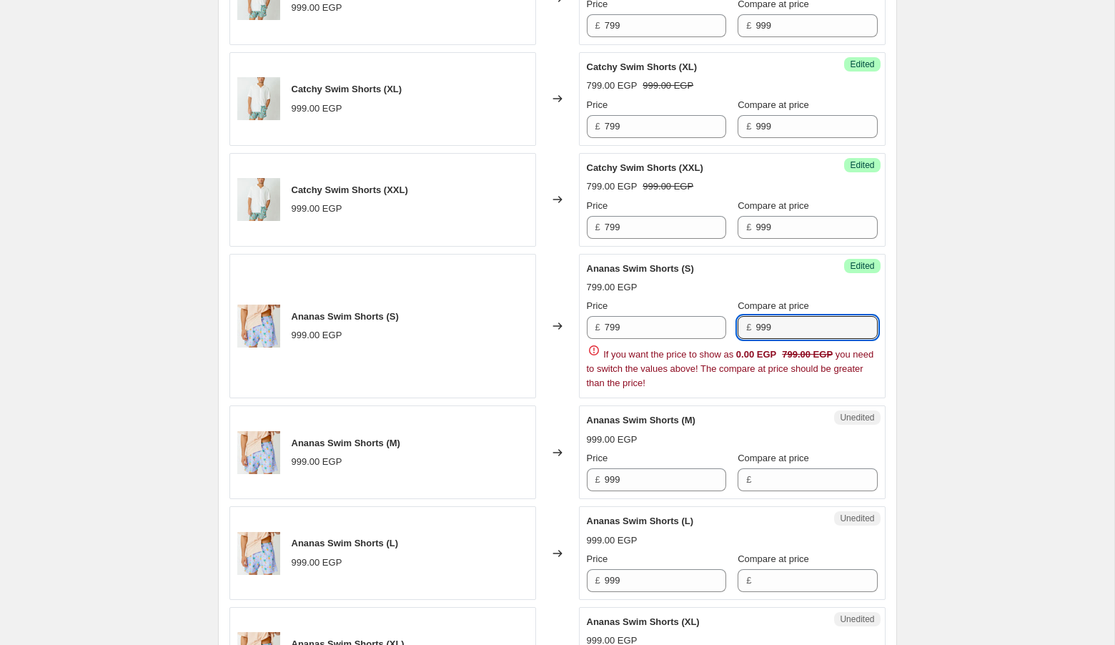
type input "999"
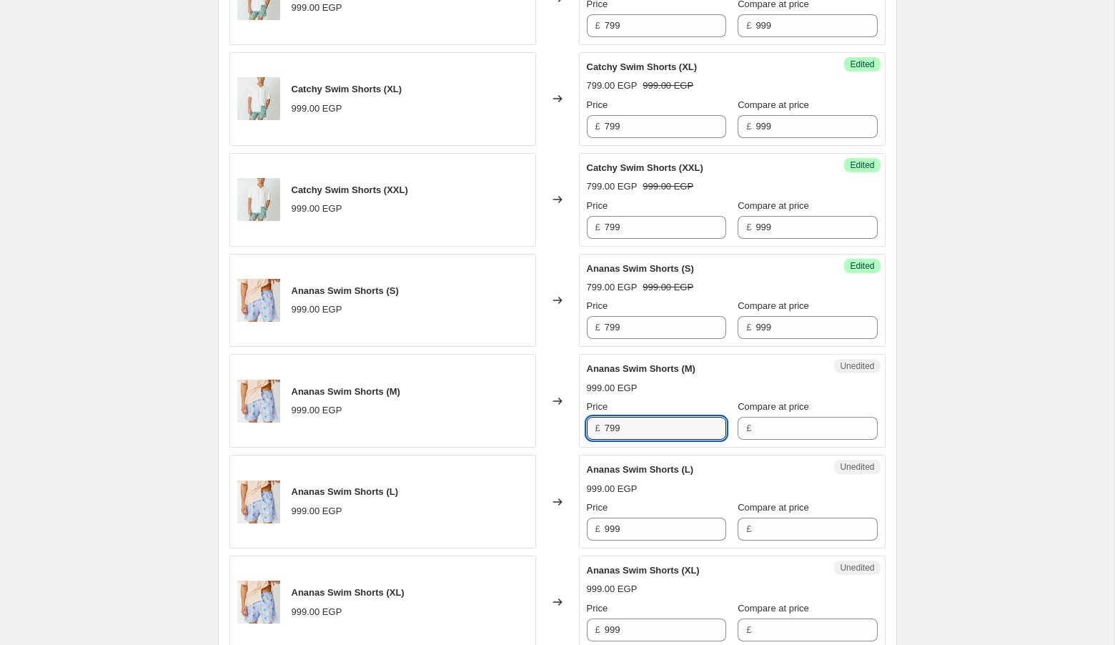
type input "799"
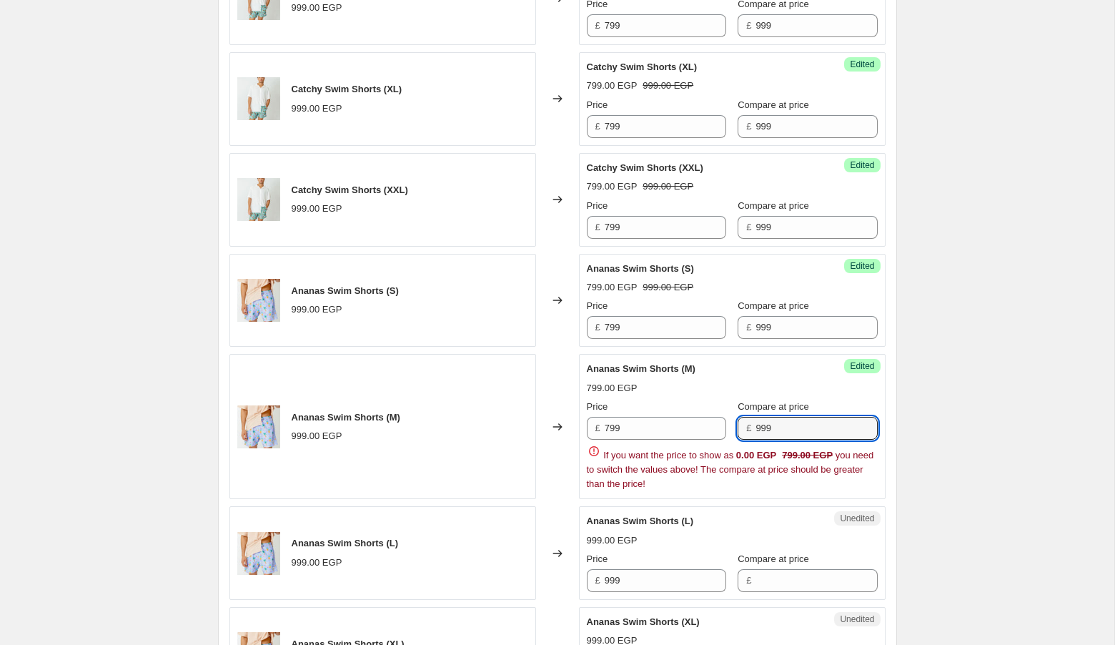
type input "999"
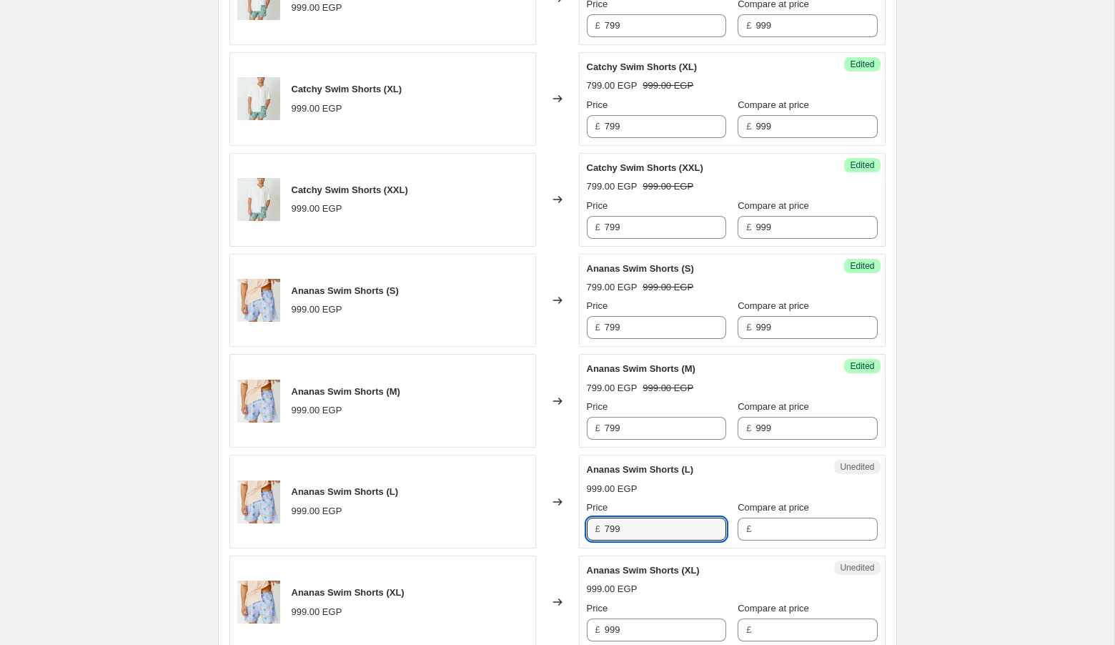
type input "799"
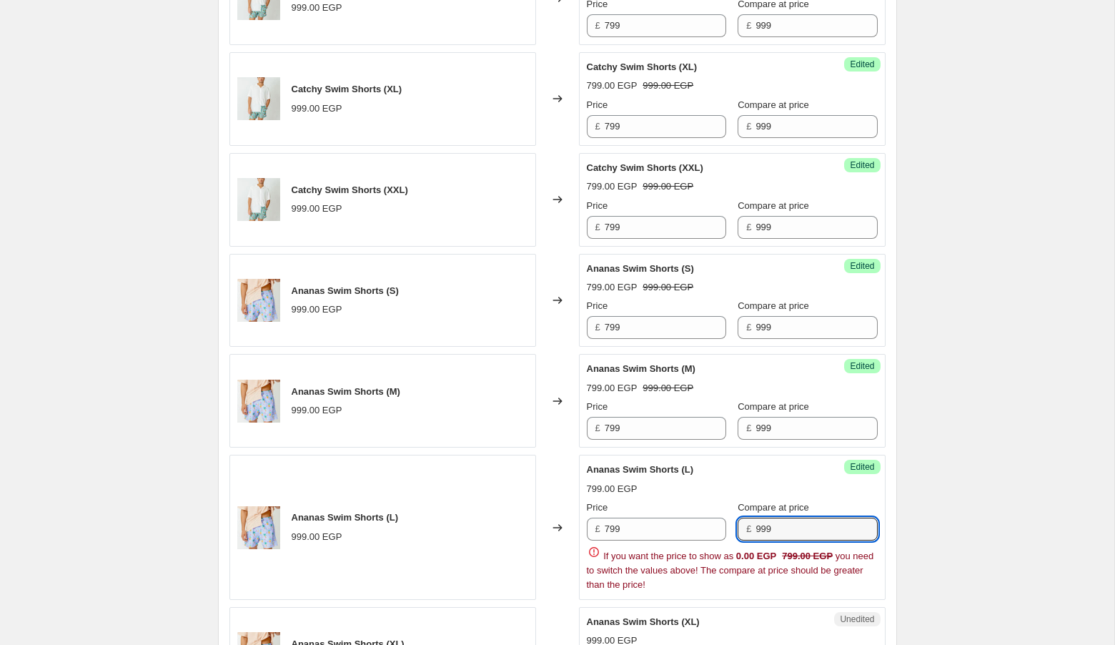
type input "999"
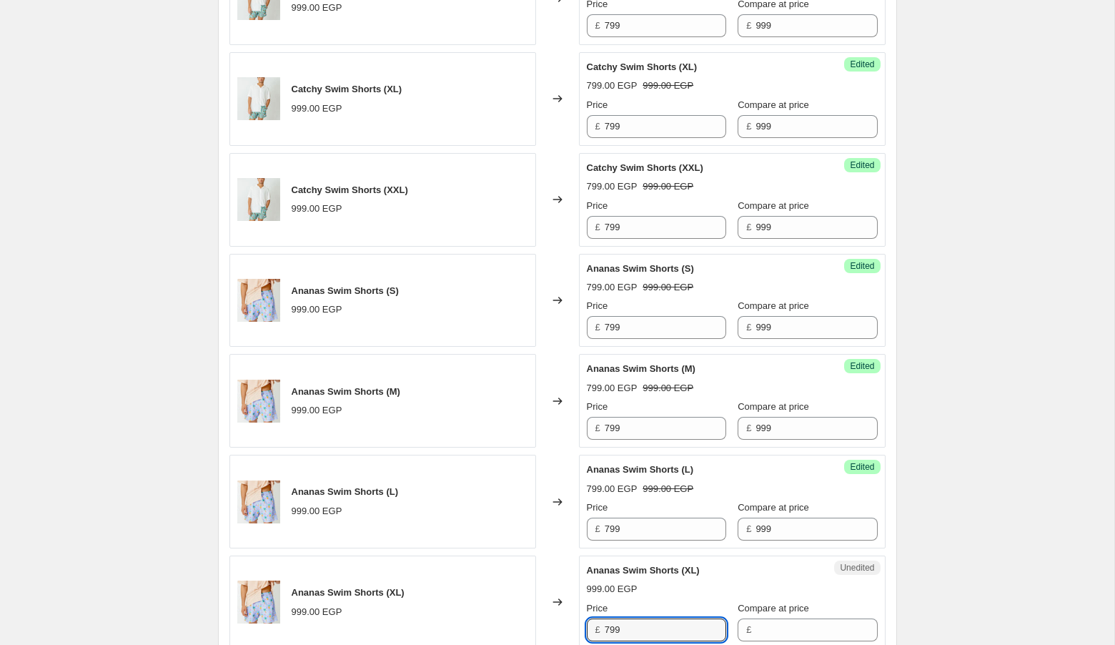
type input "799"
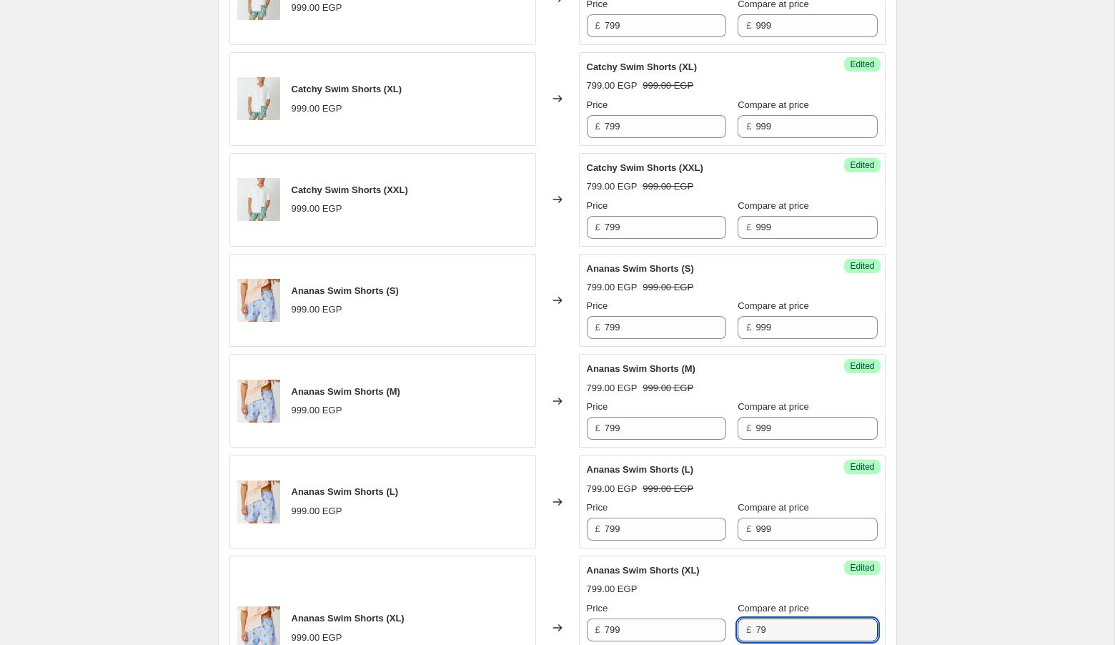
type input "7"
type input "999"
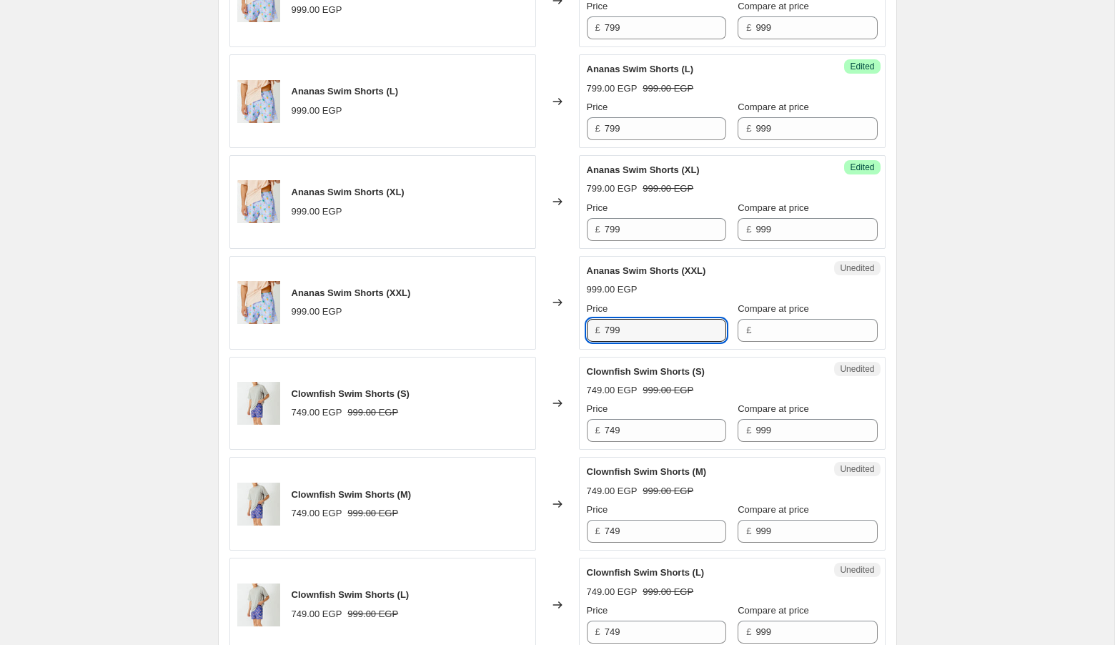
type input "799"
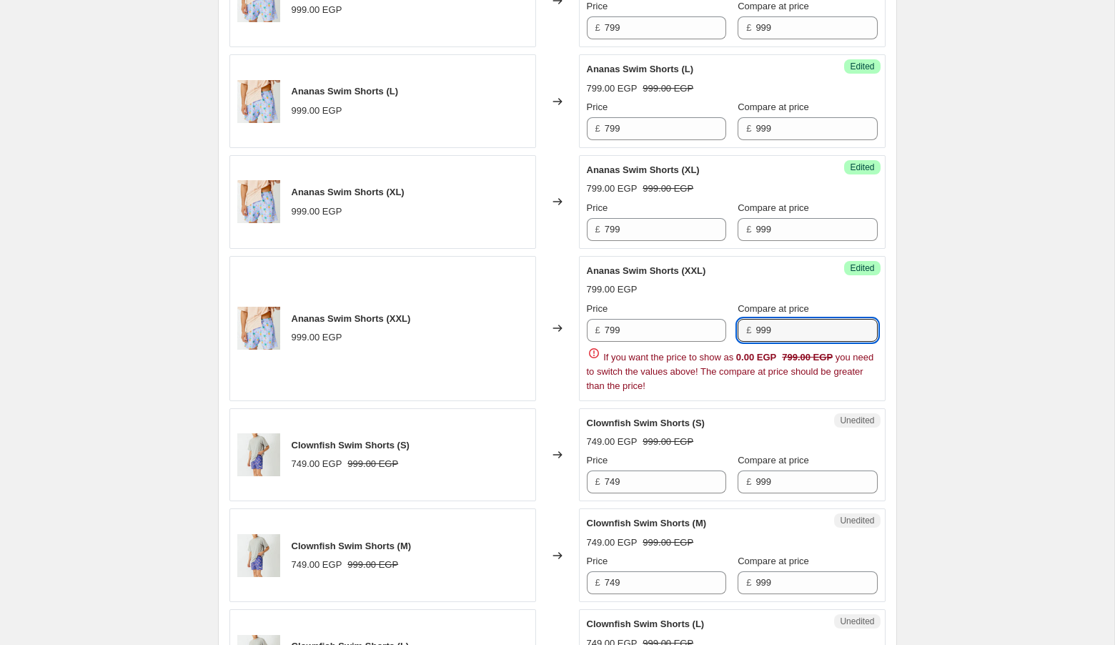
type input "999"
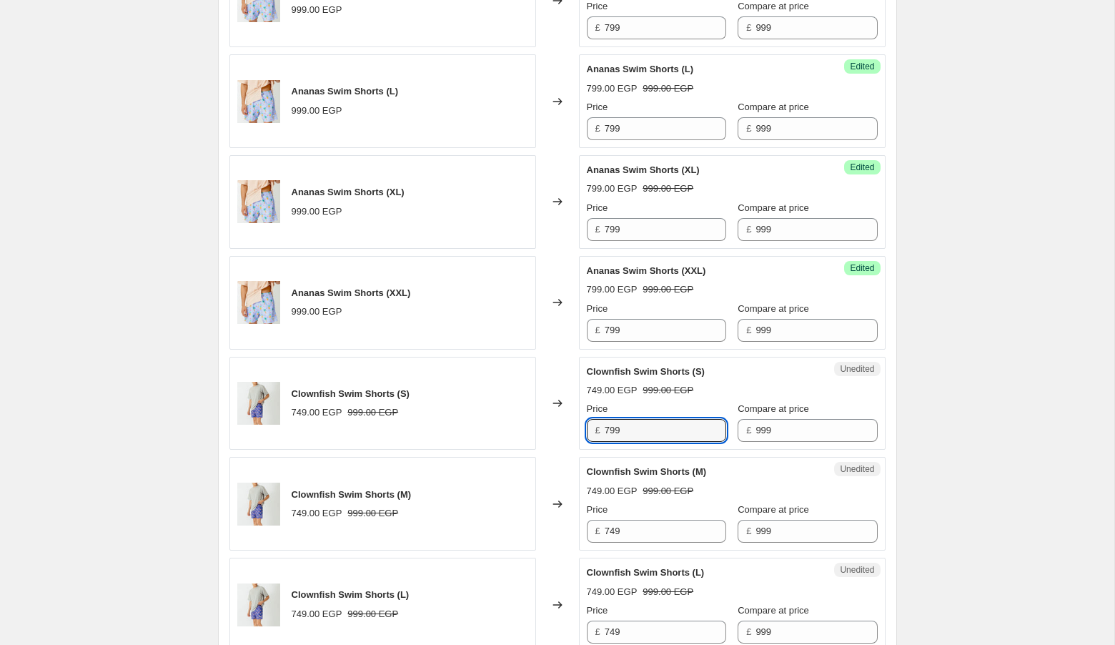
type input "799"
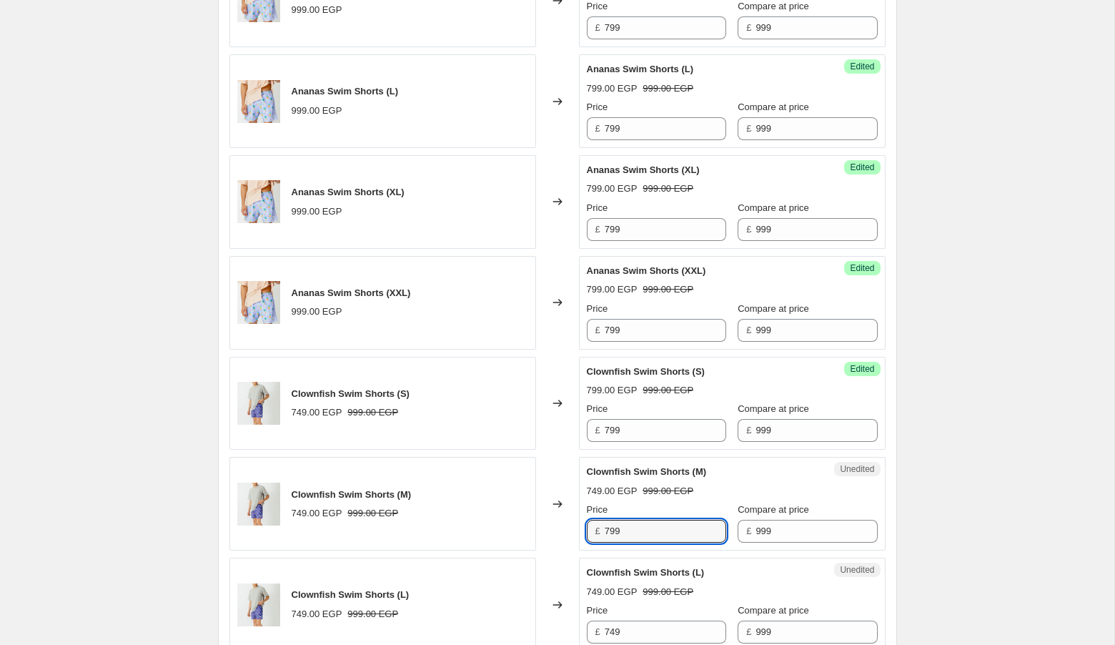
type input "799"
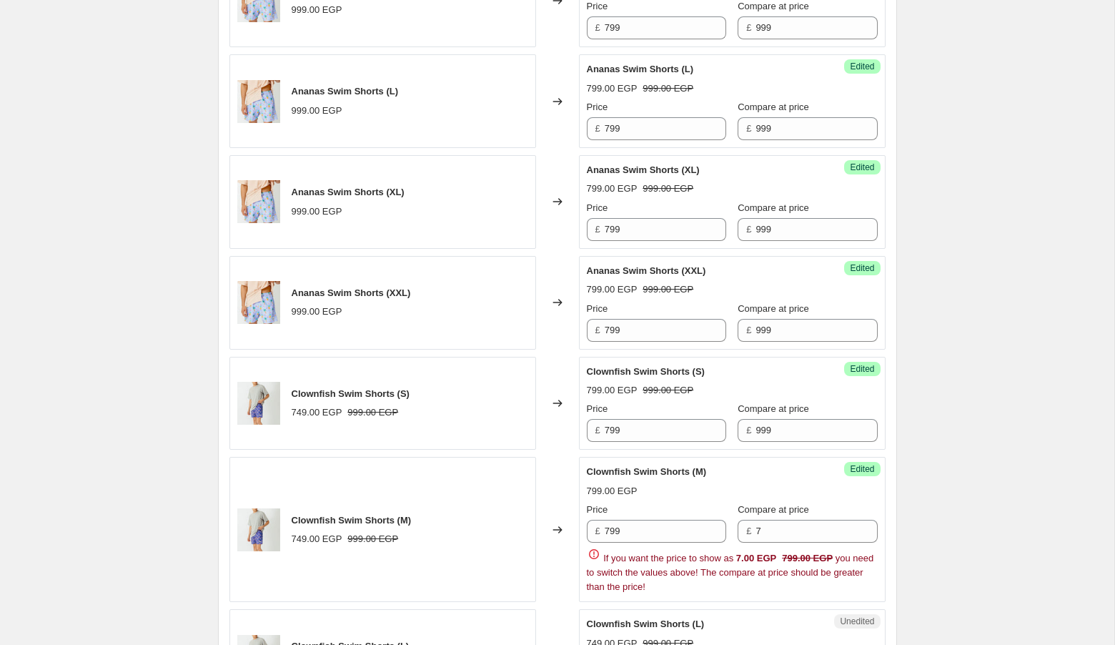
scroll to position [1945, 0]
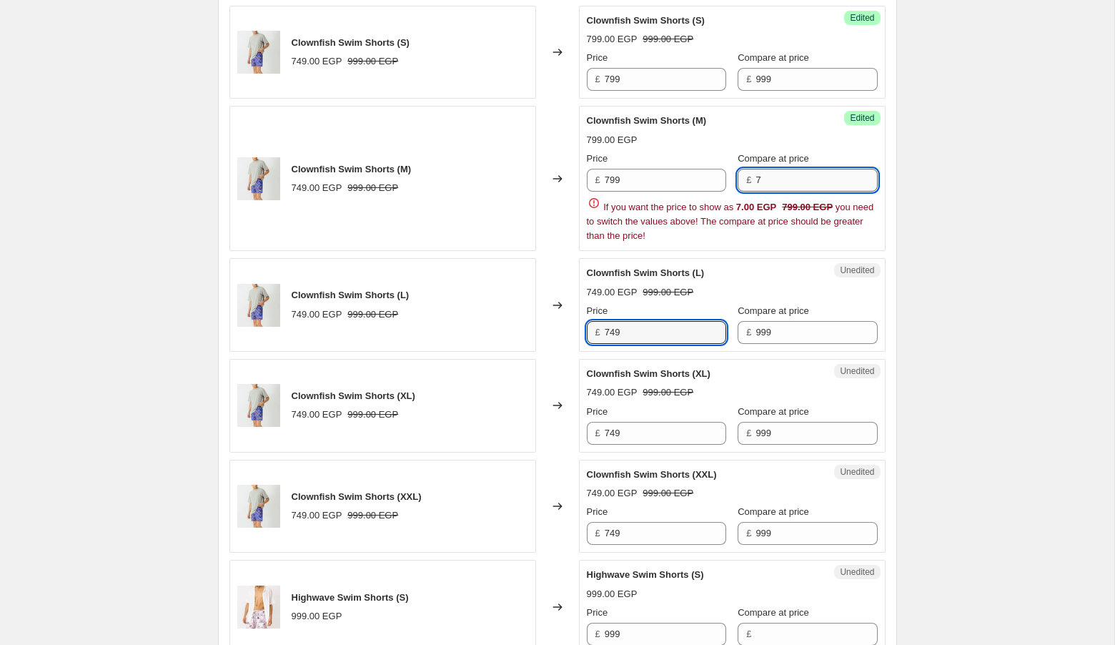
click at [773, 172] on input "7" at bounding box center [815, 180] width 121 height 23
type input "999"
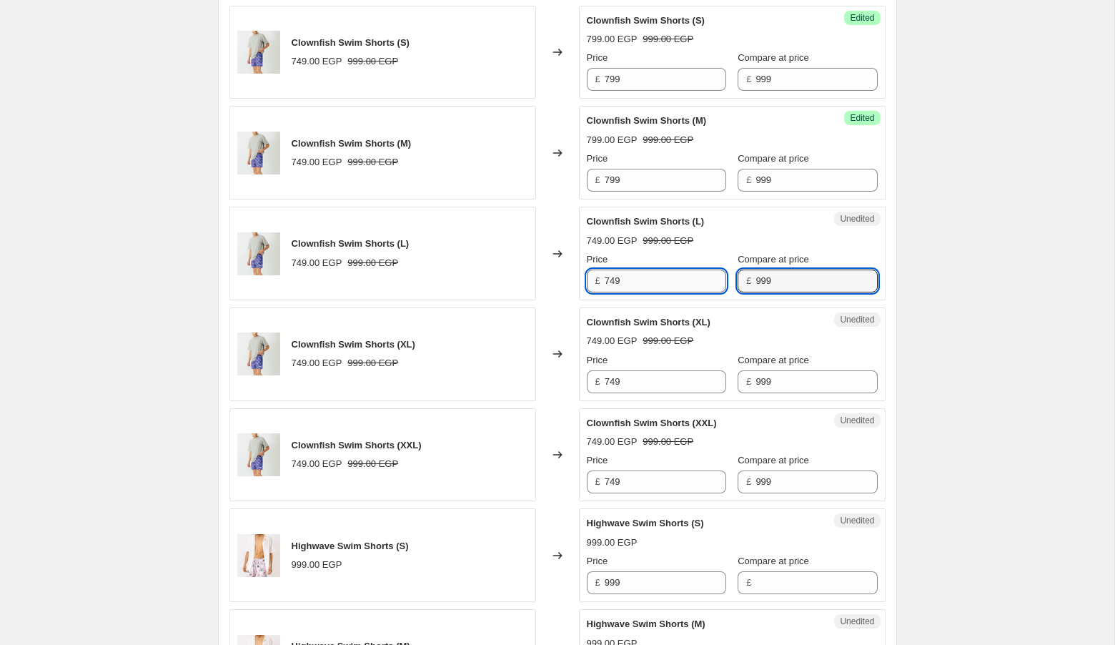
click at [649, 275] on input "749" at bounding box center [665, 280] width 121 height 23
type input "799"
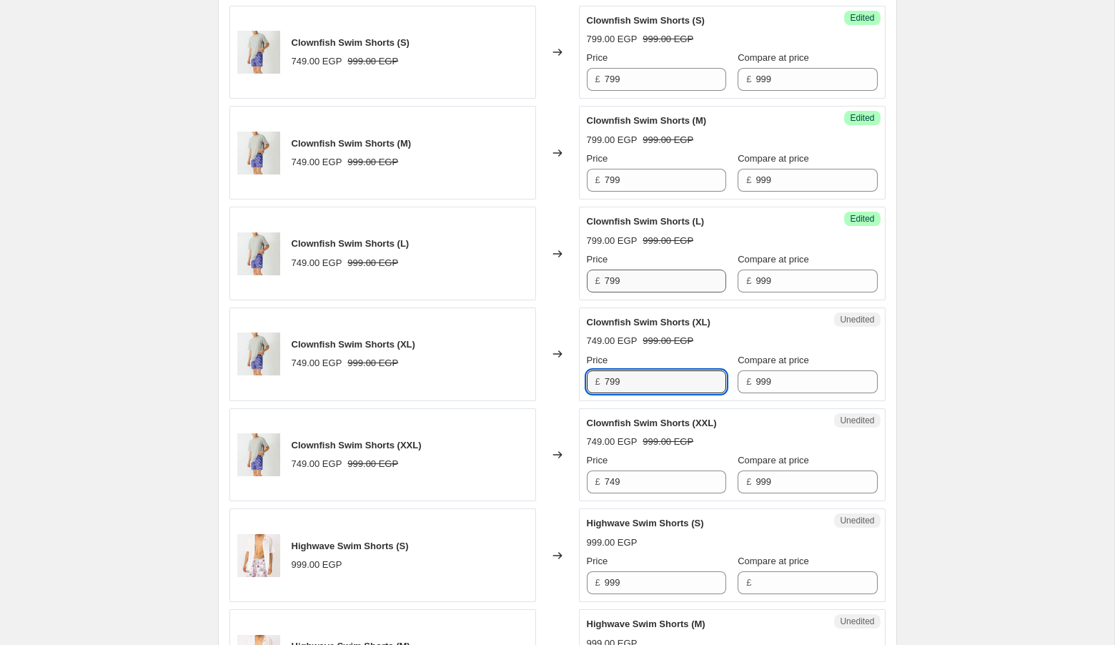
type input "799"
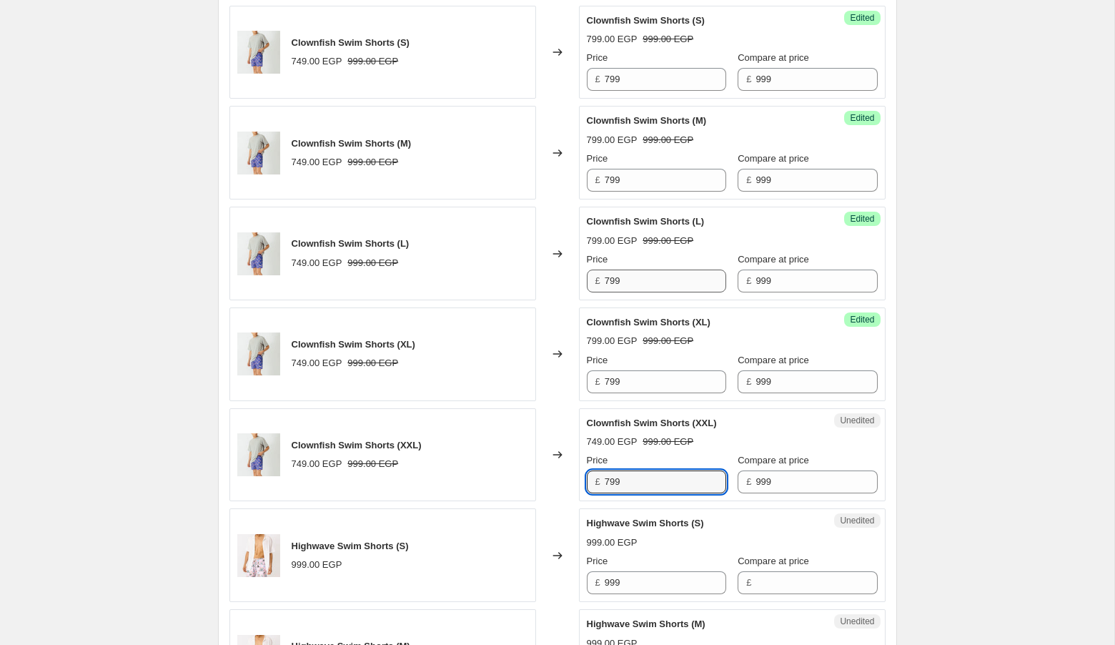
type input "799"
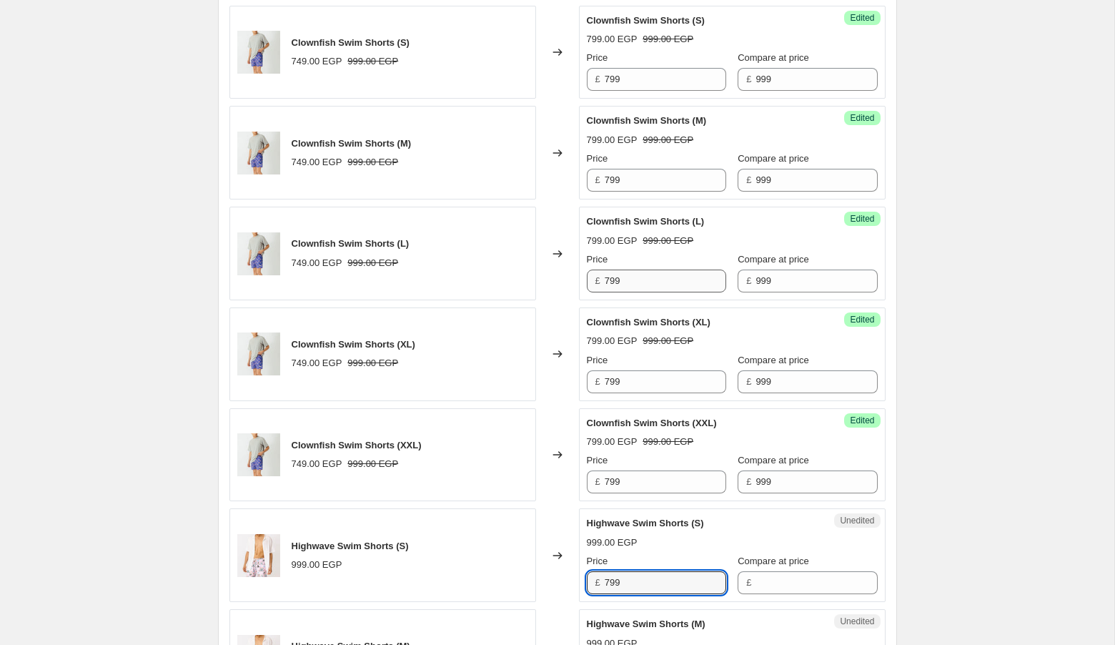
type input "799"
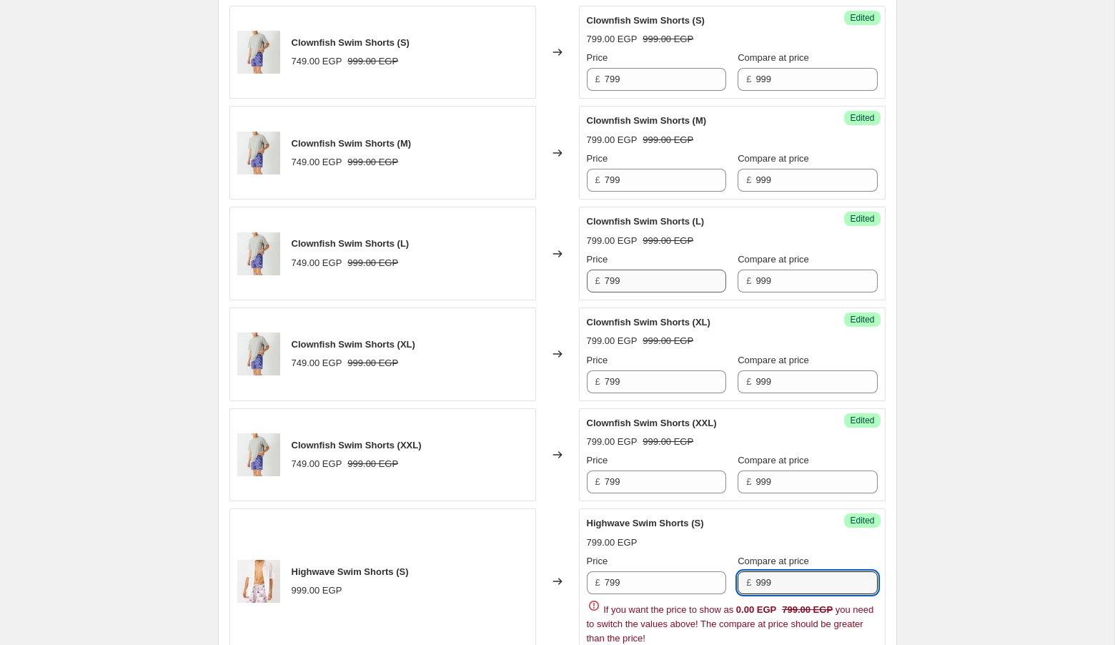
type input "999"
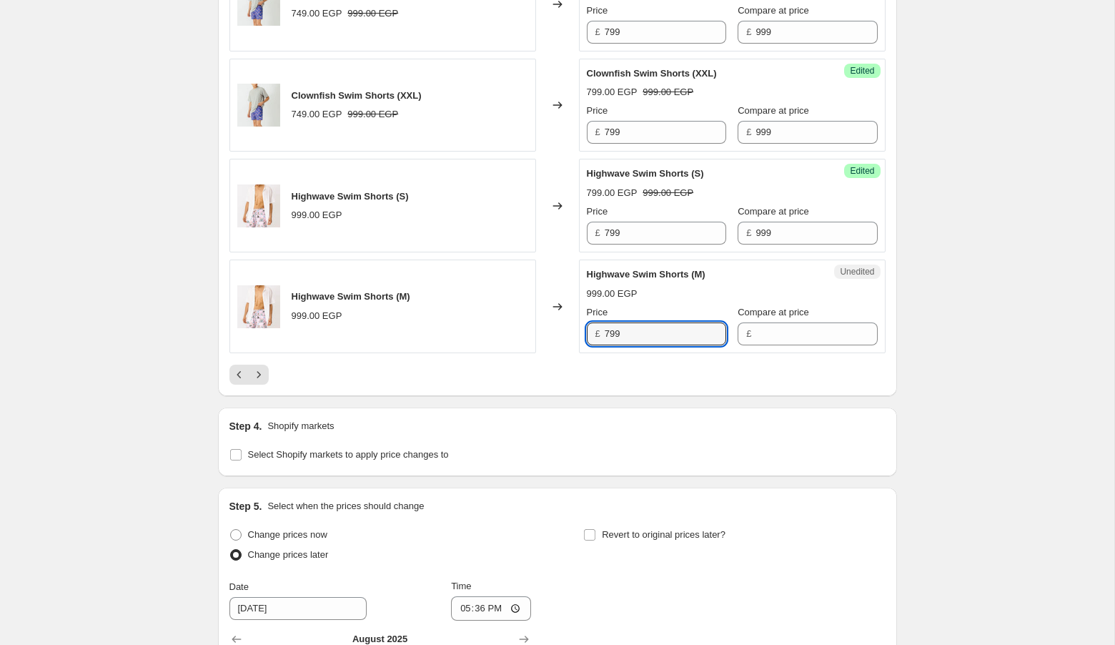
type input "799"
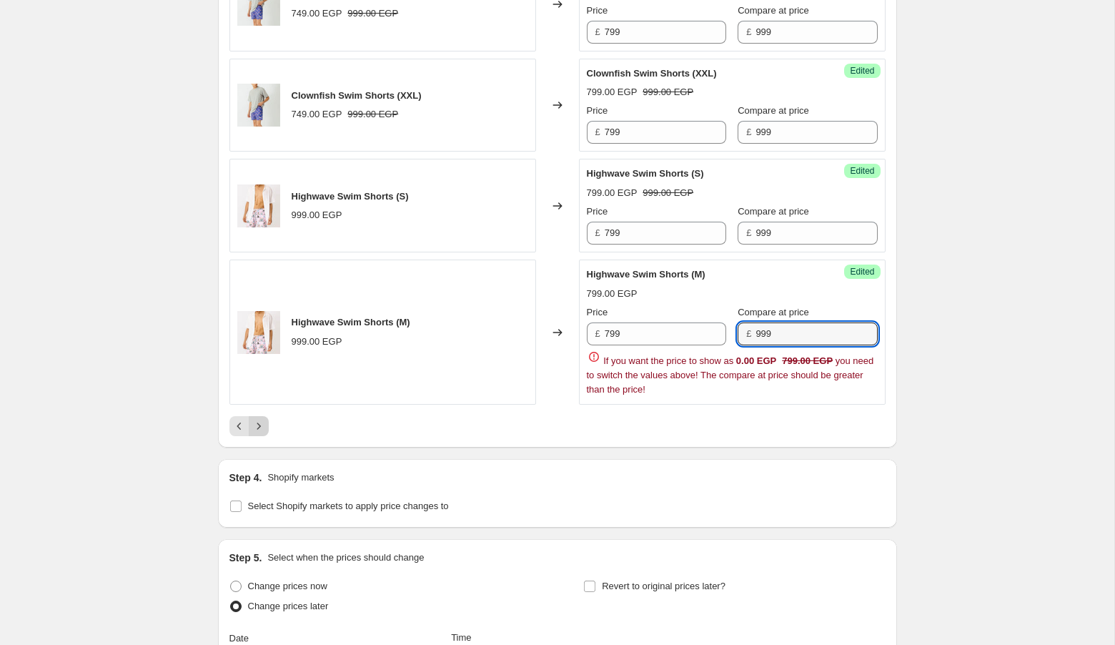
type input "999"
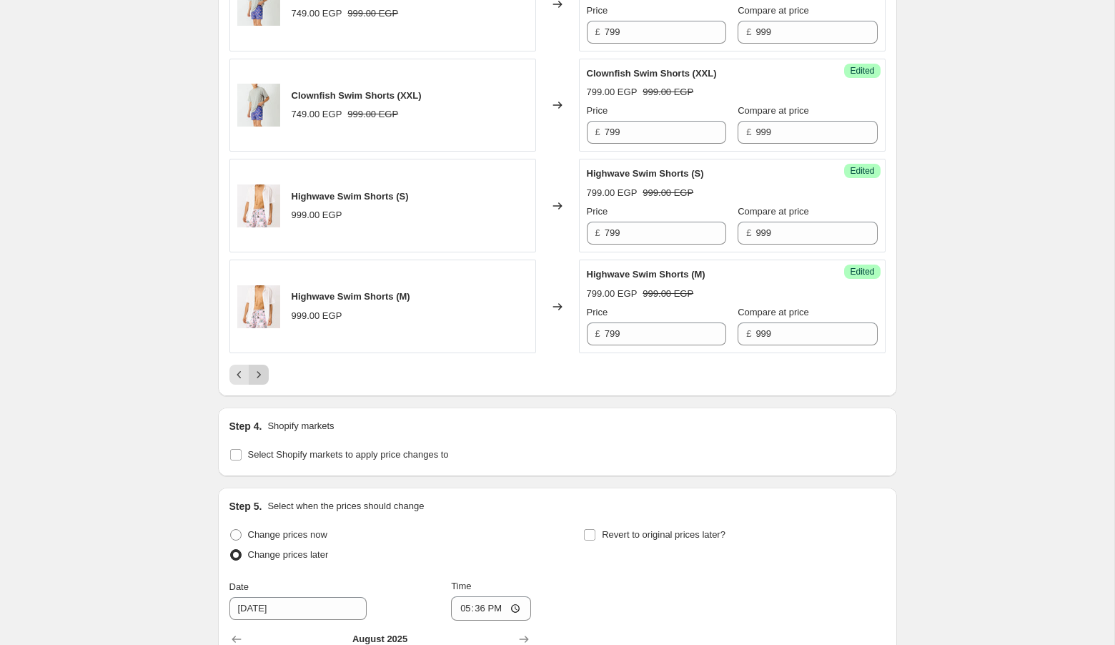
click at [259, 367] on icon "Next" at bounding box center [259, 374] width 14 height 14
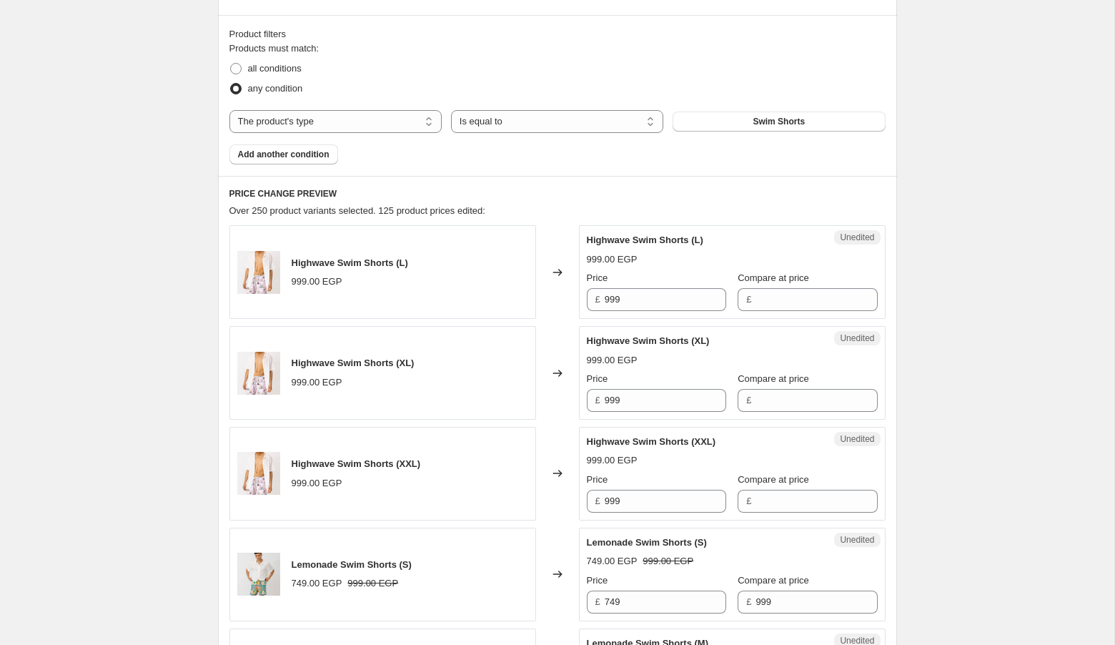
scroll to position [415, 0]
click at [648, 299] on input "999" at bounding box center [665, 300] width 121 height 23
type input "799"
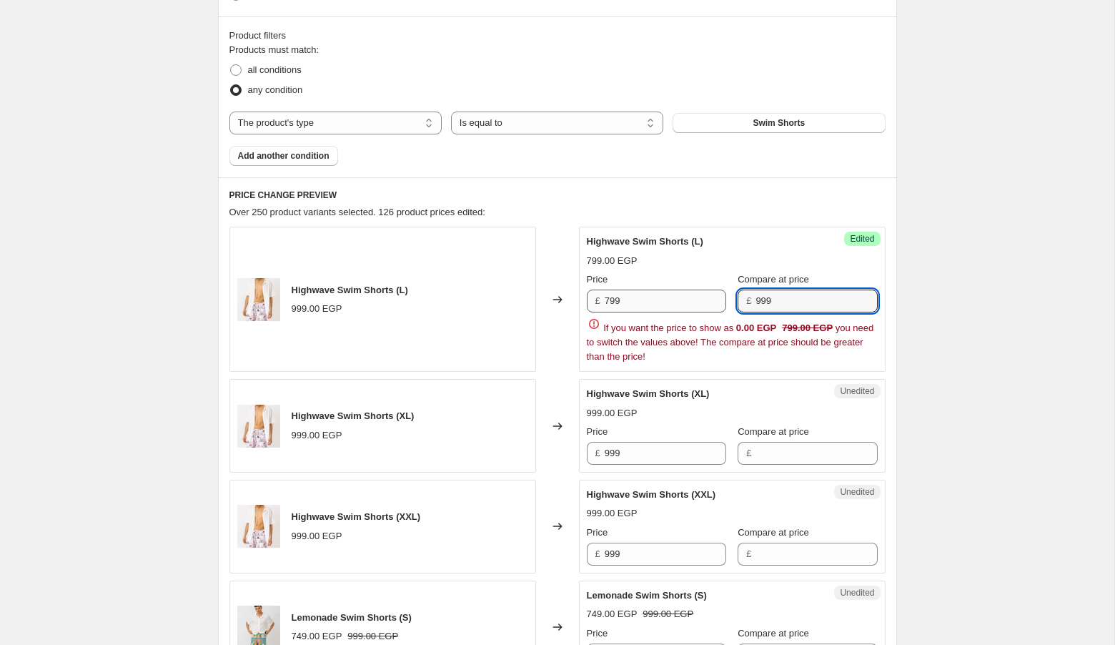
type input "999"
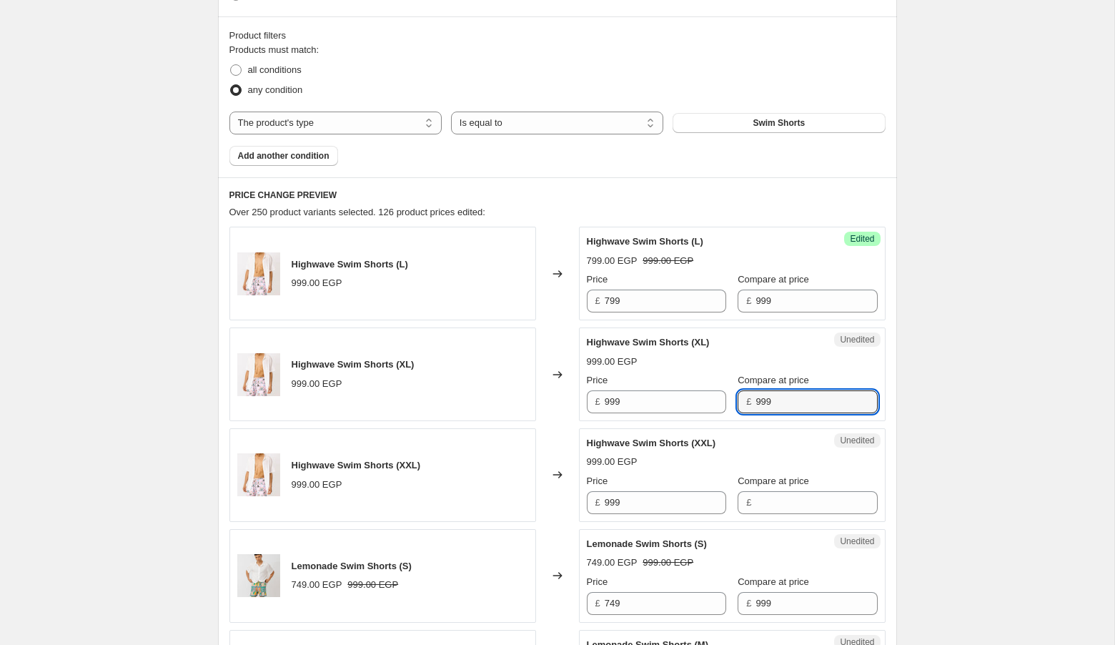
type input "999"
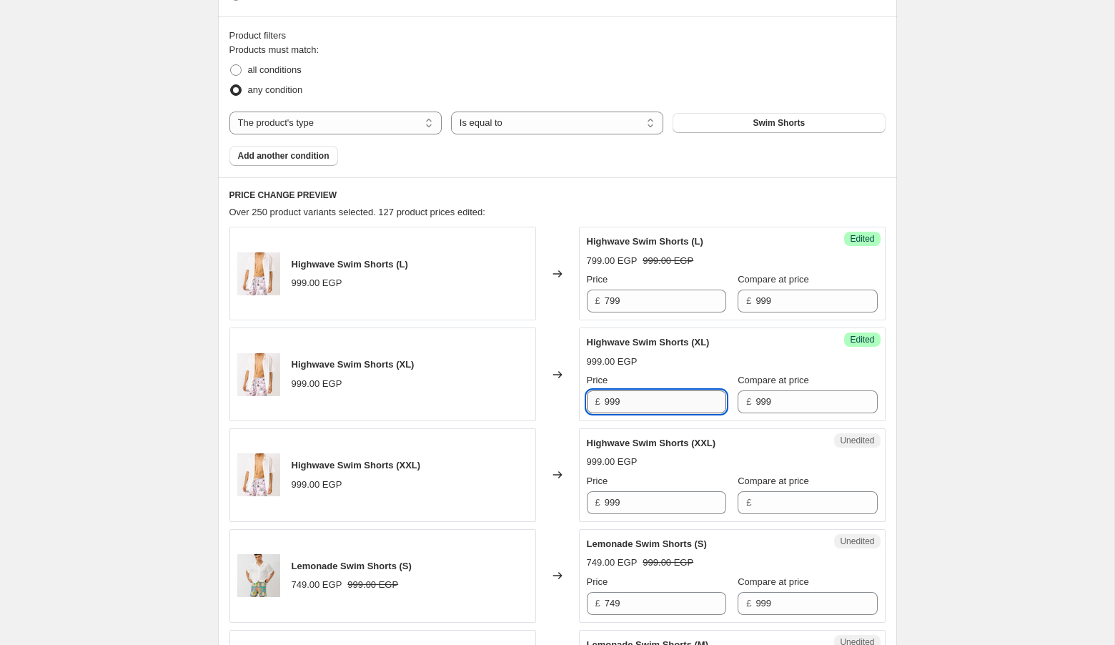
click at [642, 411] on input "999" at bounding box center [665, 401] width 121 height 23
type input "799"
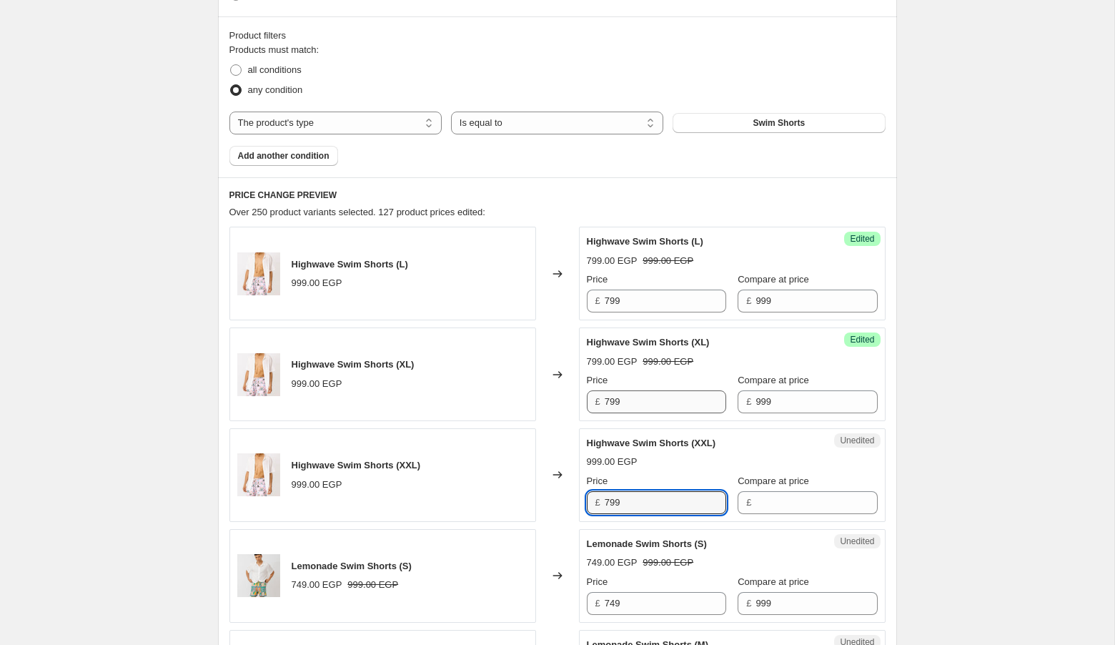
type input "799"
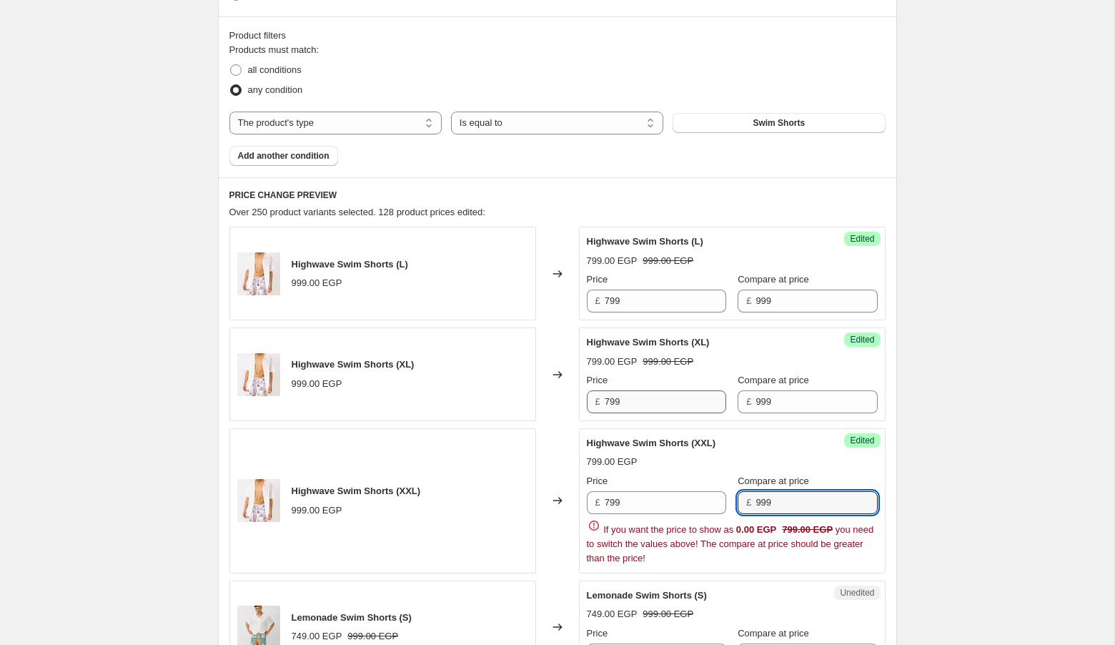
type input "999"
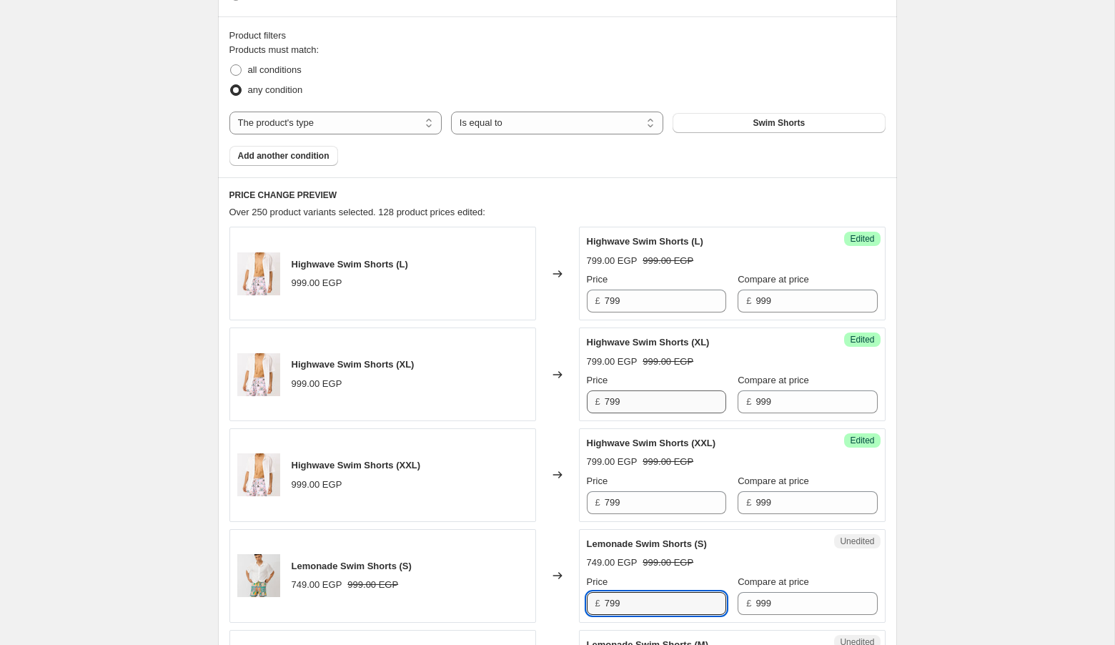
type input "799"
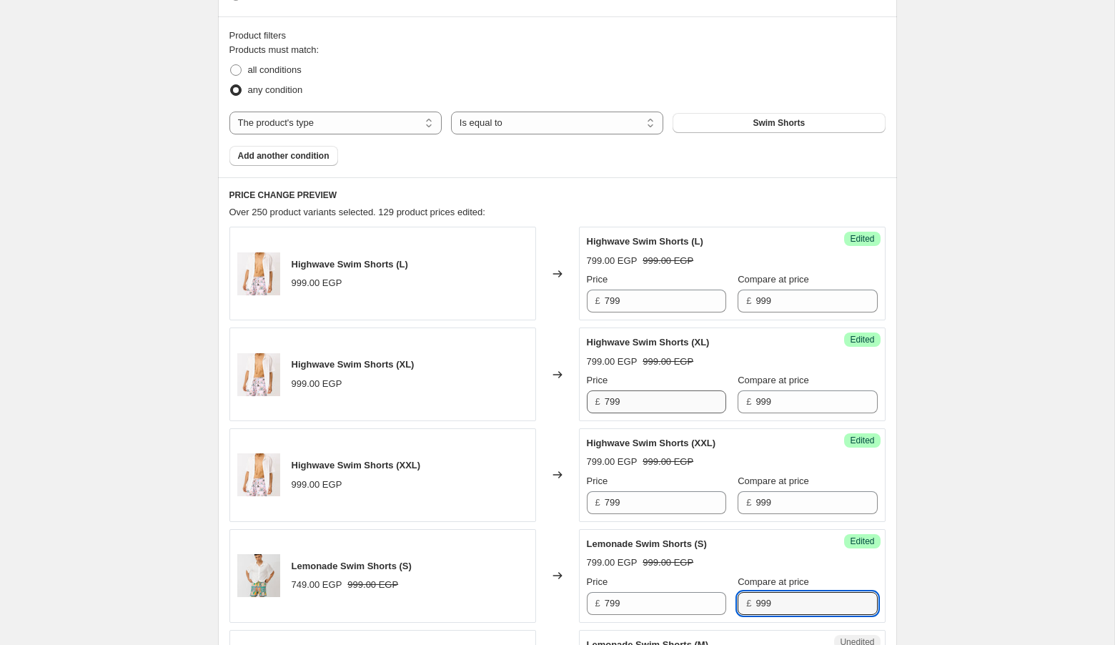
scroll to position [793, 0]
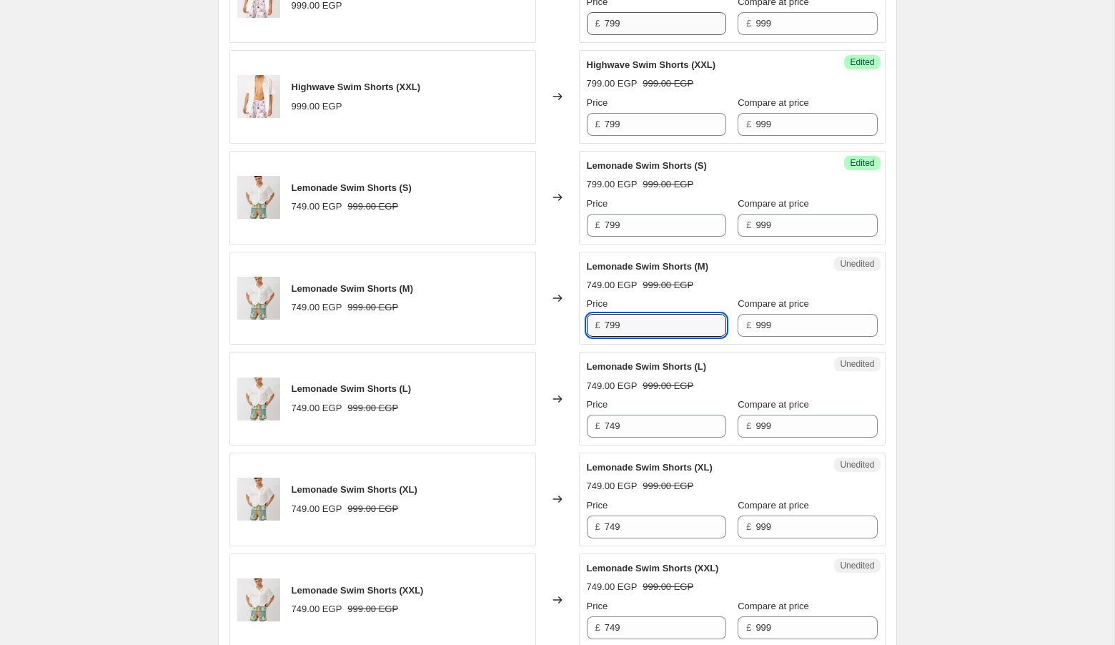
type input "799"
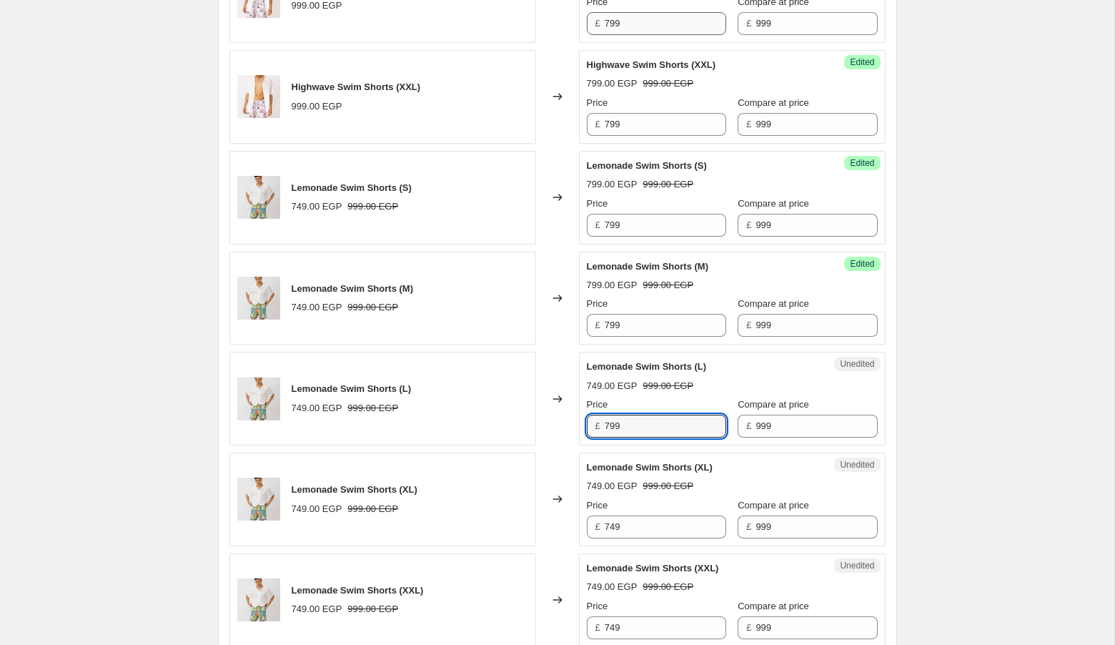
type input "799"
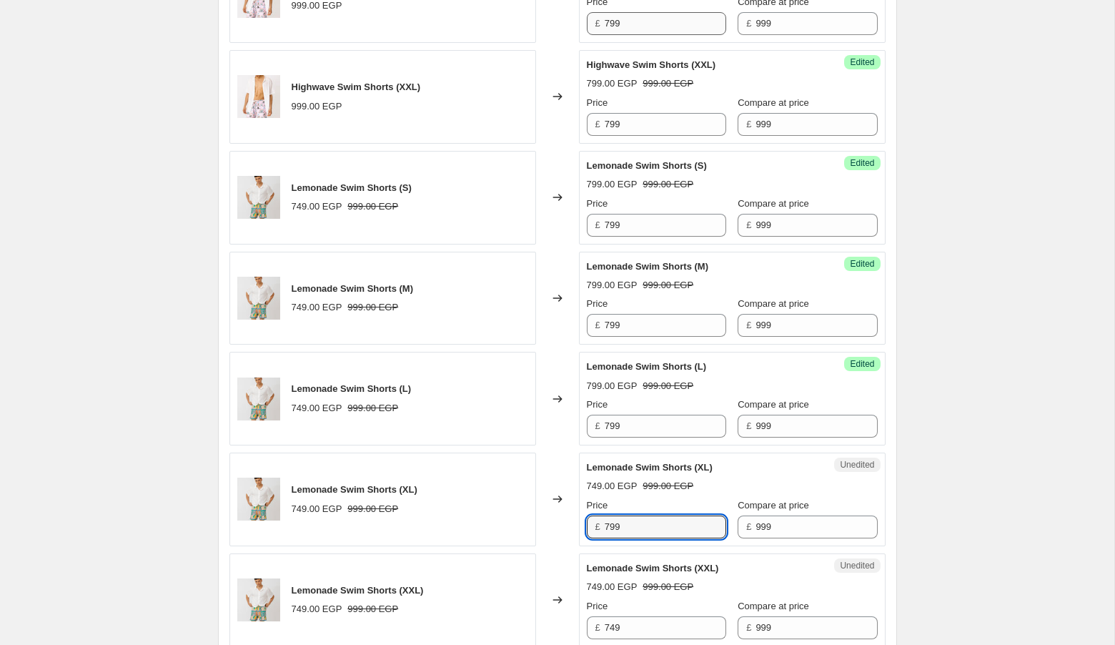
type input "799"
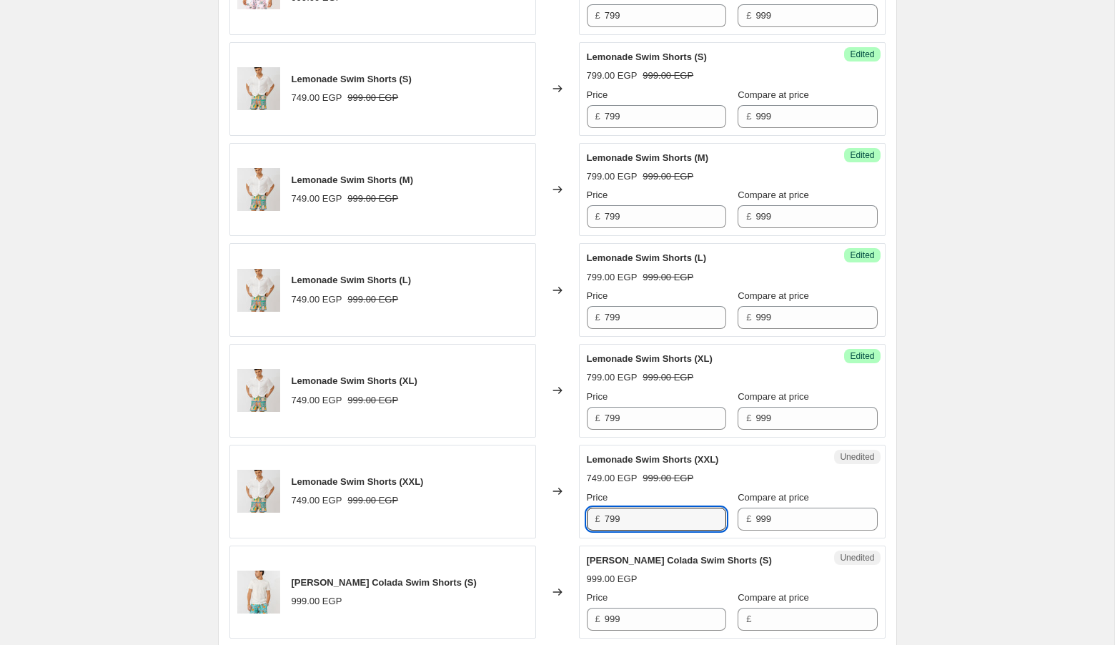
scroll to position [926, 0]
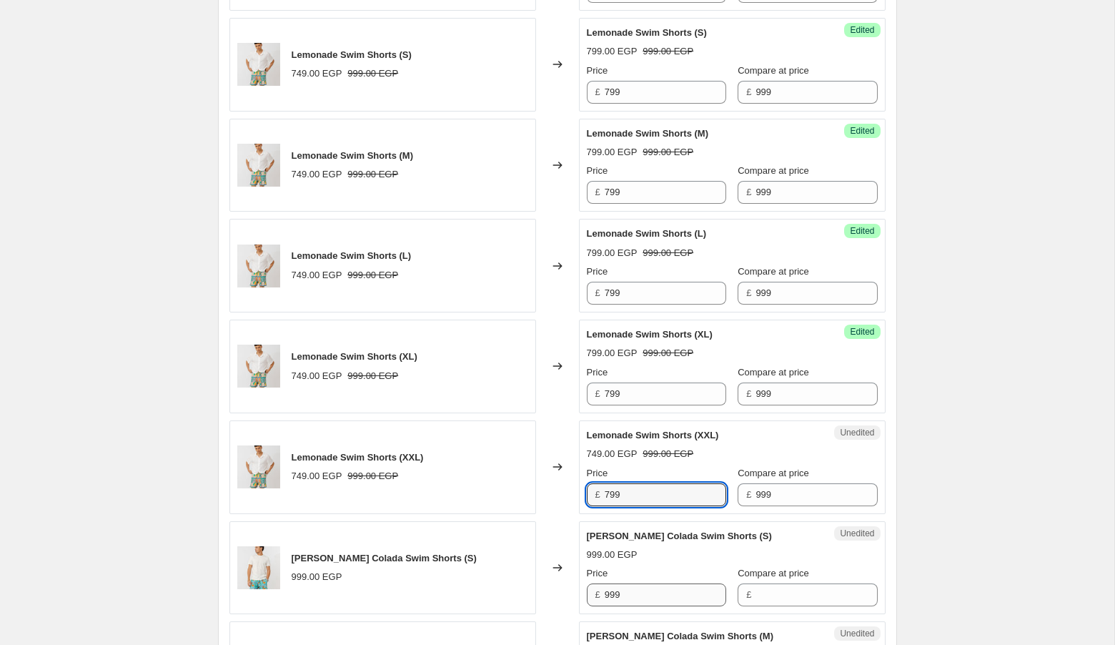
type input "799"
click at [656, 583] on input "999" at bounding box center [665, 594] width 121 height 23
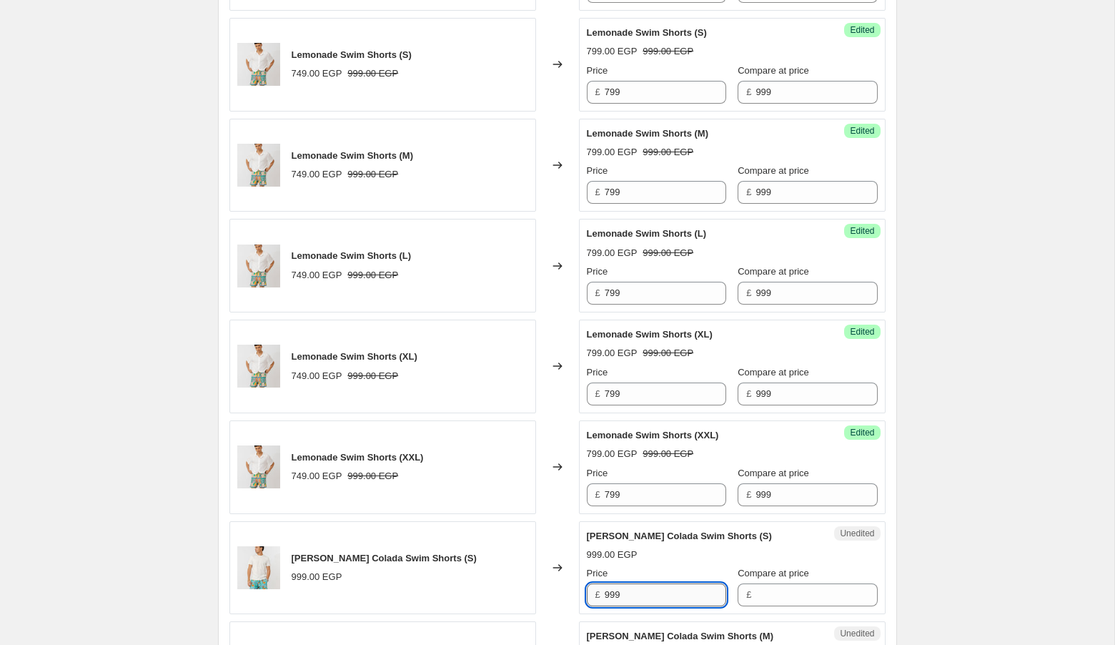
click at [656, 583] on input "999" at bounding box center [665, 594] width 121 height 23
type input "799"
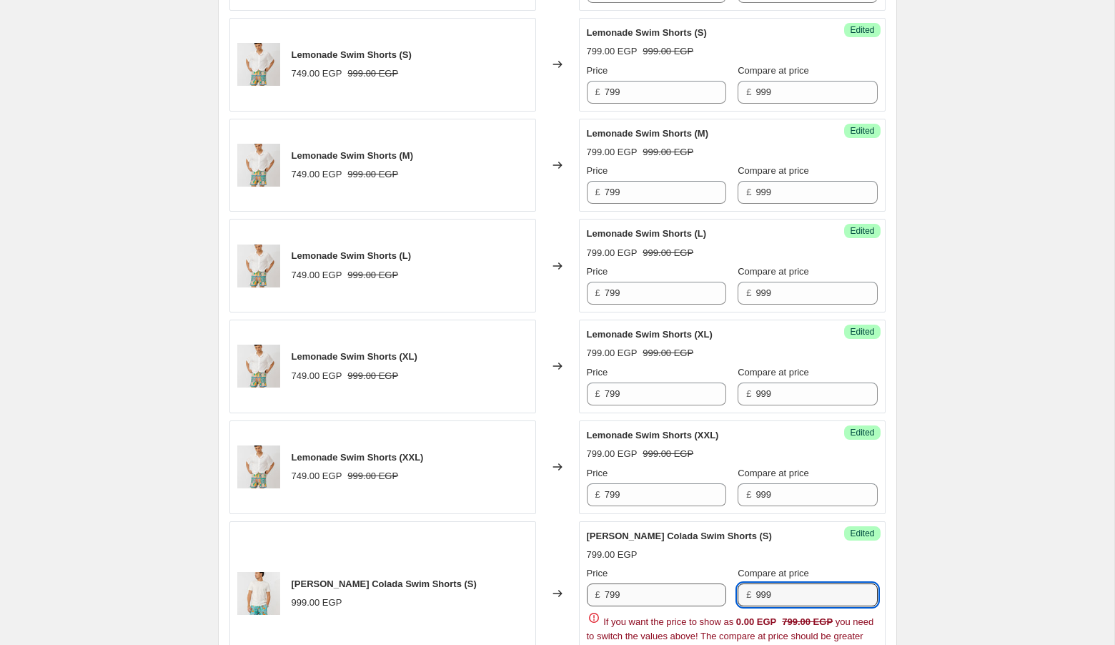
type input "999"
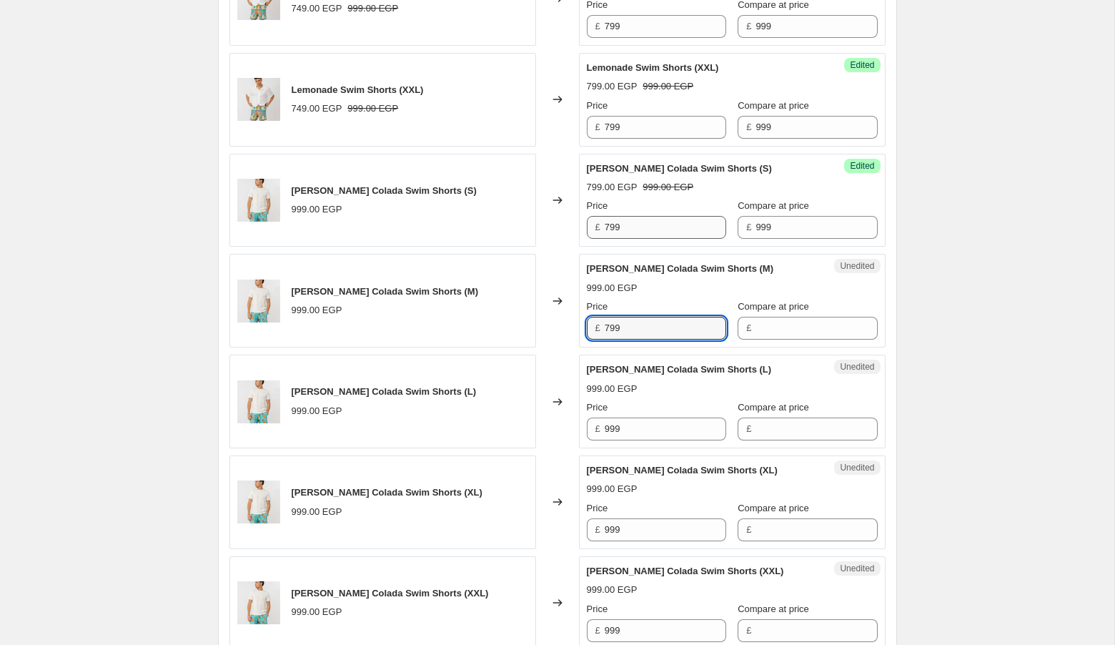
type input "799"
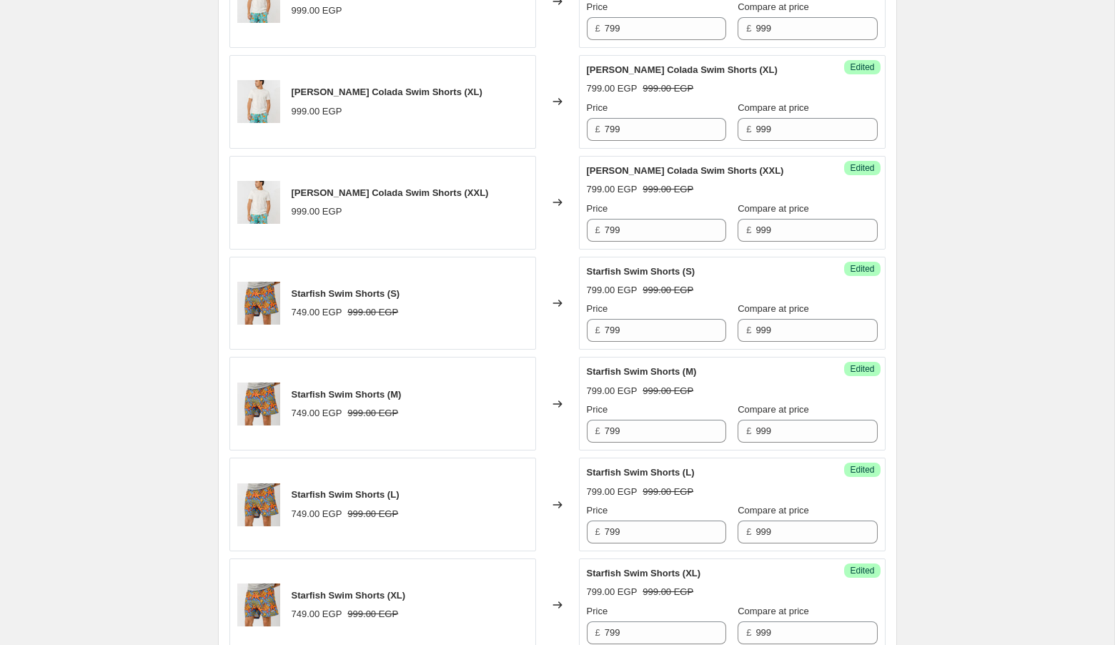
scroll to position [2094, 0]
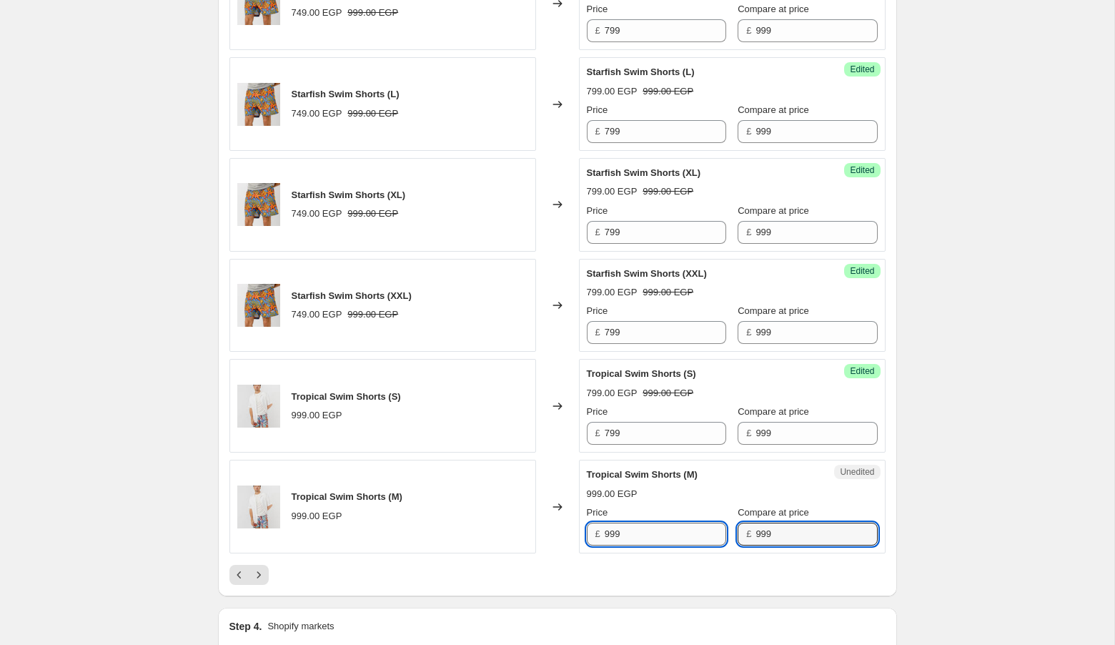
click at [643, 522] on input "999" at bounding box center [665, 533] width 121 height 23
click at [536, 528] on div "Changed to" at bounding box center [557, 507] width 43 height 94
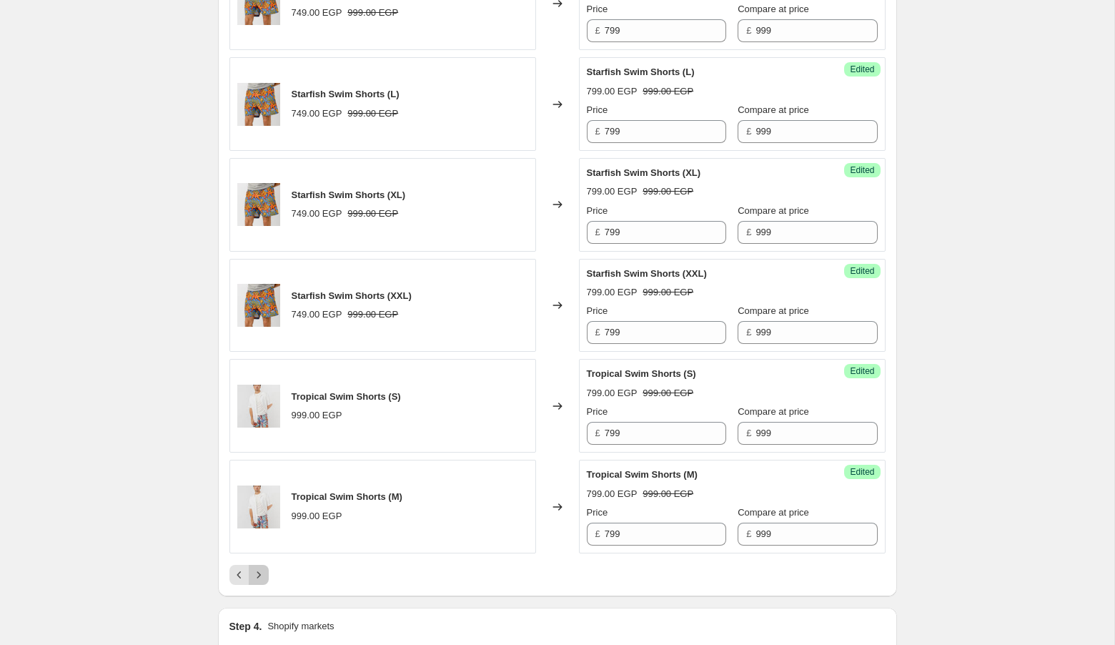
click at [266, 565] on button "Next" at bounding box center [259, 575] width 20 height 20
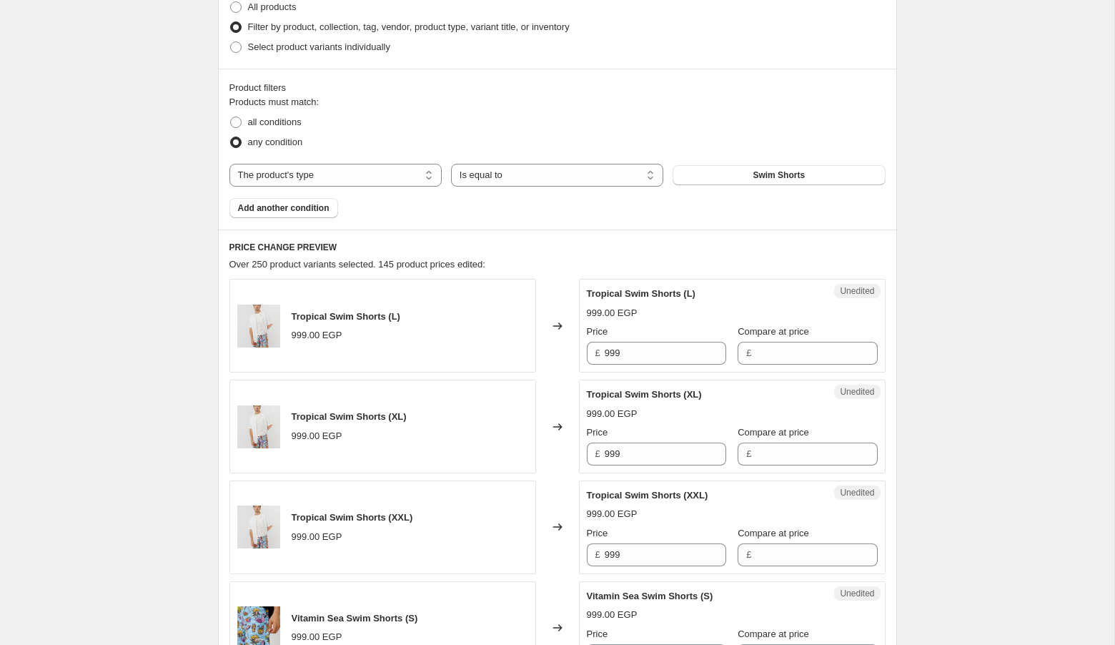
scroll to position [365, 0]
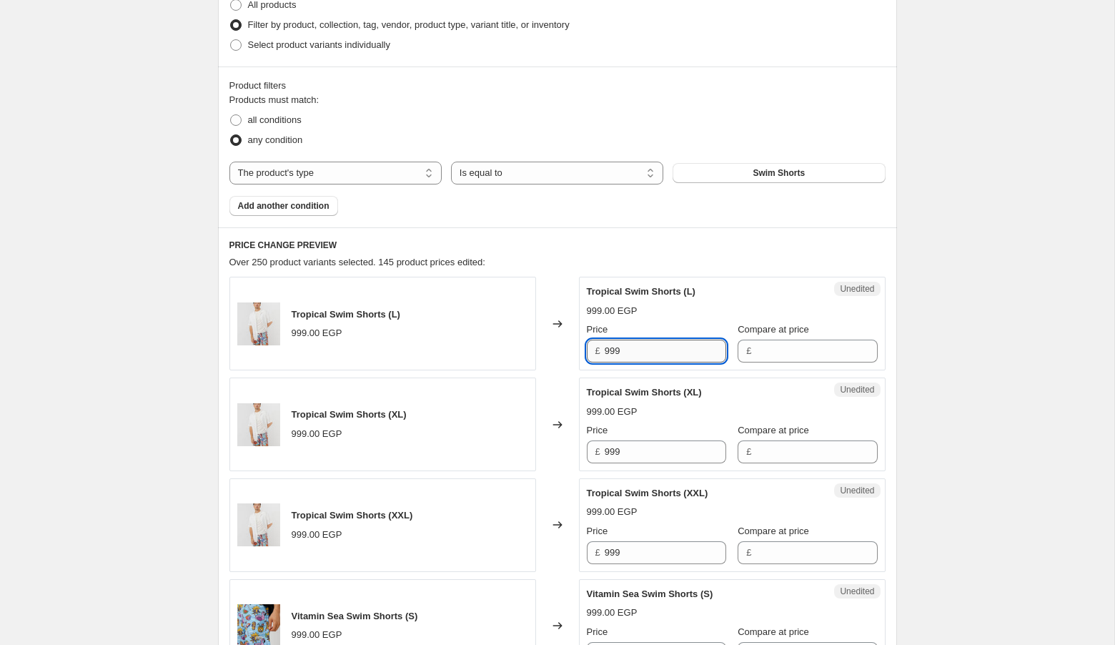
click at [661, 352] on input "999" at bounding box center [665, 350] width 121 height 23
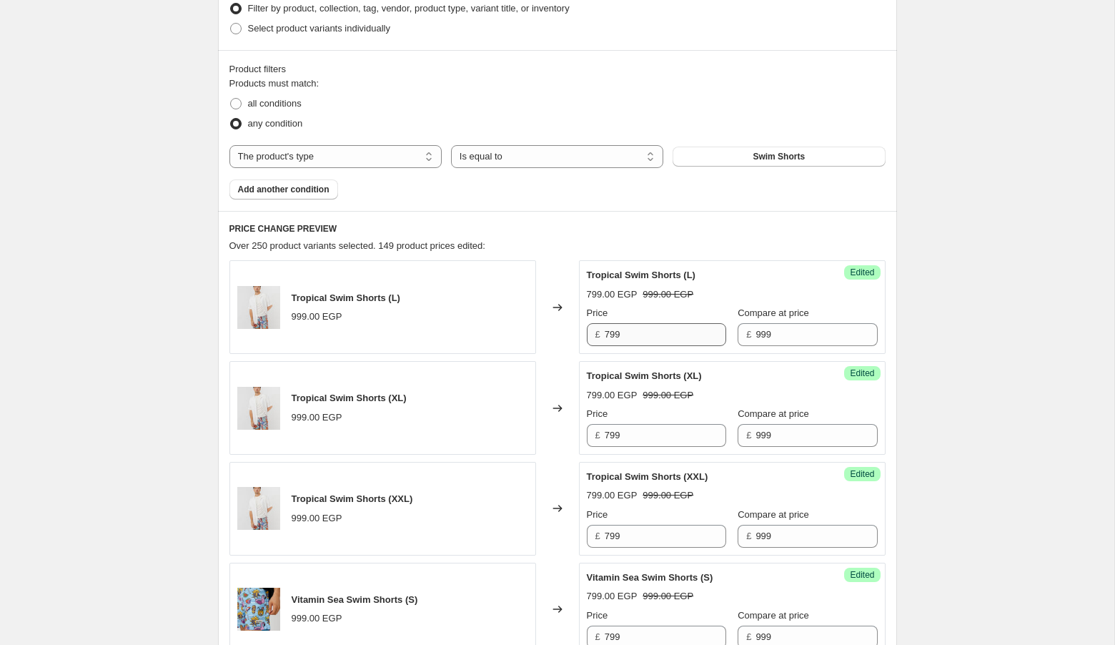
scroll to position [793, 0]
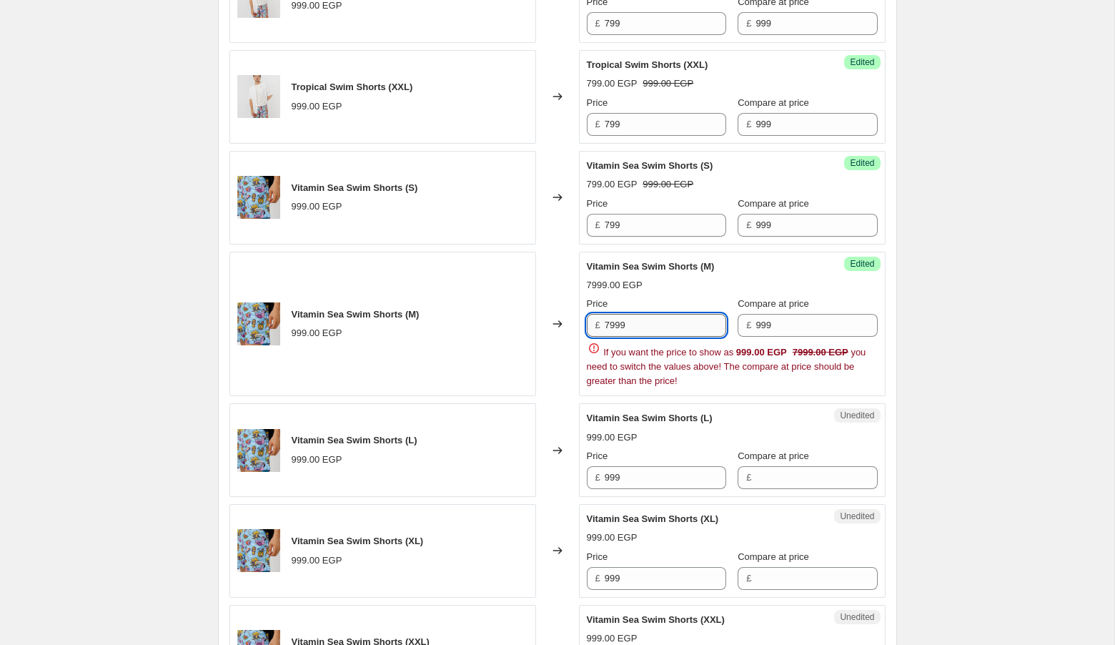
click at [632, 317] on input "7999" at bounding box center [665, 325] width 121 height 23
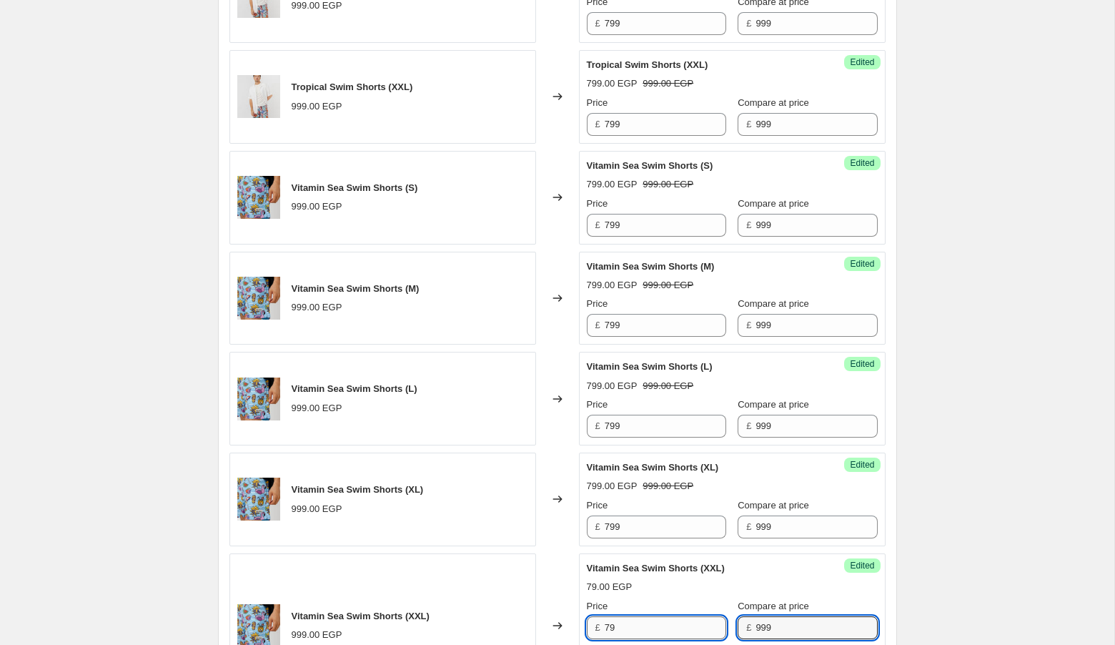
click at [645, 622] on input "79" at bounding box center [665, 627] width 121 height 23
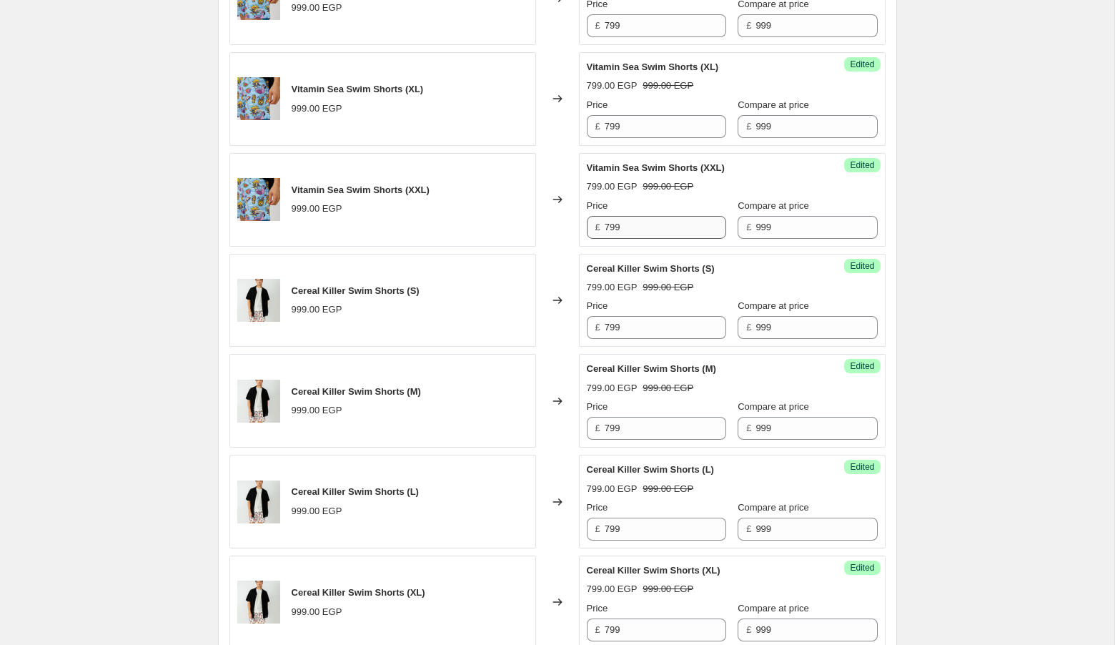
scroll to position [1594, 0]
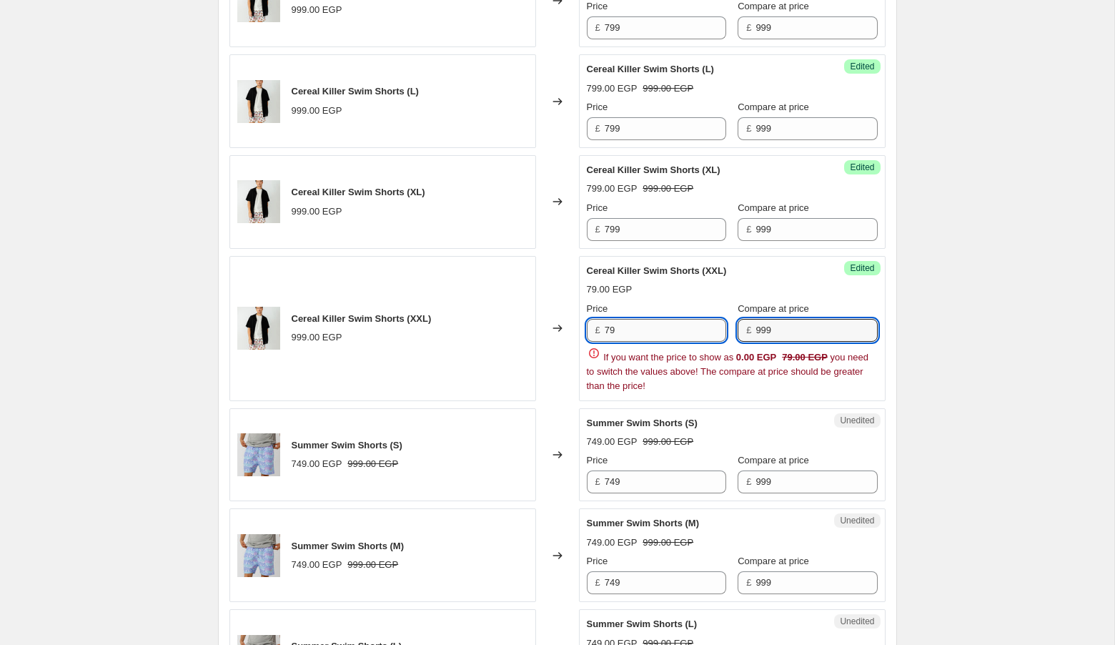
click at [645, 322] on input "79" at bounding box center [665, 330] width 121 height 23
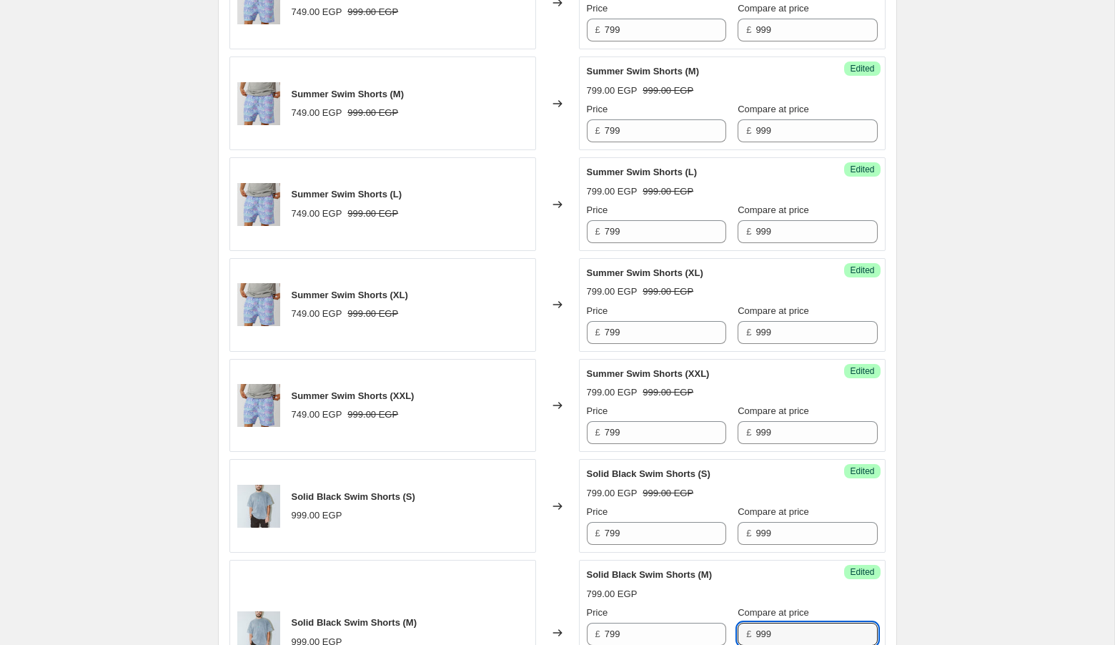
scroll to position [2334, 0]
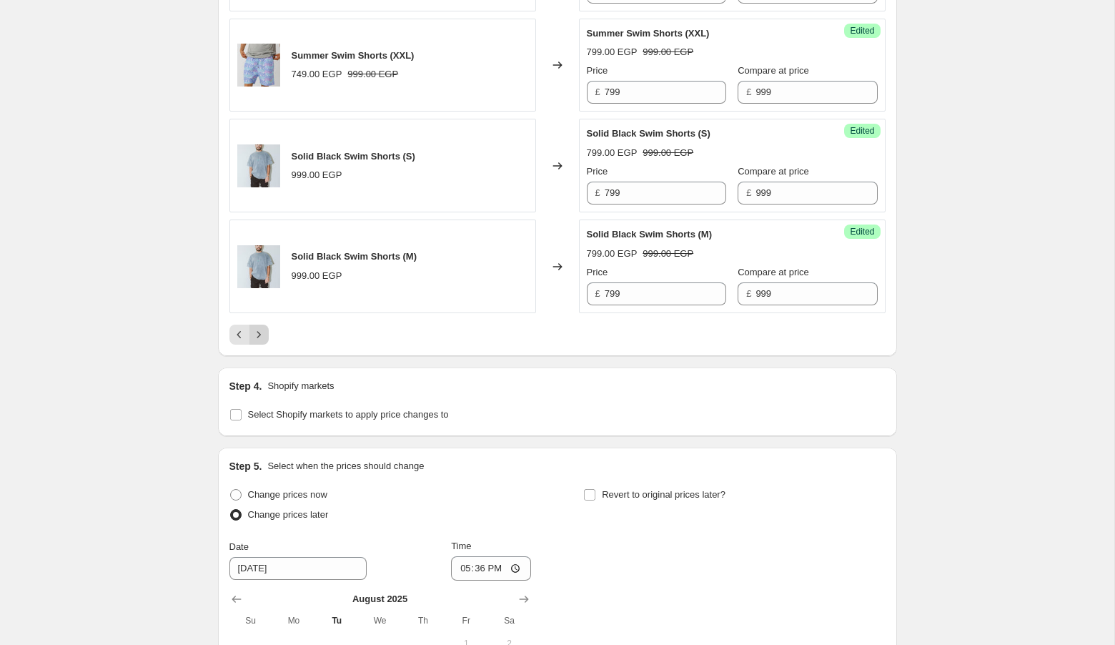
click at [261, 327] on icon "Next" at bounding box center [259, 334] width 14 height 14
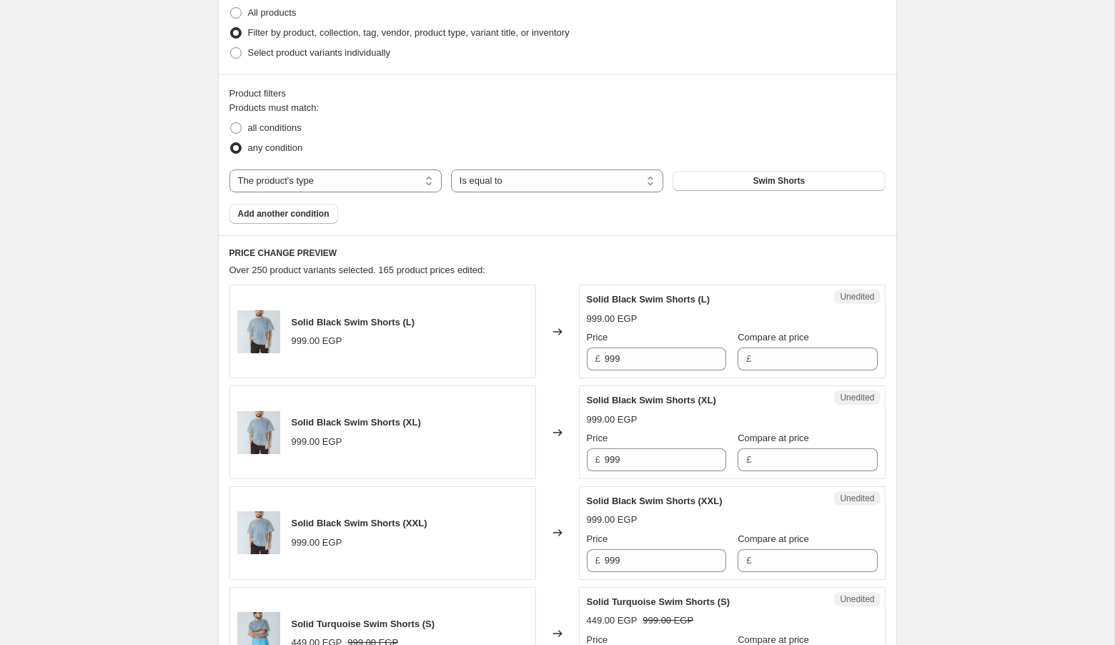
scroll to position [369, 0]
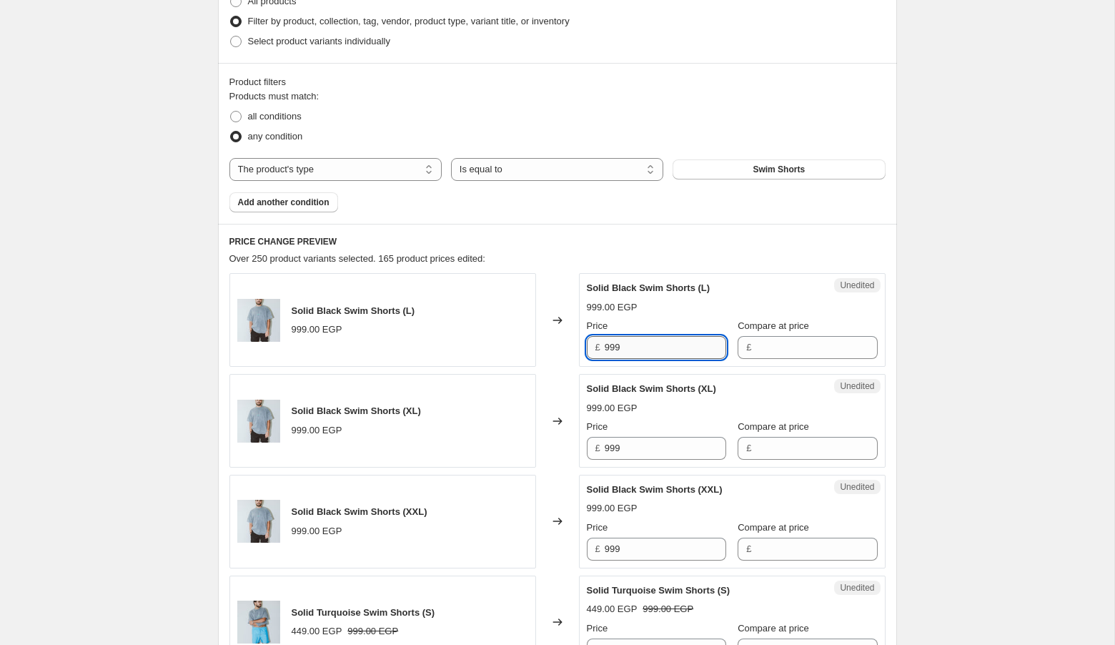
click at [637, 336] on input "999" at bounding box center [665, 347] width 121 height 23
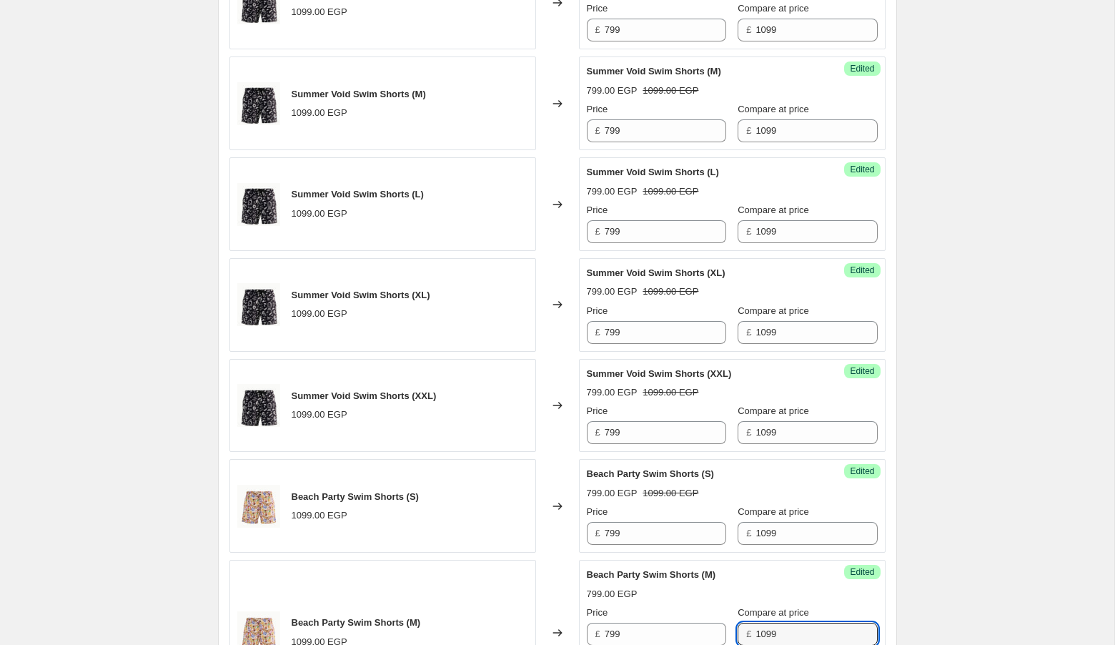
scroll to position [2334, 0]
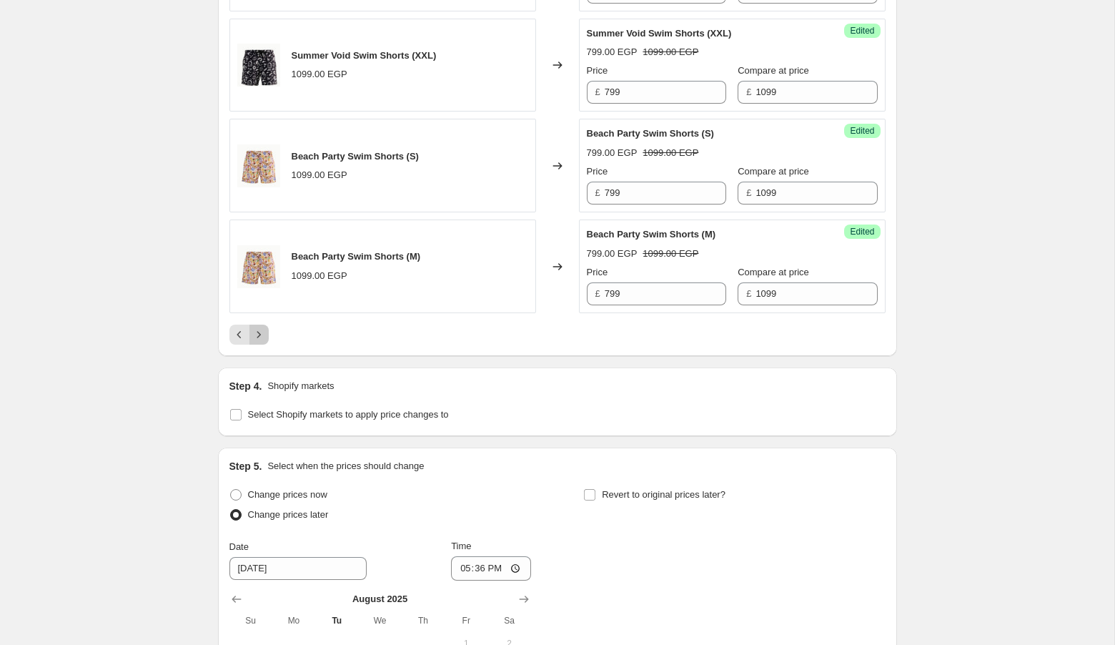
click at [255, 329] on icon "Next" at bounding box center [259, 334] width 14 height 14
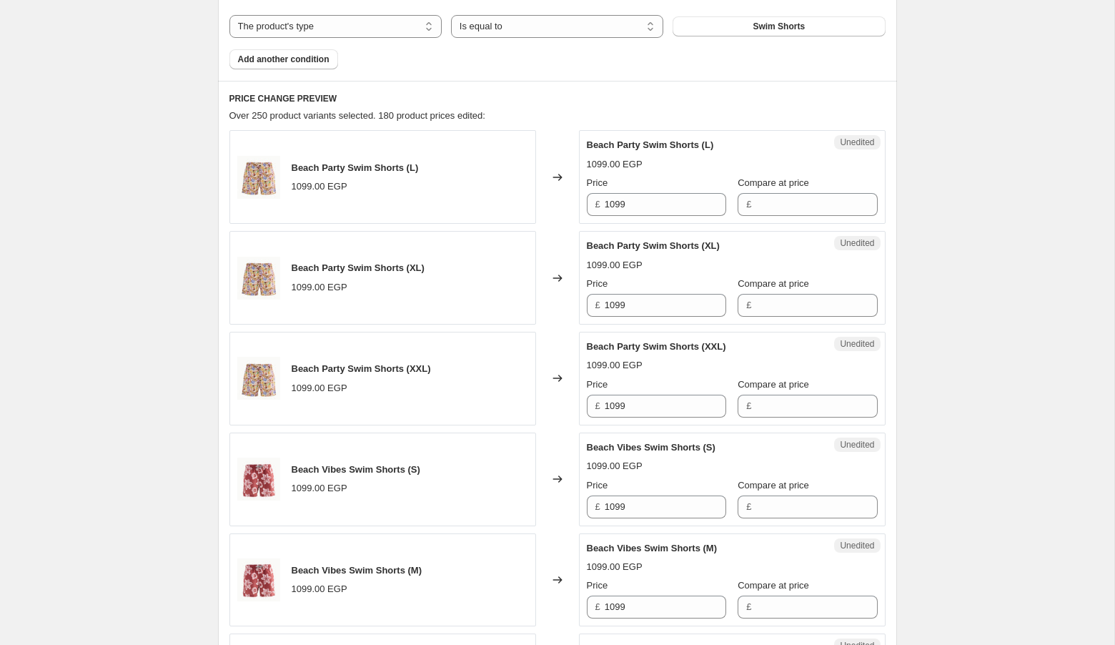
scroll to position [511, 0]
click at [656, 207] on input "1099" at bounding box center [665, 205] width 121 height 23
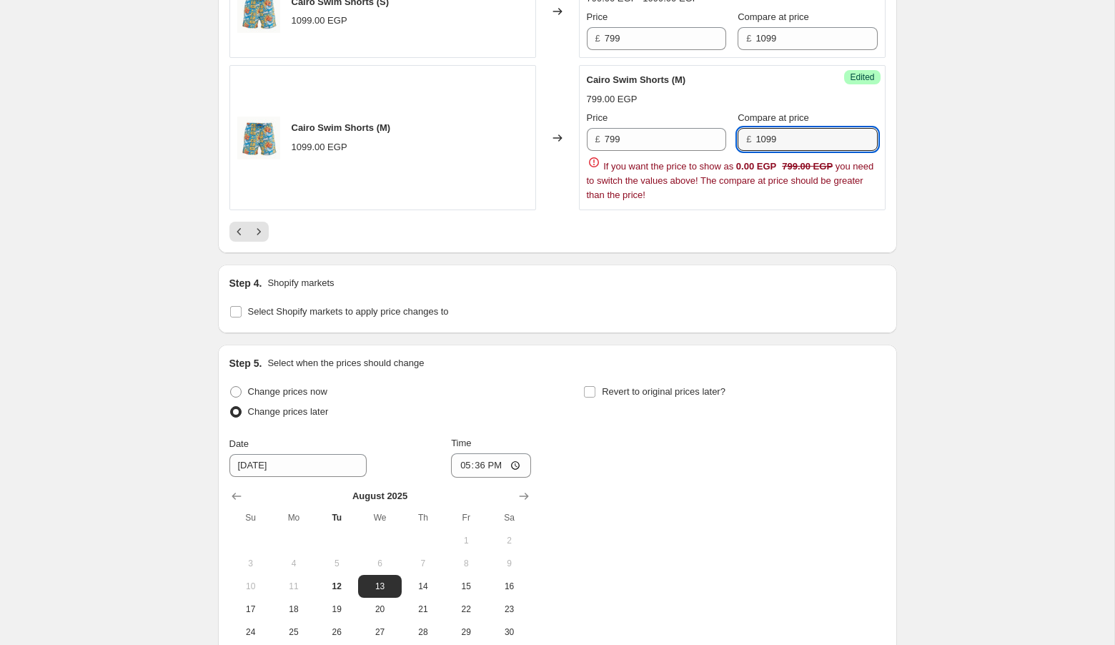
scroll to position [2570, 0]
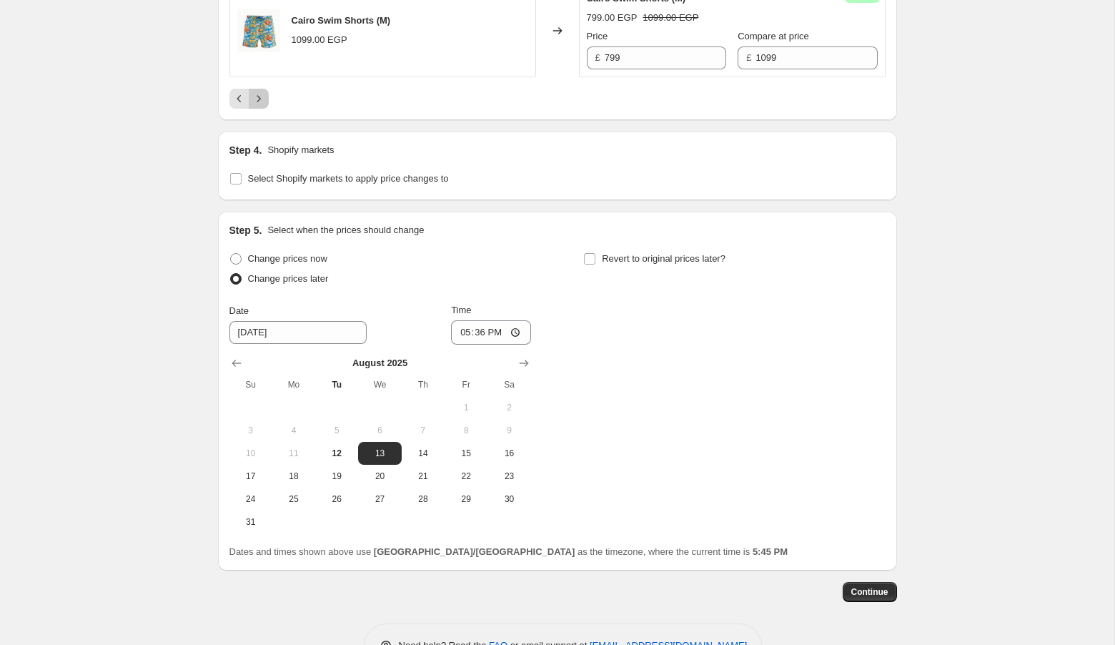
click at [262, 91] on icon "Next" at bounding box center [259, 98] width 14 height 14
click at [457, 326] on input "17:36" at bounding box center [491, 332] width 80 height 24
click at [475, 323] on input "02:12" at bounding box center [491, 332] width 80 height 24
click at [629, 342] on div "Change prices now Change prices later Date [DATE] Time 02:[DATE] Mo Tu We Th Fr…" at bounding box center [557, 391] width 656 height 284
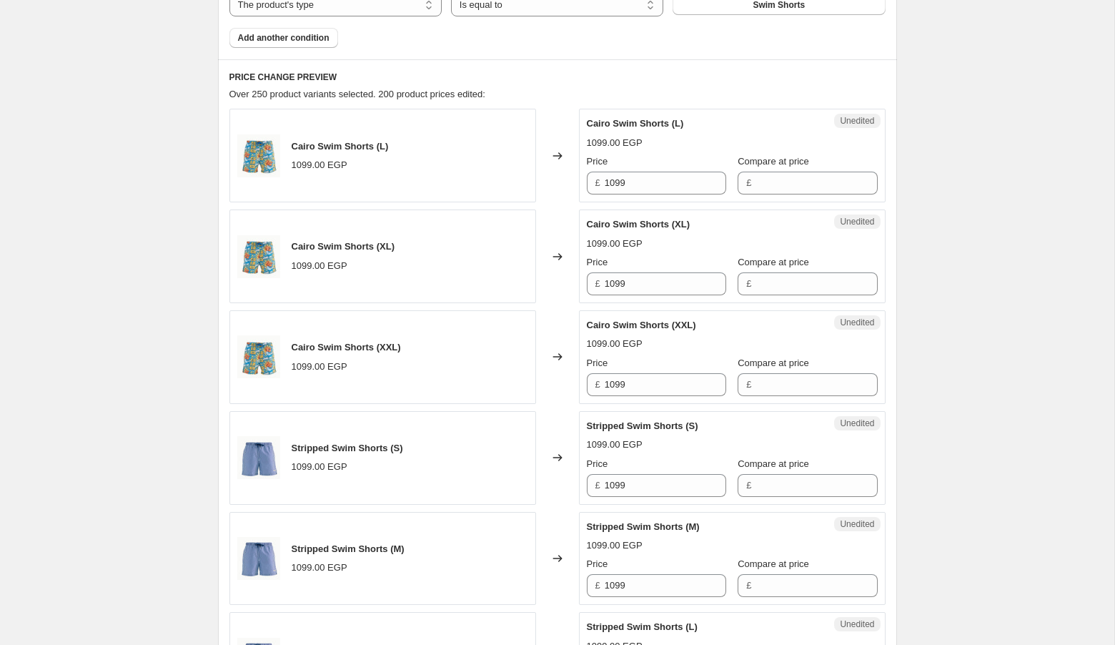
scroll to position [532, 0]
click at [649, 174] on input "1099" at bounding box center [665, 183] width 121 height 23
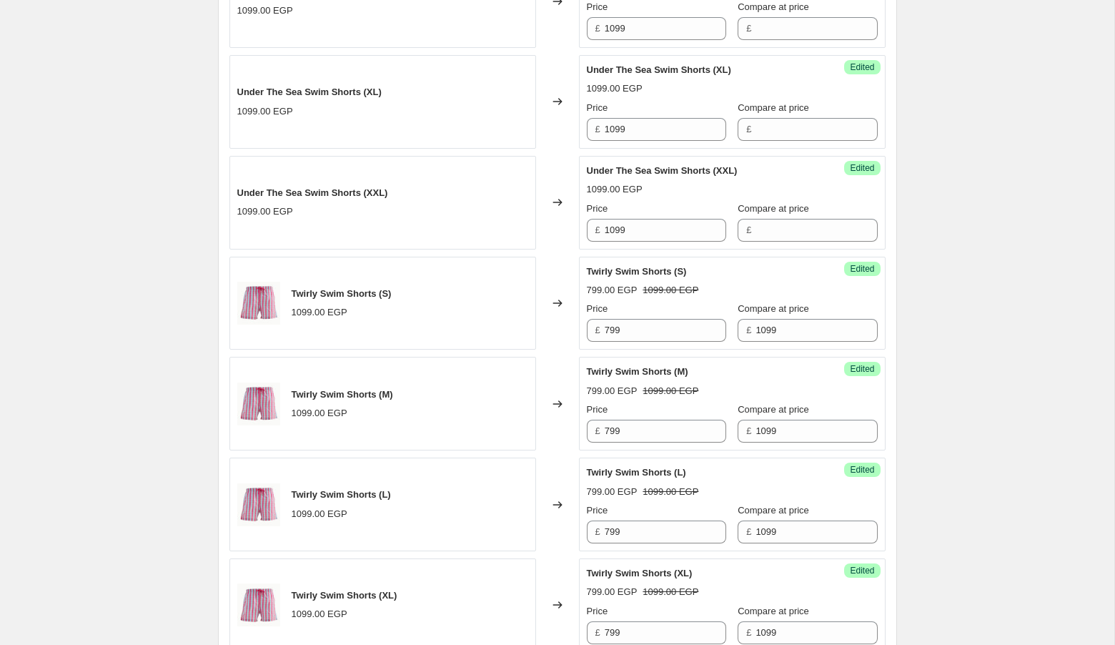
scroll to position [2094, 0]
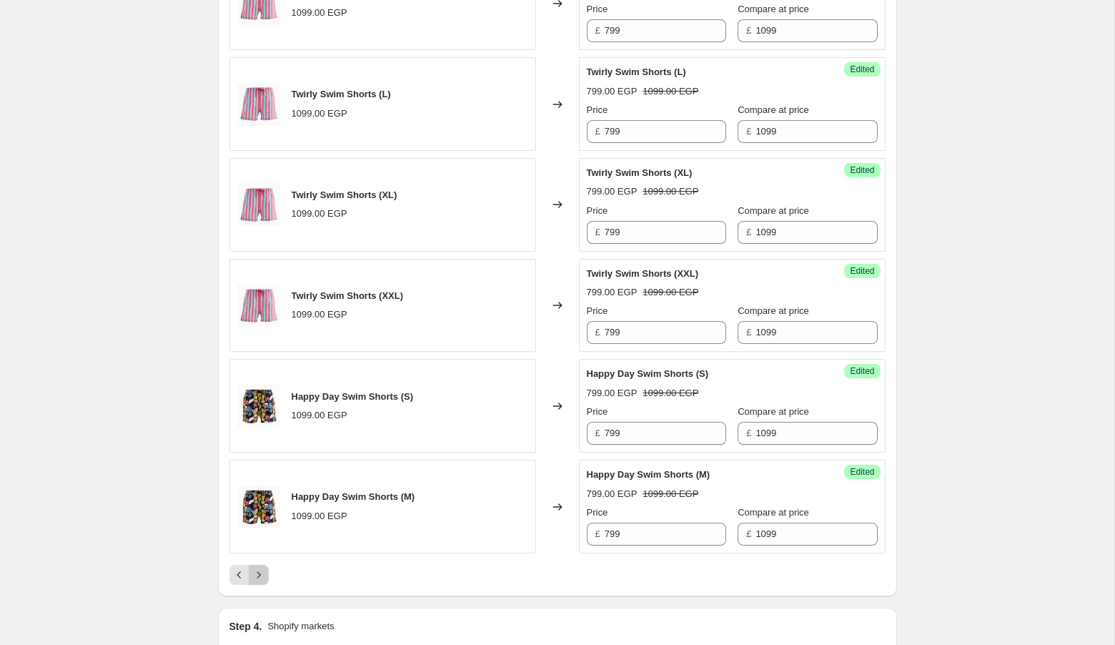
click at [267, 567] on button "Next" at bounding box center [259, 575] width 20 height 20
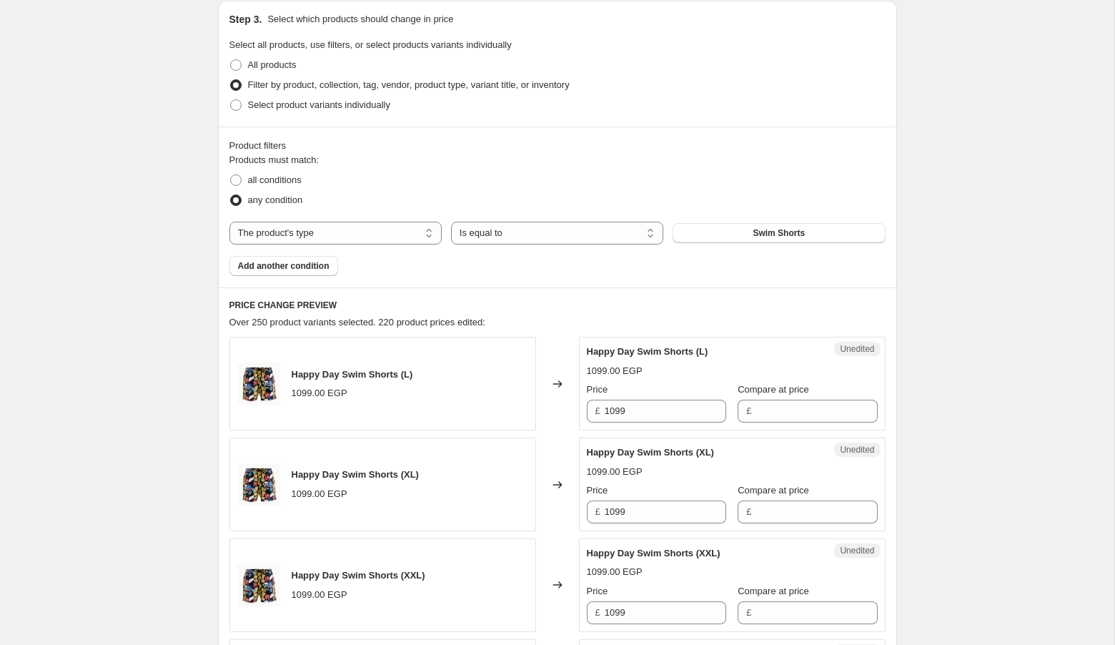
scroll to position [356, 0]
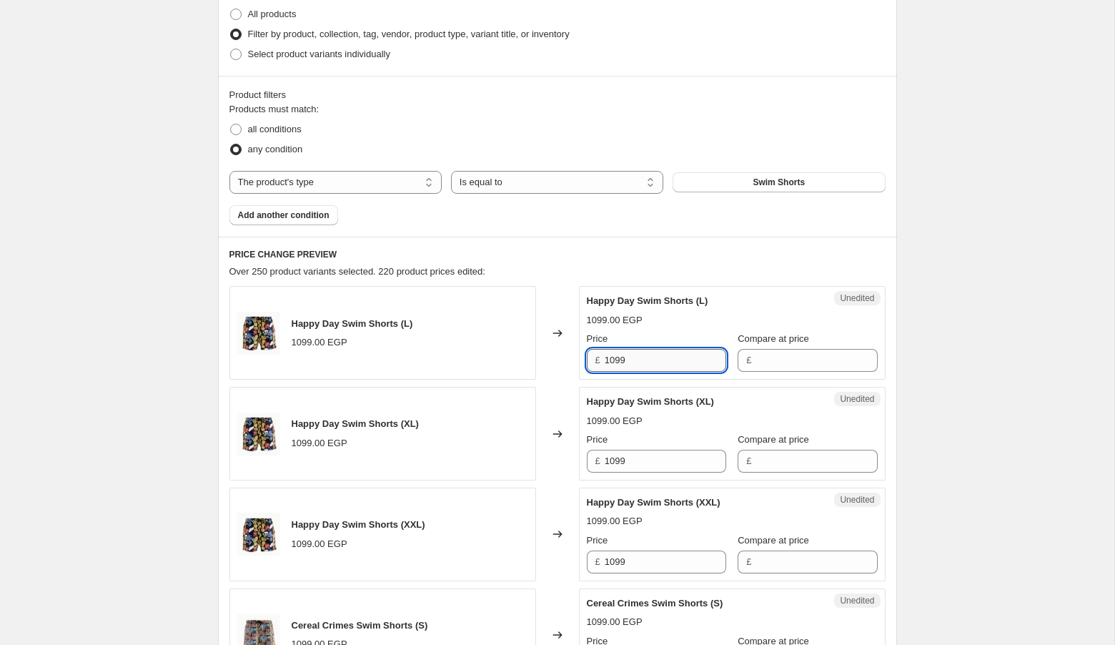
click at [636, 351] on input "1099" at bounding box center [665, 360] width 121 height 23
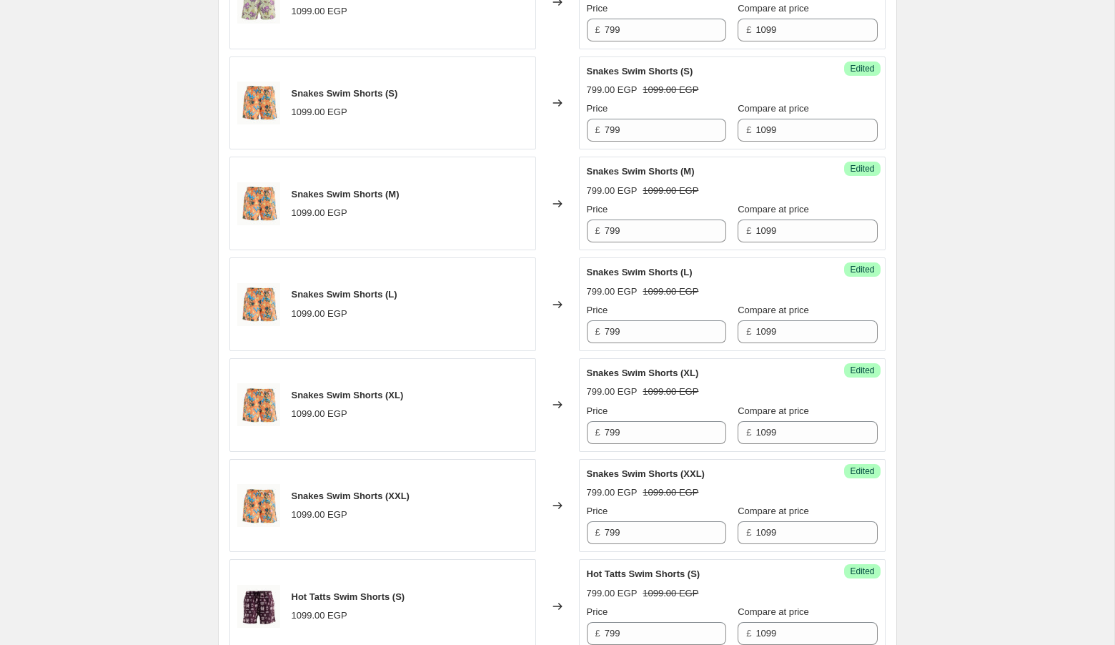
scroll to position [2294, 0]
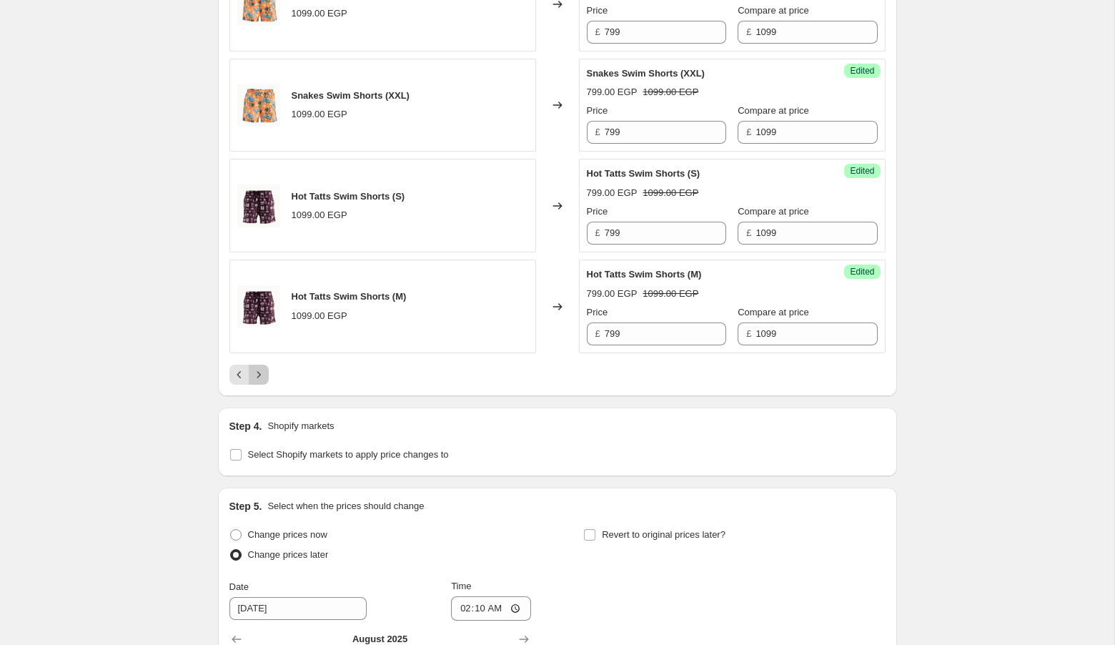
click at [259, 367] on icon "Next" at bounding box center [259, 374] width 14 height 14
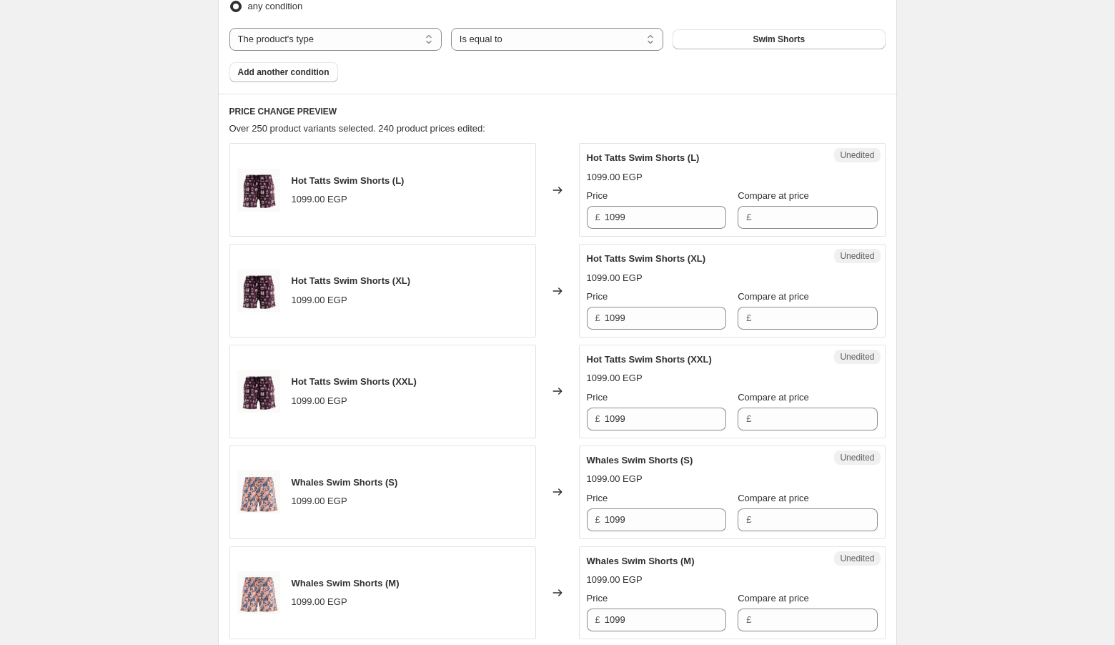
scroll to position [504, 0]
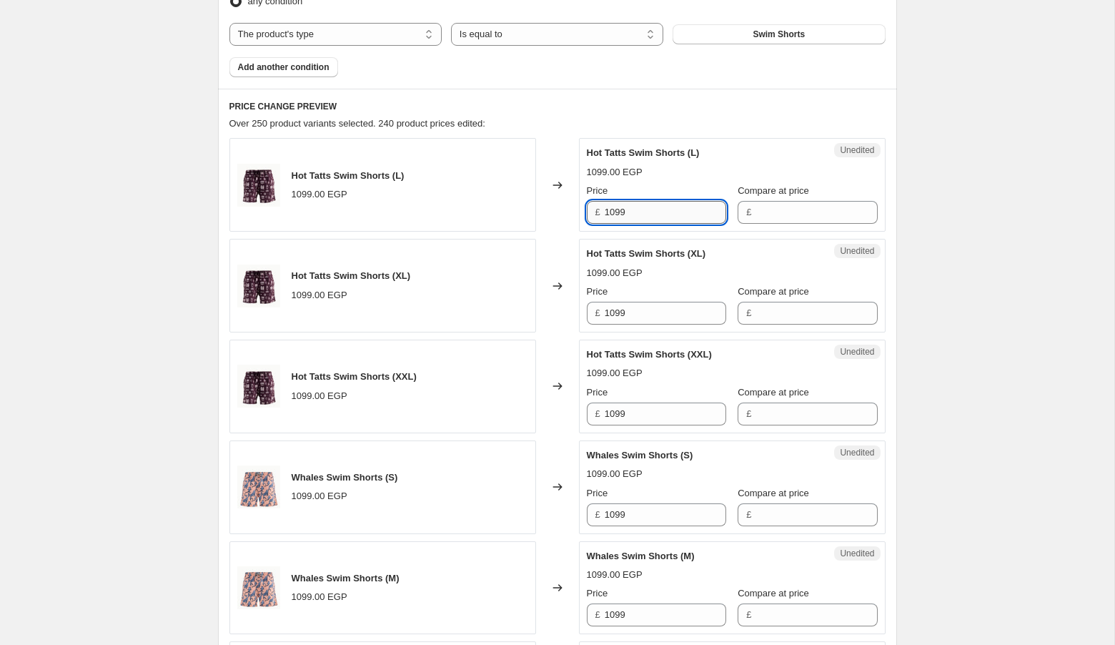
click at [635, 214] on input "1099" at bounding box center [665, 212] width 121 height 23
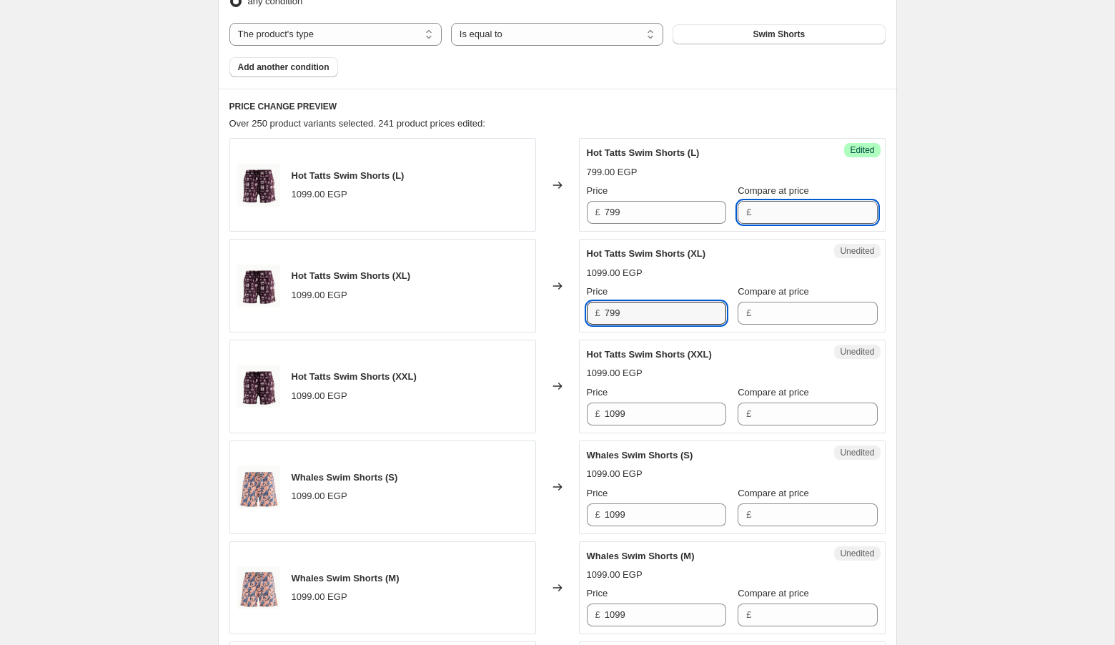
click at [790, 212] on input "Compare at price" at bounding box center [815, 212] width 121 height 23
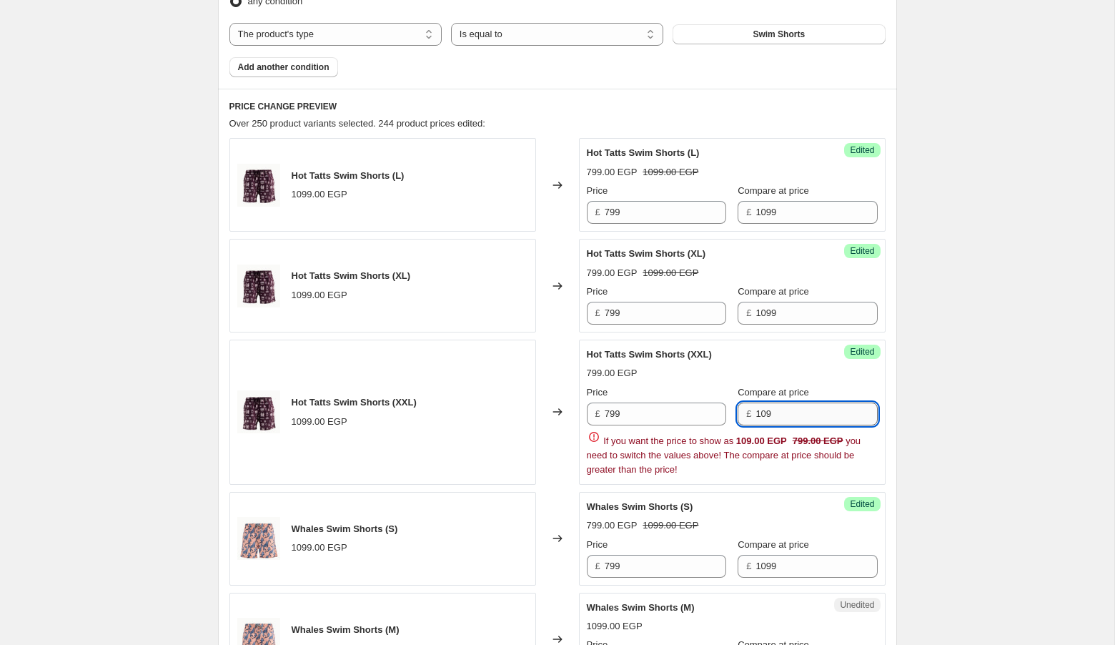
click at [790, 406] on input "109" at bounding box center [815, 413] width 121 height 23
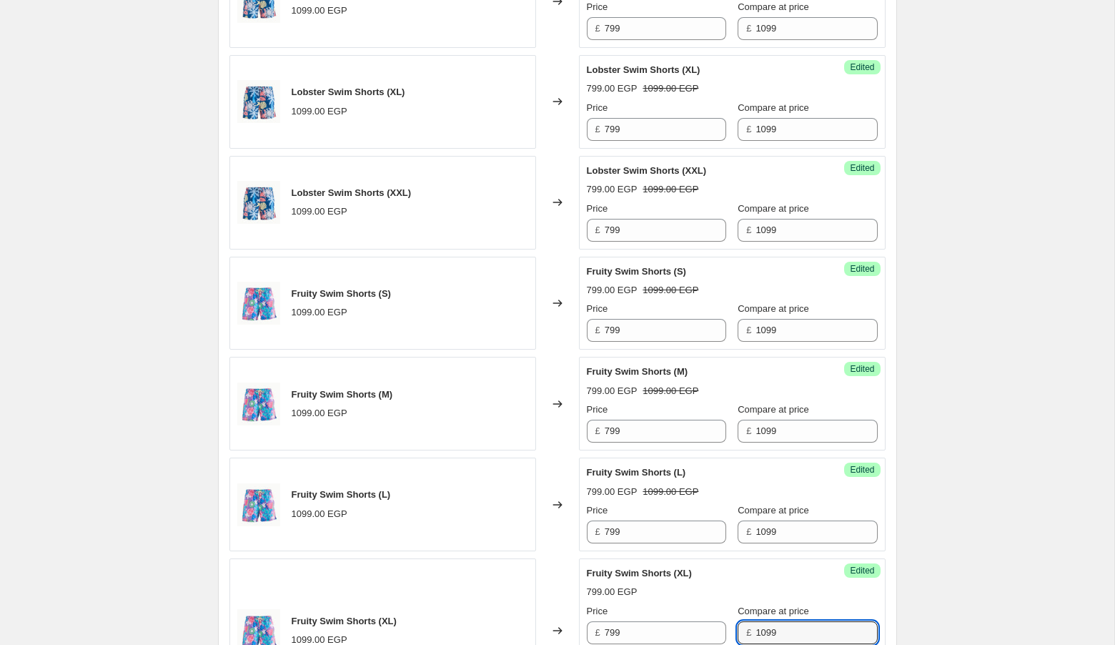
scroll to position [2094, 0]
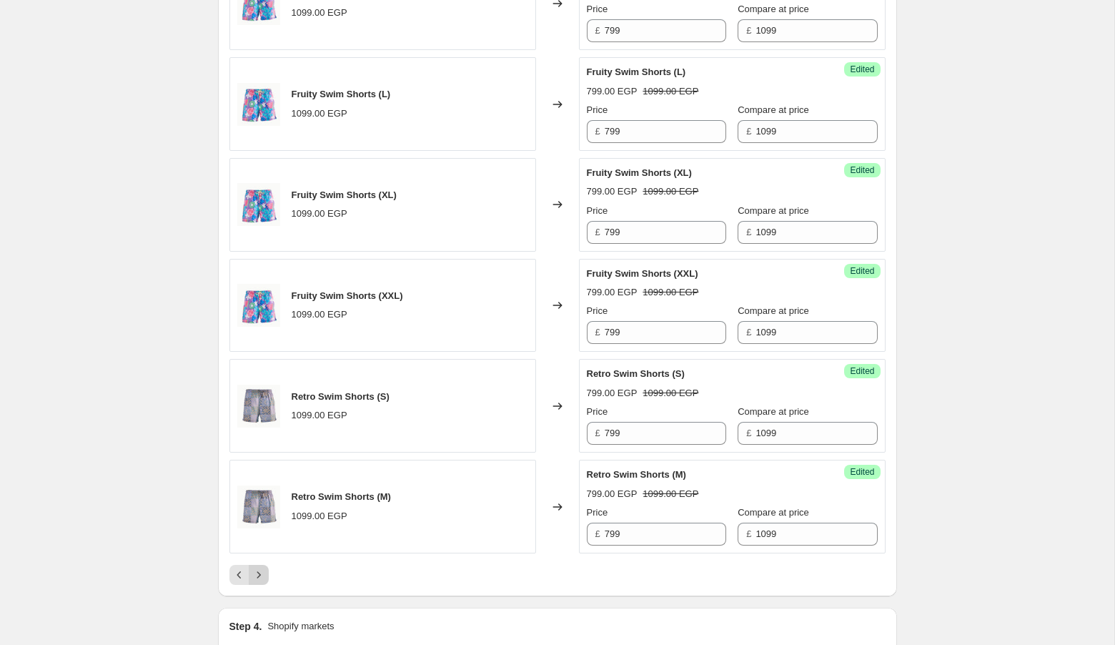
click at [258, 567] on icon "Next" at bounding box center [259, 574] width 14 height 14
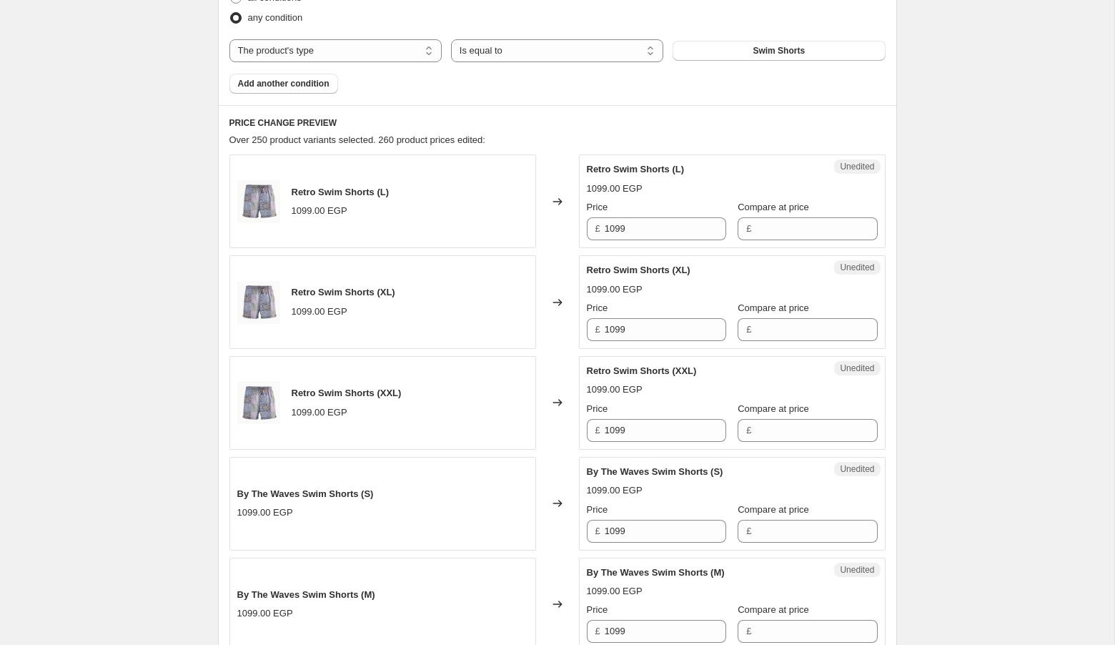
scroll to position [468, 0]
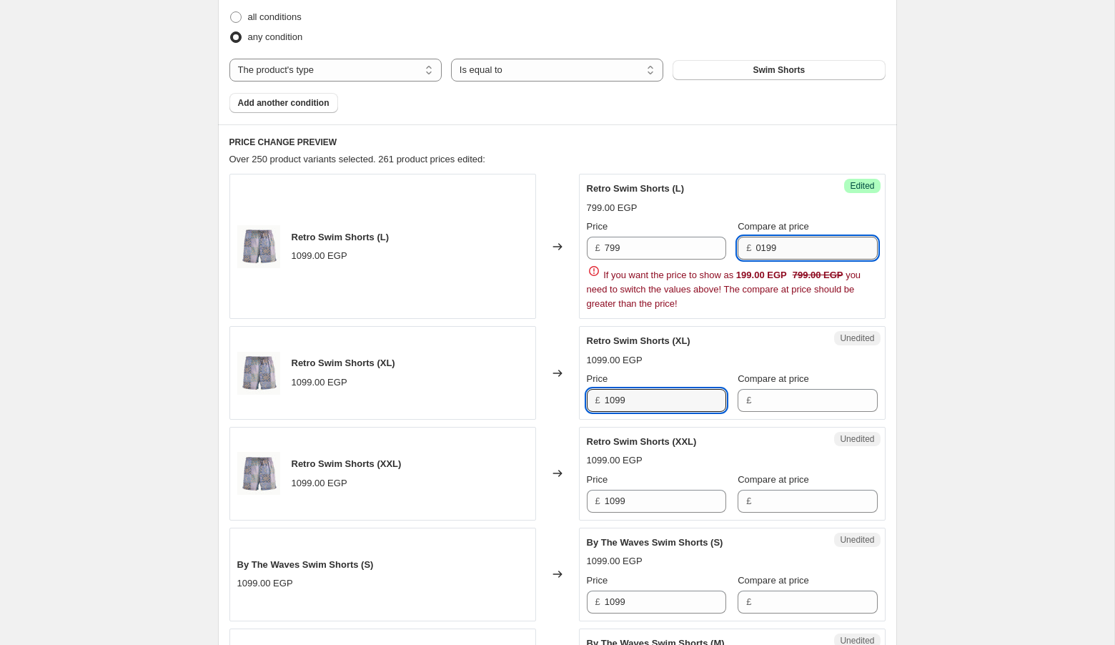
click at [813, 257] on input "0199" at bounding box center [815, 248] width 121 height 23
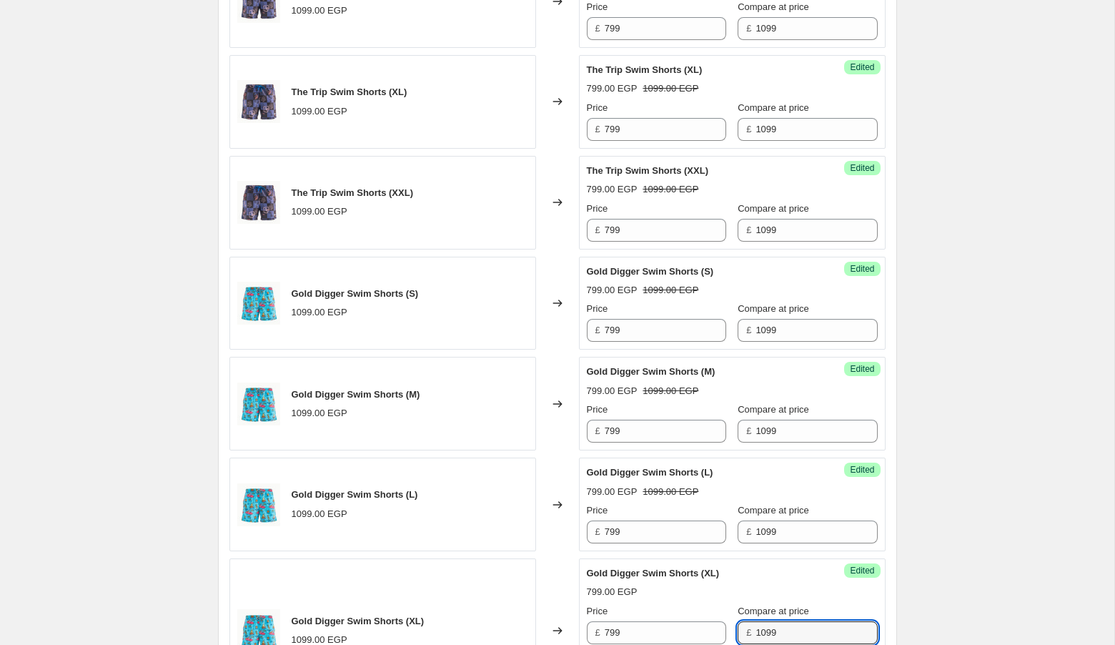
scroll to position [2094, 0]
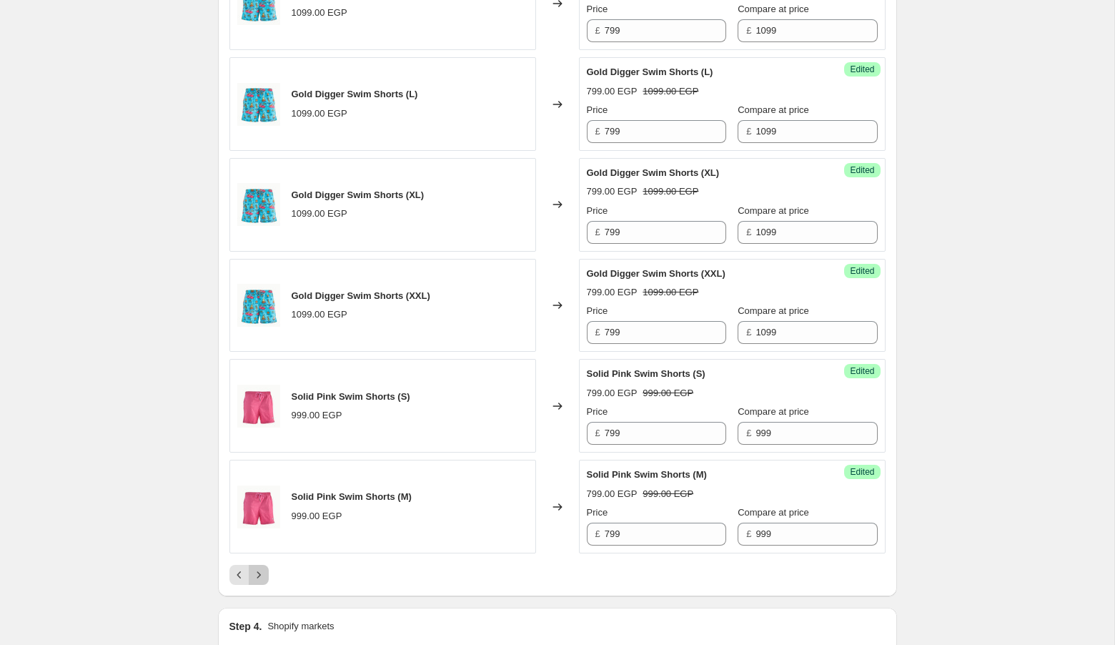
click at [264, 567] on icon "Next" at bounding box center [259, 574] width 14 height 14
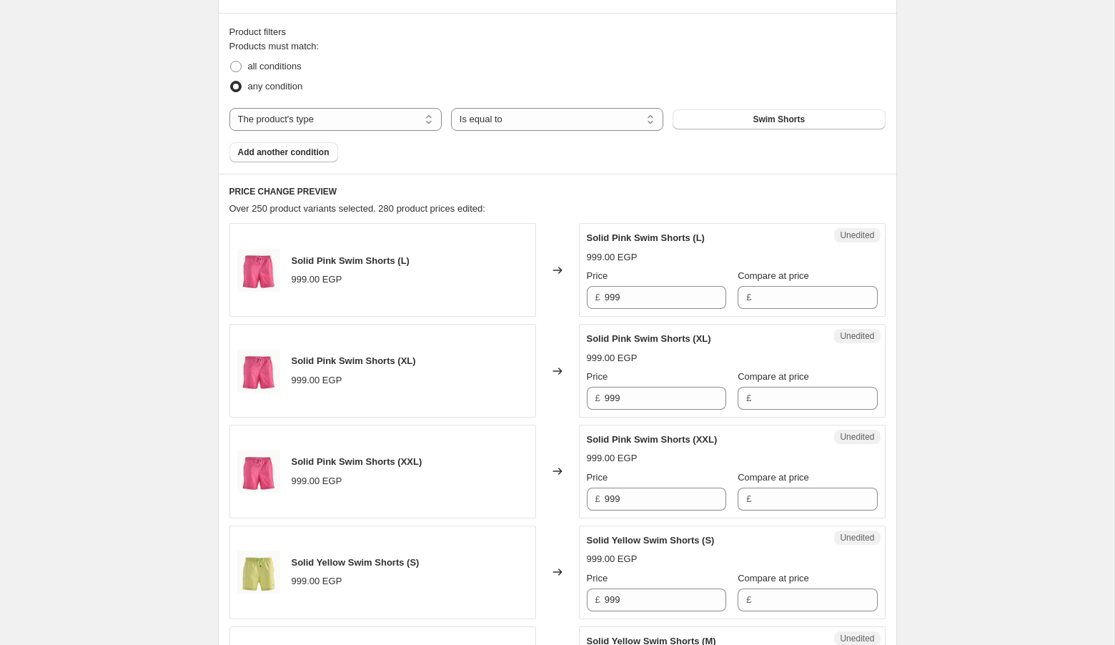
scroll to position [418, 0]
click at [642, 315] on div "Unedited Solid Pink Swim Shorts (L) 999.00 EGP Price £ 999 Compare at price £" at bounding box center [732, 271] width 307 height 94
click at [646, 304] on input "999" at bounding box center [665, 298] width 121 height 23
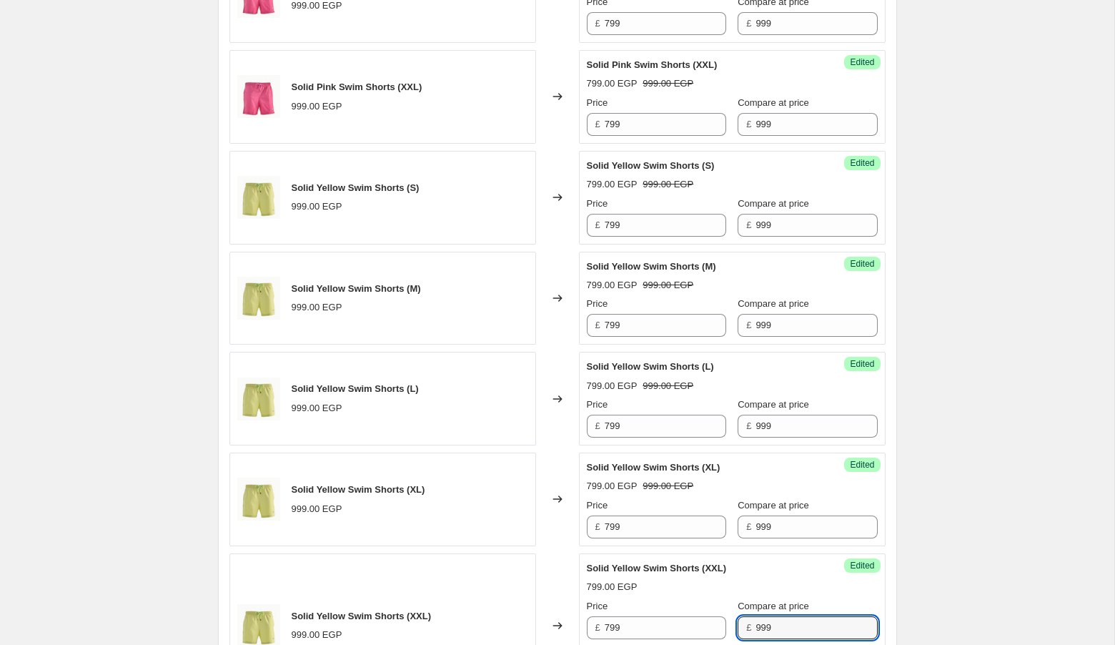
scroll to position [1193, 0]
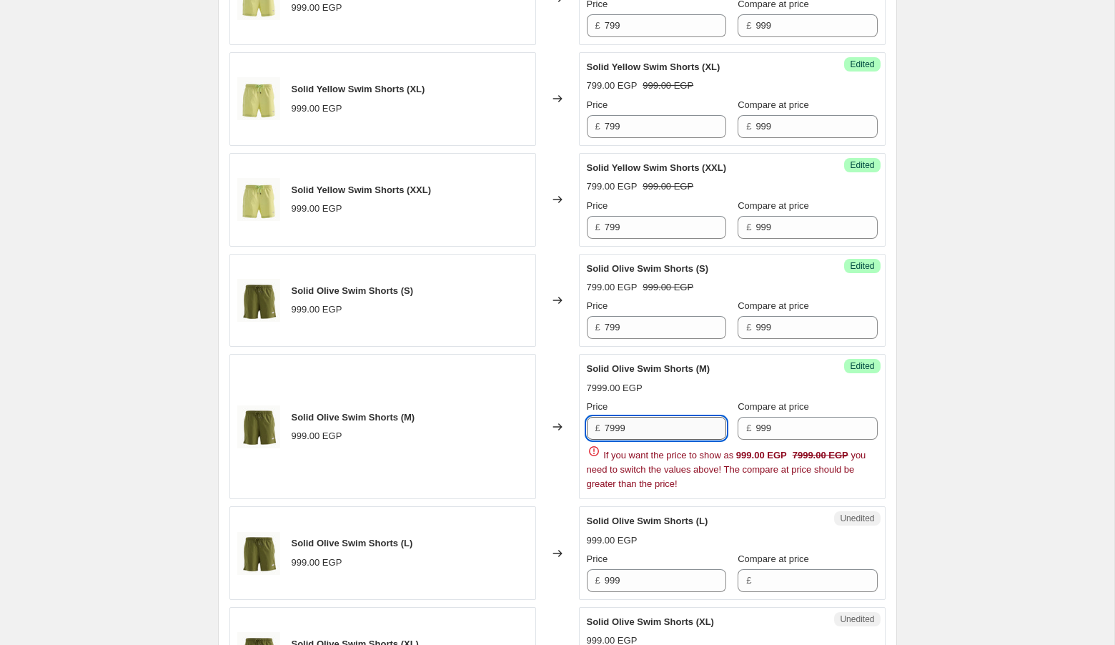
click at [654, 417] on input "7999" at bounding box center [665, 428] width 121 height 23
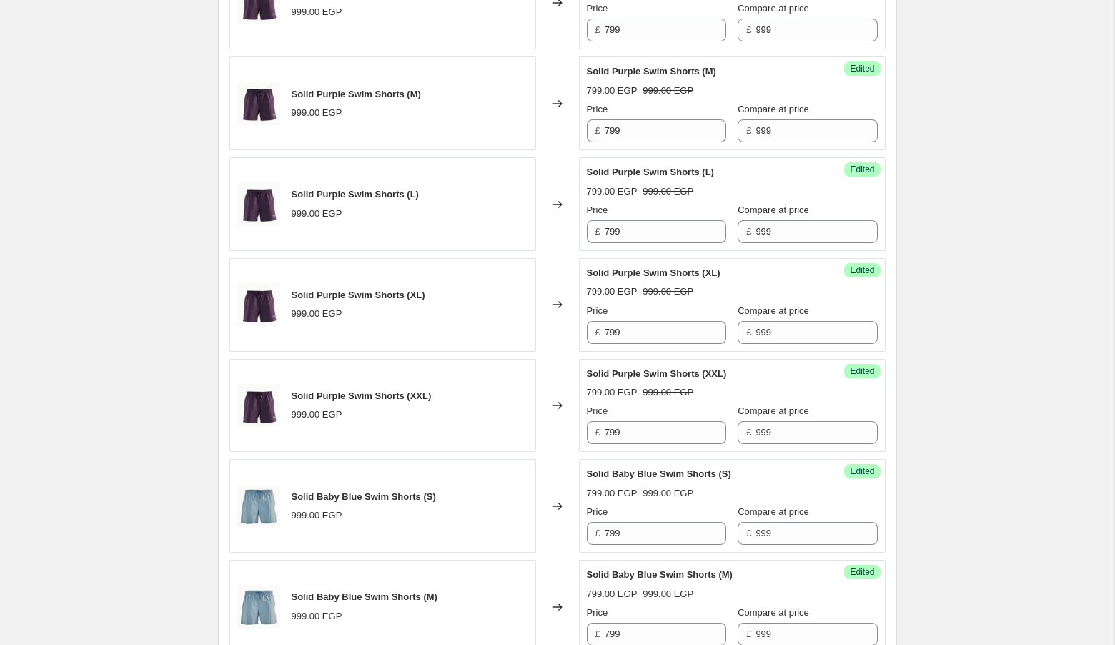
scroll to position [2334, 0]
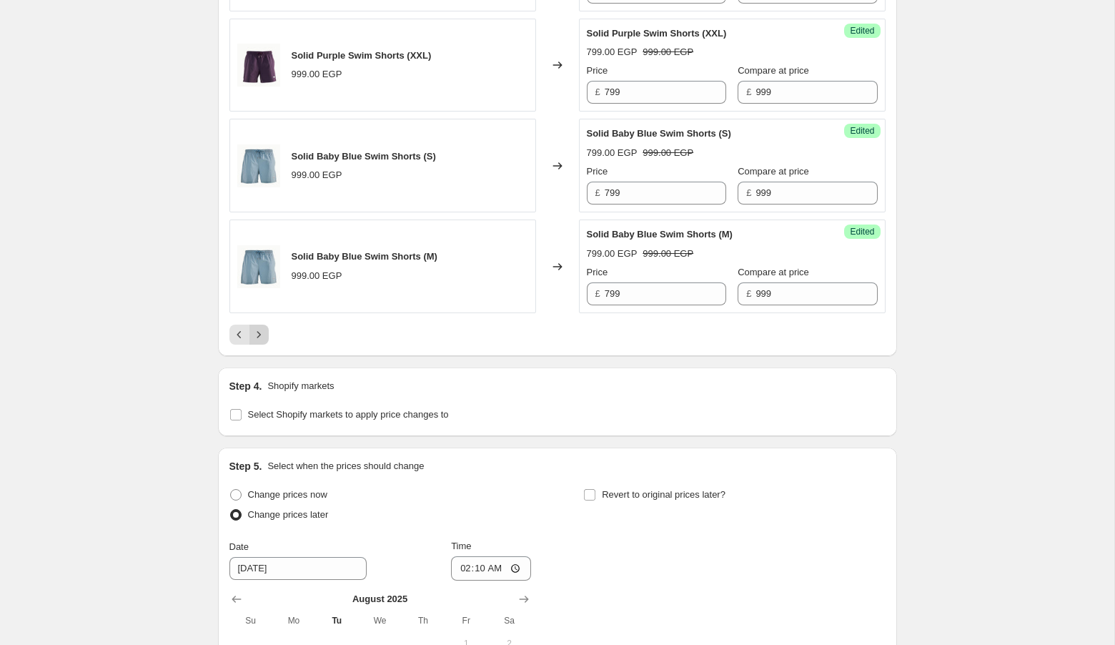
click at [256, 327] on icon "Next" at bounding box center [259, 334] width 14 height 14
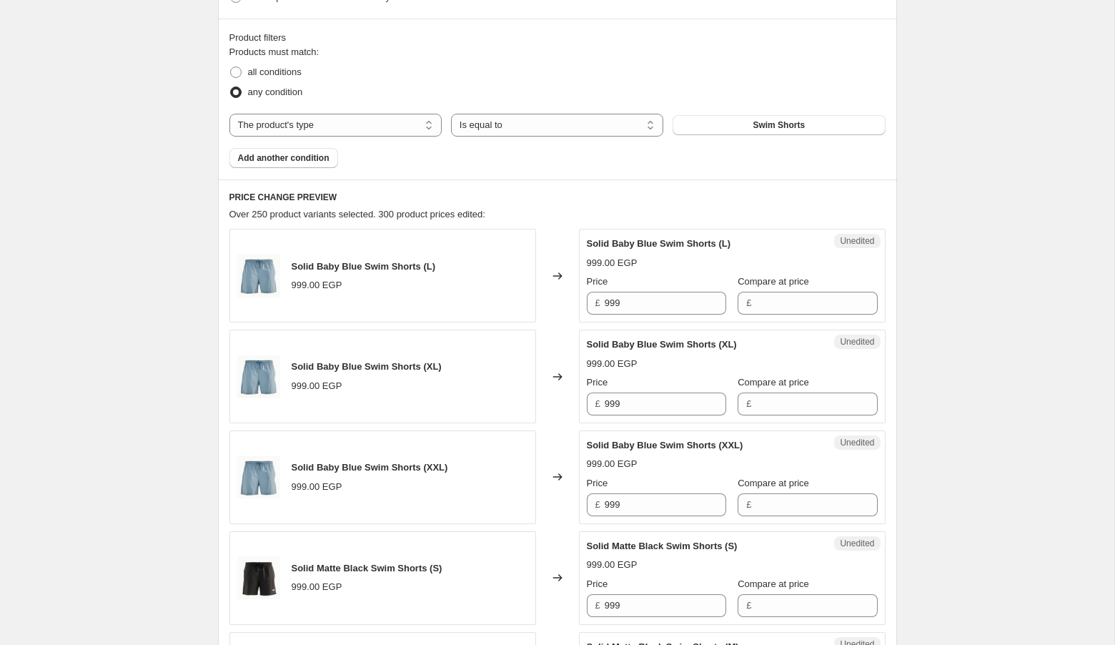
scroll to position [364, 0]
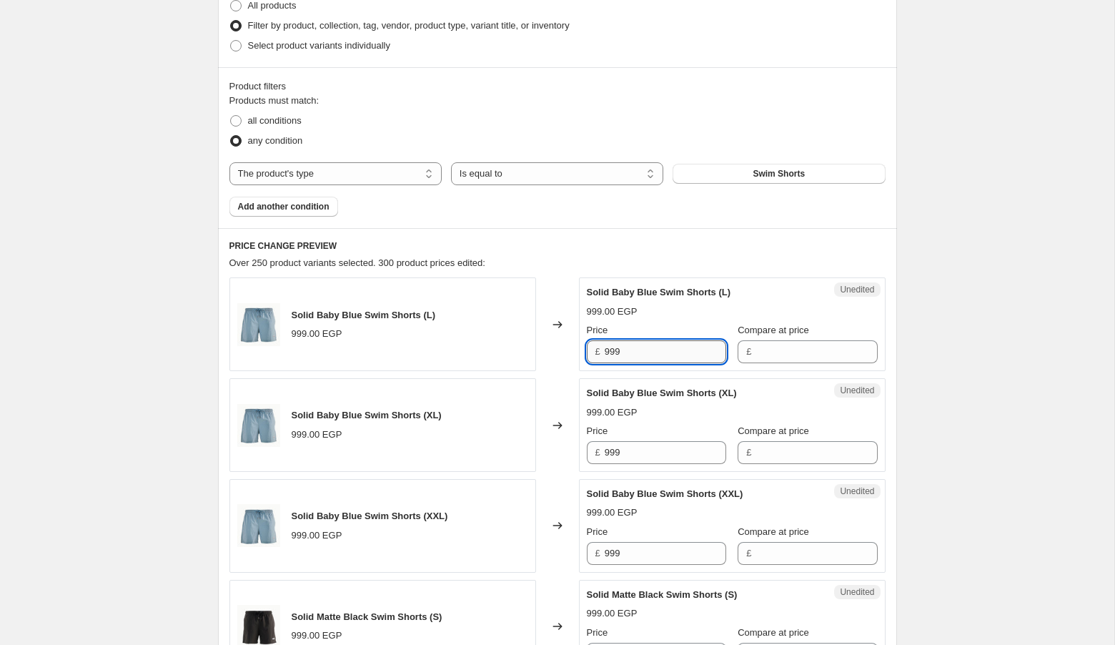
click at [656, 344] on input "999" at bounding box center [665, 351] width 121 height 23
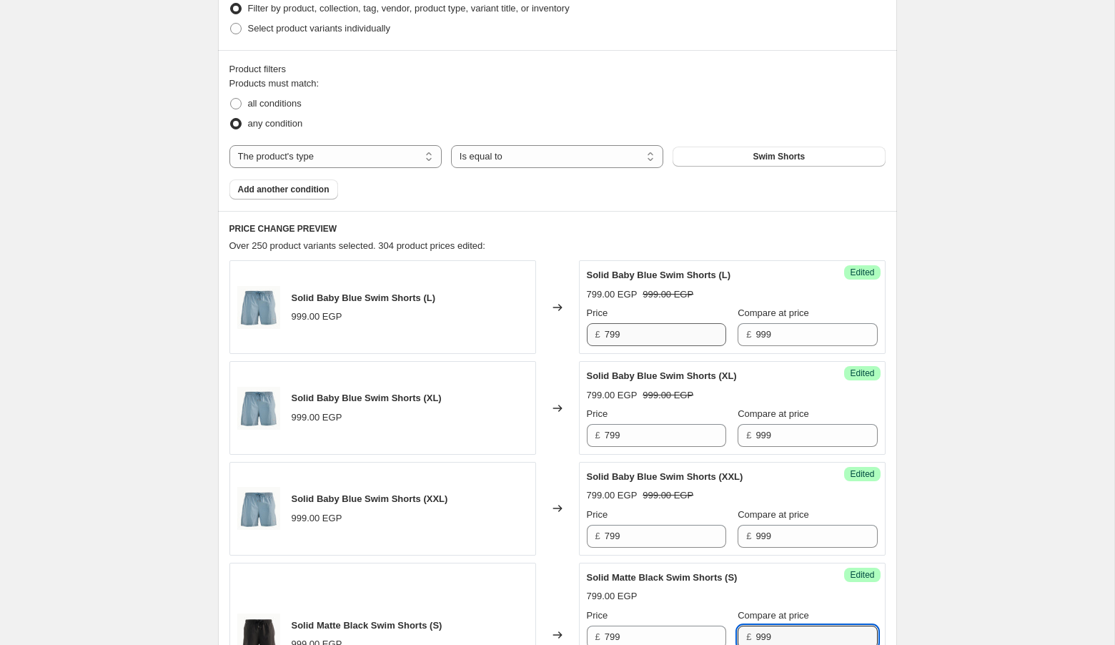
scroll to position [793, 0]
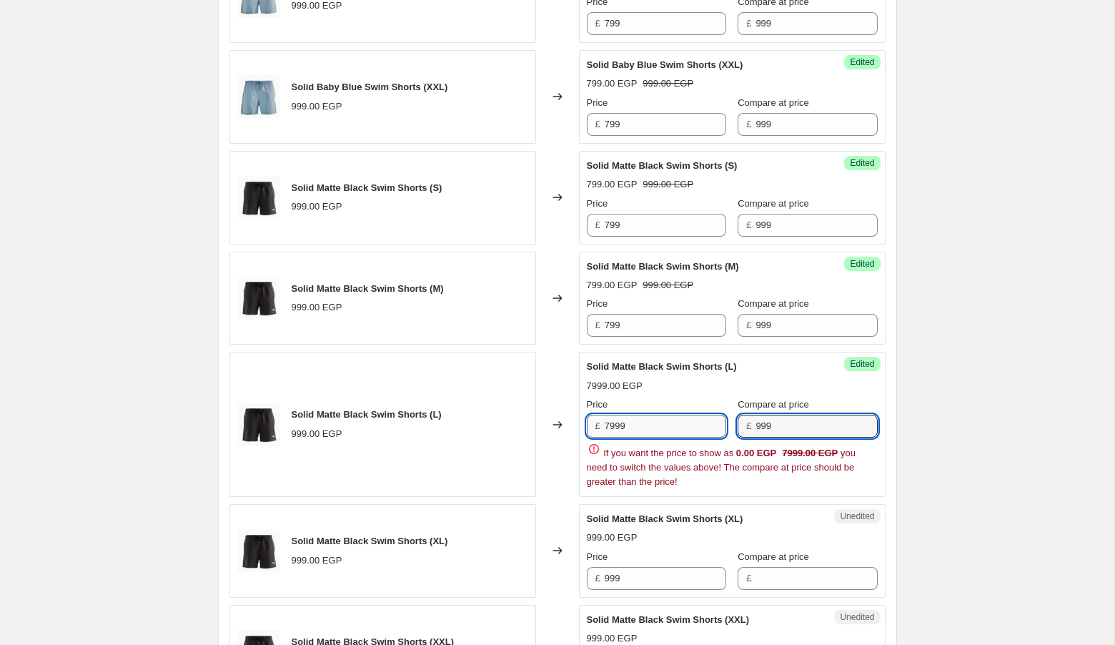
click at [636, 415] on input "7999" at bounding box center [665, 426] width 121 height 23
click at [649, 418] on input "7999" at bounding box center [665, 426] width 121 height 23
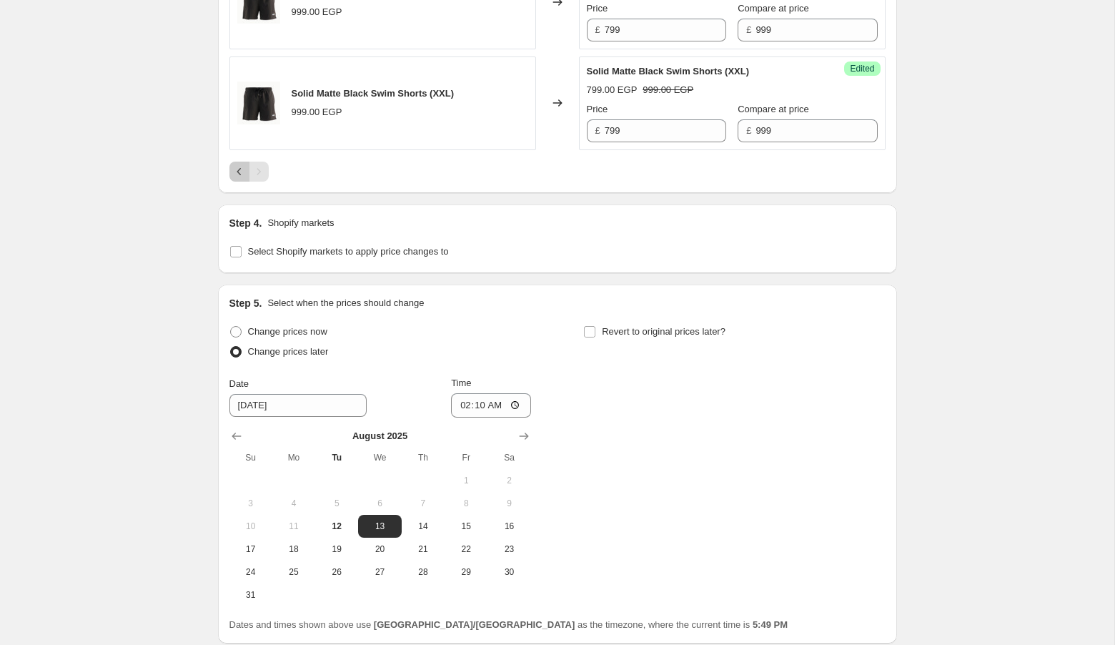
scroll to position [1329, 0]
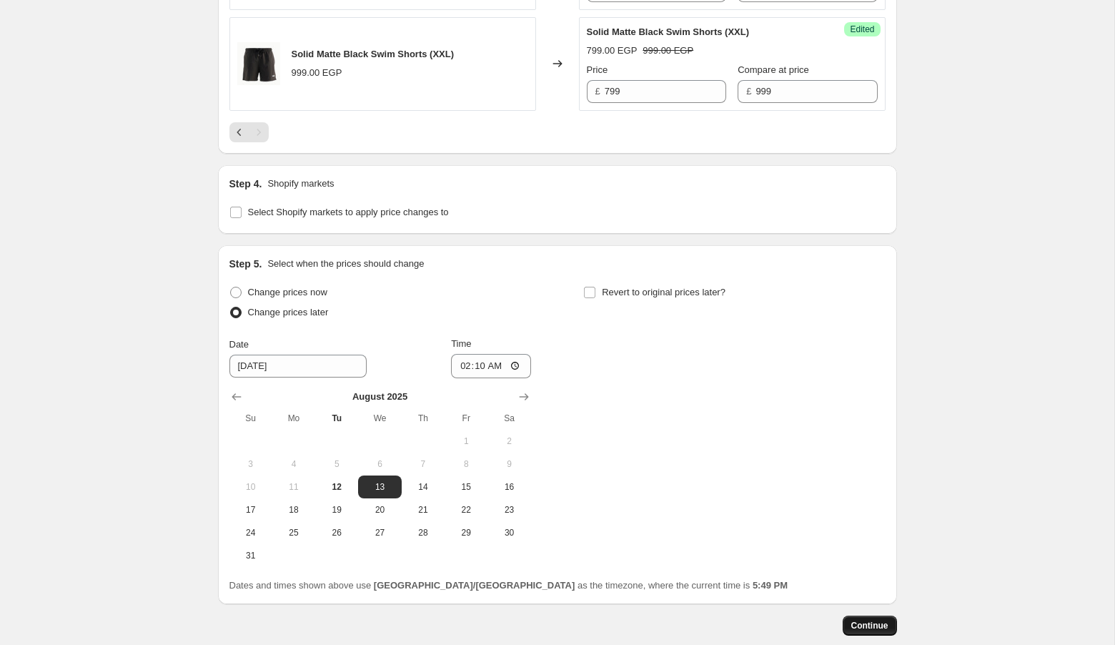
click at [875, 620] on span "Continue" at bounding box center [869, 625] width 37 height 11
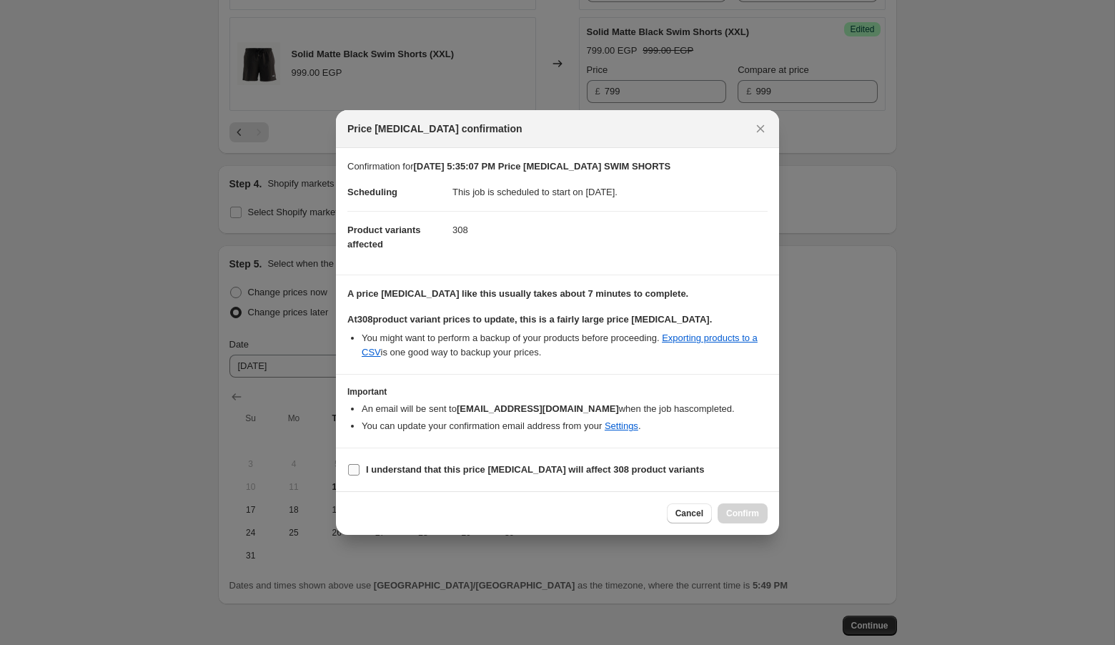
click at [524, 468] on b "I understand that this price [MEDICAL_DATA] will affect 308 product variants" at bounding box center [535, 469] width 338 height 11
click at [359, 468] on input "I understand that this price [MEDICAL_DATA] will affect 308 product variants" at bounding box center [353, 469] width 11 height 11
click at [755, 513] on span "Confirm" at bounding box center [742, 512] width 33 height 11
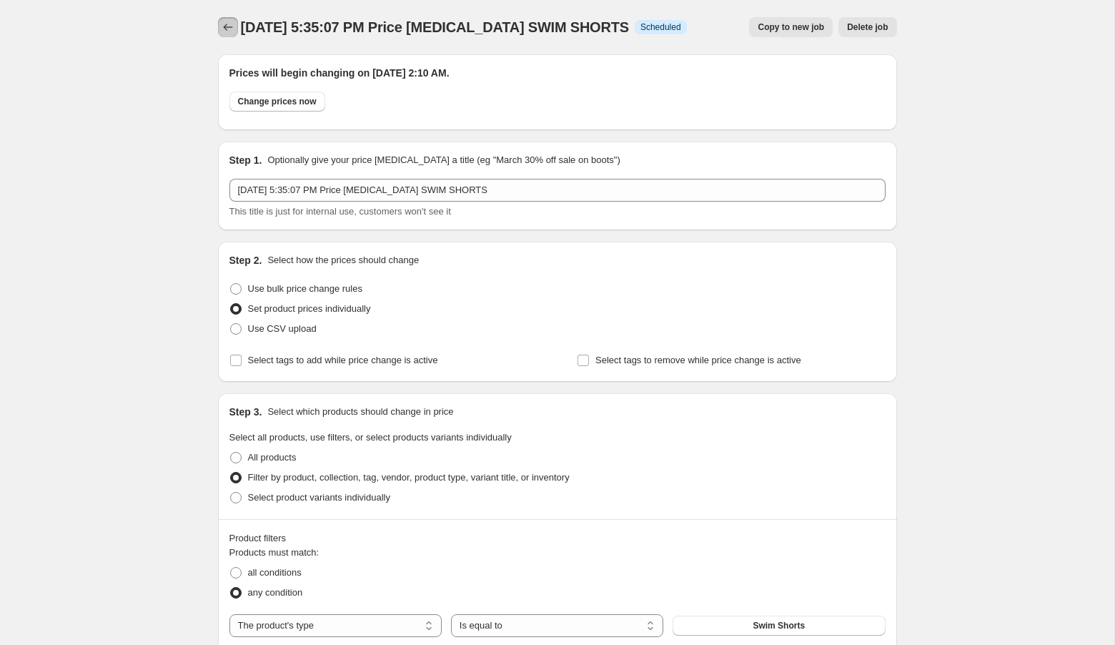
click at [234, 29] on icon "Price change jobs" at bounding box center [228, 27] width 14 height 14
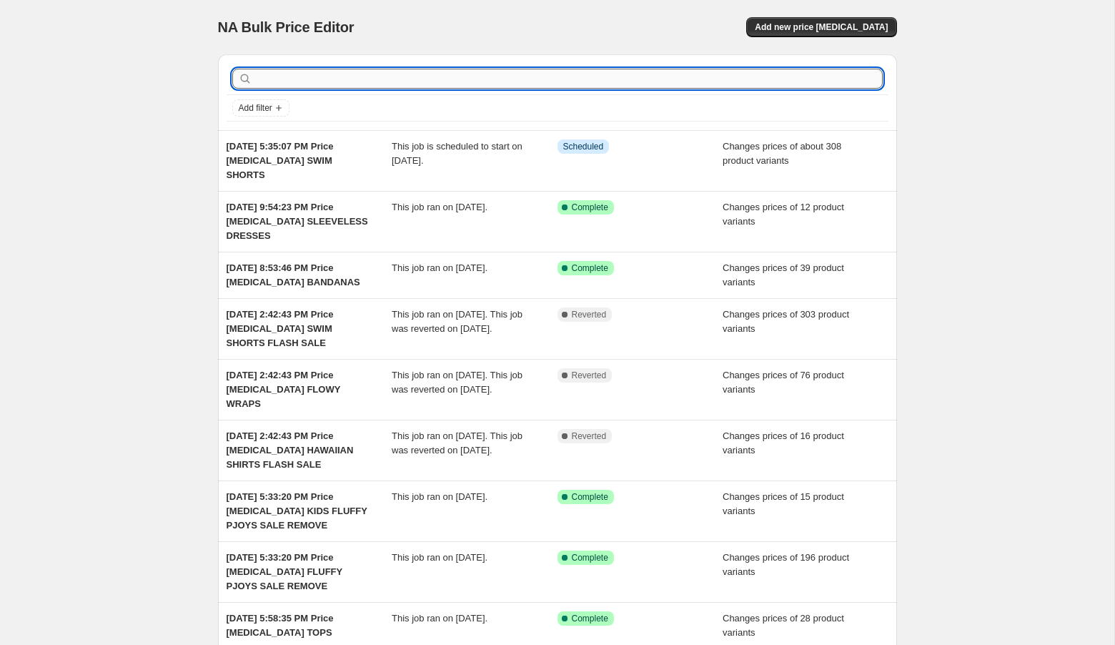
click at [669, 81] on input "text" at bounding box center [568, 79] width 627 height 20
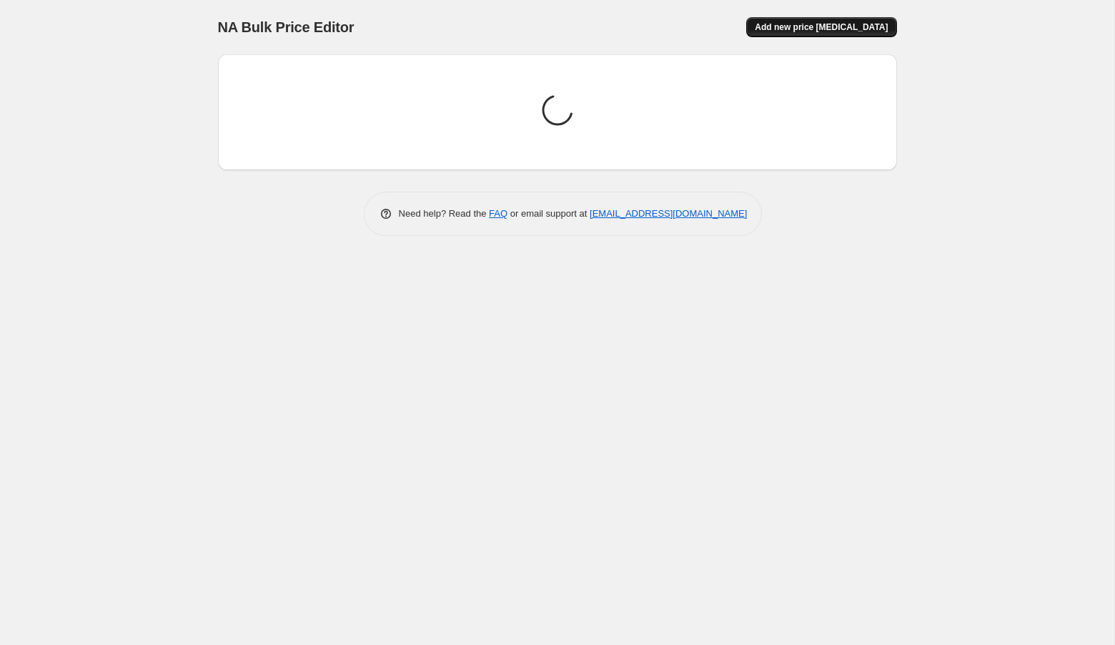
click at [852, 31] on span "Add new price [MEDICAL_DATA]" at bounding box center [821, 26] width 133 height 11
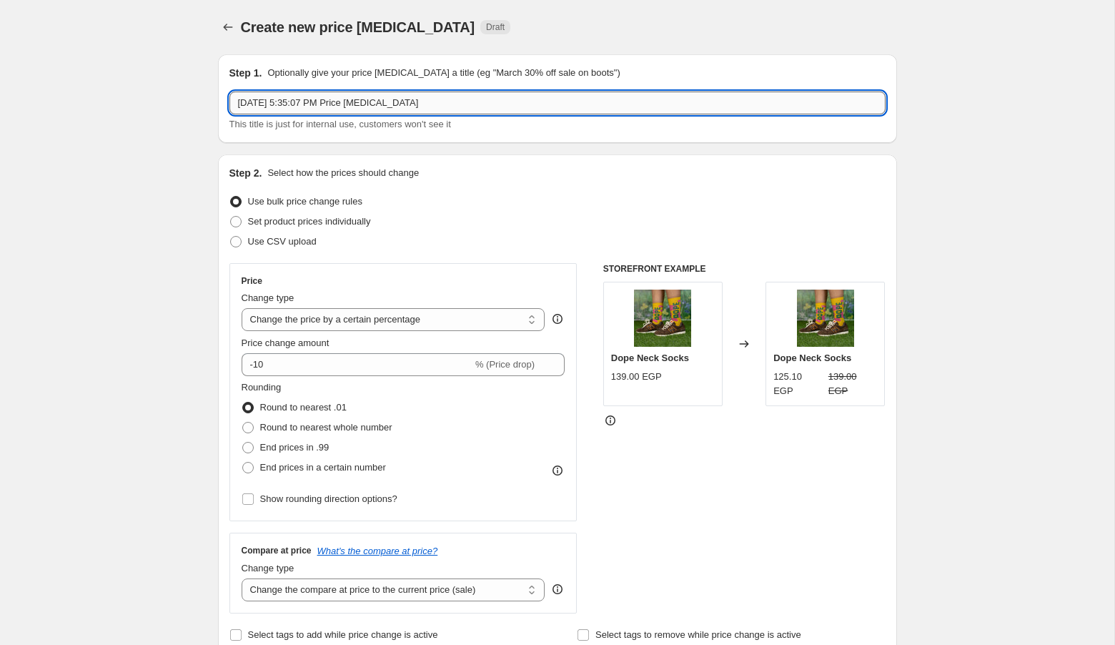
click at [534, 99] on input "[DATE] 5:35:07 PM Price [MEDICAL_DATA]" at bounding box center [557, 102] width 656 height 23
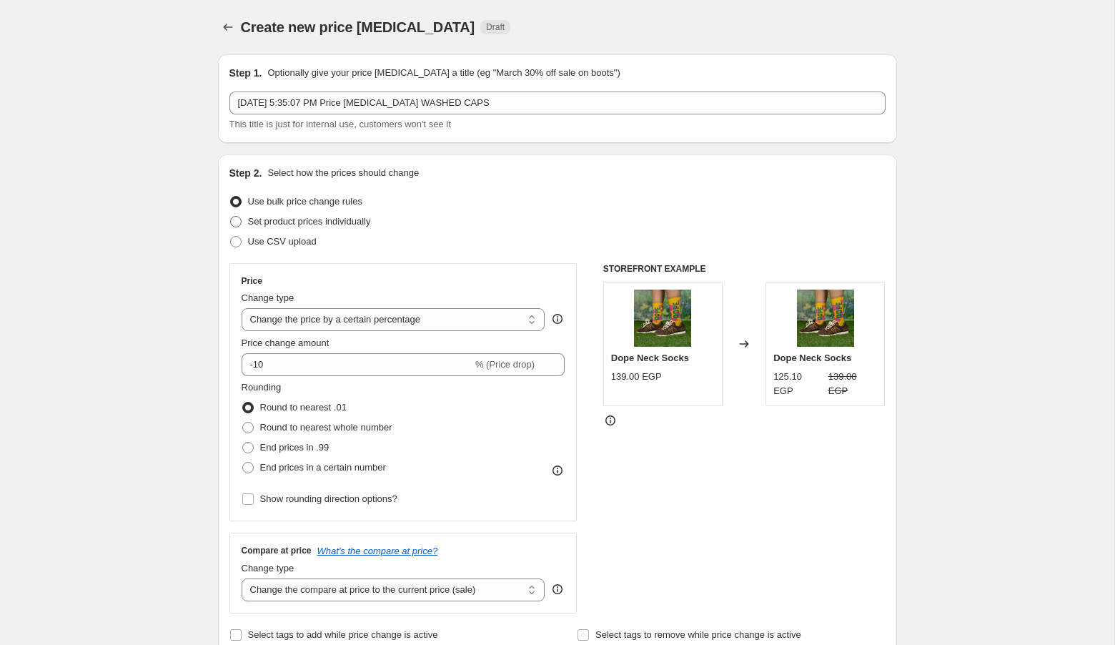
click at [354, 222] on span "Set product prices individually" at bounding box center [309, 221] width 123 height 11
click at [231, 217] on input "Set product prices individually" at bounding box center [230, 216] width 1 height 1
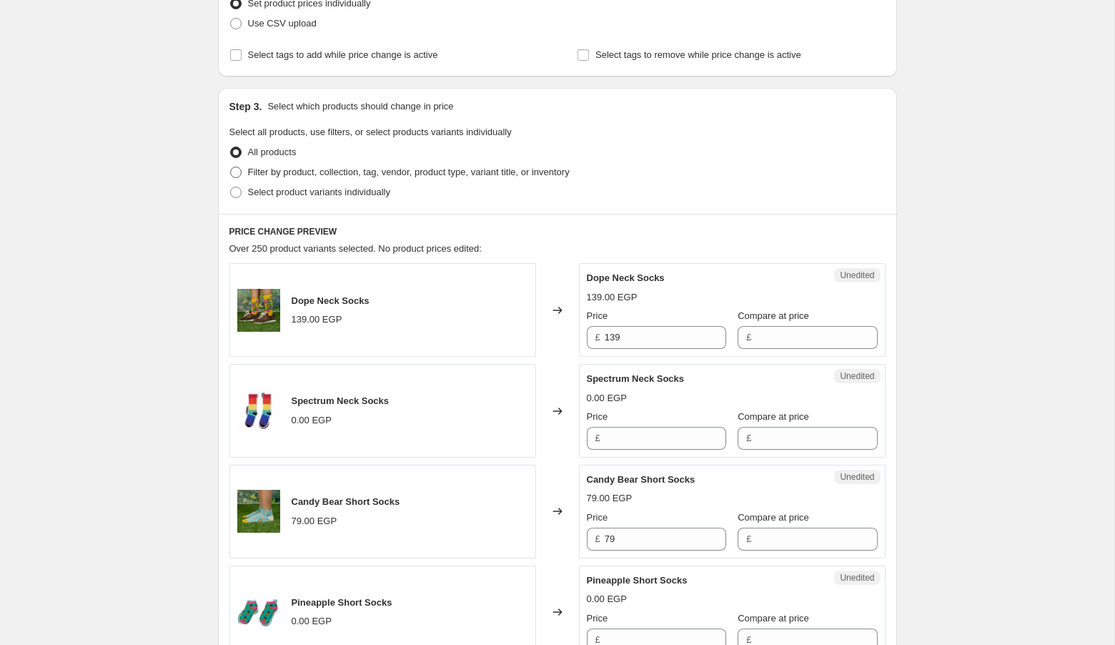
click at [370, 177] on span "Filter by product, collection, tag, vendor, product type, variant title, or inv…" at bounding box center [409, 172] width 322 height 14
click at [231, 167] on input "Filter by product, collection, tag, vendor, product type, variant title, or inv…" at bounding box center [230, 167] width 1 height 1
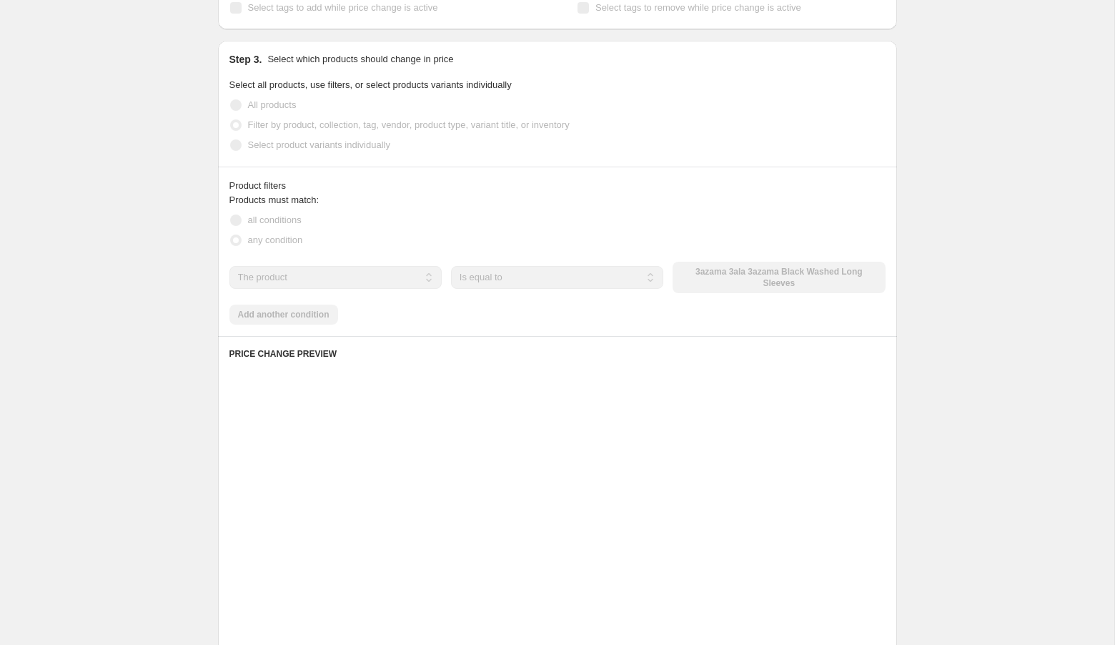
scroll to position [272, 0]
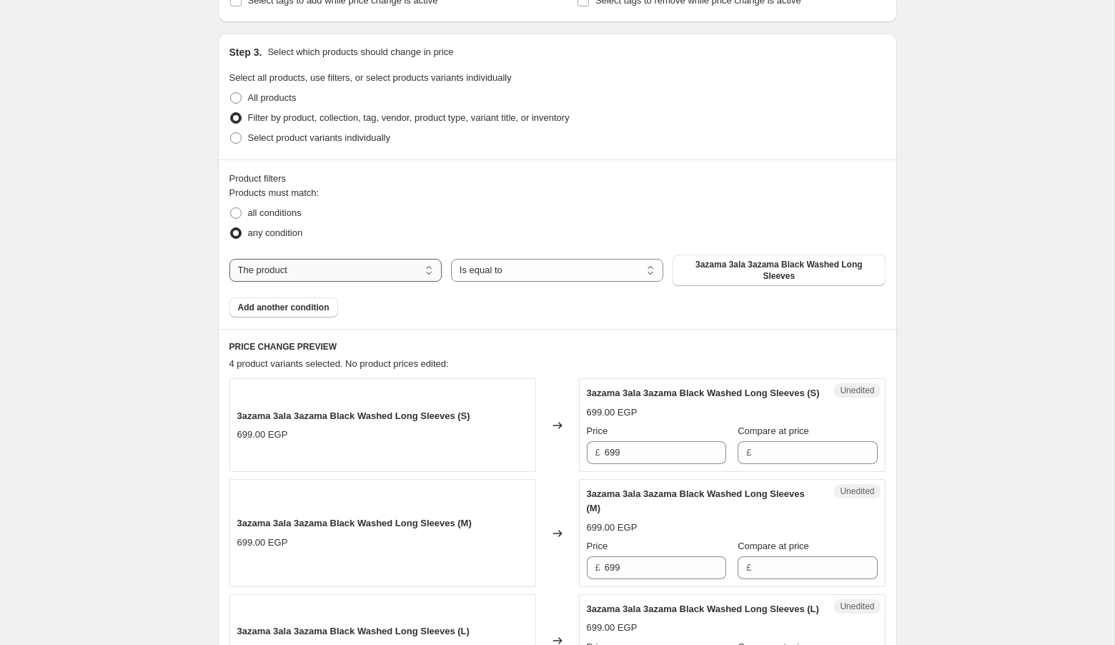
click at [342, 268] on select "The product The product's collection The product's tag The product's vendor The…" at bounding box center [335, 270] width 212 height 23
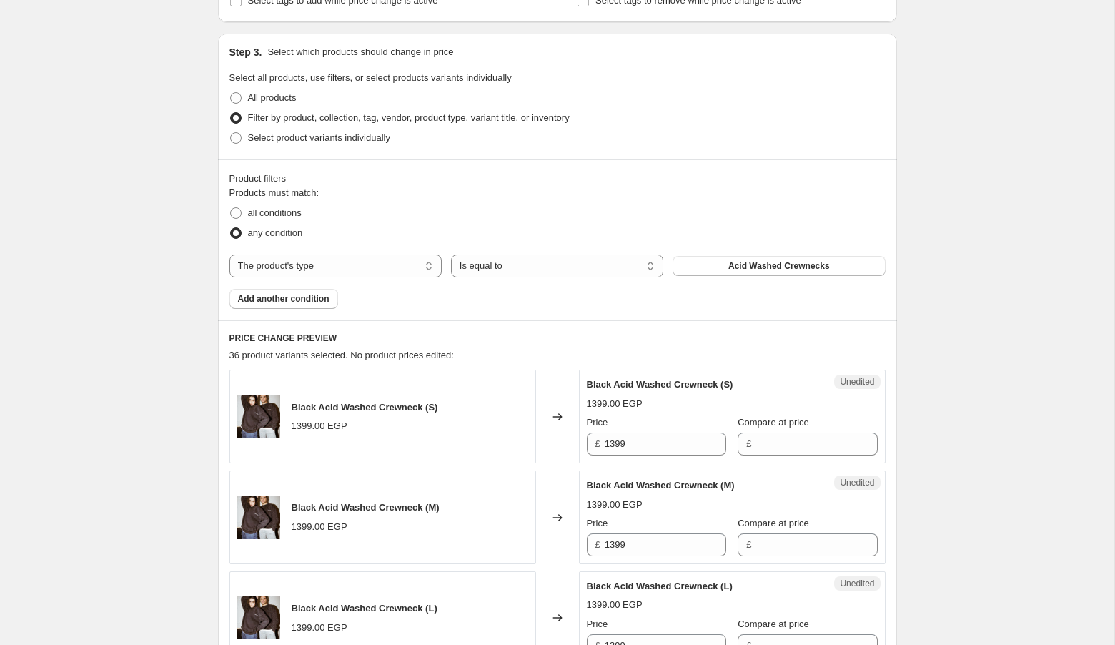
click at [783, 268] on span "Acid Washed Crewnecks" at bounding box center [778, 265] width 101 height 11
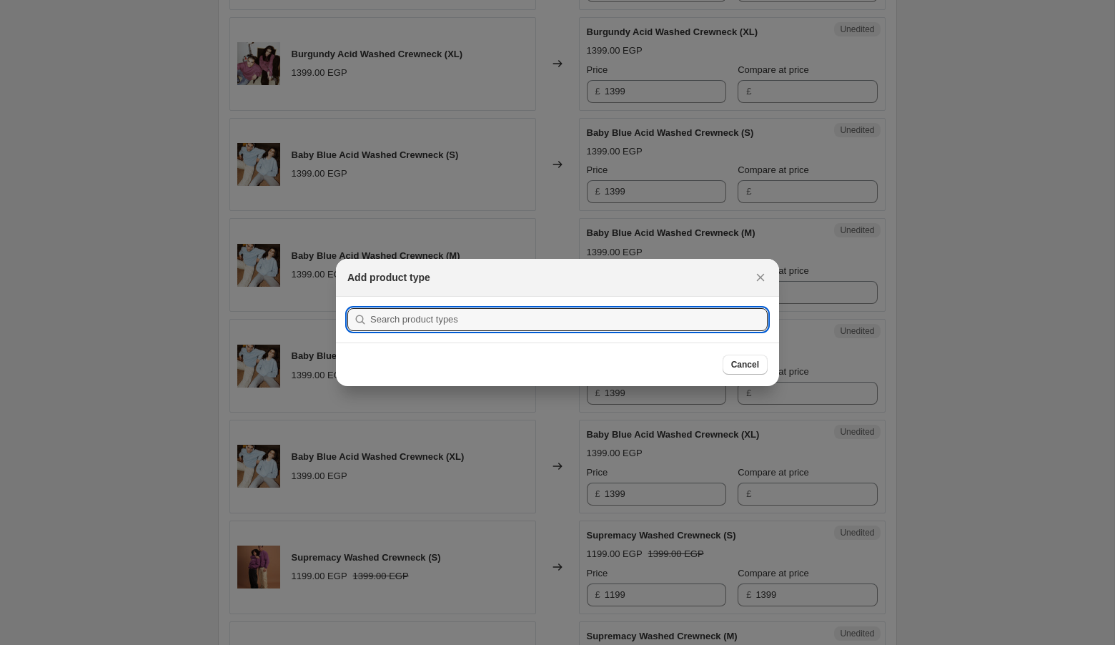
scroll to position [0, 0]
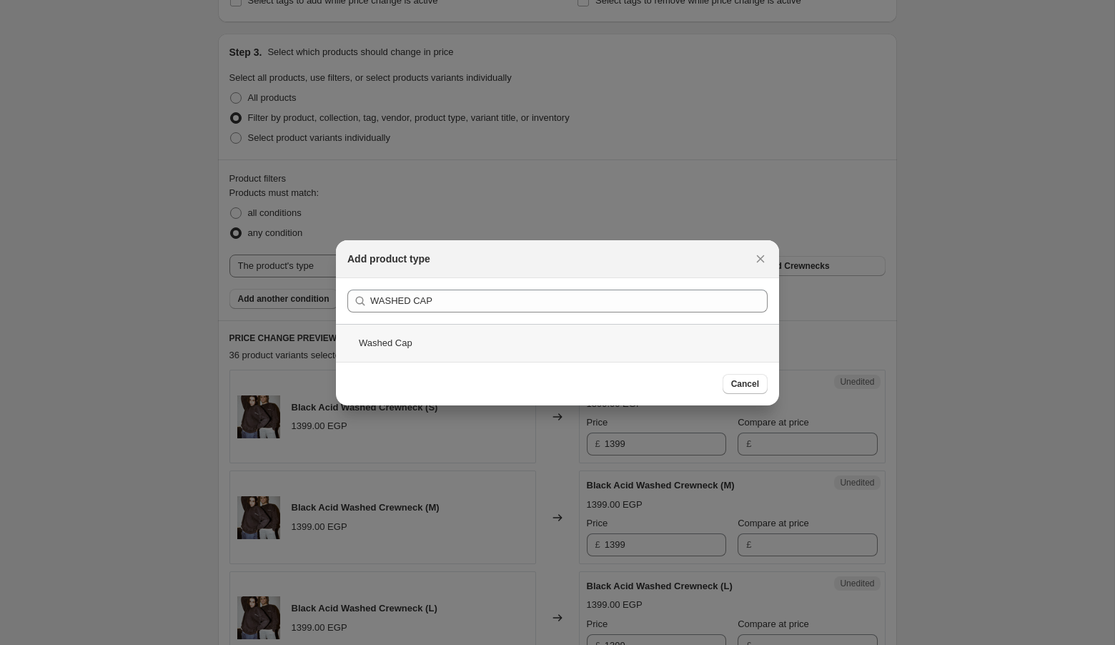
click at [480, 334] on div "Washed Cap" at bounding box center [557, 343] width 443 height 38
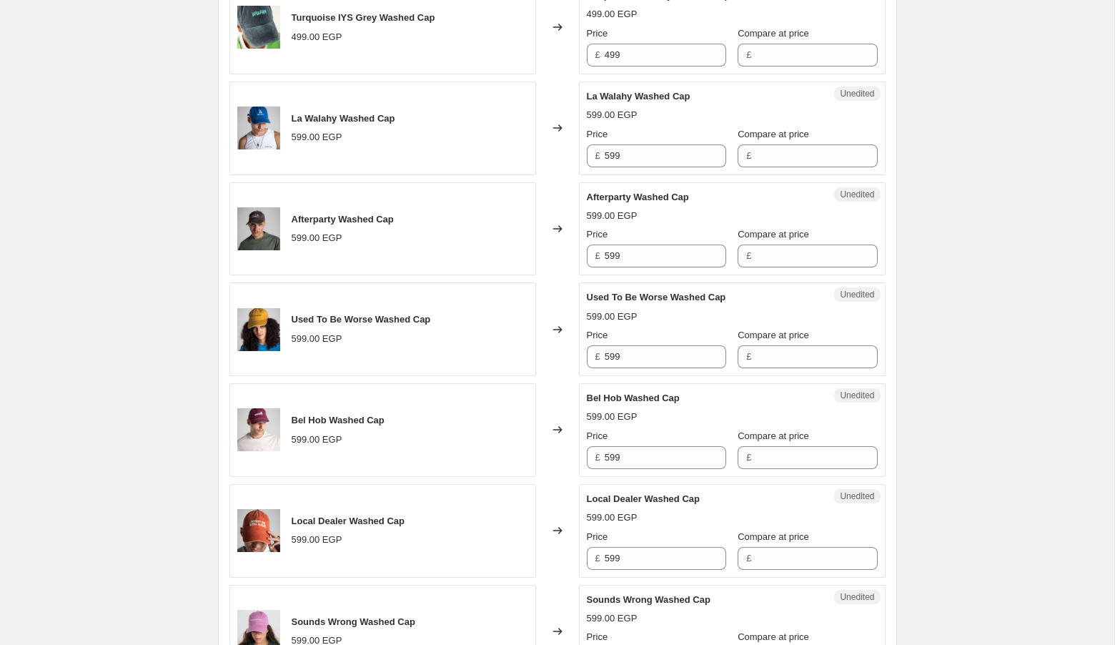
scroll to position [847, 0]
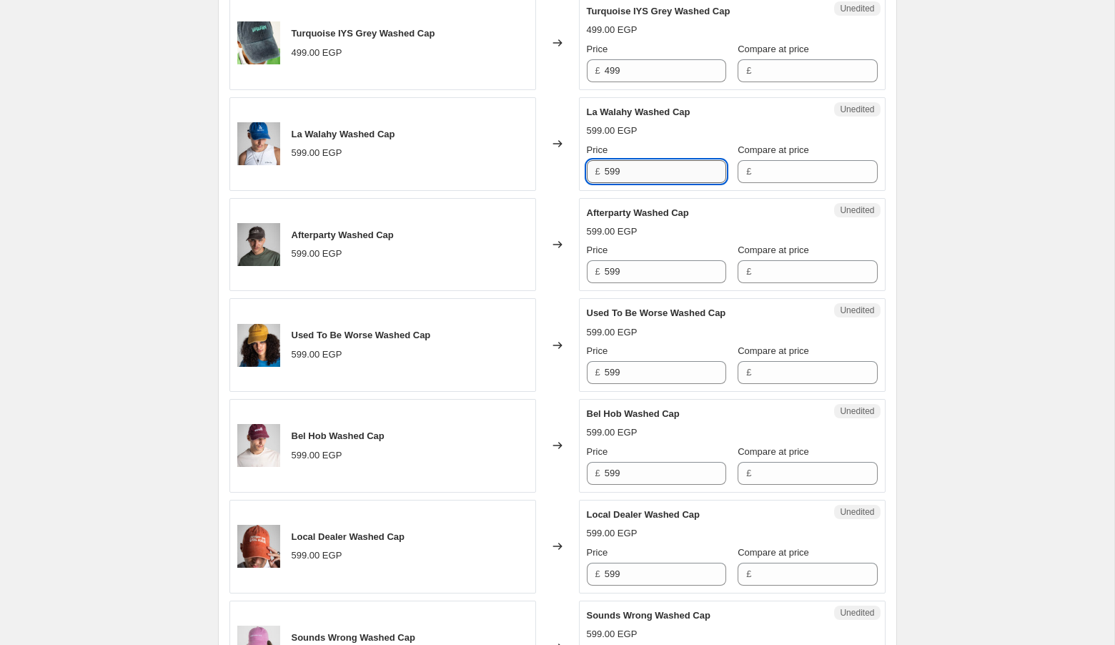
click at [635, 163] on input "599" at bounding box center [665, 171] width 121 height 23
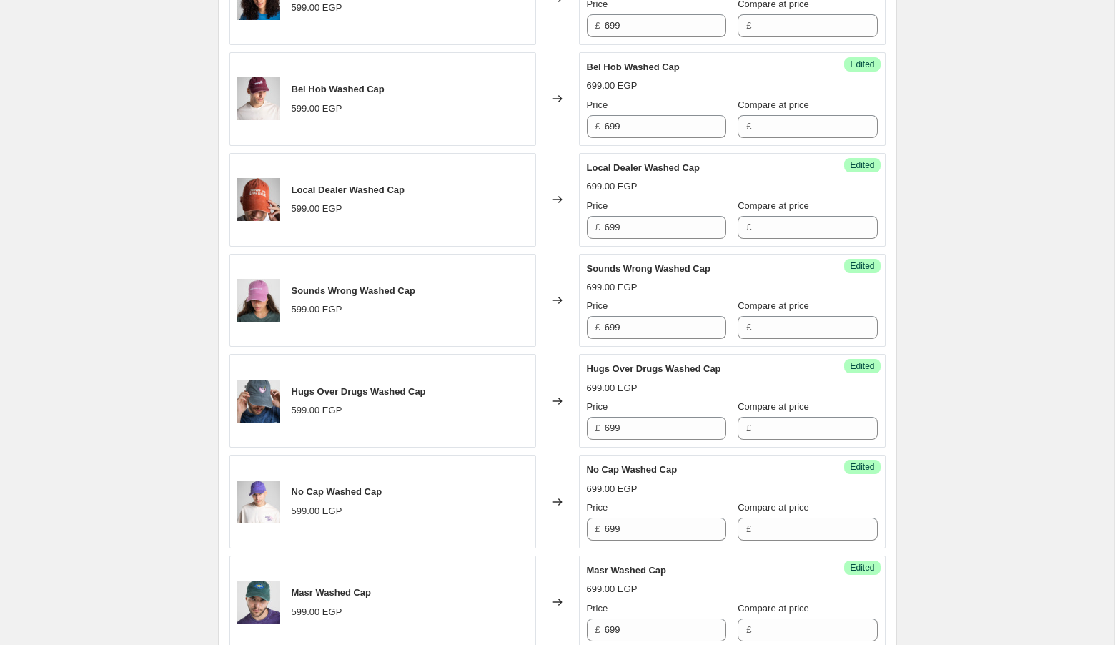
scroll to position [1534, 0]
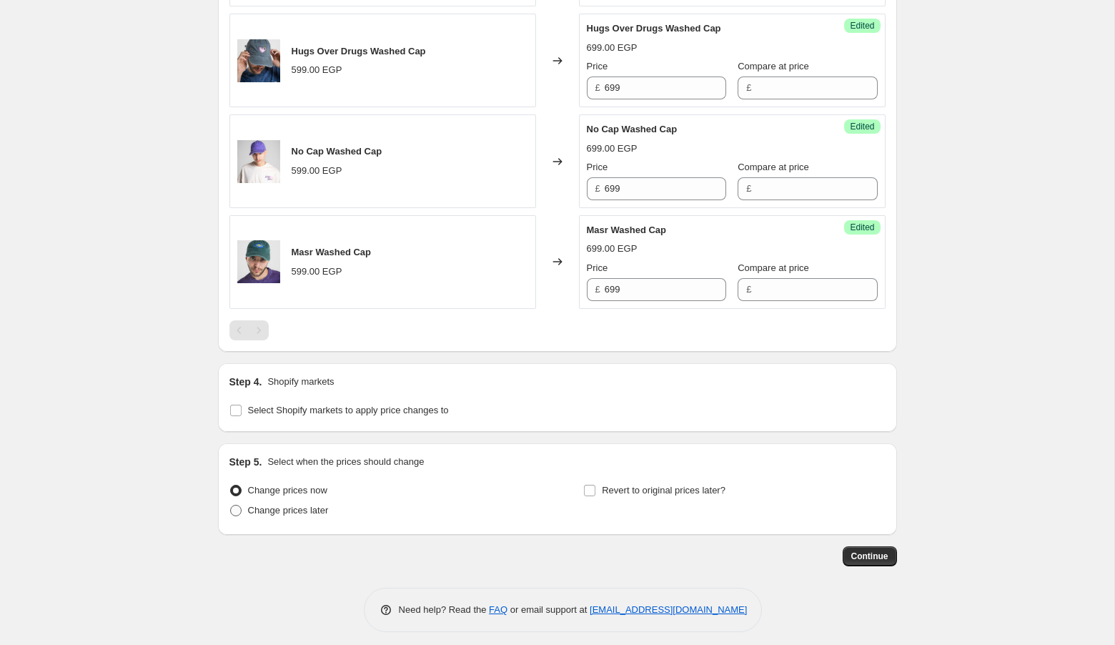
click at [309, 505] on span "Change prices later" at bounding box center [288, 510] width 81 height 11
click at [231, 505] on input "Change prices later" at bounding box center [230, 505] width 1 height 1
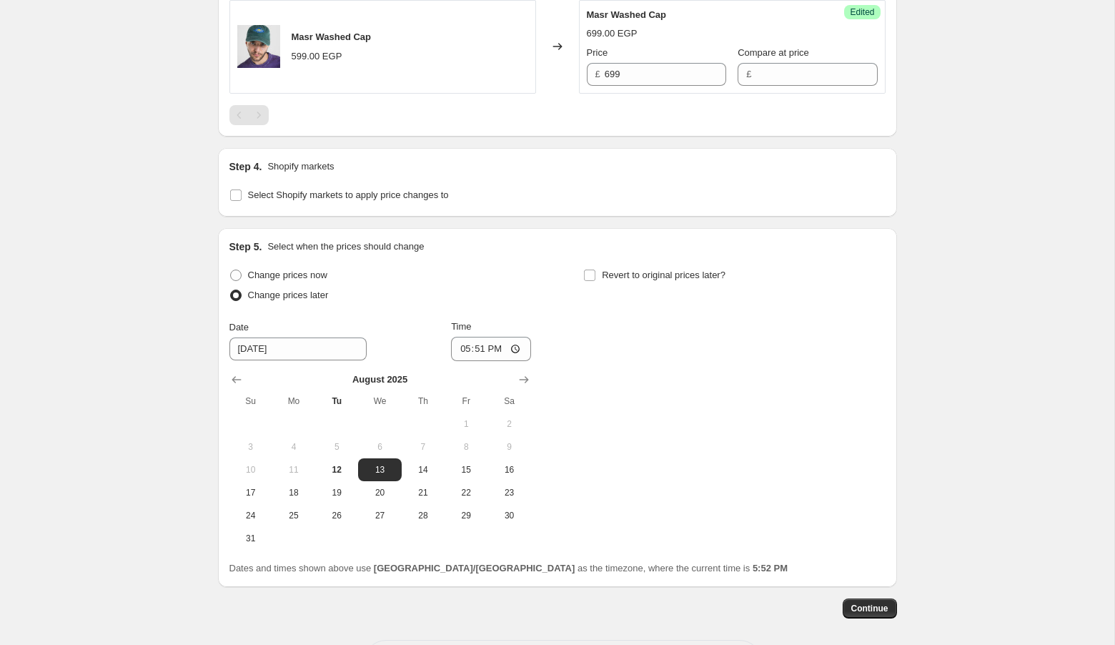
scroll to position [1801, 0]
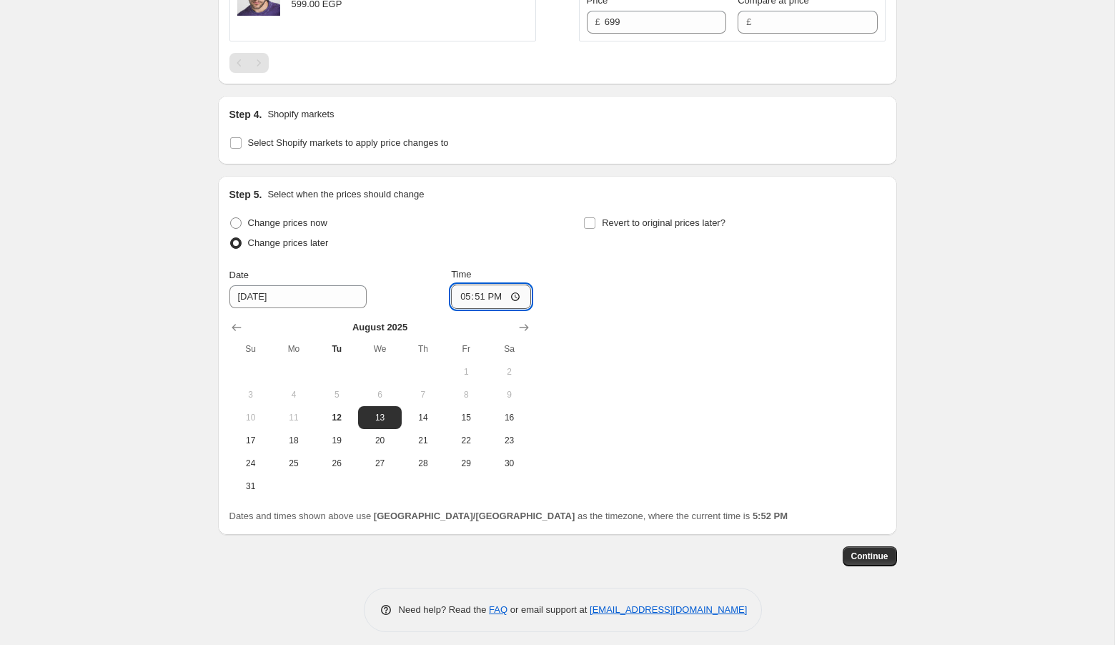
click at [461, 287] on input "17:51" at bounding box center [491, 296] width 80 height 24
click at [737, 418] on div "Change prices now Change prices later Date [DATE] Time 02:[DATE] Mo Tu We Th Fr…" at bounding box center [557, 355] width 656 height 284
click at [868, 550] on span "Continue" at bounding box center [869, 555] width 37 height 11
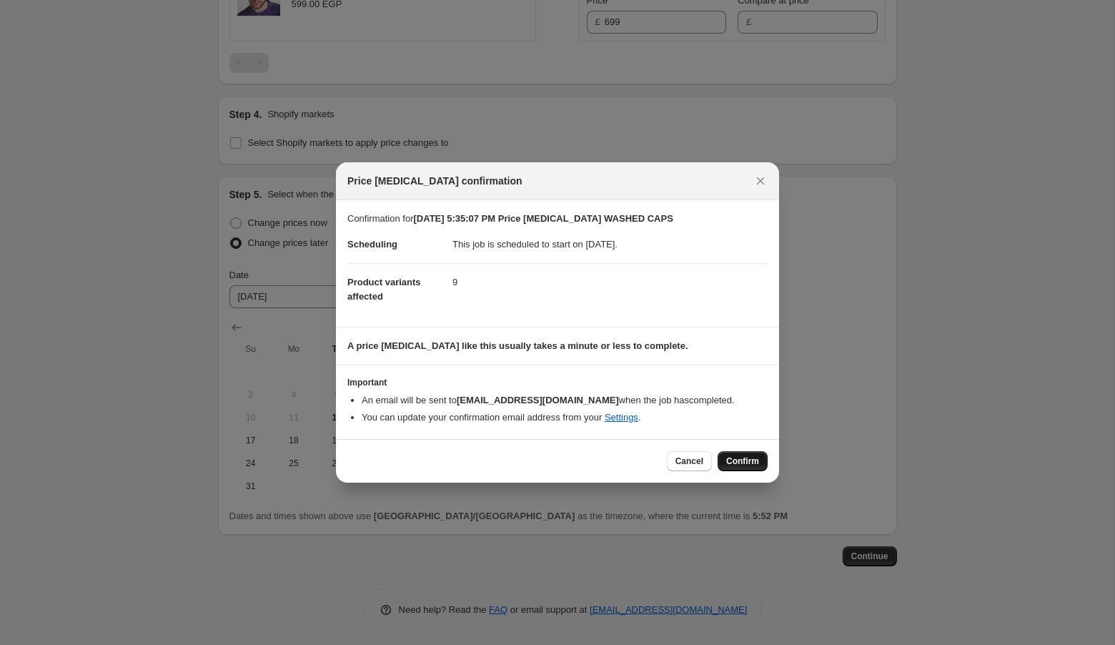
click at [729, 452] on button "Confirm" at bounding box center [743, 461] width 50 height 20
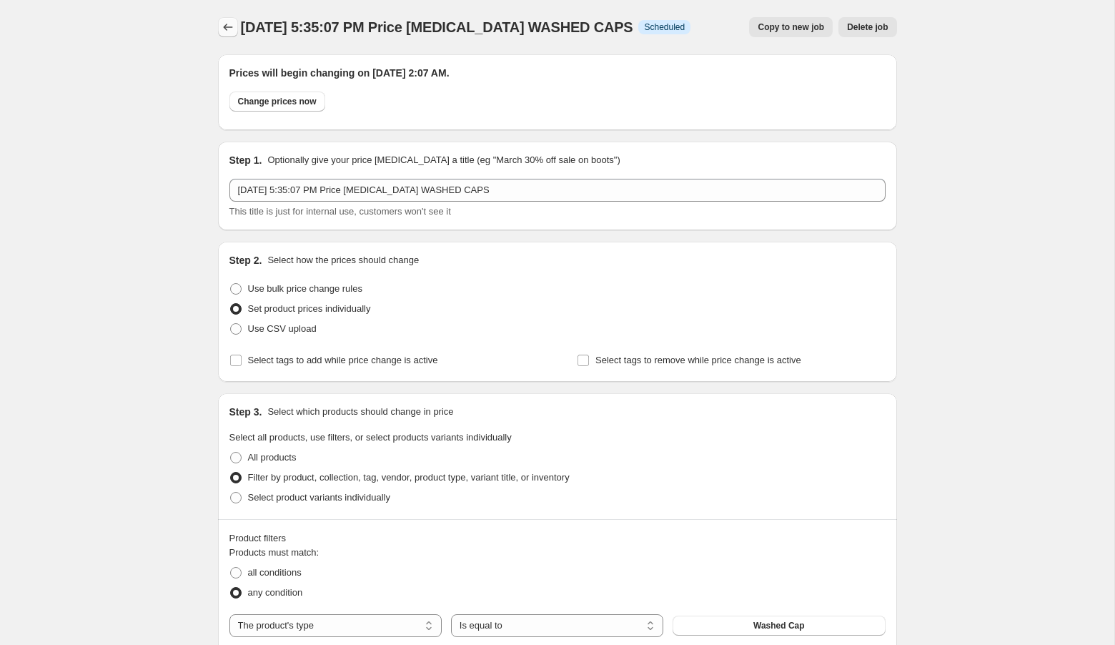
click at [235, 18] on button "Price change jobs" at bounding box center [228, 27] width 20 height 20
